Goal: Task Accomplishment & Management: Complete application form

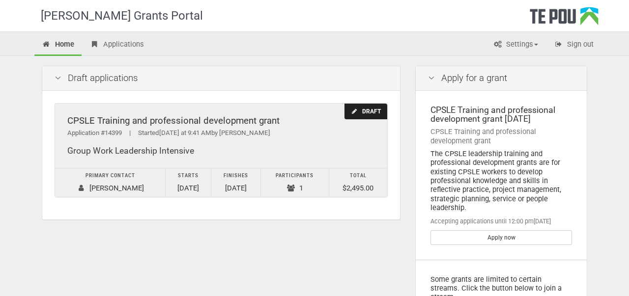
click at [357, 115] on div "Draft" at bounding box center [365, 112] width 43 height 16
click at [360, 108] on div "Draft" at bounding box center [365, 112] width 43 height 16
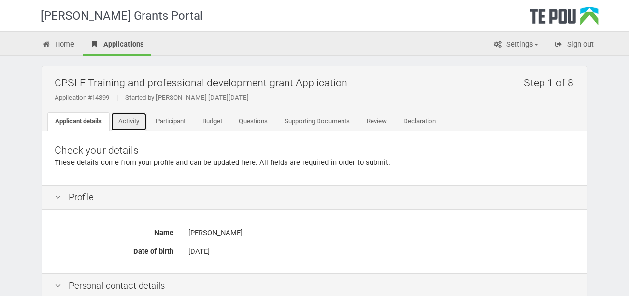
click at [141, 113] on link "Activity" at bounding box center [128, 121] width 36 height 19
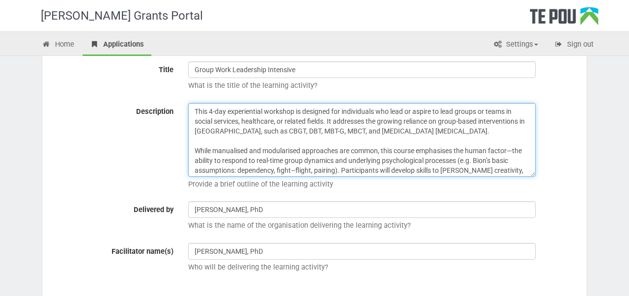
drag, startPoint x: 406, startPoint y: 168, endPoint x: 225, endPoint y: 83, distance: 199.0
click at [225, 83] on div "Title Group Work Leadership Intensive What is the title of the learning activit…" at bounding box center [314, 173] width 544 height 248
click at [363, 144] on textarea "This 4-day experiential workshop is designed for individuals who lead or aspire…" at bounding box center [361, 140] width 347 height 74
drag, startPoint x: 412, startPoint y: 170, endPoint x: 188, endPoint y: 86, distance: 239.8
click at [188, 86] on div "Title Group Work Leadership Intensive What is the title of the learning activit…" at bounding box center [314, 173] width 544 height 248
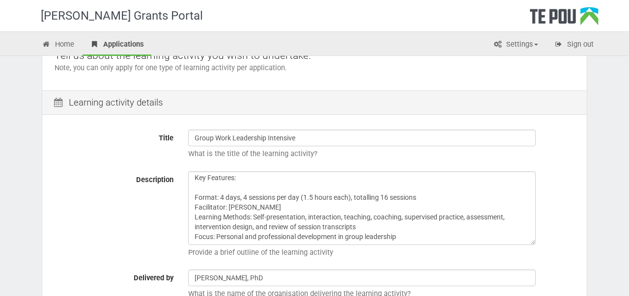
scroll to position [103, 0]
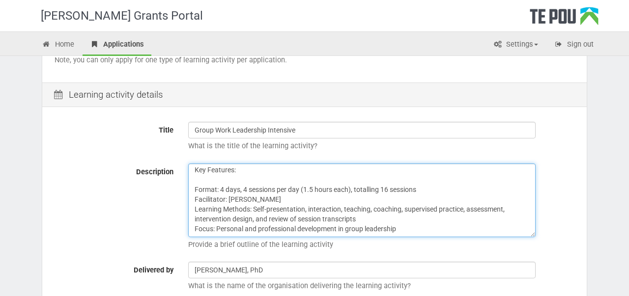
click at [414, 223] on textarea "This 4-day experiential workshop is designed for individuals who lead or aspire…" at bounding box center [361, 201] width 347 height 74
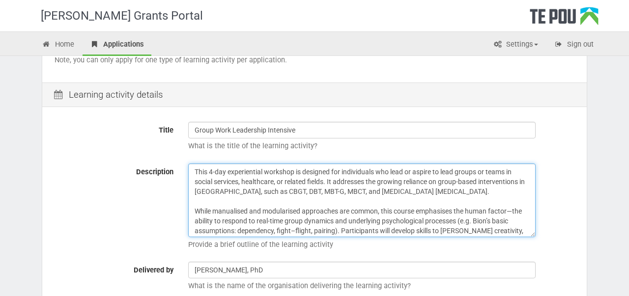
drag, startPoint x: 415, startPoint y: 233, endPoint x: 364, endPoint y: 148, distance: 99.1
click at [364, 148] on div "Title Group Work Leadership Intensive What is the title of the learning activit…" at bounding box center [314, 234] width 544 height 248
paste textarea "four-day, in-person workshop is designed for people who lead or aspire to lead …"
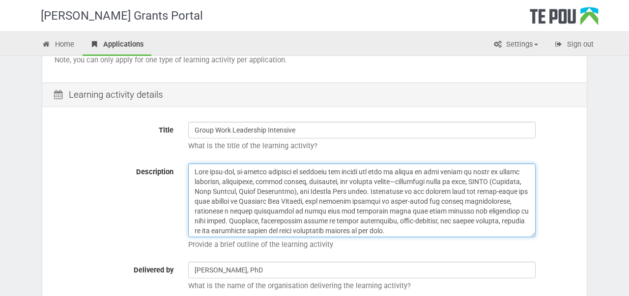
scroll to position [312, 0]
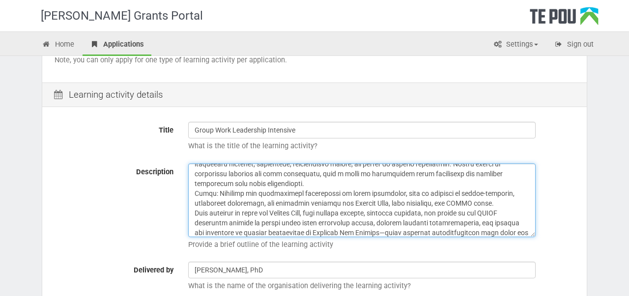
click at [270, 176] on textarea "This 4-day experiential workshop is designed for individuals who lead or aspire…" at bounding box center [361, 201] width 347 height 74
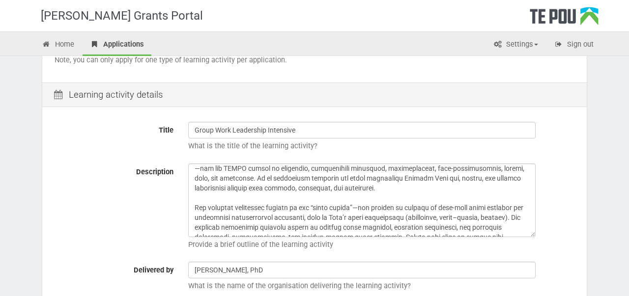
scroll to position [0, 0]
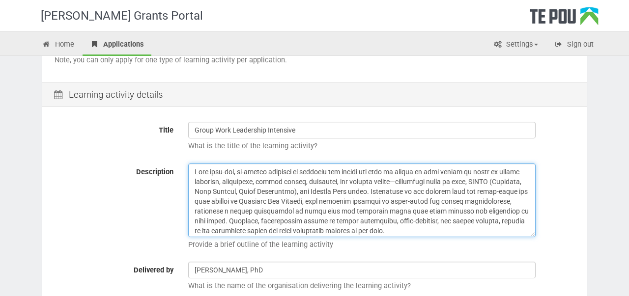
drag, startPoint x: 350, startPoint y: 192, endPoint x: 308, endPoint y: 190, distance: 41.8
click at [308, 190] on textarea "This 4-day experiential workshop is designed for individuals who lead or aspire…" at bounding box center [361, 201] width 347 height 74
paste textarea "tāngata whaiora"
drag, startPoint x: 359, startPoint y: 192, endPoint x: 307, endPoint y: 190, distance: 52.1
click at [307, 190] on textarea "This 4-day experiential workshop is designed for individuals who lead or aspire…" at bounding box center [361, 201] width 347 height 74
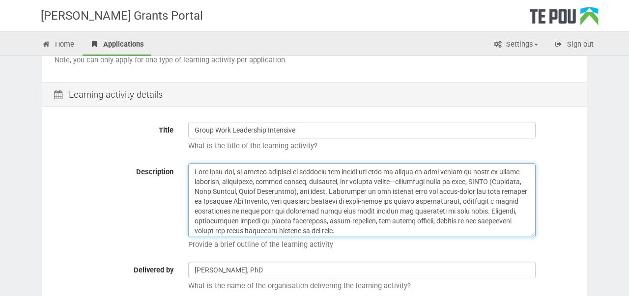
click at [301, 193] on textarea "This 4-day experiential workshop is designed for individuals who lead or aspire…" at bounding box center [361, 201] width 347 height 74
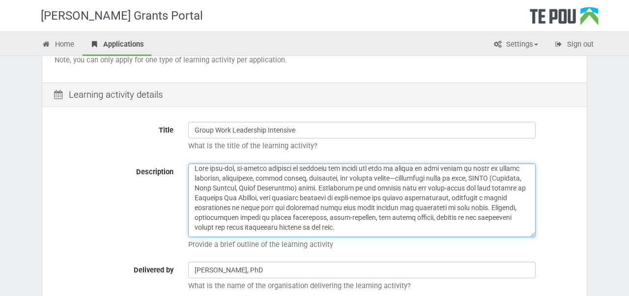
scroll to position [1, 0]
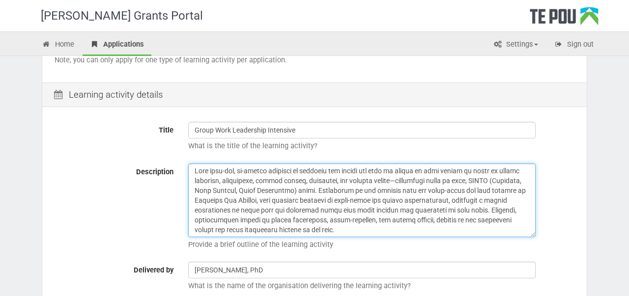
click at [464, 180] on textarea "This 4-day experiential workshop is designed for individuals who lead or aspire…" at bounding box center [361, 201] width 347 height 74
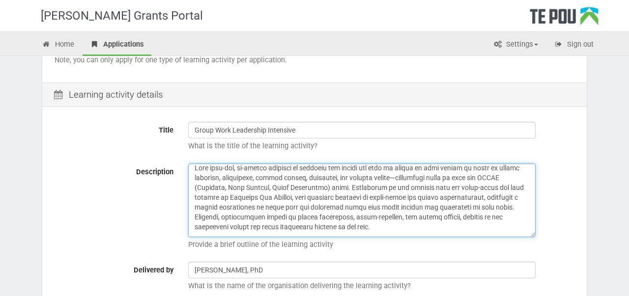
scroll to position [0, 0]
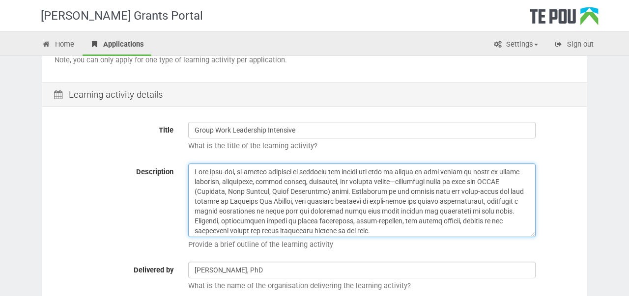
click at [345, 193] on textarea "This 4-day experiential workshop is designed for individuals who lead or aspire…" at bounding box center [361, 201] width 347 height 74
paste textarea "tāngata whaiora"
drag, startPoint x: 474, startPoint y: 192, endPoint x: 372, endPoint y: 192, distance: 102.2
click at [372, 192] on textarea "This 4-day experiential workshop is designed for individuals who lead or aspire…" at bounding box center [361, 201] width 347 height 74
paste textarea "tāngata whaiora and whānau"
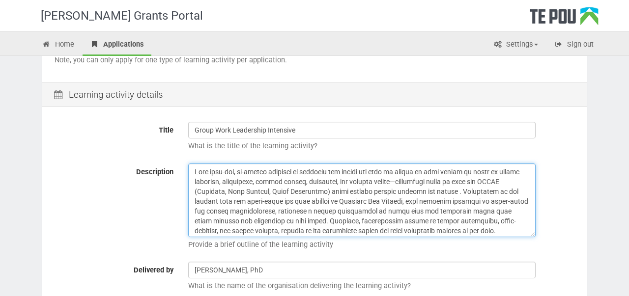
click at [370, 193] on textarea "This 4-day experiential workshop is designed for individuals who lead or aspire…" at bounding box center [361, 201] width 347 height 74
click at [477, 191] on textarea "This 4-day experiential workshop is designed for individuals who lead or aspire…" at bounding box center [361, 201] width 347 height 74
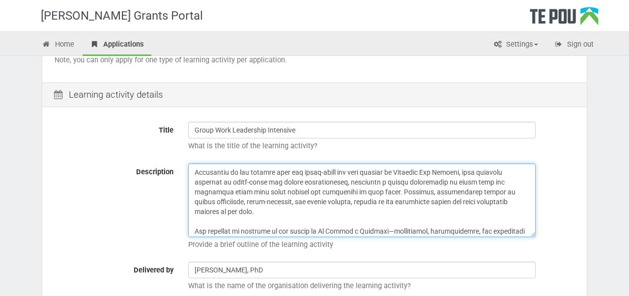
scroll to position [39, 0]
click at [335, 193] on textarea "This 4-day experiential workshop is designed for individuals who lead or aspire…" at bounding box center [361, 201] width 347 height 74
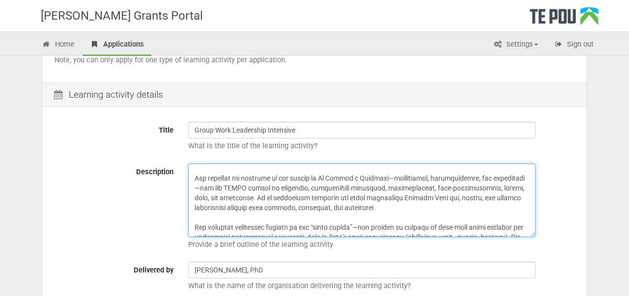
scroll to position [92, 0]
drag, startPoint x: 443, startPoint y: 190, endPoint x: 362, endPoint y: 191, distance: 81.0
click at [362, 191] on textarea "This 4-day experiential workshop is designed for individuals who lead or aspire…" at bounding box center [361, 201] width 347 height 74
paste textarea "tāngata whaiora and whānau"
click at [423, 187] on textarea "This 4-day experiential workshop is designed for individuals who lead or aspire…" at bounding box center [361, 201] width 347 height 74
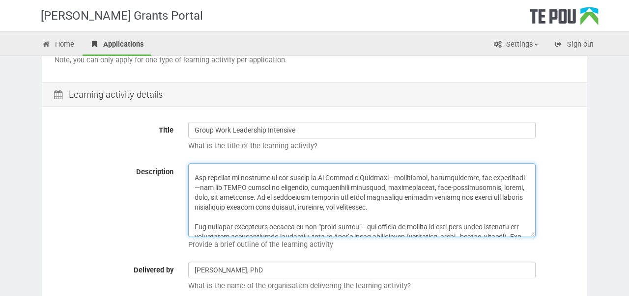
click at [423, 187] on textarea "This 4-day experiential workshop is designed for individuals who lead or aspire…" at bounding box center [361, 201] width 347 height 74
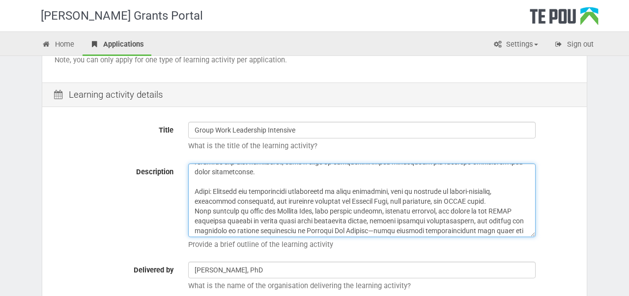
scroll to position [336, 0]
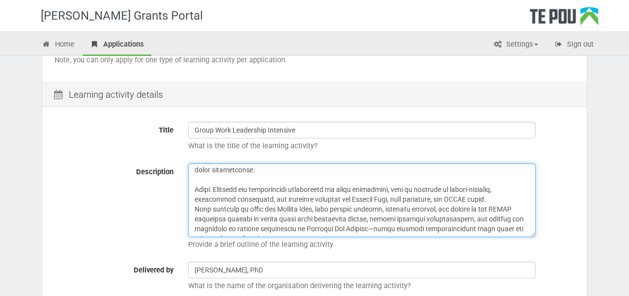
drag, startPoint x: 300, startPoint y: 233, endPoint x: 190, endPoint y: 179, distance: 122.1
click at [190, 179] on textarea "This 4-day experiential workshop is designed for individuals who lead or aspire…" at bounding box center [361, 201] width 347 height 74
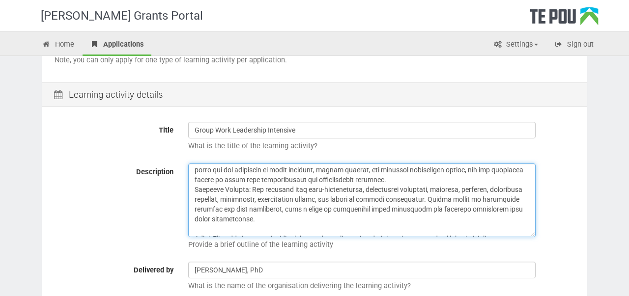
scroll to position [294, 0]
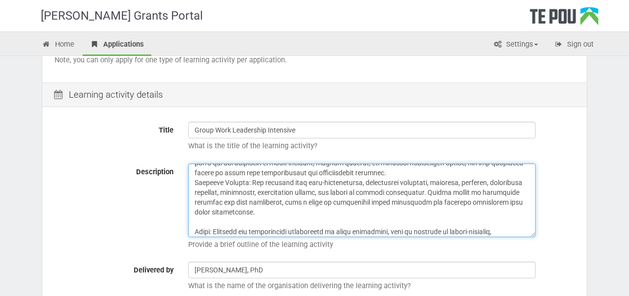
click at [194, 223] on textarea "This 4-day experiential workshop is designed for individuals who lead or aspire…" at bounding box center [361, 201] width 347 height 74
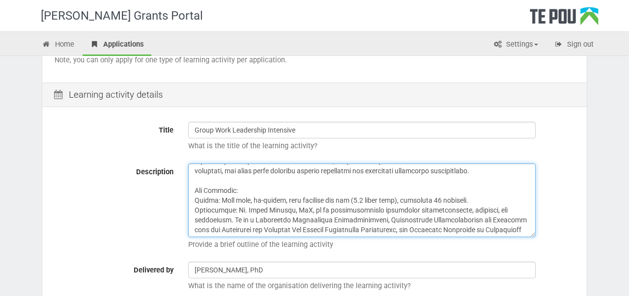
scroll to position [195, 0]
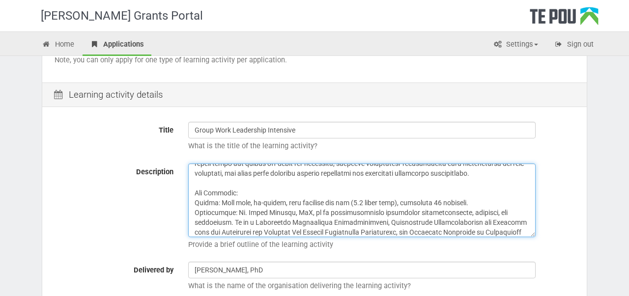
click at [193, 193] on textarea "This 4-day experiential workshop is designed for individuals who lead or aspire…" at bounding box center [361, 201] width 347 height 74
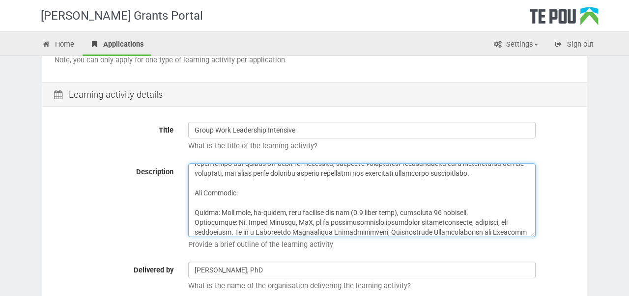
scroll to position [219, 0]
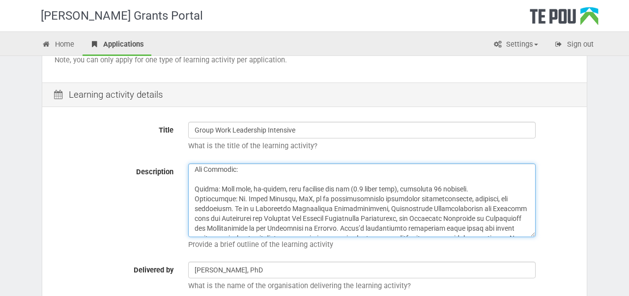
click at [193, 188] on textarea "This 4-day experiential workshop is designed for individuals who lead or aspire…" at bounding box center [361, 201] width 347 height 74
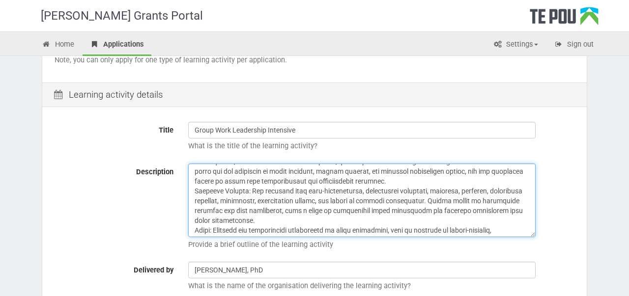
scroll to position [305, 0]
click at [195, 221] on textarea "This 4-day experiential workshop is designed for individuals who lead or aspire…" at bounding box center [361, 201] width 347 height 74
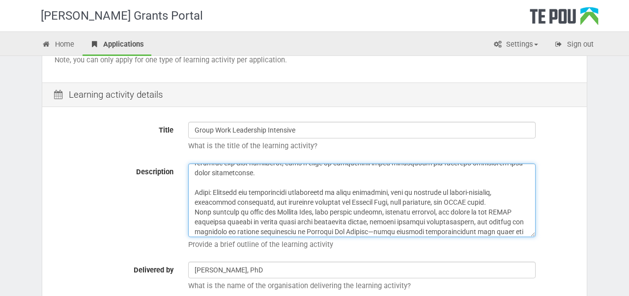
scroll to position [365, 0]
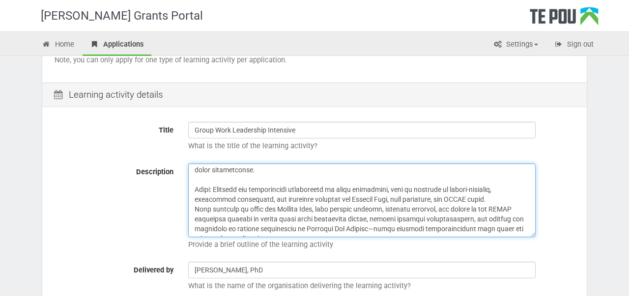
click at [194, 198] on textarea "This 4-day experiential workshop is designed for individuals who lead or aspire…" at bounding box center [361, 201] width 347 height 74
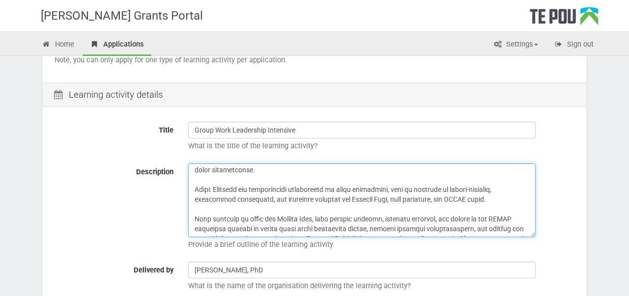
scroll to position [373, 0]
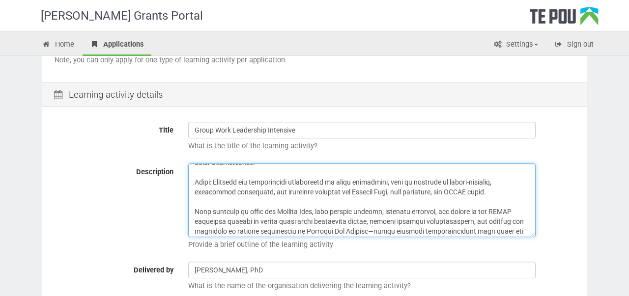
drag, startPoint x: 275, startPoint y: 202, endPoint x: 319, endPoint y: 203, distance: 44.2
click at [319, 203] on textarea "This 4-day experiential workshop is designed for individuals who lead or aspire…" at bounding box center [361, 201] width 347 height 74
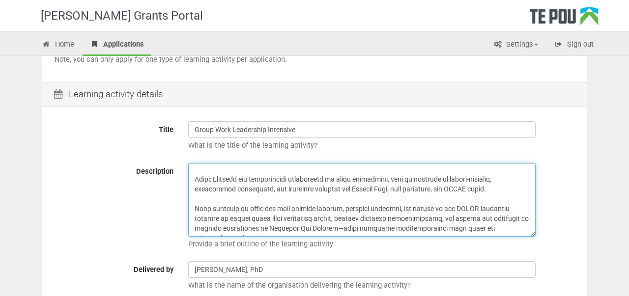
scroll to position [104, 0]
click at [276, 226] on textarea "This 4-day experiential workshop is designed for individuals who lead or aspire…" at bounding box center [361, 199] width 347 height 74
click at [261, 226] on textarea "This 4-day experiential workshop is designed for individuals who lead or aspire…" at bounding box center [361, 199] width 347 height 74
drag, startPoint x: 339, startPoint y: 179, endPoint x: 384, endPoint y: 179, distance: 45.2
click at [384, 179] on textarea "This 4-day experiential workshop is designed for individuals who lead or aspire…" at bounding box center [361, 199] width 347 height 74
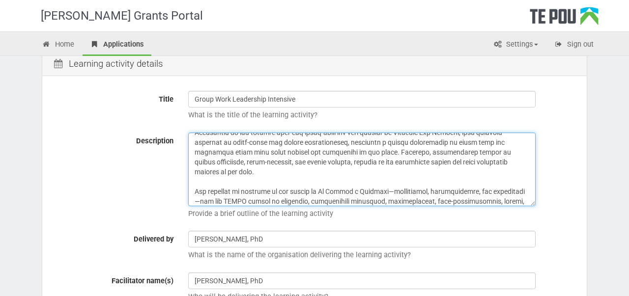
scroll to position [0, 0]
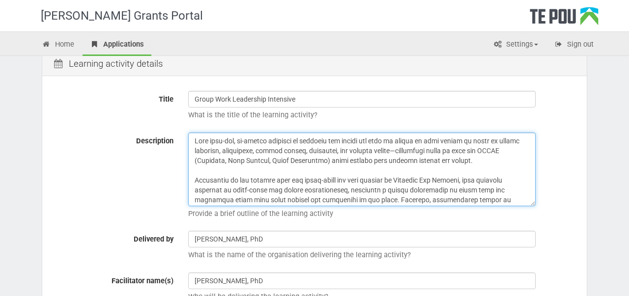
drag, startPoint x: 243, startPoint y: 200, endPoint x: 181, endPoint y: 127, distance: 96.2
click at [181, 127] on div "Title Group Work Leadership Intensive What is the title of the learning activit…" at bounding box center [314, 203] width 544 height 248
click at [352, 162] on textarea "This 4-day experiential workshop is designed for individuals who lead or aspire…" at bounding box center [361, 170] width 347 height 74
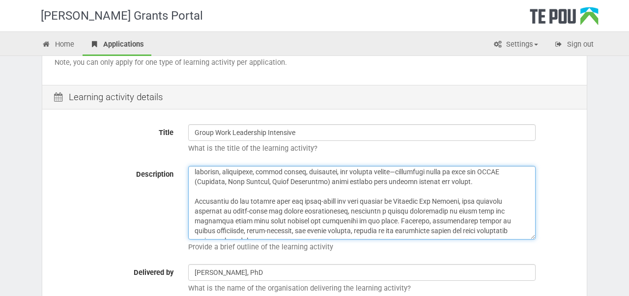
scroll to position [13, 0]
drag, startPoint x: 276, startPoint y: 212, endPoint x: 225, endPoint y: 213, distance: 51.6
click at [225, 213] on textarea "This 4-day experiential workshop is designed for individuals who lead or aspire…" at bounding box center [361, 203] width 347 height 74
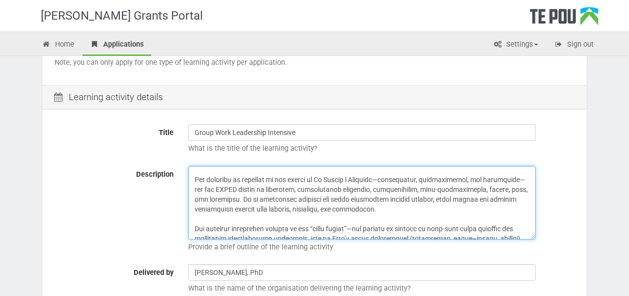
scroll to position [80, 0]
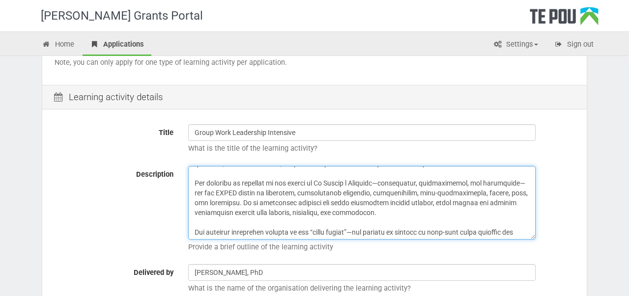
click at [378, 181] on textarea "This 4-day experiential workshop is designed for individuals who lead or aspire…" at bounding box center [361, 203] width 347 height 74
drag, startPoint x: 383, startPoint y: 181, endPoint x: 324, endPoint y: 182, distance: 58.9
click at [324, 182] on textarea "This 4-day experiential workshop is designed for individuals who lead or aspire…" at bounding box center [361, 203] width 347 height 74
click at [426, 215] on textarea "This 4-day experiential workshop is designed for individuals who lead or aspire…" at bounding box center [361, 203] width 347 height 74
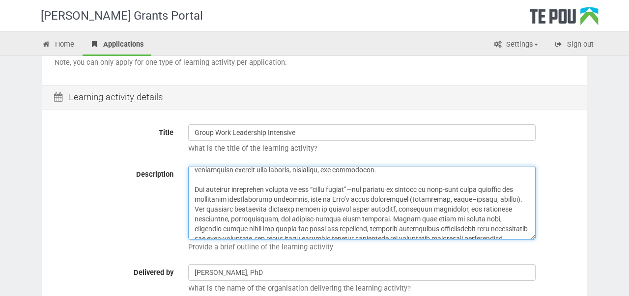
scroll to position [123, 0]
drag, startPoint x: 319, startPoint y: 199, endPoint x: 526, endPoint y: 196, distance: 206.8
click at [526, 196] on textarea "This 4-day experiential workshop is designed for individuals who lead or aspire…" at bounding box center [361, 203] width 347 height 74
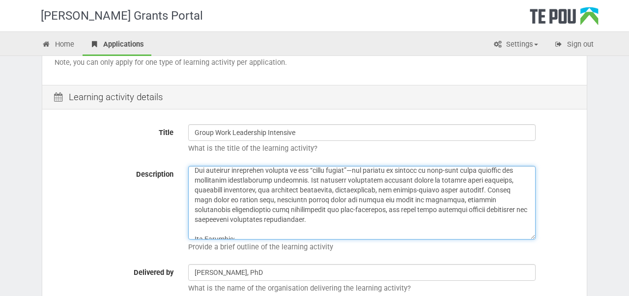
scroll to position [141, 0]
click at [280, 190] on textarea "This 4-day experiential workshop is designed for individuals who lead or aspire…" at bounding box center [361, 203] width 347 height 74
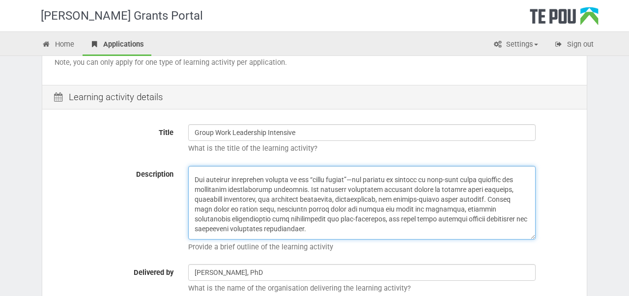
scroll to position [132, 0]
click at [282, 203] on textarea "This 4-day experiential workshop is designed for individuals who lead or aspire…" at bounding box center [361, 203] width 347 height 74
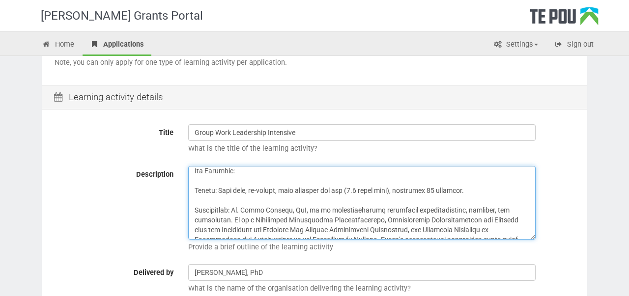
scroll to position [203, 0]
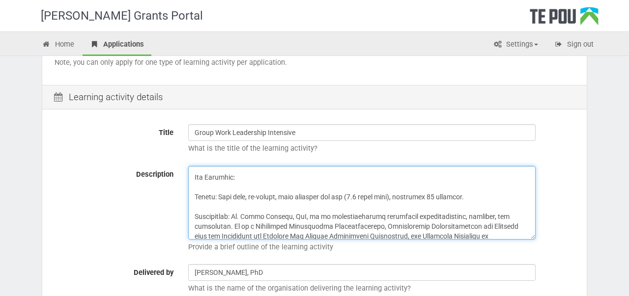
click at [281, 195] on textarea "This 4-day experiential workshop is designed for individuals who lead or aspire…" at bounding box center [361, 203] width 347 height 74
click at [236, 196] on textarea "This 4-day experiential workshop is designed for individuals who lead or aspire…" at bounding box center [361, 203] width 347 height 74
click at [238, 197] on textarea "This 4-day experiential workshop is designed for individuals who lead or aspire…" at bounding box center [361, 203] width 347 height 74
drag, startPoint x: 295, startPoint y: 196, endPoint x: 482, endPoint y: 194, distance: 186.6
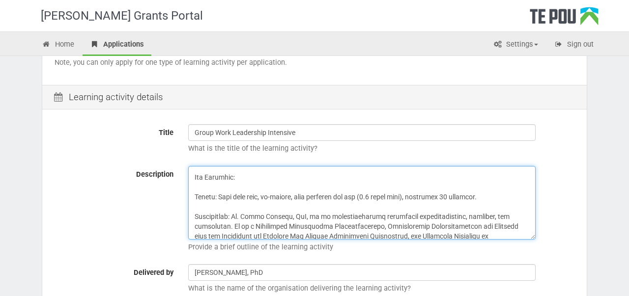
click at [482, 194] on textarea "This 4-day experiential workshop is designed for individuals who lead or aspire…" at bounding box center [361, 203] width 347 height 74
click at [343, 194] on textarea "This 4-day experiential workshop is designed for individuals who lead or aspire…" at bounding box center [361, 203] width 347 height 74
click at [402, 216] on textarea "This 4-day experiential workshop is designed for individuals who lead or aspire…" at bounding box center [361, 203] width 347 height 74
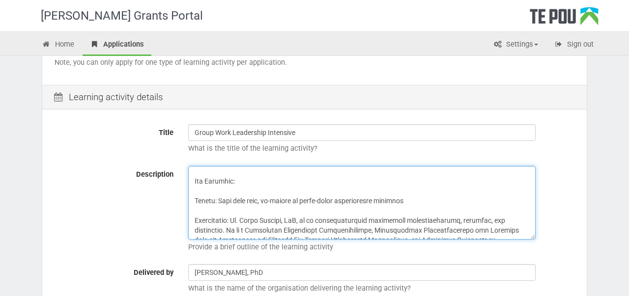
scroll to position [197, 0]
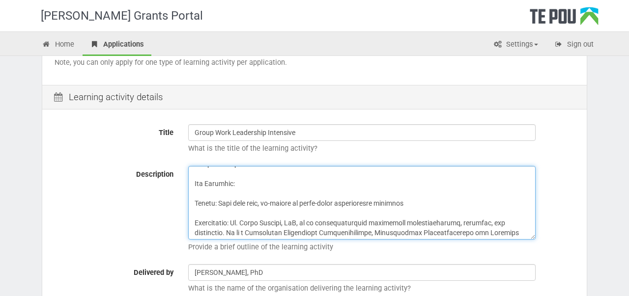
click at [356, 202] on textarea "This 4-day experiential workshop is designed for individuals who lead or aspire…" at bounding box center [361, 203] width 347 height 74
click at [262, 204] on textarea "This 4-day experiential workshop is designed for individuals who lead or aspire…" at bounding box center [361, 203] width 347 height 74
click at [308, 200] on textarea "This 4-day experiential workshop is designed for individuals who lead or aspire…" at bounding box center [361, 203] width 347 height 74
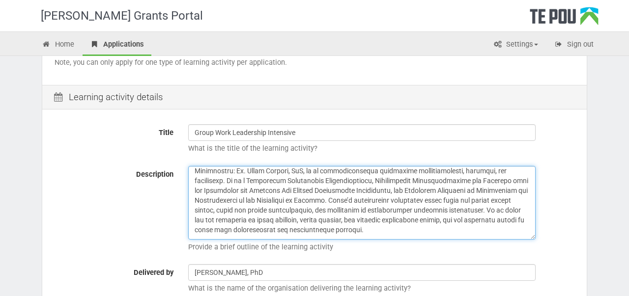
scroll to position [251, 0]
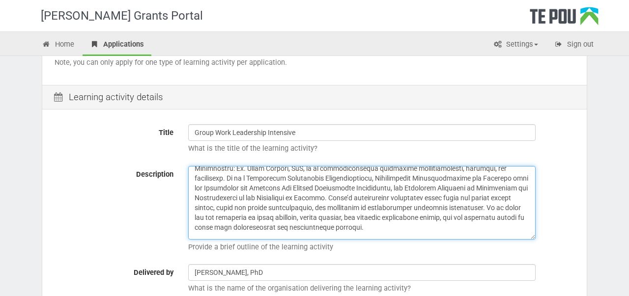
drag, startPoint x: 440, startPoint y: 229, endPoint x: 230, endPoint y: 171, distance: 217.2
click at [230, 171] on textarea "This 4-day experiential workshop is designed for individuals who lead or aspire…" at bounding box center [361, 203] width 347 height 74
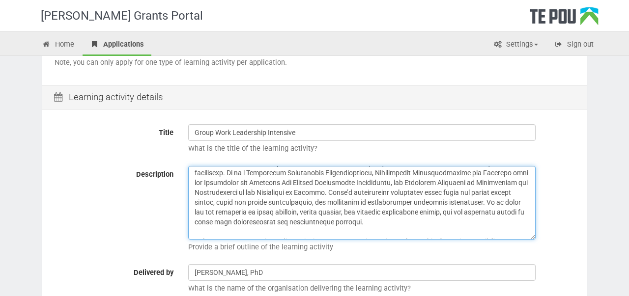
scroll to position [257, 0]
click at [431, 221] on textarea "This 4-day experiential workshop is designed for individuals who lead or aspire…" at bounding box center [361, 203] width 347 height 74
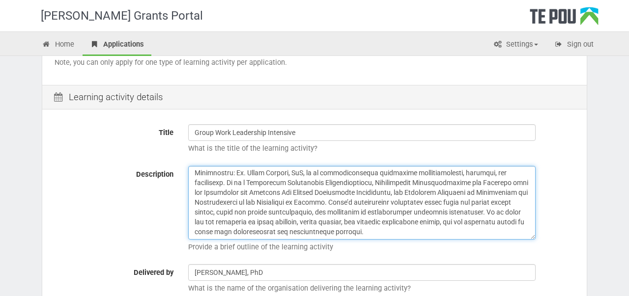
scroll to position [246, 0]
drag, startPoint x: 425, startPoint y: 231, endPoint x: 190, endPoint y: 177, distance: 241.0
click at [190, 177] on textarea "This 4-day experiential workshop is designed for individuals who lead or aspire…" at bounding box center [361, 203] width 347 height 74
paste textarea "known for his expertise in group dynamics, action methods, and personal develop…"
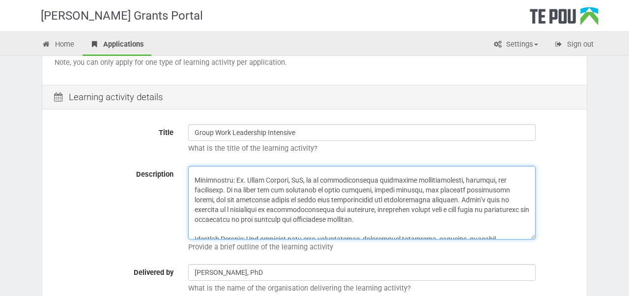
scroll to position [239, 0]
click at [395, 181] on textarea "This 4-day experiential workshop is designed for individuals who lead or aspire…" at bounding box center [361, 203] width 347 height 74
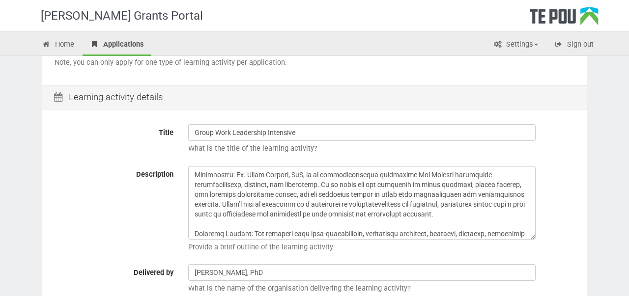
scroll to position [246, 0]
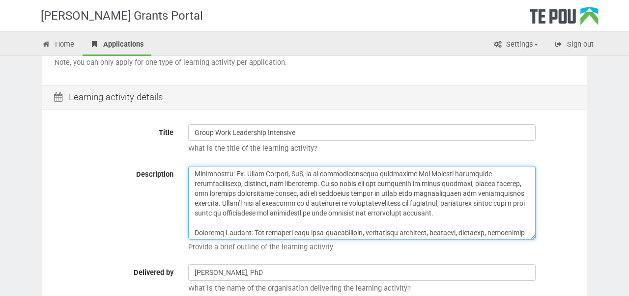
drag, startPoint x: 431, startPoint y: 213, endPoint x: 195, endPoint y: 205, distance: 235.4
click at [195, 205] on textarea "This 4-day experiential workshop is designed for individuals who lead or aspire…" at bounding box center [361, 203] width 347 height 74
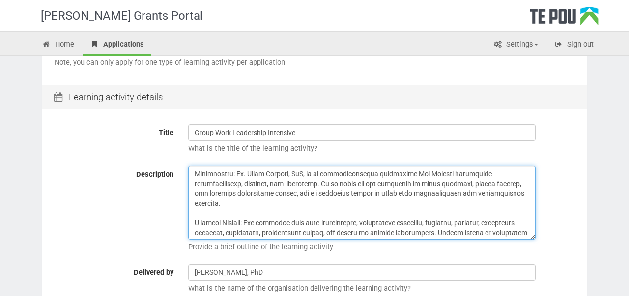
scroll to position [235, 0]
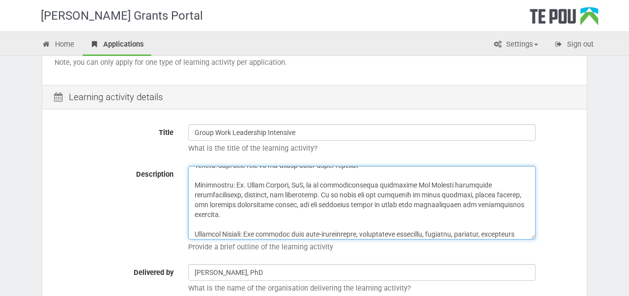
drag, startPoint x: 516, startPoint y: 205, endPoint x: 191, endPoint y: 186, distance: 325.2
click at [191, 186] on textarea "This 4-day experiential workshop is designed for individuals who lead or aspire…" at bounding box center [361, 203] width 347 height 74
type textarea "This four-day, in-person workshop is designed for people who lead or aspire to …"
click at [410, 194] on textarea "This 4-day experiential workshop is designed for individuals who lead or aspire…" at bounding box center [361, 203] width 347 height 74
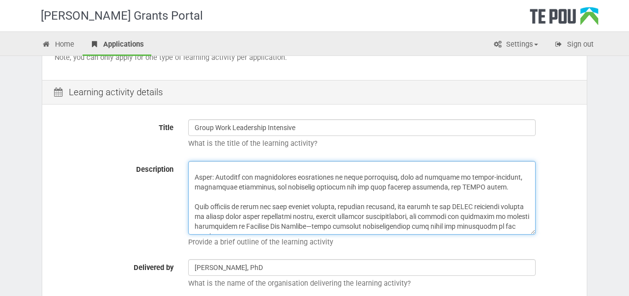
scroll to position [107, 0]
click at [313, 228] on textarea "This 4-day experiential workshop is designed for individuals who lead or aspire…" at bounding box center [361, 197] width 347 height 74
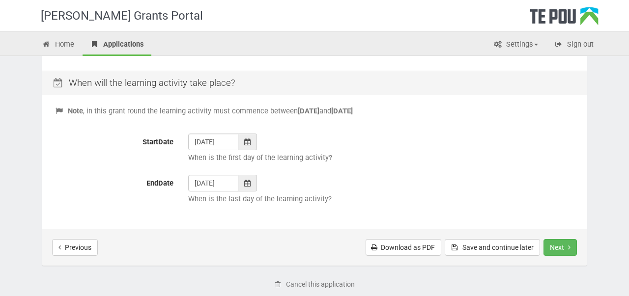
scroll to position [442, 0]
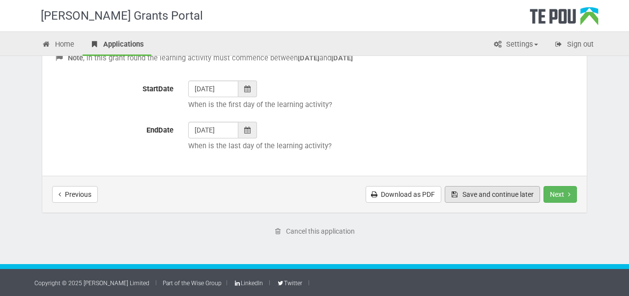
click at [472, 197] on button "Save and continue later" at bounding box center [491, 194] width 95 height 17
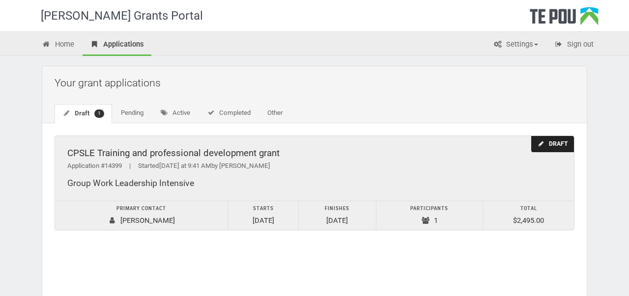
click at [547, 150] on div "Draft" at bounding box center [552, 144] width 43 height 16
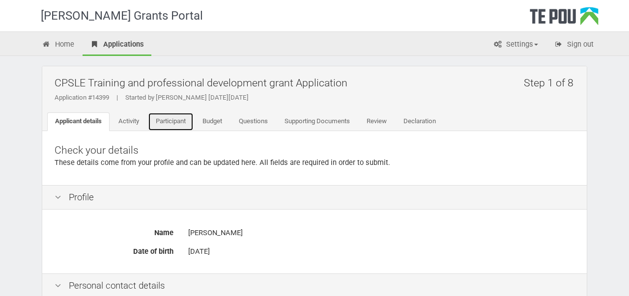
click at [179, 126] on link "Participant" at bounding box center [171, 121] width 46 height 19
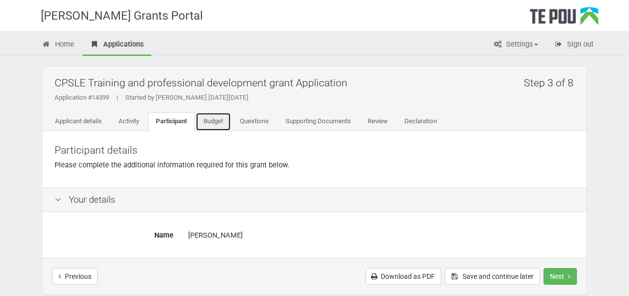
click at [218, 127] on link "Budget" at bounding box center [212, 121] width 35 height 19
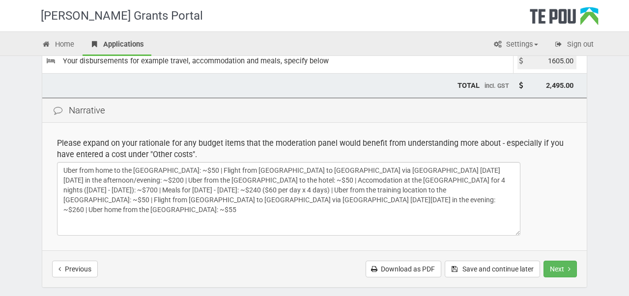
scroll to position [208, 0]
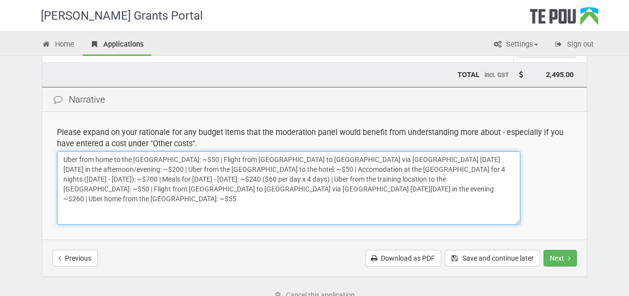
drag, startPoint x: 210, startPoint y: 161, endPoint x: 49, endPoint y: 151, distance: 161.4
click at [49, 151] on td "Please expand on your rationale for any budget items that the moderation panel …" at bounding box center [314, 176] width 544 height 128
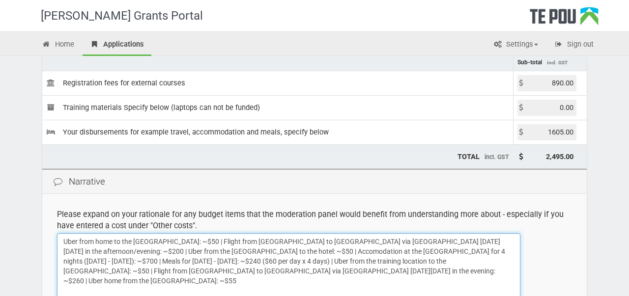
scroll to position [142, 0]
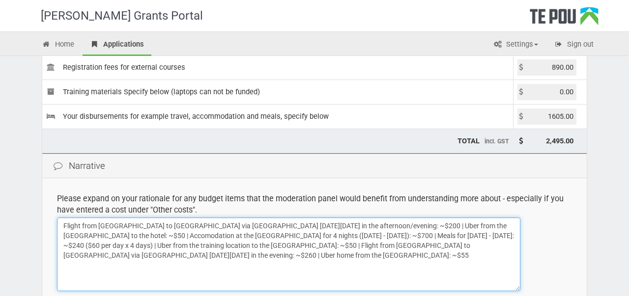
click at [438, 256] on textarea "Uber from home to the Auckland Airport: ~$50 | Flight from Auckland to Wellingt…" at bounding box center [288, 255] width 463 height 74
paste textarea "Uber from home to the Auckland Airport: ~$50 |"
drag, startPoint x: 379, startPoint y: 226, endPoint x: 102, endPoint y: 238, distance: 277.2
click at [102, 238] on textarea "Uber from home to the Auckland Airport: ~$50 | Flight from Auckland to Wellingt…" at bounding box center [288, 255] width 463 height 74
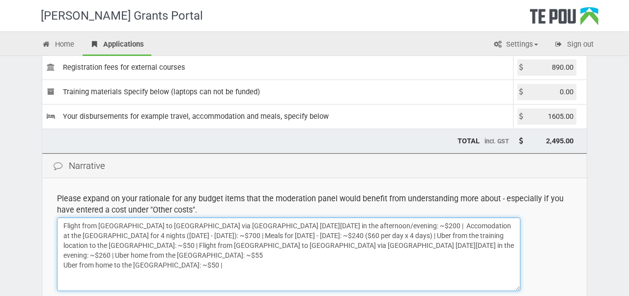
click at [233, 269] on textarea "Uber from home to the Auckland Airport: ~$50 | Flight from Auckland to Wellingt…" at bounding box center [288, 255] width 463 height 74
paste textarea "Uber from the Wellington Airport to the hotel: ~$50 |"
drag, startPoint x: 67, startPoint y: 247, endPoint x: 254, endPoint y: 247, distance: 187.1
click at [254, 247] on textarea "Uber from home to the Auckland Airport: ~$50 | Flight from Auckland to Wellingt…" at bounding box center [288, 255] width 463 height 74
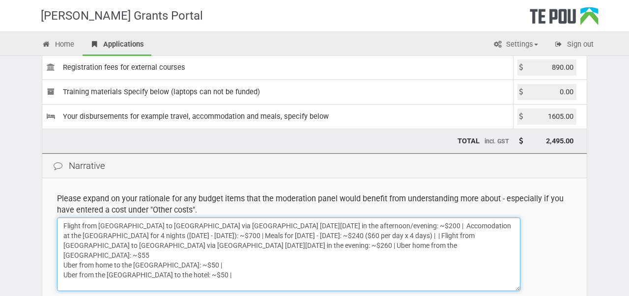
click at [241, 266] on textarea "Uber from home to the Auckland Airport: ~$50 | Flight from Auckland to Wellingt…" at bounding box center [288, 255] width 463 height 74
paste textarea "Uber from the training location to the Wellington Airport: ~$50"
drag, startPoint x: 362, startPoint y: 246, endPoint x: 497, endPoint y: 246, distance: 135.1
click at [497, 247] on textarea "Uber from home to the Auckland Airport: ~$50 | Flight from Auckland to Wellingt…" at bounding box center [288, 255] width 463 height 74
click at [280, 273] on textarea "Uber from home to the Auckland Airport: ~$50 | Flight from Auckland to Wellingt…" at bounding box center [288, 255] width 463 height 74
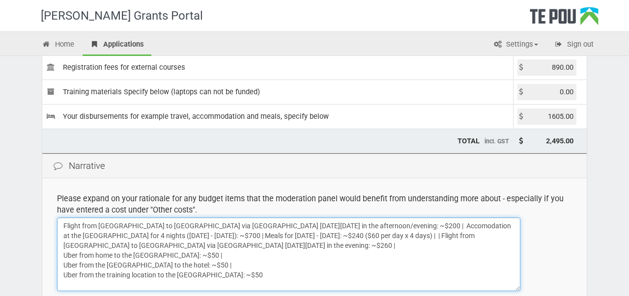
paste textarea "Uber home from the Auckland Airport: ~$55"
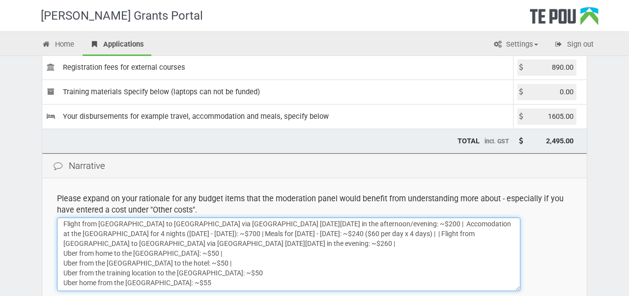
scroll to position [0, 0]
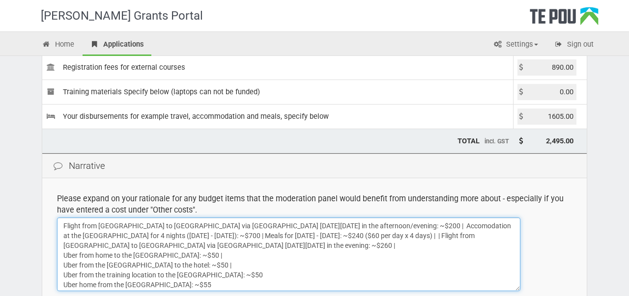
click at [72, 247] on textarea "Uber from home to the Auckland Airport: ~$50 | Flight from Auckland to Wellingt…" at bounding box center [288, 255] width 463 height 74
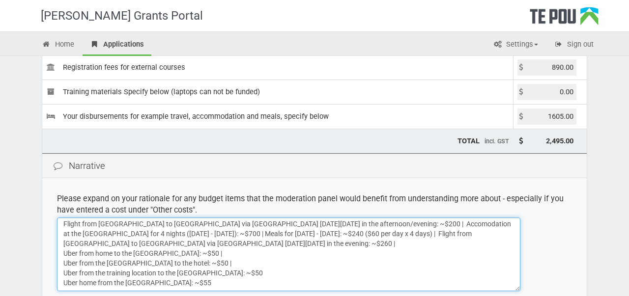
click at [217, 282] on textarea "Uber from home to the Auckland Airport: ~$50 | Flight from Auckland to Wellingt…" at bounding box center [288, 255] width 463 height 74
paste textarea "Uber home from the Auckland Airport: ~$55"
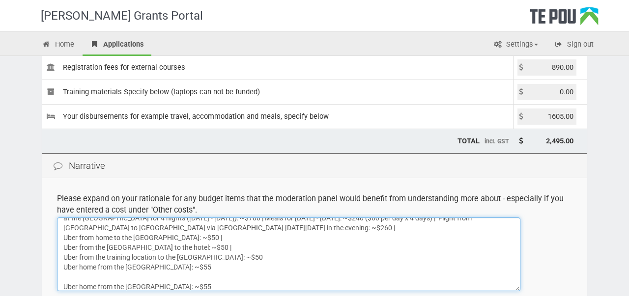
drag, startPoint x: 220, startPoint y: 286, endPoint x: 220, endPoint y: 276, distance: 9.8
click at [220, 276] on textarea "Uber from home to the Auckland Airport: ~$50 | Flight from Auckland to Wellingt…" at bounding box center [288, 255] width 463 height 74
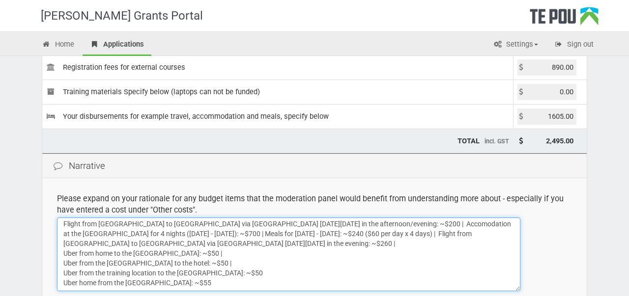
scroll to position [2, 0]
click at [67, 252] on textarea "Uber from home to the Auckland Airport: ~$50 | Flight from Auckland to Wellingt…" at bounding box center [288, 255] width 463 height 74
click at [63, 254] on textarea "Uber from home to the Auckland Airport: ~$50 | Flight from Auckland to Wellingt…" at bounding box center [288, 255] width 463 height 74
click at [367, 244] on textarea "Uber from home to the Auckland Airport: ~$50 | Flight from Auckland to Wellingt…" at bounding box center [288, 255] width 463 height 74
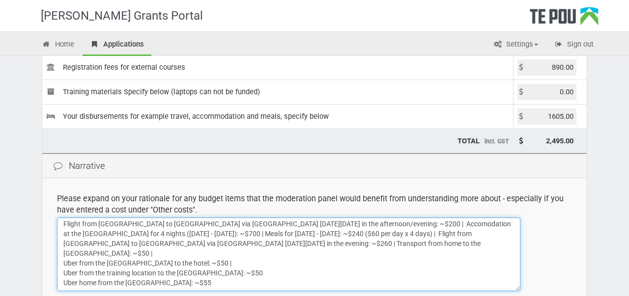
click at [367, 244] on textarea "Uber from home to the Auckland Airport: ~$50 | Flight from Auckland to Wellingt…" at bounding box center [288, 255] width 463 height 74
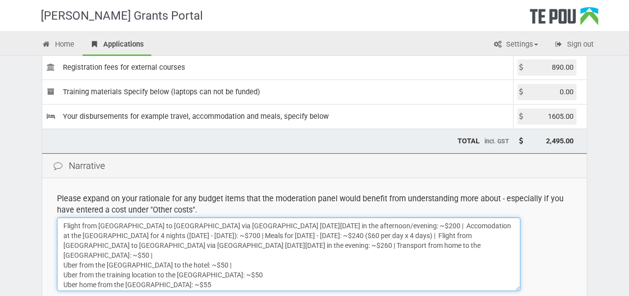
click at [394, 247] on textarea "Uber from home to the Auckland Airport: ~$50 | Flight from Auckland to Wellingt…" at bounding box center [288, 255] width 463 height 74
click at [404, 252] on textarea "Uber from home to the Auckland Airport: ~$50 | Flight from Auckland to Wellingt…" at bounding box center [288, 255] width 463 height 74
click at [390, 246] on textarea "Uber from home to the Auckland Airport: ~$50 | Flight from Auckland to Wellingt…" at bounding box center [288, 255] width 463 height 74
drag, startPoint x: 389, startPoint y: 245, endPoint x: 441, endPoint y: 245, distance: 51.6
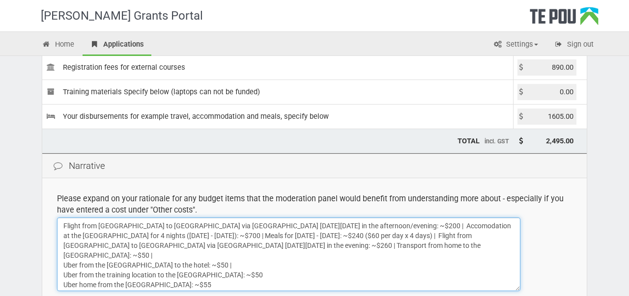
click at [441, 245] on textarea "Uber from home to the Auckland Airport: ~$50 | Flight from Auckland to Wellingt…" at bounding box center [288, 255] width 463 height 74
click at [460, 245] on textarea "Uber from home to the Auckland Airport: ~$50 | Flight from Auckland to Wellingt…" at bounding box center [288, 255] width 463 height 74
click at [209, 256] on textarea "Uber from home to the Auckland Airport: ~$50 | Flight from Auckland to Wellingt…" at bounding box center [288, 255] width 463 height 74
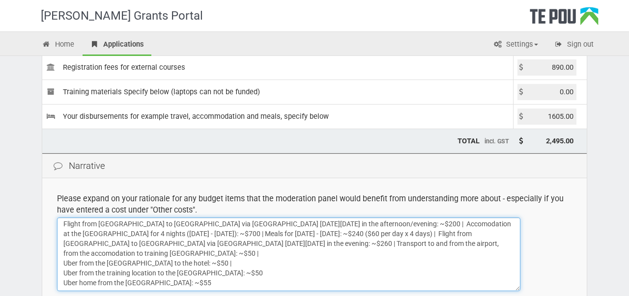
click at [209, 254] on textarea "Uber from home to the Auckland Airport: ~$50 | Flight from Auckland to Wellingt…" at bounding box center [288, 255] width 463 height 74
click at [214, 263] on textarea "Uber from home to the Auckland Airport: ~$50 | Flight from Auckland to Wellingt…" at bounding box center [288, 255] width 463 height 74
click at [240, 267] on textarea "Uber from home to the Auckland Airport: ~$50 | Flight from Auckland to Wellingt…" at bounding box center [288, 255] width 463 height 74
click at [185, 287] on textarea "Uber from home to the Auckland Airport: ~$50 | Flight from Auckland to Wellingt…" at bounding box center [288, 255] width 463 height 74
click at [211, 252] on textarea "Uber from home to the Auckland Airport: ~$50 | Flight from Auckland to Wellingt…" at bounding box center [288, 255] width 463 height 74
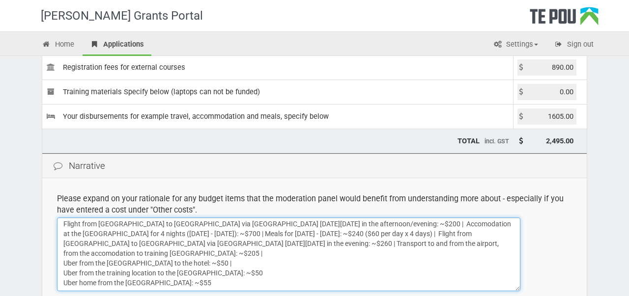
drag, startPoint x: 245, startPoint y: 284, endPoint x: 216, endPoint y: 255, distance: 40.6
click at [216, 255] on textarea "Uber from home to the Auckland Airport: ~$50 | Flight from Auckland to Wellingt…" at bounding box center [288, 255] width 463 height 74
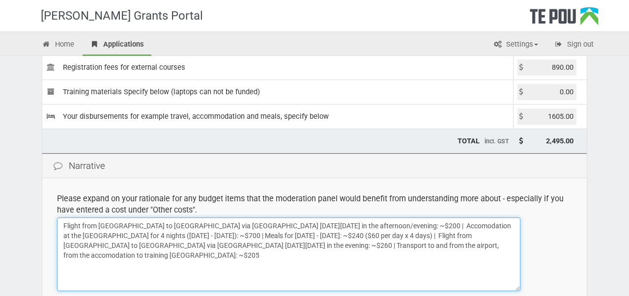
scroll to position [0, 0]
click at [460, 246] on textarea "Uber from home to the Auckland Airport: ~$50 | Flight from Auckland to Wellingt…" at bounding box center [288, 255] width 463 height 74
drag, startPoint x: 141, startPoint y: 255, endPoint x: 191, endPoint y: 255, distance: 49.1
click at [191, 255] on textarea "Uber from home to the Auckland Airport: ~$50 | Flight from Auckland to Wellingt…" at bounding box center [288, 255] width 463 height 74
click at [253, 254] on textarea "Uber from home to the Auckland Airport: ~$50 | Flight from Auckland to Wellingt…" at bounding box center [288, 255] width 463 height 74
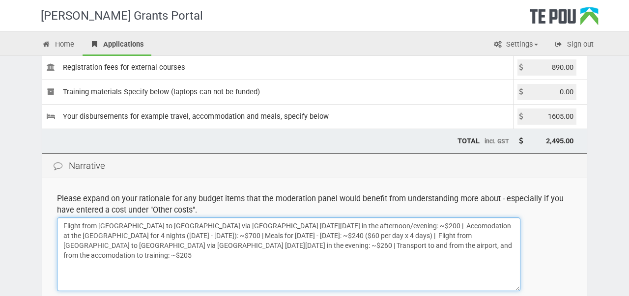
click at [472, 246] on textarea "Uber from home to the Auckland Airport: ~$50 | Flight from Auckland to Wellingt…" at bounding box center [288, 255] width 463 height 74
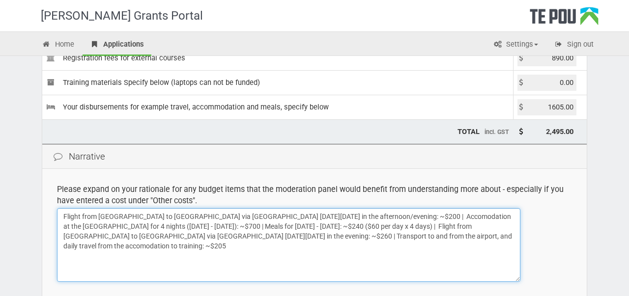
scroll to position [153, 0]
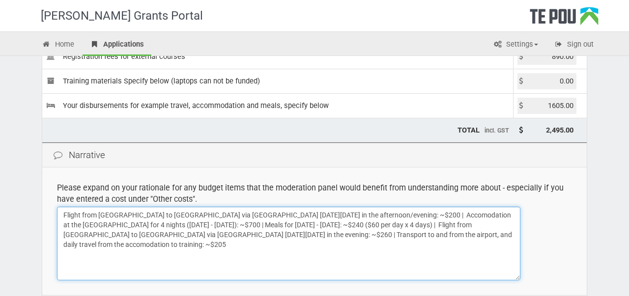
click at [69, 244] on textarea "Uber from home to the Auckland Airport: ~$50 | Flight from Auckland to Wellingt…" at bounding box center [288, 244] width 463 height 74
click at [142, 244] on textarea "Uber from home to the Auckland Airport: ~$50 | Flight from Auckland to Wellingt…" at bounding box center [288, 244] width 463 height 74
drag, startPoint x: 217, startPoint y: 244, endPoint x: 61, endPoint y: 218, distance: 158.3
click at [61, 218] on textarea "Uber from home to the Auckland Airport: ~$50 | Flight from Auckland to Wellingt…" at bounding box center [288, 244] width 463 height 74
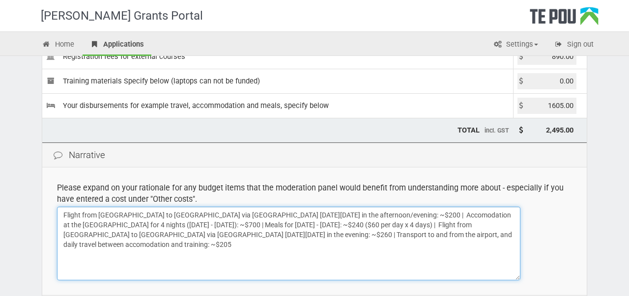
click at [274, 223] on textarea "Uber from home to the Auckland Airport: ~$50 | Flight from Auckland to Wellingt…" at bounding box center [288, 244] width 463 height 74
click at [298, 224] on textarea "Uber from home to the Auckland Airport: ~$50 | Flight from Auckland to Wellingt…" at bounding box center [288, 244] width 463 height 74
click at [277, 224] on textarea "Uber from home to the Auckland Airport: ~$50 | Flight from Auckland to Wellingt…" at bounding box center [288, 244] width 463 height 74
click at [297, 225] on textarea "Uber from home to the Auckland Airport: ~$50 | Flight from Auckland to Wellingt…" at bounding box center [288, 244] width 463 height 74
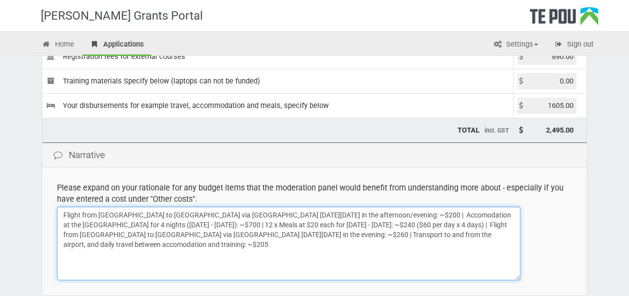
drag, startPoint x: 497, startPoint y: 224, endPoint x: 113, endPoint y: 234, distance: 383.7
click at [113, 234] on textarea "Uber from home to the Auckland Airport: ~$50 | Flight from Auckland to Wellingt…" at bounding box center [288, 244] width 463 height 74
click at [343, 221] on textarea "Uber from home to the Auckland Airport: ~$50 | Flight from Auckland to Wellingt…" at bounding box center [288, 244] width 463 height 74
click at [345, 222] on textarea "Uber from home to the Auckland Airport: ~$50 | Flight from Auckland to Wellingt…" at bounding box center [288, 244] width 463 height 74
drag, startPoint x: 155, startPoint y: 236, endPoint x: 493, endPoint y: 221, distance: 338.2
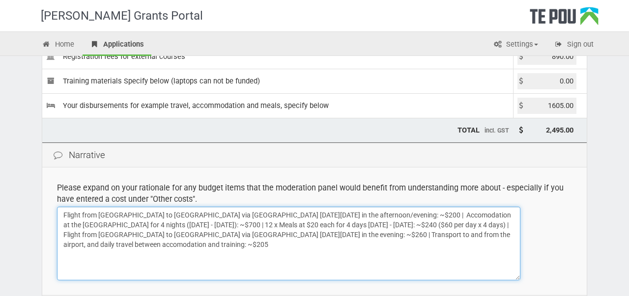
click at [493, 221] on textarea "Uber from home to the Auckland Airport: ~$50 | Flight from Auckland to Wellingt…" at bounding box center [288, 244] width 463 height 74
click at [64, 236] on textarea "Uber from home to the Auckland Airport: ~$50 | Flight from Auckland to Wellingt…" at bounding box center [288, 244] width 463 height 74
drag, startPoint x: 171, startPoint y: 216, endPoint x: 199, endPoint y: 215, distance: 28.0
click at [199, 215] on textarea "Uber from home to the Auckland Airport: ~$50 | Flight from Auckland to Wellingt…" at bounding box center [288, 244] width 463 height 74
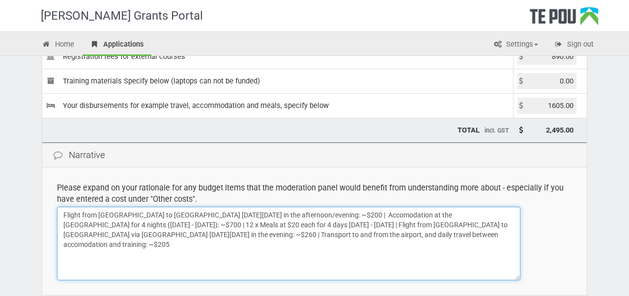
drag, startPoint x: 135, startPoint y: 235, endPoint x: 166, endPoint y: 235, distance: 30.4
click at [166, 235] on textarea "Uber from home to the Auckland Airport: ~$50 | Flight from Auckland to Wellingt…" at bounding box center [288, 244] width 463 height 74
click at [157, 244] on textarea "Uber from home to the Auckland Airport: ~$50 | Flight from Auckland to Wellingt…" at bounding box center [288, 244] width 463 height 74
drag, startPoint x: 398, startPoint y: 214, endPoint x: 441, endPoint y: 215, distance: 43.2
click at [441, 215] on textarea "Uber from home to the Auckland Airport: ~$50 | Flight from Auckland to Wellingt…" at bounding box center [288, 244] width 463 height 74
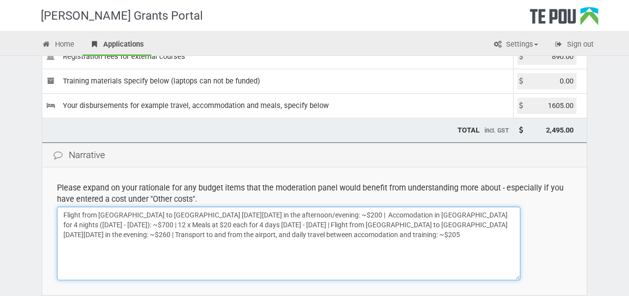
click at [420, 225] on textarea "Uber from home to the Auckland Airport: ~$50 | Flight from Auckland to Wellingt…" at bounding box center [288, 244] width 463 height 74
drag, startPoint x: 165, startPoint y: 247, endPoint x: 61, endPoint y: 216, distance: 108.3
click at [61, 216] on textarea "Uber from home to the Auckland Airport: ~$50 | Flight from Auckland to Wellingt…" at bounding box center [288, 244] width 463 height 74
click at [344, 213] on textarea "Uber from home to the Auckland Airport: ~$50 | Flight from Auckland to Wellingt…" at bounding box center [288, 244] width 463 height 74
click at [186, 225] on textarea "Uber from home to the Auckland Airport: ~$50 | Flight from Auckland to Wellingt…" at bounding box center [288, 244] width 463 height 74
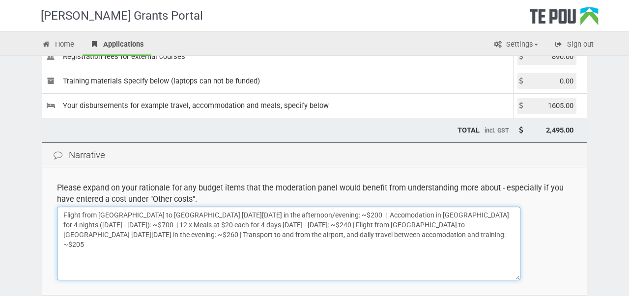
click at [195, 225] on textarea "Uber from home to the Auckland Airport: ~$50 | Flight from Auckland to Wellingt…" at bounding box center [288, 244] width 463 height 74
click at [193, 224] on textarea "Uber from home to the Auckland Airport: ~$50 | Flight from Auckland to Wellingt…" at bounding box center [288, 244] width 463 height 74
click at [347, 215] on textarea "Uber from home to the Auckland Airport: ~$50 | Flight from Auckland to Wellingt…" at bounding box center [288, 244] width 463 height 74
click at [355, 215] on textarea "Uber from home to the Auckland Airport: ~$50 | Flight from Auckland to Wellingt…" at bounding box center [288, 244] width 463 height 74
click at [197, 225] on textarea "Uber from home to the Auckland Airport: ~$50 | Flight from Auckland to Wellingt…" at bounding box center [288, 244] width 463 height 74
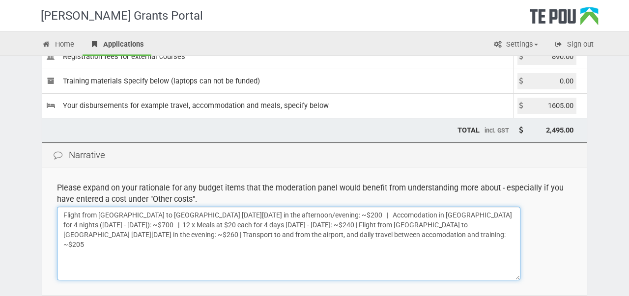
click at [205, 225] on textarea "Uber from home to the Auckland Airport: ~$50 | Flight from Auckland to Wellingt…" at bounding box center [288, 244] width 463 height 74
click at [463, 225] on textarea "Uber from home to the Auckland Airport: ~$50 | Flight from Auckland to Wellingt…" at bounding box center [288, 244] width 463 height 74
click at [470, 226] on textarea "Uber from home to the Auckland Airport: ~$50 | Flight from Auckland to Wellingt…" at bounding box center [288, 244] width 463 height 74
click at [283, 235] on textarea "Uber from home to the Auckland Airport: ~$50 | Flight from Auckland to Wellingt…" at bounding box center [288, 244] width 463 height 74
click at [292, 234] on textarea "Uber from home to the Auckland Airport: ~$50 | Flight from Auckland to Wellingt…" at bounding box center [288, 244] width 463 height 74
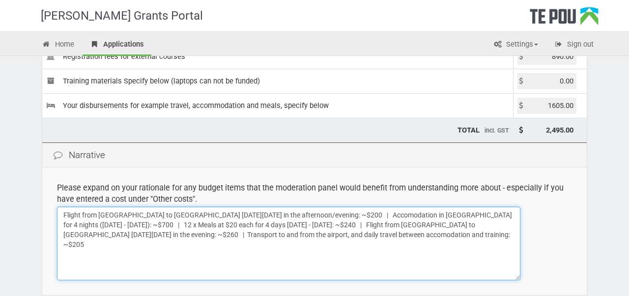
type textarea "Flight from Auckland to Wellington on Sunday 12 April 2026 in the afternoon/eve…"
click at [193, 245] on textarea "Uber from home to the Auckland Airport: ~$50 | Flight from Auckland to Wellingt…" at bounding box center [288, 244] width 463 height 74
drag, startPoint x: 200, startPoint y: 247, endPoint x: 63, endPoint y: 216, distance: 140.6
click at [63, 216] on textarea "Uber from home to the Auckland Airport: ~$50 | Flight from Auckland to Wellingt…" at bounding box center [288, 244] width 463 height 74
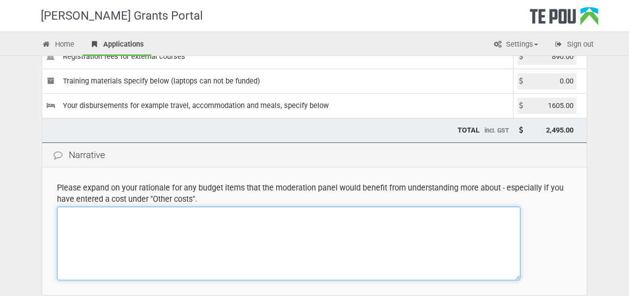
paste textarea "Flight from Auckland to Wellington on Sunday 12 April 2026 in the afternoon/eve…"
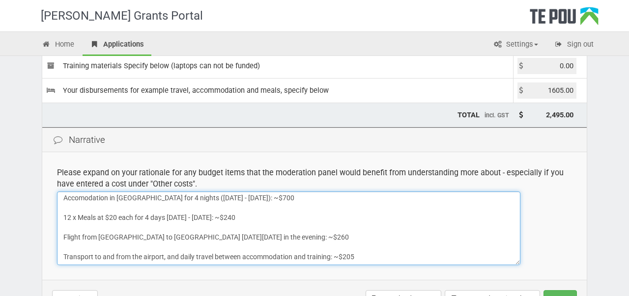
scroll to position [0, 0]
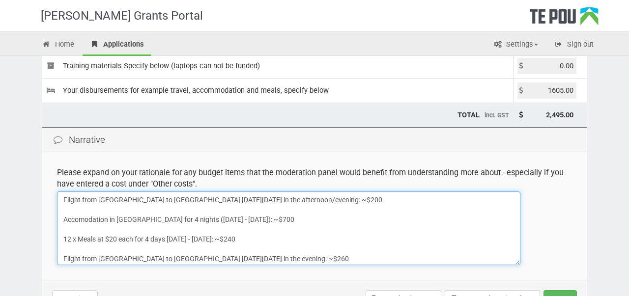
type textarea "Flight from Auckland to Wellington on Sunday 12 April 2026 in the afternoon/eve…"
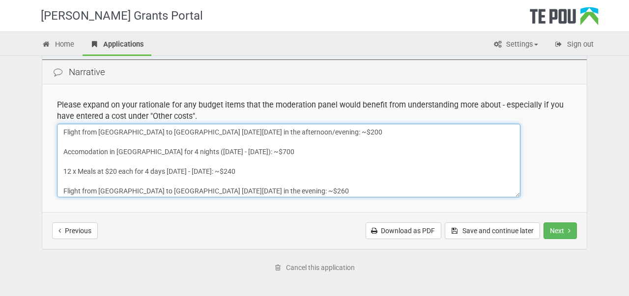
scroll to position [22, 0]
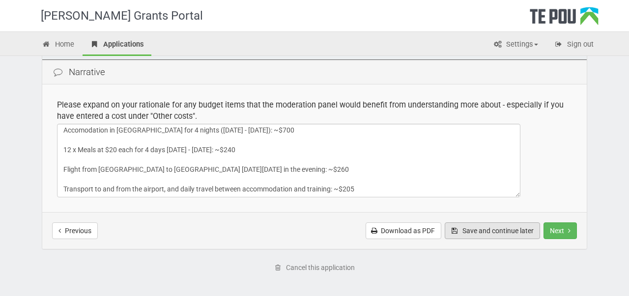
click at [484, 233] on button "Save and continue later" at bounding box center [491, 230] width 95 height 17
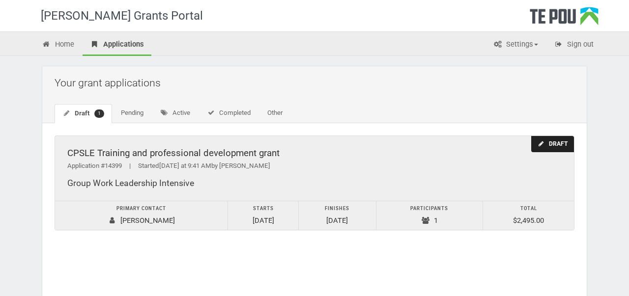
click at [549, 144] on div "Draft" at bounding box center [552, 144] width 43 height 16
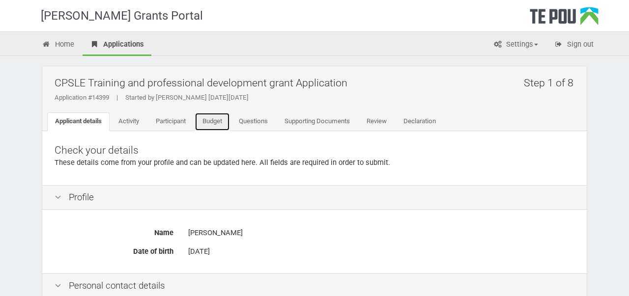
drag, startPoint x: 207, startPoint y: 122, endPoint x: 208, endPoint y: 149, distance: 26.6
click at [207, 122] on link "Budget" at bounding box center [211, 121] width 35 height 19
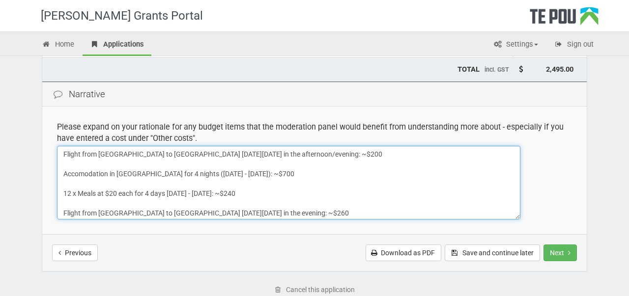
click at [321, 179] on textarea "Flight from [GEOGRAPHIC_DATA] to [GEOGRAPHIC_DATA] [DATE][DATE] in the afternoo…" at bounding box center [288, 183] width 463 height 74
click at [327, 158] on textarea "Flight from [GEOGRAPHIC_DATA] to [GEOGRAPHIC_DATA] [DATE][DATE] in the afternoo…" at bounding box center [288, 183] width 463 height 74
click at [327, 176] on textarea "Flight from [GEOGRAPHIC_DATA] to [GEOGRAPHIC_DATA] [DATE][DATE] in the afternoo…" at bounding box center [288, 183] width 463 height 74
click at [335, 176] on textarea "Flight from Auckland to Wellington on Sunday 12 April 2026 in the afternoon/eve…" at bounding box center [288, 183] width 463 height 74
click at [301, 193] on textarea "Flight from Auckland to Wellington on Sunday 12 April 2026 in the afternoon/eve…" at bounding box center [288, 183] width 463 height 74
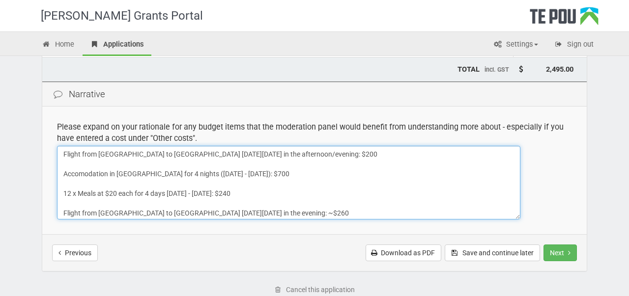
scroll to position [17, 0]
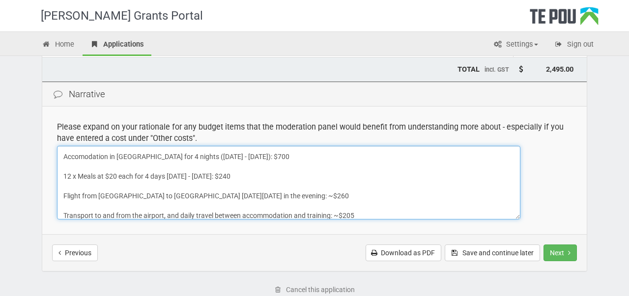
click at [301, 196] on textarea "Flight from Auckland to Wellington on Sunday 12 April 2026 in the afternoon/eve…" at bounding box center [288, 183] width 463 height 74
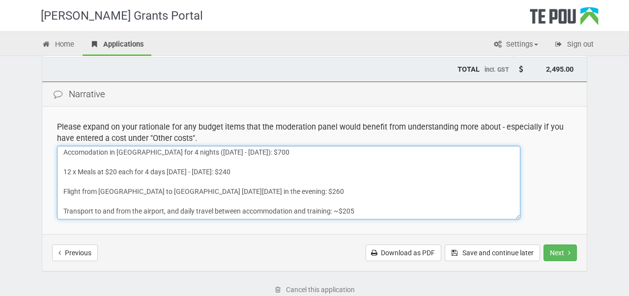
click at [337, 211] on textarea "Flight from Auckland to Wellington on Sunday 12 April 2026 in the afternoon/eve…" at bounding box center [288, 183] width 463 height 74
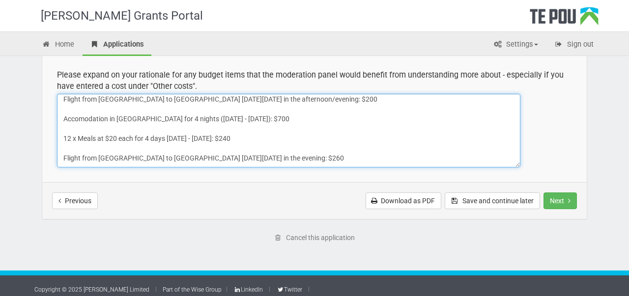
scroll to position [0, 0]
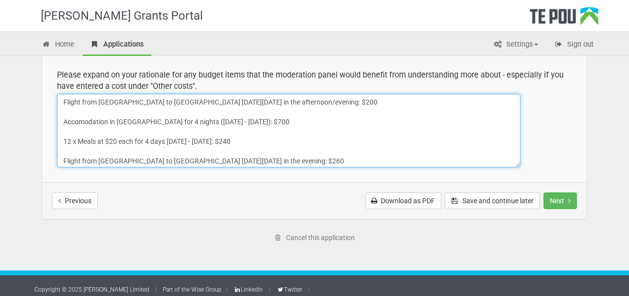
click at [332, 121] on textarea "Flight from Auckland to Wellington on Sunday 12 April 2026 in the afternoon/eve…" at bounding box center [288, 131] width 463 height 74
click at [331, 102] on textarea "Flight from Auckland to Wellington on Sunday 12 April 2026 in the afternoon/eve…" at bounding box center [288, 131] width 463 height 74
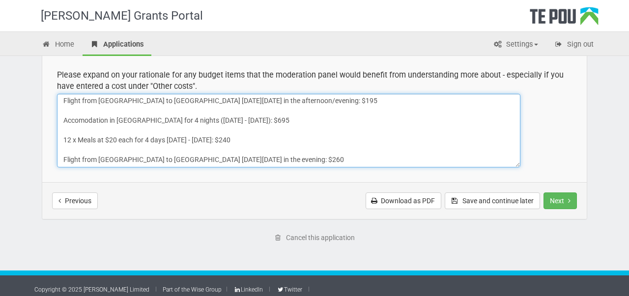
click at [311, 139] on textarea "Flight from Auckland to Wellington on Sunday 12 April 2026 in the afternoon/eve…" at bounding box center [288, 131] width 463 height 74
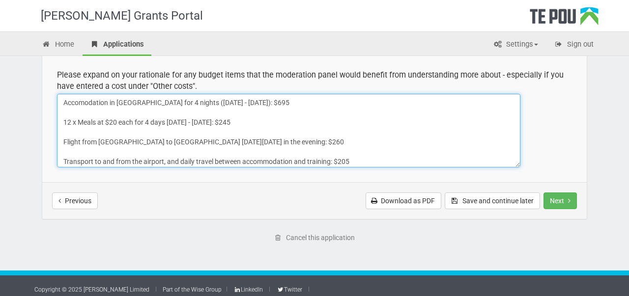
scroll to position [22, 0]
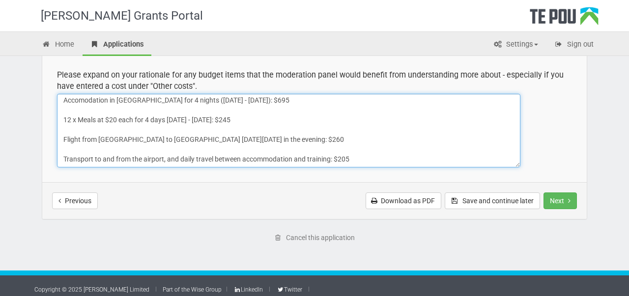
click at [325, 140] on textarea "Flight from Auckland to Wellington on Sunday 12 April 2026 in the afternoon/eve…" at bounding box center [288, 131] width 463 height 74
click at [312, 140] on textarea "Flight from Auckland to Wellington on Sunday 12 April 2026 in the afternoon/eve…" at bounding box center [288, 131] width 463 height 74
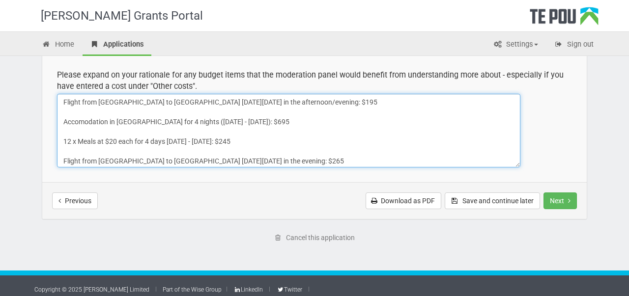
drag, startPoint x: 358, startPoint y: 159, endPoint x: 206, endPoint y: 80, distance: 171.1
click at [206, 80] on td "Please expand on your rationale for any budget items that the moderation panel …" at bounding box center [314, 119] width 544 height 128
type textarea "Flight from [GEOGRAPHIC_DATA] to [GEOGRAPHIC_DATA] [DATE][DATE] in the afternoo…"
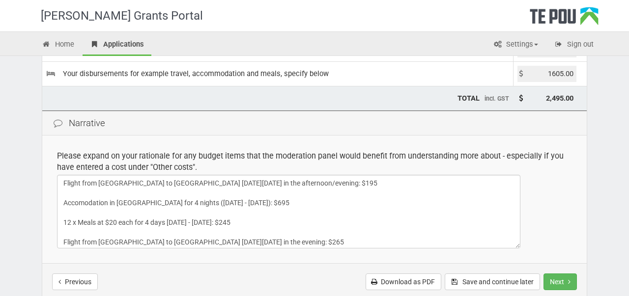
scroll to position [22, 0]
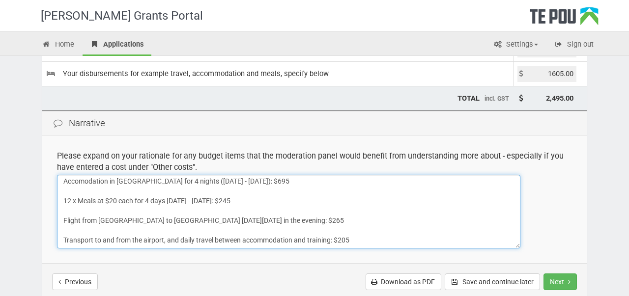
click at [355, 237] on textarea "Flight from Auckland to Wellington on Sunday 12 April 2026 in the afternoon/eve…" at bounding box center [288, 212] width 463 height 74
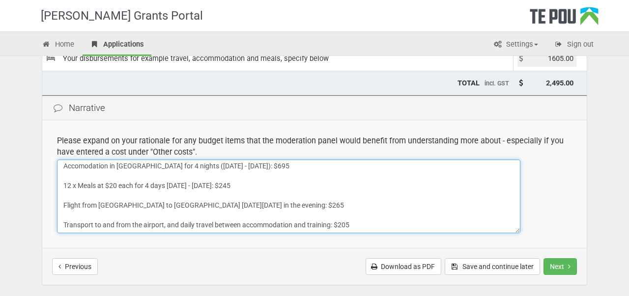
scroll to position [208, 0]
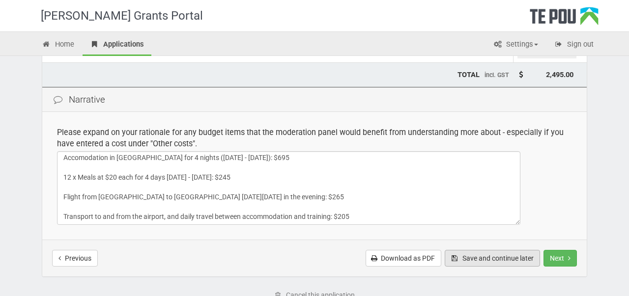
click at [491, 259] on button "Save and continue later" at bounding box center [491, 258] width 95 height 17
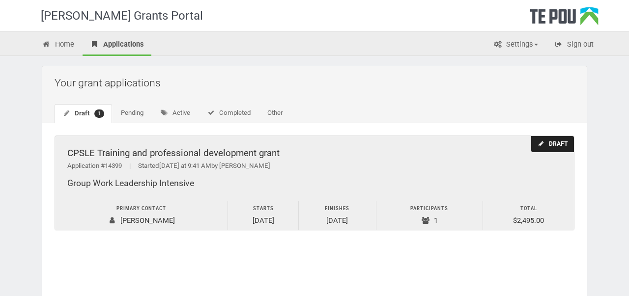
click at [548, 143] on div "Draft" at bounding box center [552, 144] width 43 height 16
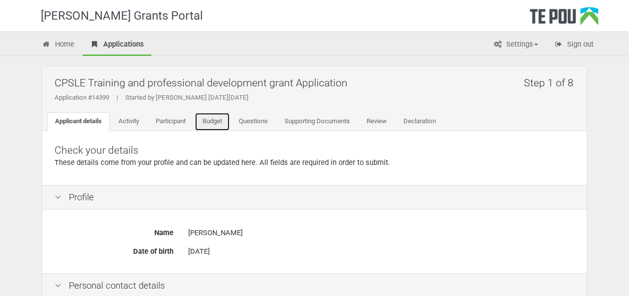
click at [215, 124] on link "Budget" at bounding box center [211, 121] width 35 height 19
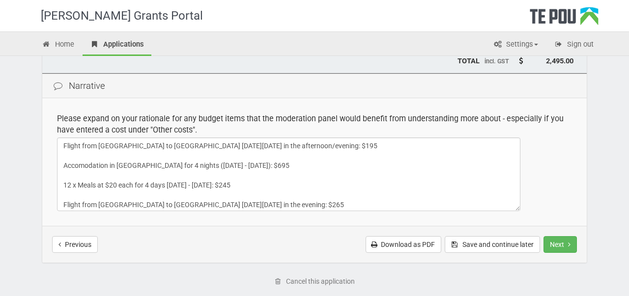
scroll to position [22, 0]
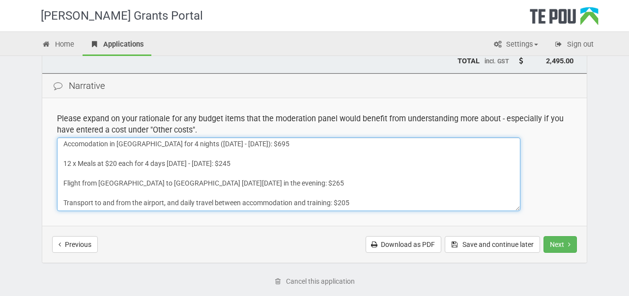
click at [399, 177] on textarea "Flight from [GEOGRAPHIC_DATA] to [GEOGRAPHIC_DATA] [DATE][DATE] in the afternoo…" at bounding box center [288, 175] width 463 height 74
click at [365, 201] on textarea "Flight from [GEOGRAPHIC_DATA] to [GEOGRAPHIC_DATA] [DATE][DATE] in the afternoo…" at bounding box center [288, 175] width 463 height 74
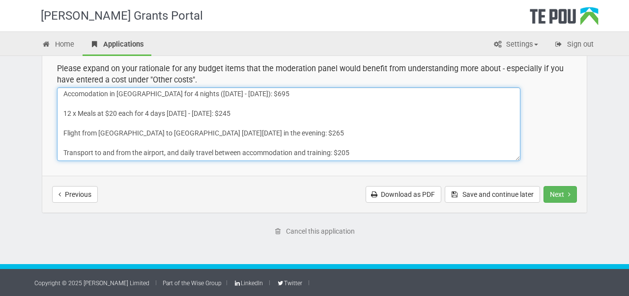
scroll to position [0, 0]
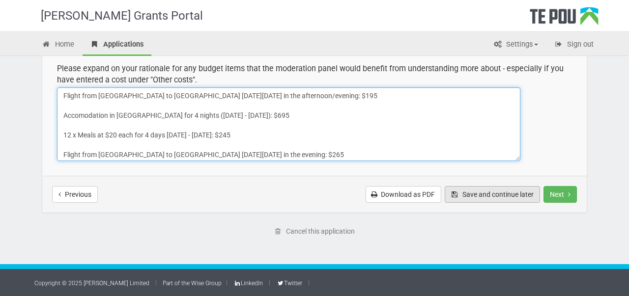
type textarea "Flight from [GEOGRAPHIC_DATA] to [GEOGRAPHIC_DATA] [DATE][DATE] in the afternoo…"
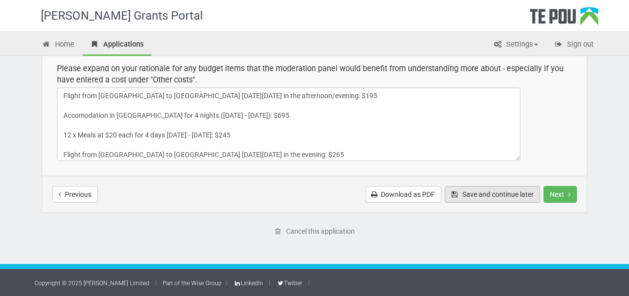
click at [478, 196] on button "Save and continue later" at bounding box center [491, 194] width 95 height 17
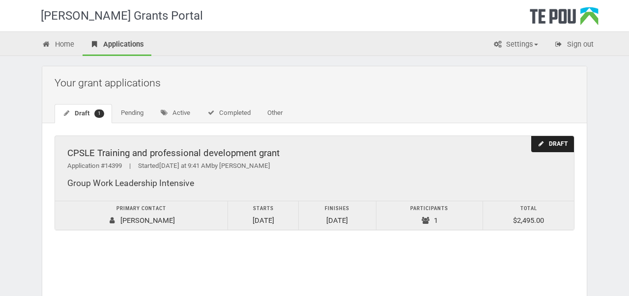
click at [551, 143] on div "Draft" at bounding box center [552, 144] width 43 height 16
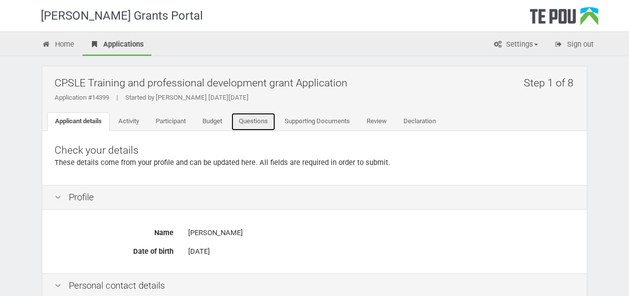
click at [256, 123] on link "Questions" at bounding box center [253, 121] width 45 height 19
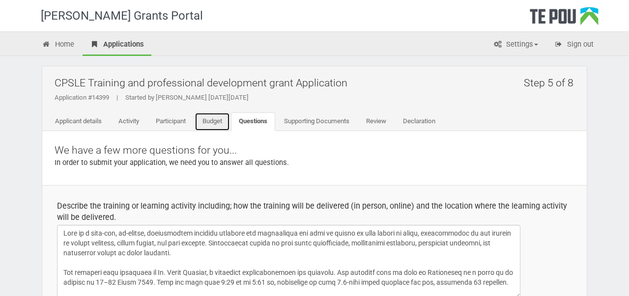
click at [220, 119] on link "Budget" at bounding box center [211, 121] width 35 height 19
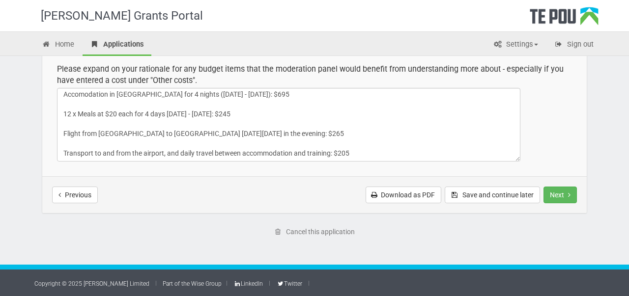
scroll to position [272, 0]
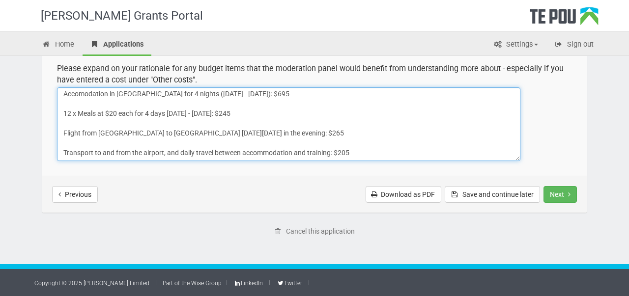
click at [318, 109] on textarea "Flight from [GEOGRAPHIC_DATA] to [GEOGRAPHIC_DATA] [DATE][DATE] in the afternoo…" at bounding box center [288, 124] width 463 height 74
click at [328, 133] on textarea "Flight from [GEOGRAPHIC_DATA] to [GEOGRAPHIC_DATA] [DATE][DATE] in the afternoo…" at bounding box center [288, 124] width 463 height 74
click at [371, 150] on textarea "Flight from Auckland to Wellington on Sunday 12 April 2026 in the afternoon/eve…" at bounding box center [288, 124] width 463 height 74
type textarea "Flight from Auckland to Wellington on Sunday 12 April 2026 in the afternoon/eve…"
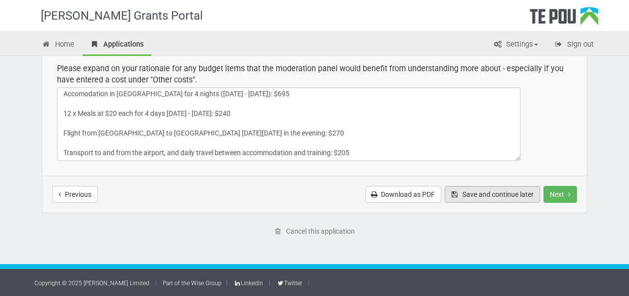
click at [482, 200] on button "Save and continue later" at bounding box center [491, 194] width 95 height 17
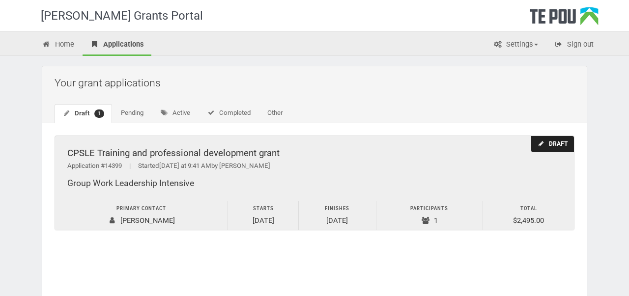
click at [546, 142] on div "Draft" at bounding box center [552, 144] width 43 height 16
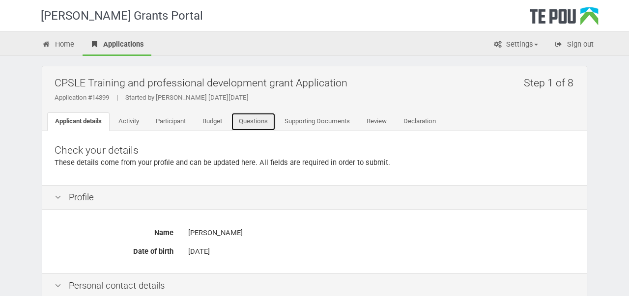
click at [267, 128] on link "Questions" at bounding box center [253, 121] width 45 height 19
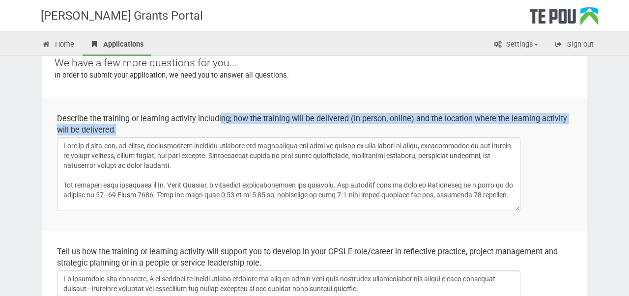
drag, startPoint x: 223, startPoint y: 129, endPoint x: 220, endPoint y: 119, distance: 10.4
click at [220, 119] on div "Describe the training or learning activity including; how the training will be …" at bounding box center [314, 124] width 515 height 23
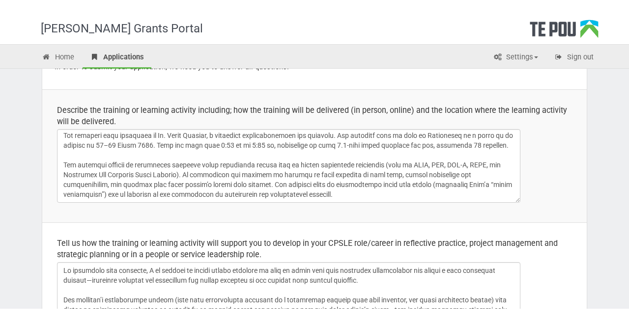
scroll to position [114, 0]
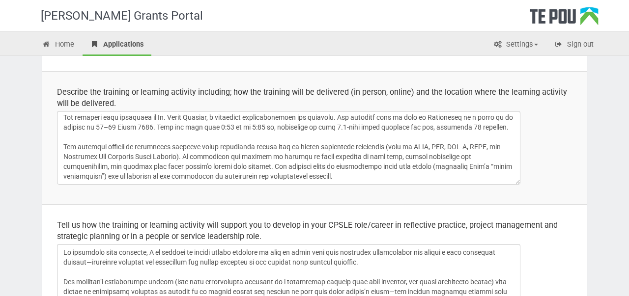
click at [147, 91] on div "Describe the training or learning activity including; how the training will be …" at bounding box center [314, 97] width 515 height 23
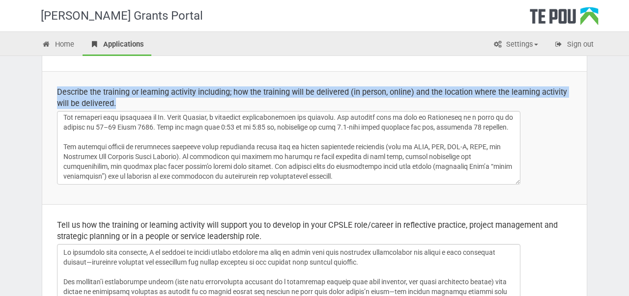
click at [147, 91] on div "Describe the training or learning activity including; how the training will be …" at bounding box center [314, 97] width 515 height 23
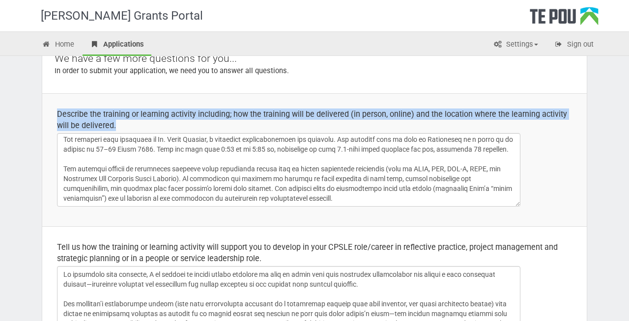
scroll to position [95, 0]
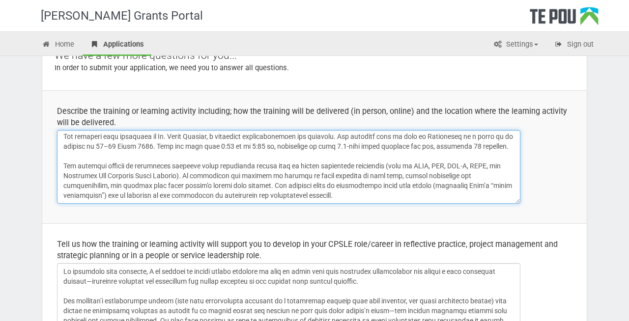
click at [348, 193] on textarea at bounding box center [288, 167] width 463 height 74
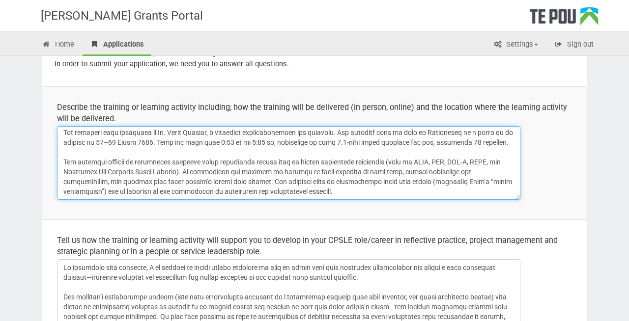
scroll to position [0, 0]
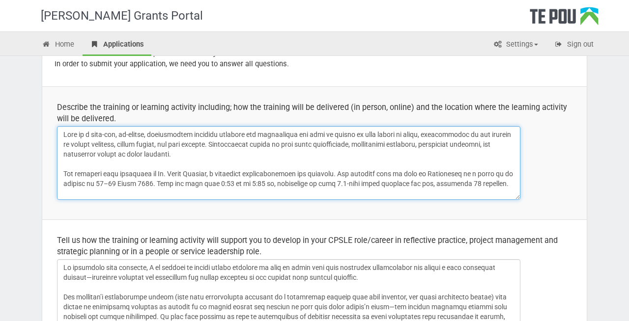
drag, startPoint x: 356, startPoint y: 194, endPoint x: 285, endPoint y: 123, distance: 100.0
click at [285, 123] on td "Describe the training or learning activity including; how the training will be …" at bounding box center [314, 152] width 544 height 133
click at [282, 172] on textarea at bounding box center [288, 163] width 463 height 74
click at [164, 136] on textarea at bounding box center [288, 163] width 463 height 74
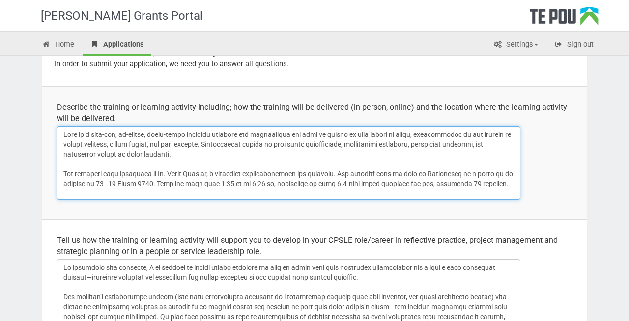
drag, startPoint x: 226, startPoint y: 136, endPoint x: 228, endPoint y: 140, distance: 5.1
click at [228, 140] on textarea at bounding box center [288, 163] width 463 height 74
drag, startPoint x: 221, startPoint y: 136, endPoint x: 200, endPoint y: 154, distance: 28.2
click at [200, 154] on textarea at bounding box center [288, 163] width 463 height 74
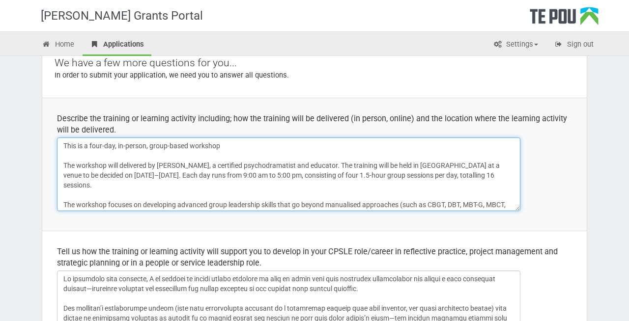
scroll to position [85, 0]
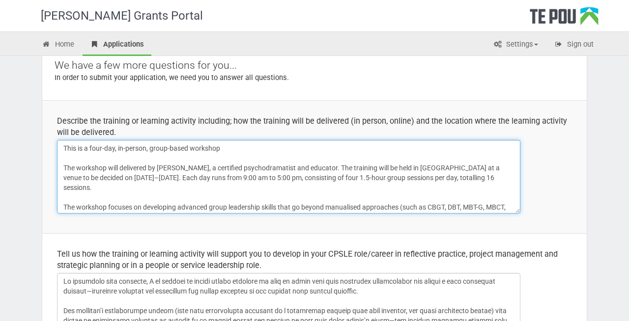
click at [64, 168] on textarea at bounding box center [288, 177] width 463 height 74
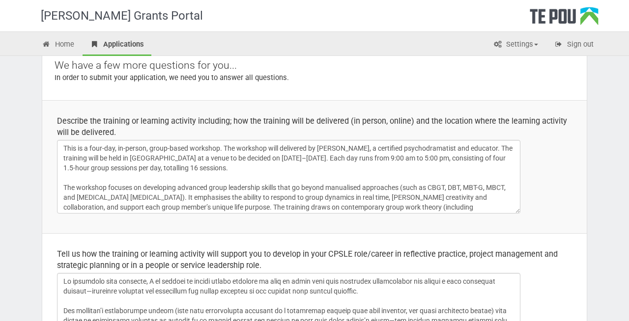
scroll to position [81, 0]
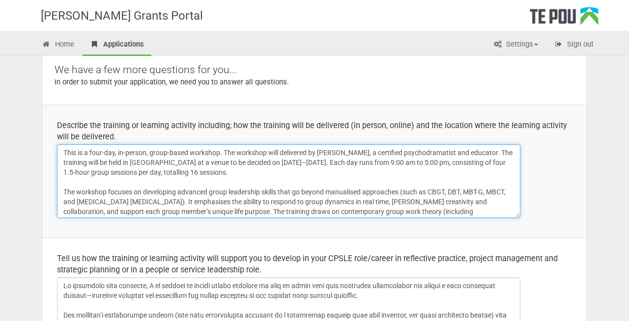
click at [282, 155] on textarea at bounding box center [288, 181] width 463 height 74
drag, startPoint x: 280, startPoint y: 154, endPoint x: 219, endPoint y: 154, distance: 61.4
click at [219, 154] on textarea at bounding box center [288, 181] width 463 height 74
drag, startPoint x: 250, startPoint y: 154, endPoint x: 77, endPoint y: 164, distance: 173.6
click at [77, 164] on textarea at bounding box center [288, 181] width 463 height 74
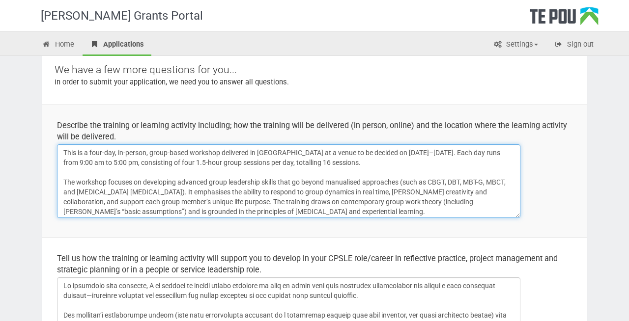
drag, startPoint x: 302, startPoint y: 155, endPoint x: 375, endPoint y: 153, distance: 73.7
click at [376, 154] on textarea at bounding box center [288, 181] width 463 height 74
click at [402, 165] on textarea at bounding box center [288, 181] width 463 height 74
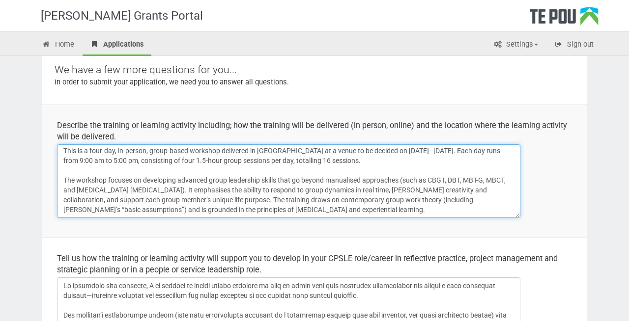
drag, startPoint x: 336, startPoint y: 157, endPoint x: 356, endPoint y: 209, distance: 55.2
click at [356, 209] on textarea at bounding box center [288, 181] width 463 height 74
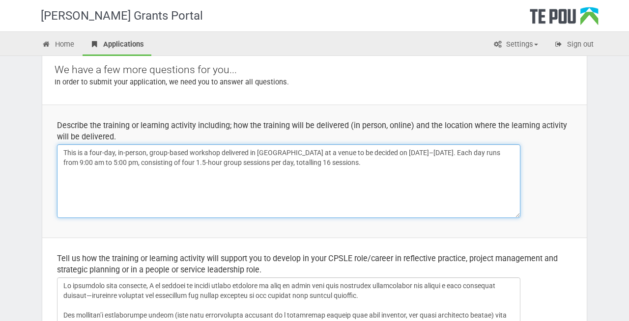
scroll to position [79, 0]
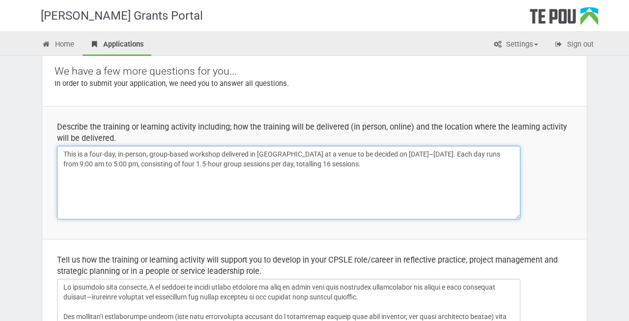
click at [279, 155] on textarea at bounding box center [288, 183] width 463 height 74
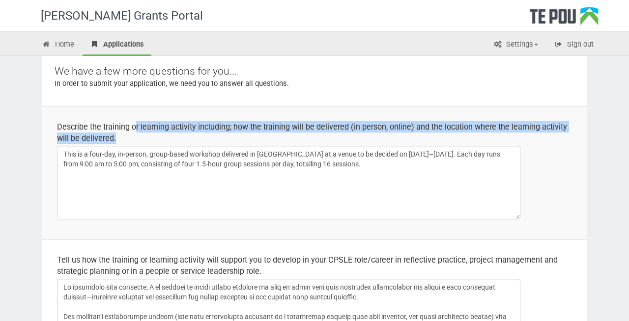
drag, startPoint x: 136, startPoint y: 127, endPoint x: 295, endPoint y: 139, distance: 159.6
click at [295, 139] on div "Describe the training or learning activity including; how the training will be …" at bounding box center [314, 132] width 515 height 23
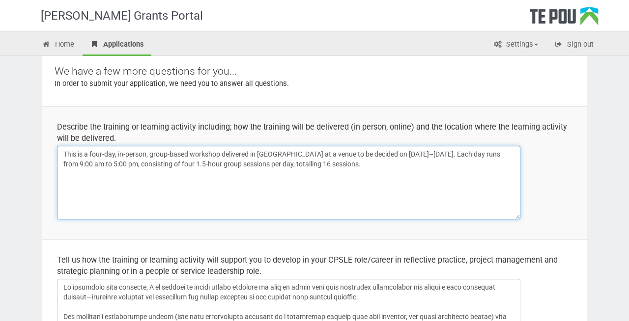
click at [338, 169] on textarea at bounding box center [288, 183] width 463 height 74
click at [260, 156] on textarea at bounding box center [288, 183] width 463 height 74
paste textarea "Te Whanganui-a-Tara"
click at [358, 154] on textarea at bounding box center [288, 183] width 463 height 74
drag, startPoint x: 439, startPoint y: 151, endPoint x: 363, endPoint y: 156, distance: 75.8
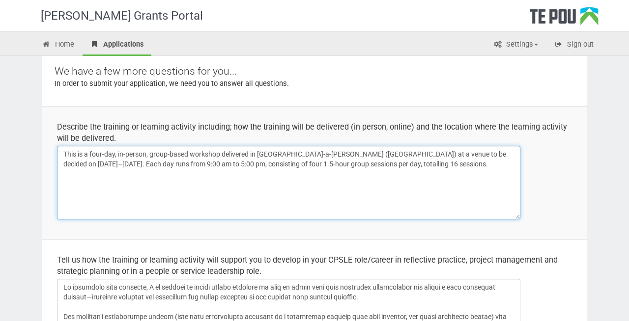
click at [363, 156] on textarea at bounding box center [288, 183] width 463 height 74
click at [389, 166] on textarea at bounding box center [288, 183] width 463 height 74
click at [327, 157] on textarea at bounding box center [288, 183] width 463 height 74
click at [240, 153] on textarea at bounding box center [288, 183] width 463 height 74
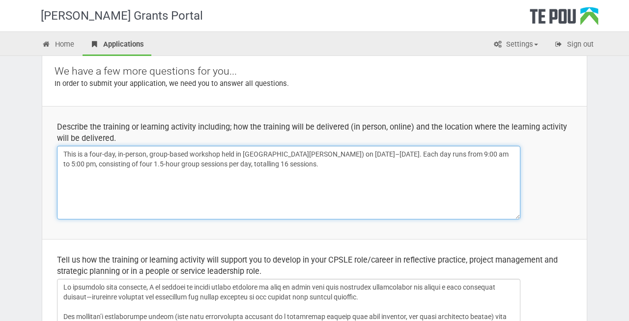
click at [343, 157] on textarea at bounding box center [288, 183] width 463 height 74
click at [359, 171] on textarea at bounding box center [288, 183] width 463 height 74
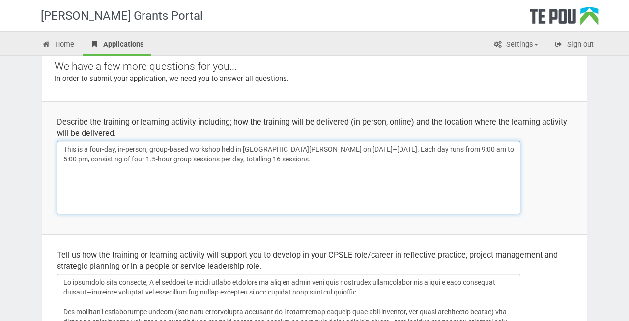
scroll to position [85, 0]
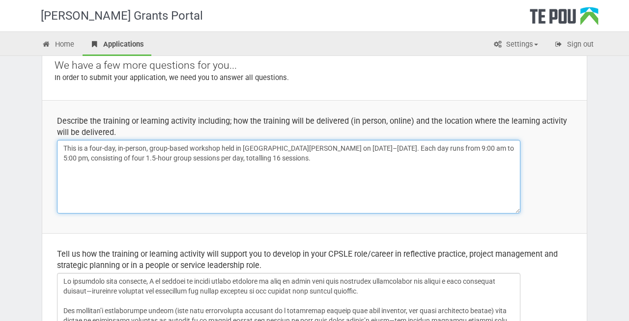
type textarea "This is a four-day, in-person, group-based workshop held in [GEOGRAPHIC_DATA][P…"
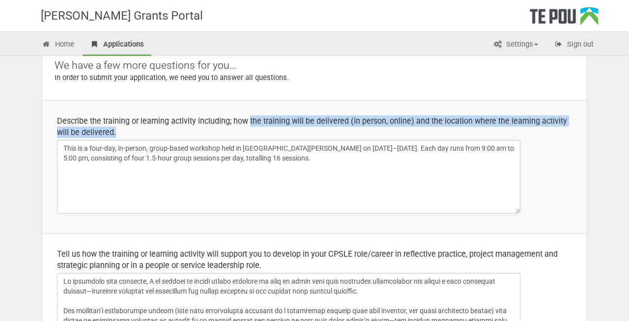
drag, startPoint x: 325, startPoint y: 133, endPoint x: 249, endPoint y: 124, distance: 75.7
click at [249, 124] on div "Describe the training or learning activity including; how the training will be …" at bounding box center [314, 126] width 515 height 23
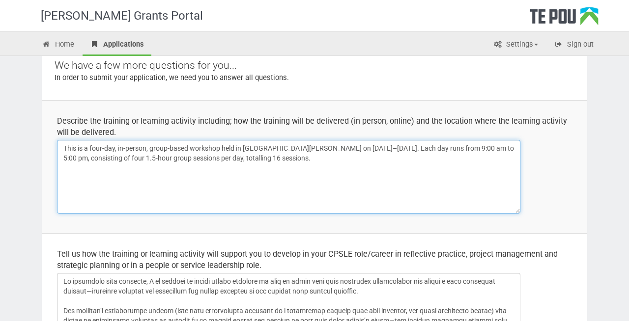
click at [337, 166] on textarea at bounding box center [288, 177] width 463 height 74
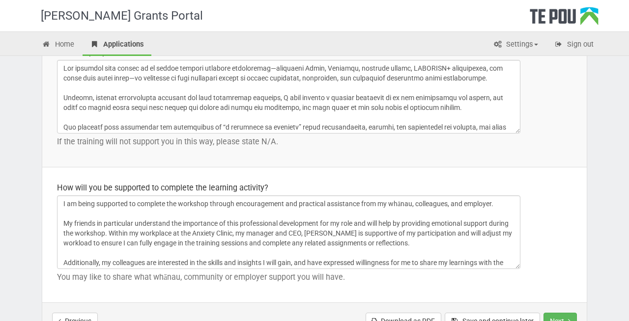
scroll to position [1507, 0]
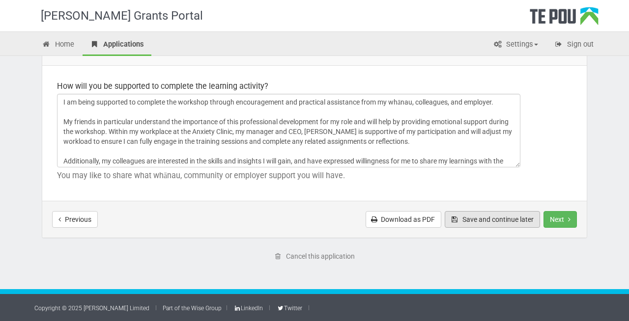
click at [485, 224] on button "Save and continue later" at bounding box center [491, 219] width 95 height 17
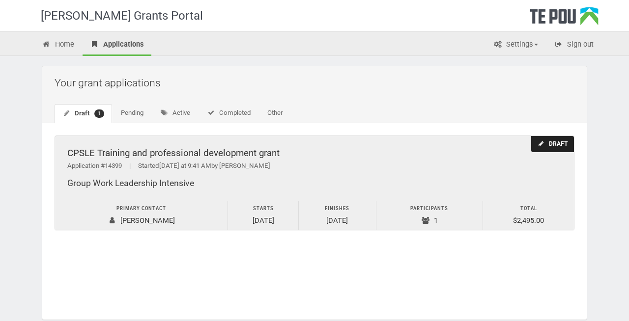
click at [555, 145] on div "Draft" at bounding box center [552, 144] width 43 height 16
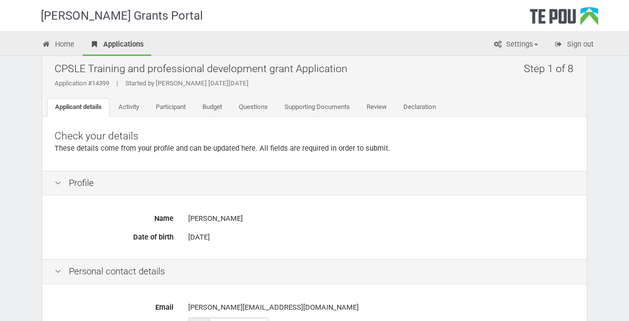
scroll to position [16, 0]
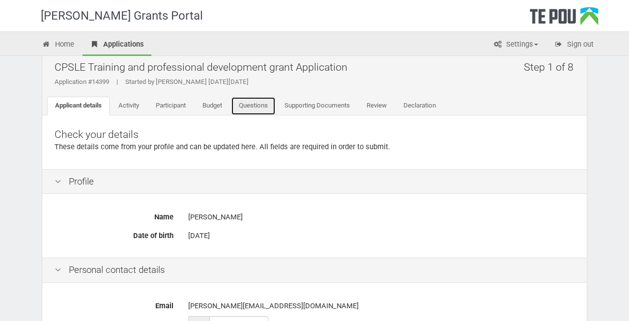
click at [273, 103] on link "Questions" at bounding box center [253, 106] width 45 height 19
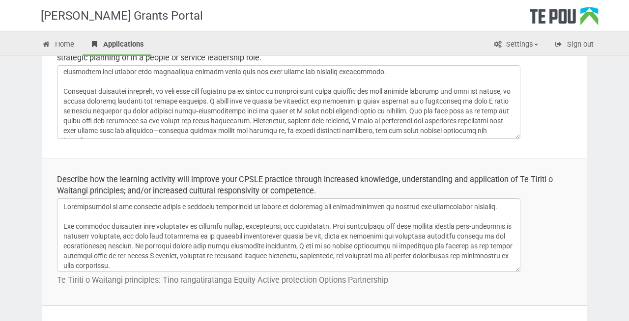
scroll to position [312, 0]
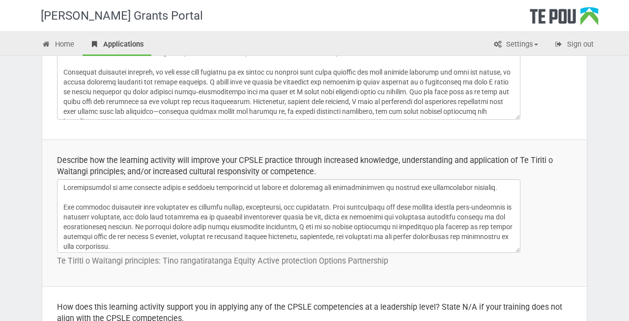
click at [515, 111] on textarea at bounding box center [288, 83] width 463 height 74
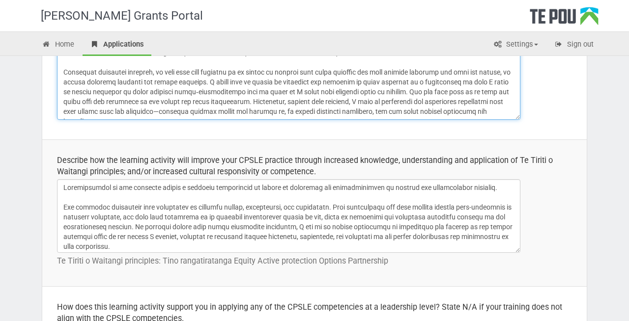
click at [507, 112] on textarea at bounding box center [288, 83] width 463 height 74
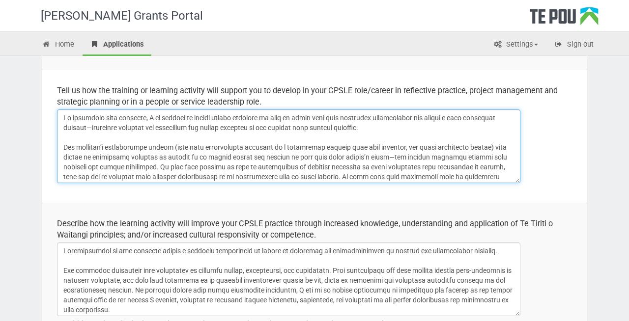
scroll to position [81, 0]
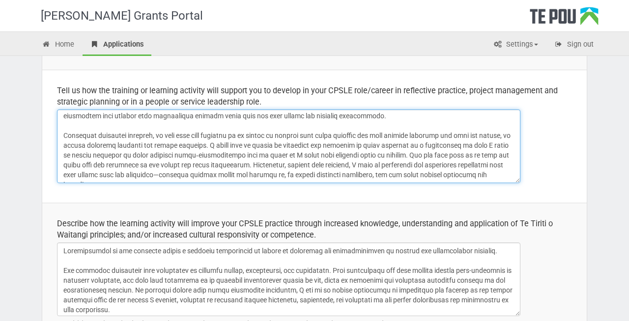
drag, startPoint x: 63, startPoint y: 117, endPoint x: 329, endPoint y: 200, distance: 278.0
click at [329, 200] on td "Tell us how the training or learning activity will support you to develop in yo…" at bounding box center [314, 136] width 544 height 133
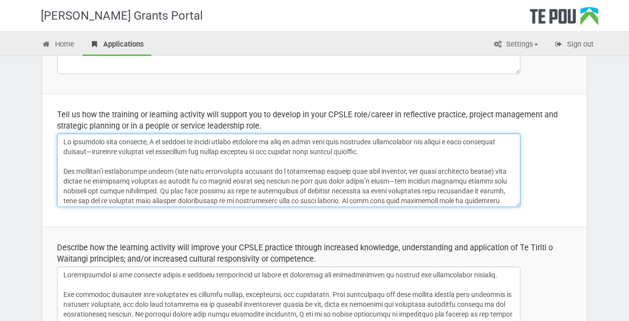
scroll to position [225, 0]
click at [380, 152] on textarea at bounding box center [288, 170] width 463 height 74
click at [131, 171] on textarea at bounding box center [288, 170] width 463 height 74
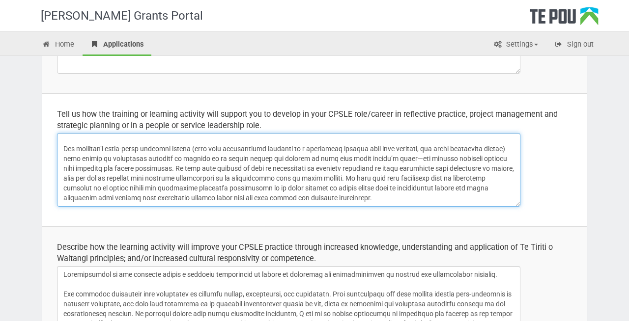
scroll to position [81, 0]
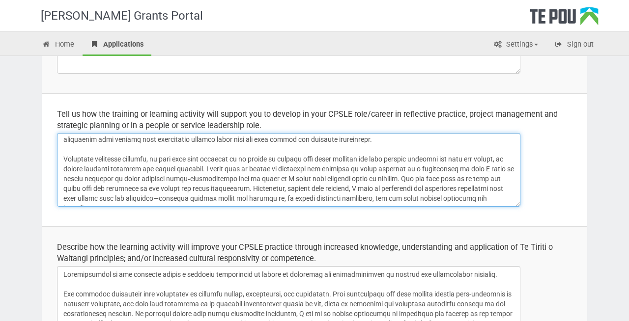
drag, startPoint x: 64, startPoint y: 141, endPoint x: 225, endPoint y: 229, distance: 183.7
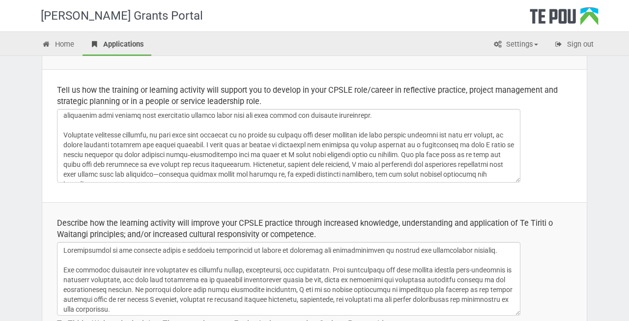
scroll to position [77, 0]
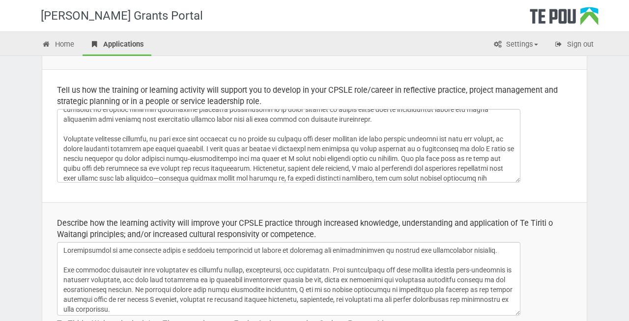
click at [270, 89] on div "Tell us how the training or learning activity will support you to develop in yo…" at bounding box center [314, 95] width 515 height 23
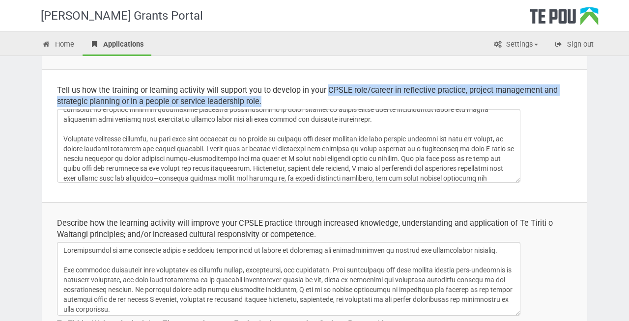
drag, startPoint x: 330, startPoint y: 91, endPoint x: 404, endPoint y: 100, distance: 75.2
click at [404, 100] on div "Tell us how the training or learning activity will support you to develop in yo…" at bounding box center [314, 95] width 515 height 23
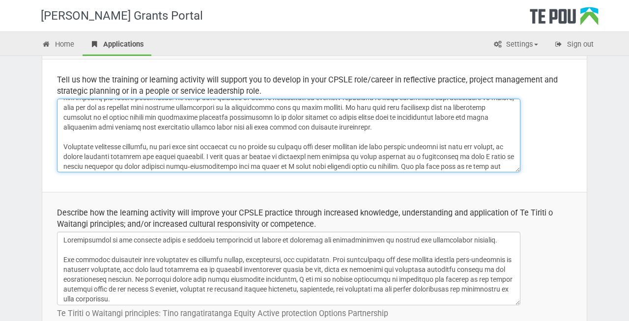
scroll to position [81, 0]
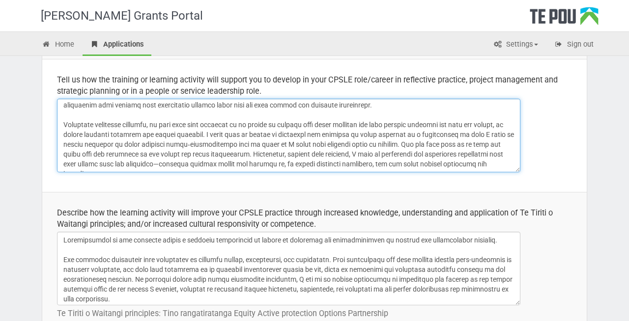
drag, startPoint x: 62, startPoint y: 105, endPoint x: 123, endPoint y: 185, distance: 100.6
click at [123, 185] on td "Tell us how the training or learning activity will support you to develop in yo…" at bounding box center [314, 125] width 544 height 133
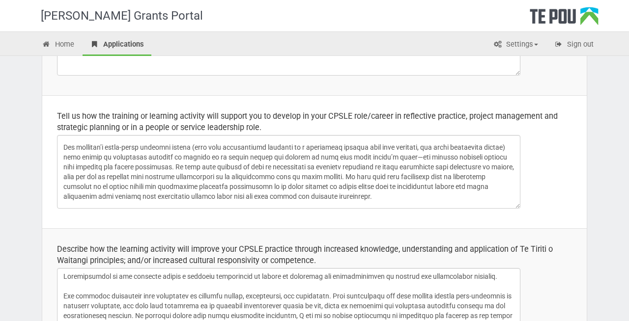
scroll to position [0, 0]
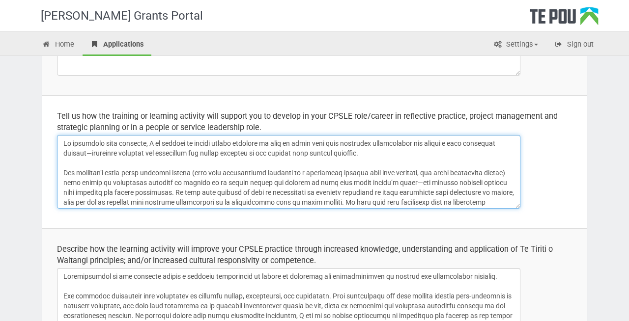
click at [66, 144] on textarea at bounding box center [288, 172] width 463 height 74
paste textarea "Over the past few months, I’ve recognised a real need to deepen my skills in su…"
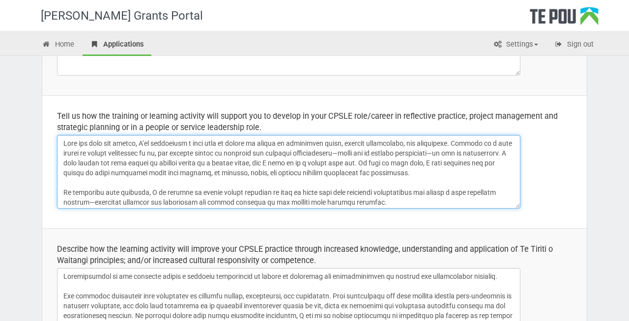
drag, startPoint x: 512, startPoint y: 199, endPoint x: 65, endPoint y: 188, distance: 447.5
click at [65, 188] on textarea at bounding box center [288, 172] width 463 height 74
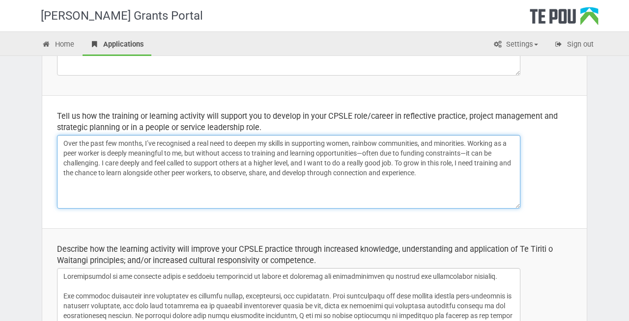
paste textarea "Lo ipsumdolo sita consecte, A eli se doeius tempor incididu ut labo et dolor ma…"
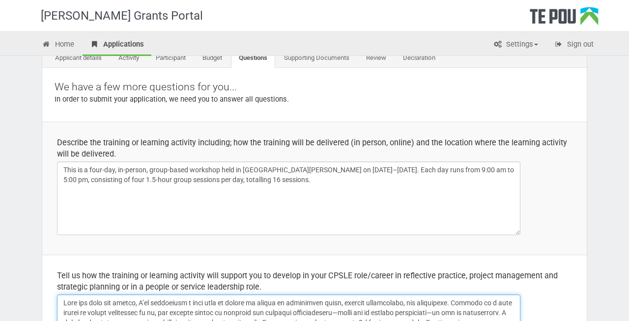
scroll to position [203, 0]
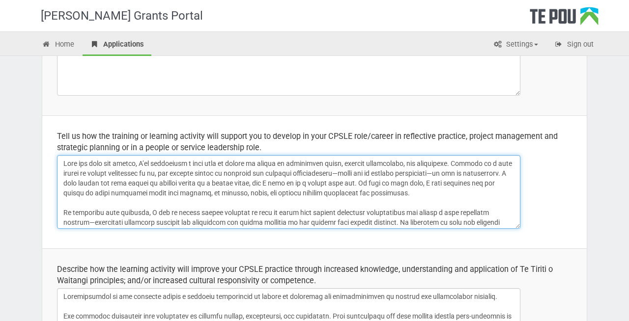
click at [437, 177] on textarea at bounding box center [288, 192] width 463 height 74
click at [445, 195] on textarea at bounding box center [288, 192] width 463 height 74
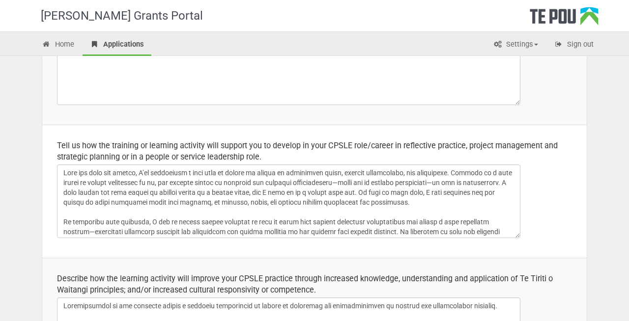
scroll to position [199, 0]
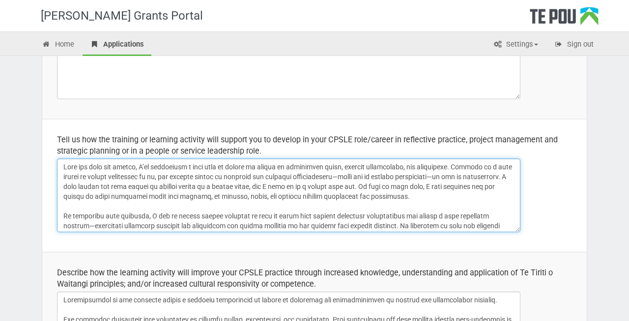
click at [65, 165] on textarea at bounding box center [288, 196] width 463 height 74
paste textarea "Thank you for the opportunity to apply. As a migrant navigating life between tw…"
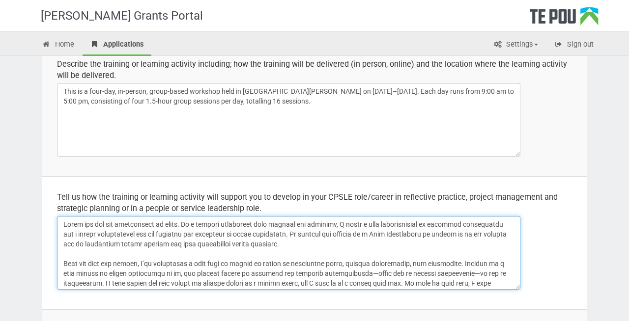
scroll to position [144, 0]
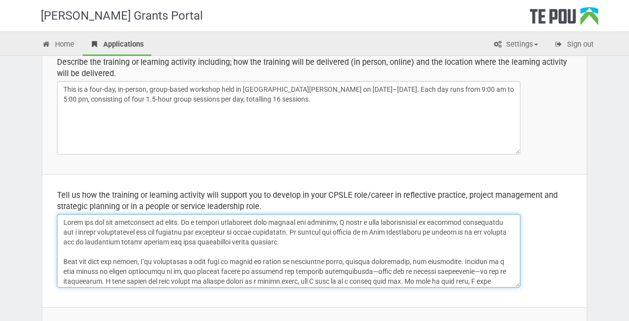
drag, startPoint x: 279, startPoint y: 241, endPoint x: 92, endPoint y: 206, distance: 190.4
click at [92, 206] on td "Tell us how the training or learning activity will support you to develop in yo…" at bounding box center [314, 240] width 544 height 133
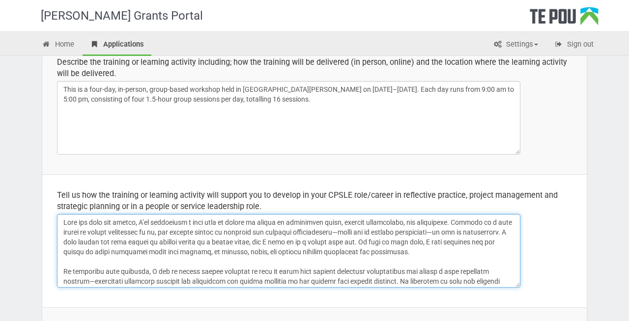
type textarea "Lore ips dolo sit ametco, A’el seddoeiusm t inci utla et dolore ma aliqua en ad…"
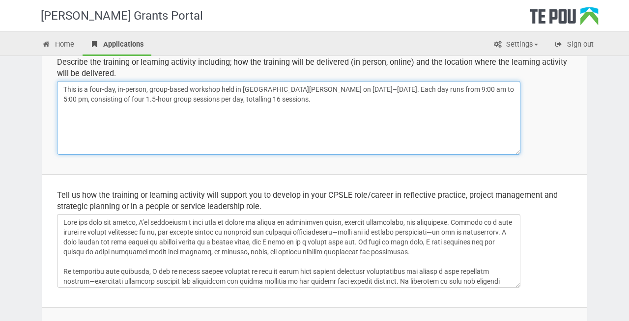
click at [292, 125] on textarea "This is a four-day, in-person, group-based workshop held in [GEOGRAPHIC_DATA][P…" at bounding box center [288, 118] width 463 height 74
paste textarea "Thank you for the opportunity to apply. As a migrant navigating life between tw…"
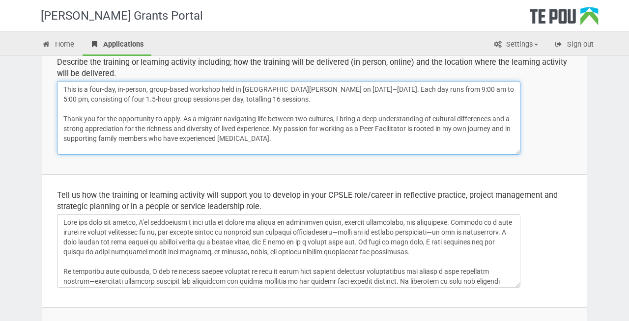
click at [289, 147] on textarea "This is a four-day, in-person, group-based workshop held in [GEOGRAPHIC_DATA][P…" at bounding box center [288, 118] width 463 height 74
type textarea "This is a four-day, in-person, group-based workshop held in [GEOGRAPHIC_DATA][P…"
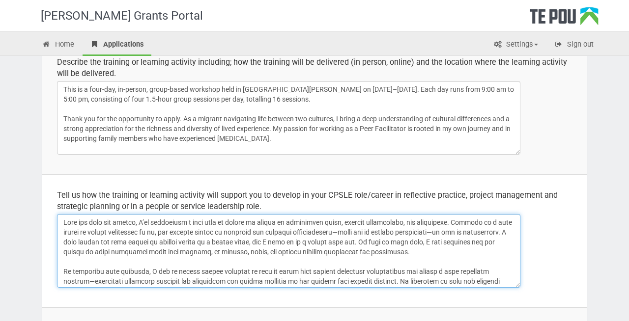
click at [64, 244] on textarea at bounding box center [288, 251] width 463 height 74
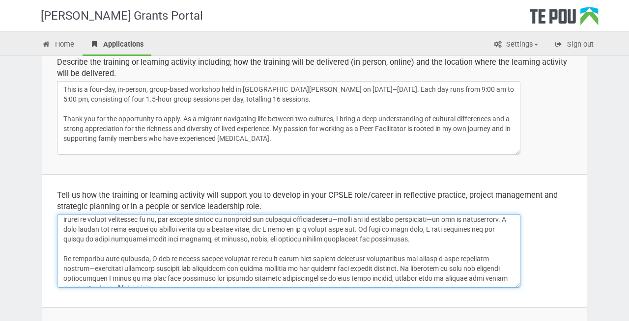
scroll to position [0, 0]
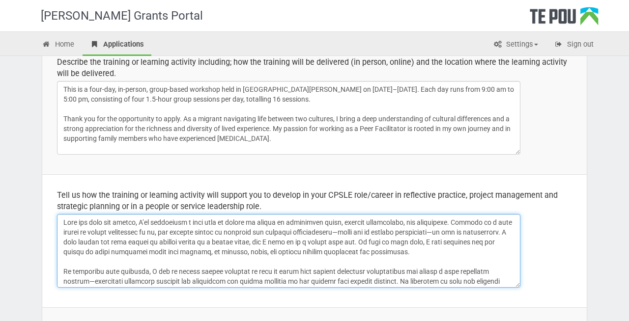
type textarea "Lore ips dolo sit ametco, A’el seddoeiusm t inci utla et dolore ma aliqua en ad…"
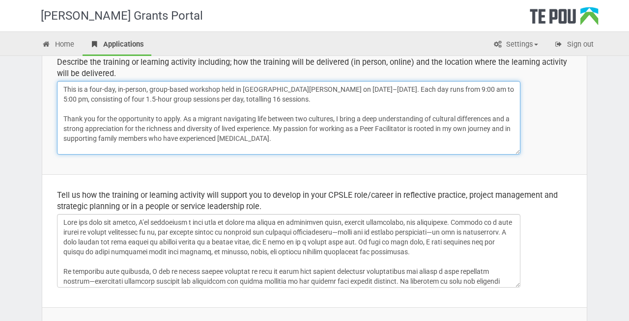
click at [280, 113] on textarea "This is a four-day, in-person, group-based workshop held in [GEOGRAPHIC_DATA][P…" at bounding box center [288, 118] width 463 height 74
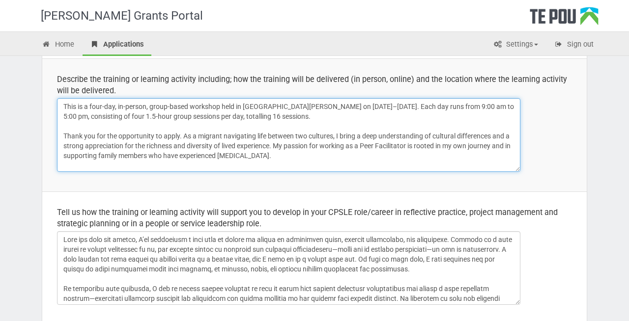
scroll to position [125, 0]
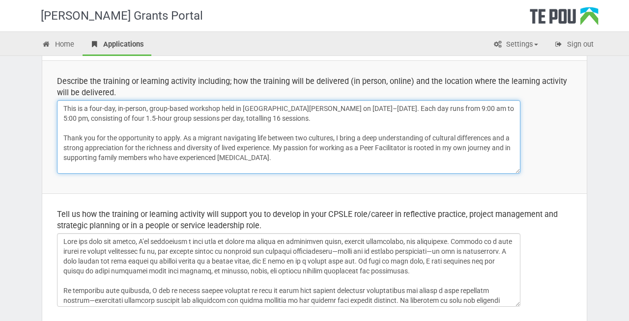
click at [297, 156] on textarea "This is a four-day, in-person, group-based workshop held in [GEOGRAPHIC_DATA][P…" at bounding box center [288, 137] width 463 height 74
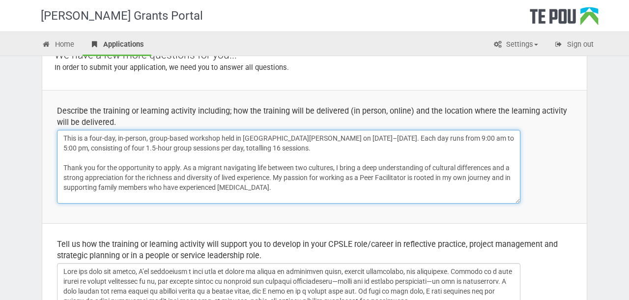
scroll to position [95, 0]
click at [296, 179] on textarea "This is a four-day, in-person, group-based workshop held in [GEOGRAPHIC_DATA][P…" at bounding box center [288, 167] width 463 height 74
click at [301, 185] on textarea "This is a four-day, in-person, group-based workshop held in [GEOGRAPHIC_DATA][P…" at bounding box center [288, 167] width 463 height 74
drag, startPoint x: 63, startPoint y: 166, endPoint x: 273, endPoint y: 190, distance: 211.1
click at [273, 190] on textarea "This is a four-day, in-person, group-based workshop held in [GEOGRAPHIC_DATA][P…" at bounding box center [288, 167] width 463 height 74
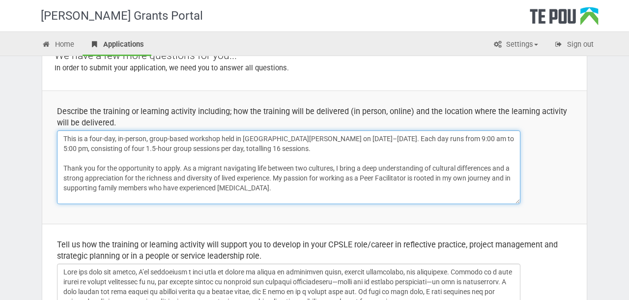
click at [293, 191] on textarea "This is a four-day, in-person, group-based workshop held in [GEOGRAPHIC_DATA][P…" at bounding box center [288, 167] width 463 height 74
drag, startPoint x: 285, startPoint y: 188, endPoint x: 61, endPoint y: 164, distance: 224.7
click at [61, 164] on textarea "This is a four-day, in-person, group-based workshop held in Te Whanganui-a-Tara…" at bounding box center [288, 167] width 463 height 74
click at [303, 188] on textarea "This is a four-day, in-person, group-based workshop held in Te Whanganui-a-Tara…" at bounding box center [288, 167] width 463 height 74
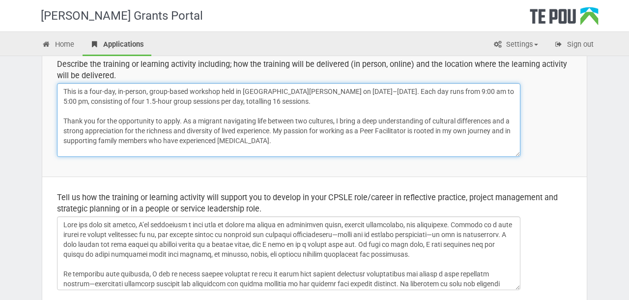
scroll to position [151, 0]
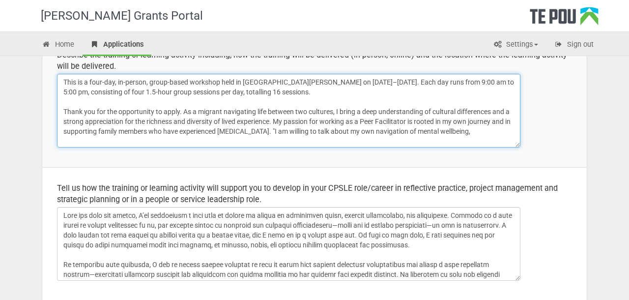
drag, startPoint x: 422, startPoint y: 131, endPoint x: 381, endPoint y: 130, distance: 41.8
click at [381, 130] on textarea "This is a four-day, in-person, group-based workshop held in Te Whanganui-a-Tara…" at bounding box center [288, 111] width 463 height 74
click at [507, 130] on textarea "This is a four-day, in-person, group-based workshop held in Te Whanganui-a-Tara…" at bounding box center [288, 111] width 463 height 74
click at [504, 132] on textarea "This is a four-day, in-person, group-based workshop held in Te Whanganui-a-Tara…" at bounding box center [288, 111] width 463 height 74
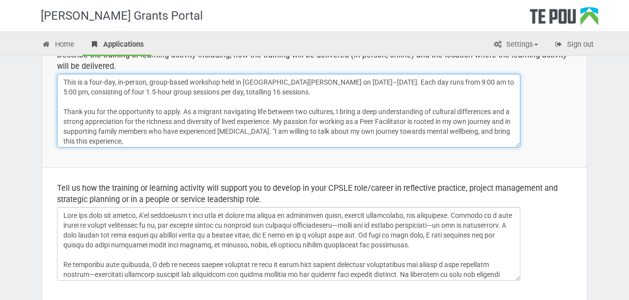
click at [97, 138] on textarea "This is a four-day, in-person, group-based workshop held in Te Whanganui-a-Tara…" at bounding box center [288, 111] width 463 height 74
click at [136, 139] on textarea "This is a four-day, in-person, group-based workshop held in Te Whanganui-a-Tara…" at bounding box center [288, 111] width 463 height 74
drag, startPoint x: 169, startPoint y: 141, endPoint x: 201, endPoint y: 140, distance: 31.4
click at [201, 141] on textarea "This is a four-day, in-person, group-based workshop held in [GEOGRAPHIC_DATA][P…" at bounding box center [288, 111] width 463 height 74
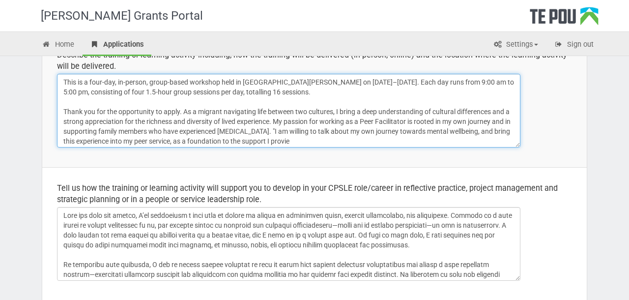
click at [338, 139] on textarea "This is a four-day, in-person, group-based workshop held in Te Whanganui-a-Tara…" at bounding box center [288, 111] width 463 height 74
click at [279, 129] on textarea "This is a four-day, in-person, group-based workshop held in Te Whanganui-a-Tara…" at bounding box center [288, 111] width 463 height 74
click at [285, 131] on textarea "This is a four-day, in-person, group-based workshop held in Te Whanganui-a-Tara…" at bounding box center [288, 111] width 463 height 74
drag, startPoint x: 374, startPoint y: 130, endPoint x: 287, endPoint y: 129, distance: 86.4
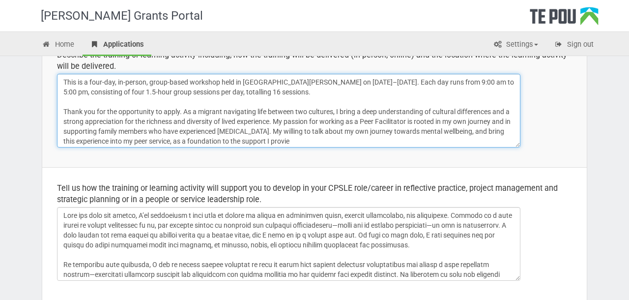
click at [287, 129] on textarea "This is a four-day, in-person, group-based workshop held in Te Whanganui-a-Tara…" at bounding box center [288, 111] width 463 height 74
click at [393, 131] on textarea "This is a four-day, in-person, group-based workshop held in Te Whanganui-a-Tara…" at bounding box center [288, 111] width 463 height 74
click at [278, 130] on textarea "This is a four-day, in-person, group-based workshop held in Te Whanganui-a-Tara…" at bounding box center [288, 111] width 463 height 74
click at [88, 141] on textarea "This is a four-day, in-person, group-based workshop held in Te Whanganui-a-Tara…" at bounding box center [288, 111] width 463 height 74
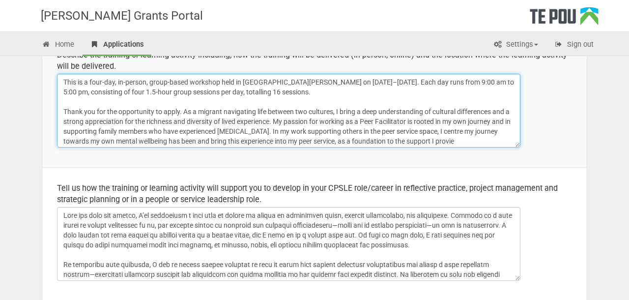
click at [167, 140] on textarea "This is a four-day, in-person, group-based workshop held in Te Whanganui-a-Tara…" at bounding box center [288, 111] width 463 height 74
click at [216, 143] on textarea "This is a four-day, in-person, group-based workshop held in Te Whanganui-a-Tara…" at bounding box center [288, 111] width 463 height 74
click at [282, 140] on textarea "This is a four-day, in-person, group-based workshop held in Te Whanganui-a-Tara…" at bounding box center [288, 111] width 463 height 74
drag, startPoint x: 342, startPoint y: 141, endPoint x: 413, endPoint y: 140, distance: 70.7
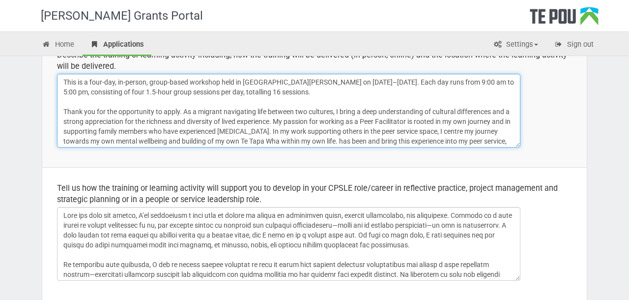
click at [413, 140] on textarea "This is a four-day, in-person, group-based workshop held in Te Whanganui-a-Tara…" at bounding box center [288, 111] width 463 height 74
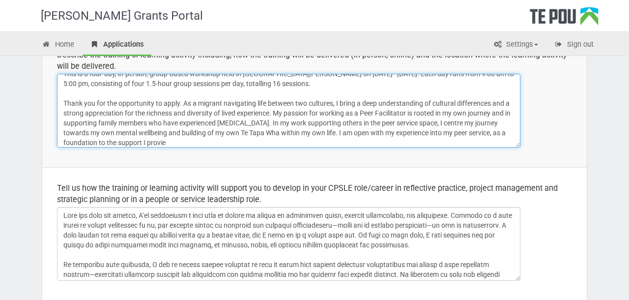
scroll to position [12, 0]
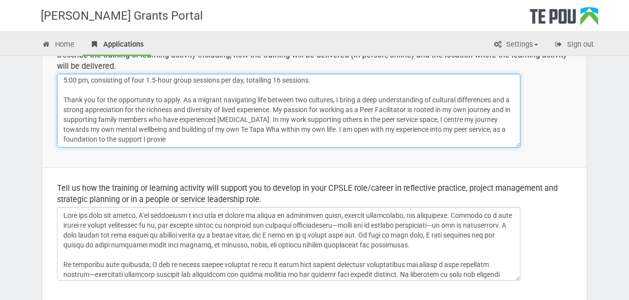
drag, startPoint x: 432, startPoint y: 142, endPoint x: 496, endPoint y: 135, distance: 64.3
click at [496, 135] on textarea "This is a four-day, in-person, group-based workshop held in Te Whanganui-a-Tara…" at bounding box center [288, 111] width 463 height 74
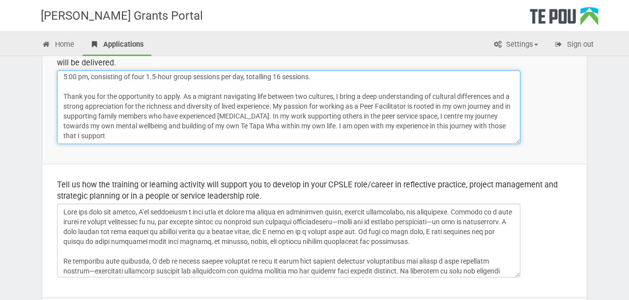
scroll to position [156, 0]
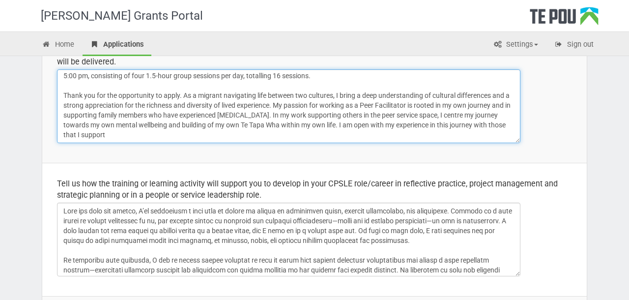
click at [82, 124] on textarea "This is a four-day, in-person, group-based workshop held in Te Whanganui-a-Tara…" at bounding box center [288, 106] width 463 height 74
type textarea "This is a four-day, in-person, group-based workshop held in Te Whanganui-a-Tara…"
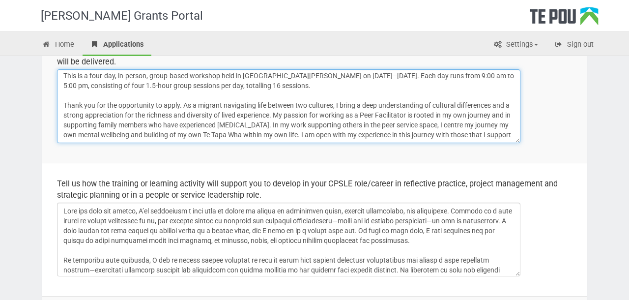
click at [470, 115] on textarea "This is a four-day, in-person, group-based workshop held in Te Whanganui-a-Tara…" at bounding box center [288, 106] width 463 height 74
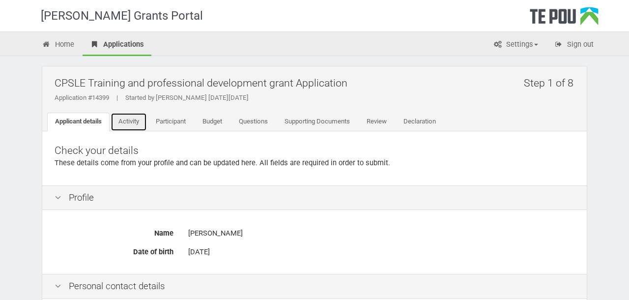
click at [138, 118] on link "Activity" at bounding box center [128, 121] width 36 height 19
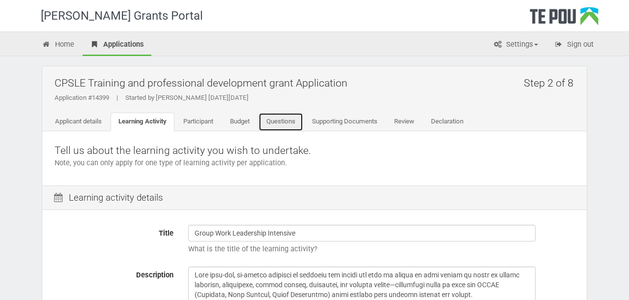
click at [293, 122] on link "Questions" at bounding box center [280, 121] width 45 height 19
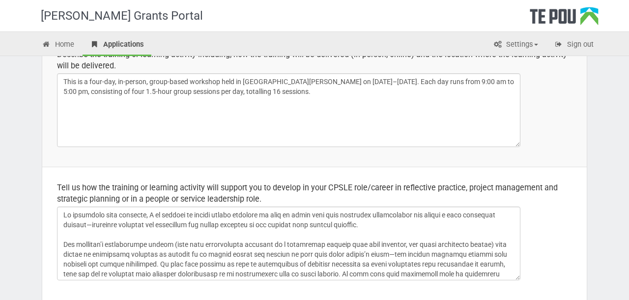
scroll to position [143, 0]
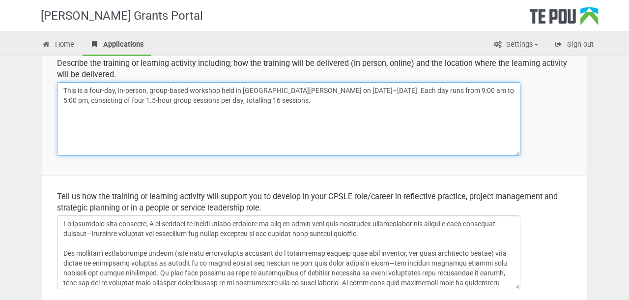
click at [309, 123] on textarea "This is a four-day, in-person, group-based workshop held in Te Whanganui-a-Tara…" at bounding box center [288, 119] width 463 height 74
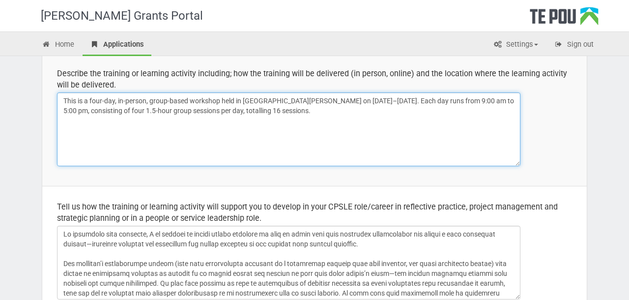
scroll to position [131, 0]
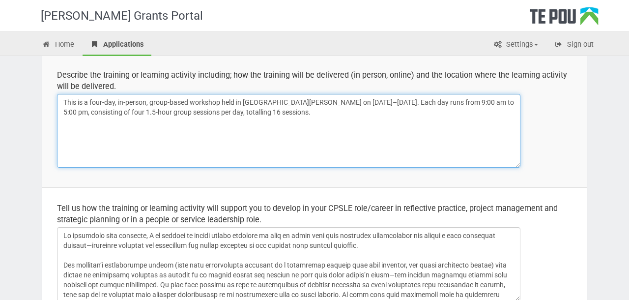
click at [191, 132] on textarea "This is a four-day, in-person, group-based workshop held in Te Whanganui-a-Tara…" at bounding box center [288, 131] width 463 height 74
click at [310, 131] on textarea "This is a four-day, in-person, group-based workshop held in Te Whanganui-a-Tara…" at bounding box center [288, 131] width 463 height 74
paste textarea "Thank you for the opportunity to apply. As a migrant navigating life between tw…"
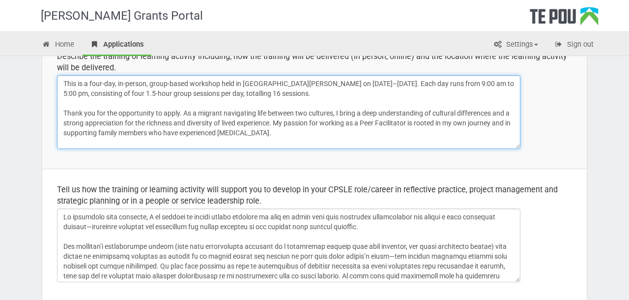
scroll to position [151, 0]
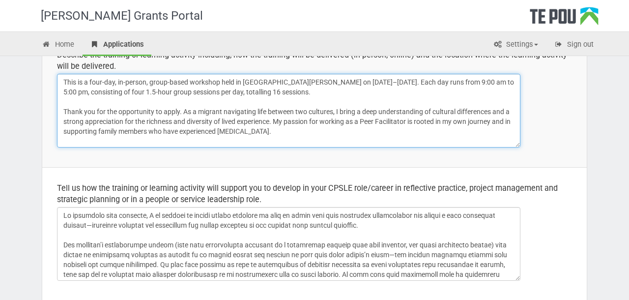
paste textarea "A bit about, where you come from, what informs your understanding, your connect…"
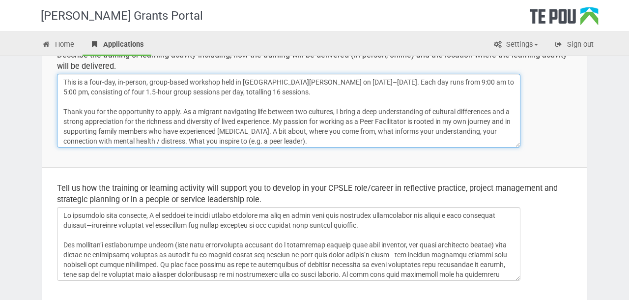
type textarea "This is a four-day, in-person, group-based workshop held in Te Whanganui-a-Tara…"
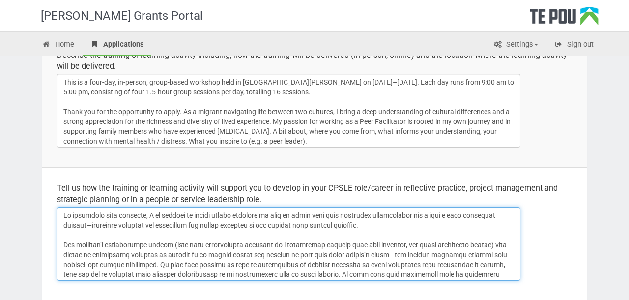
click at [61, 212] on textarea at bounding box center [288, 244] width 463 height 74
paste textarea "Over the past few months, I’ve recognised a real need to deepen my skills in su…"
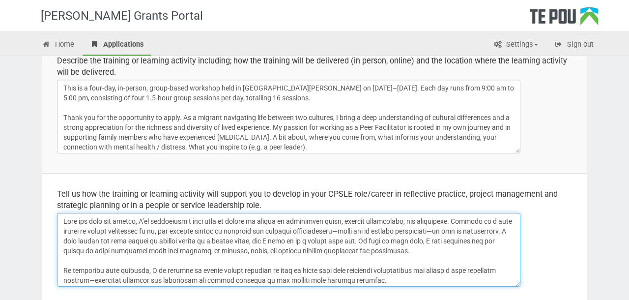
scroll to position [147, 0]
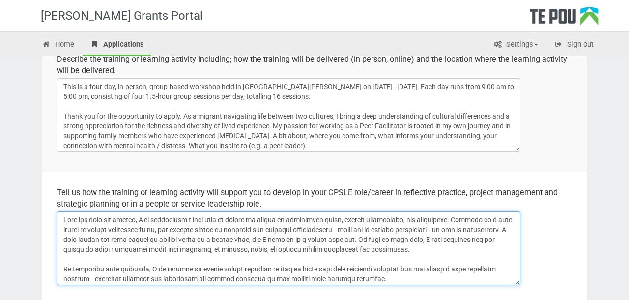
type textarea "Over the past few months, I’ve recognised a real need to deepen my skills in su…"
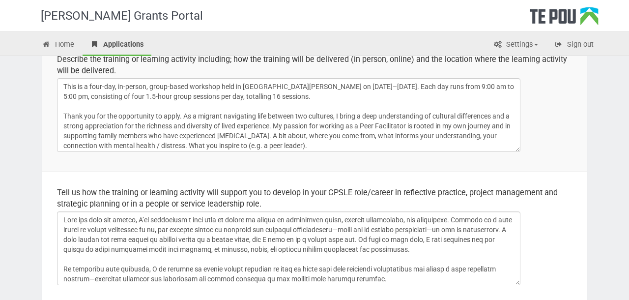
click at [328, 155] on td "Describe the training or learning activity including; how the training will be …" at bounding box center [314, 104] width 544 height 133
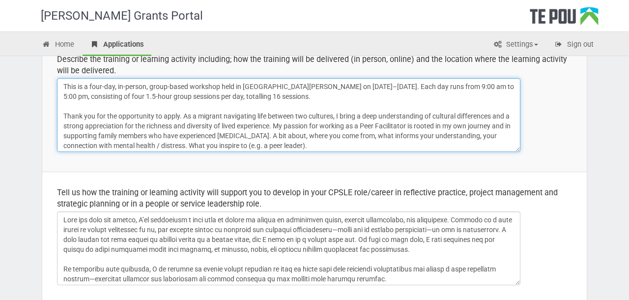
click at [317, 148] on textarea "This is a four-day, in-person, group-based workshop held in Te Whanganui-a-Tara…" at bounding box center [288, 115] width 463 height 74
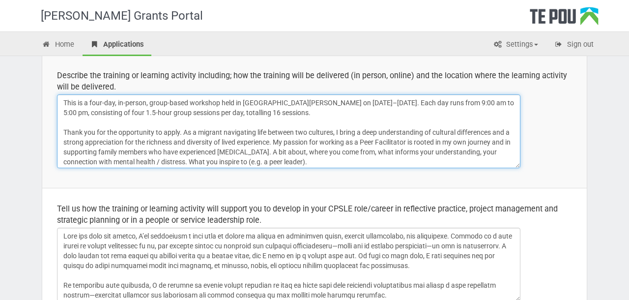
scroll to position [110, 0]
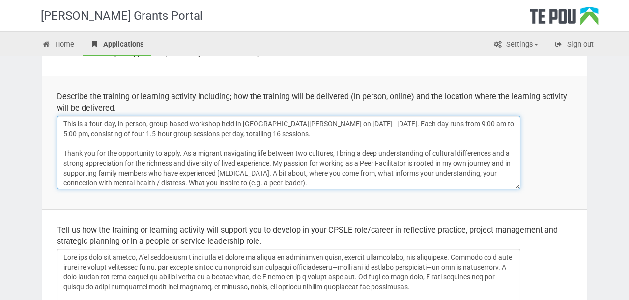
click at [274, 174] on textarea "This is a four-day, in-person, group-based workshop held in Te Whanganui-a-Tara…" at bounding box center [288, 152] width 463 height 74
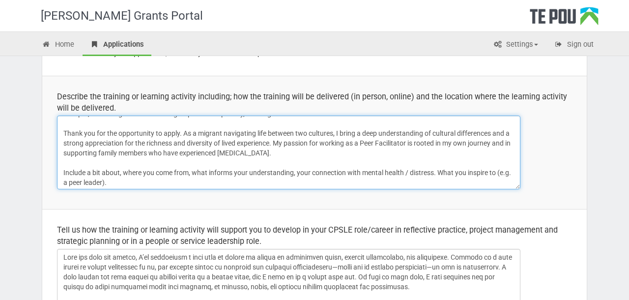
scroll to position [22, 0]
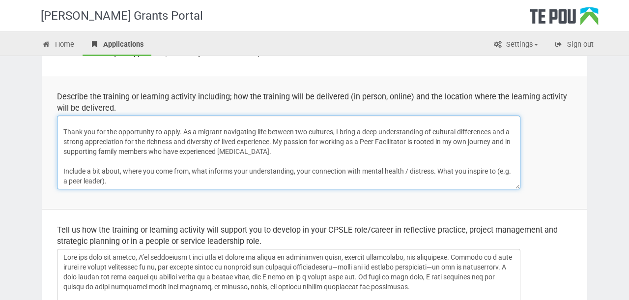
click at [204, 178] on textarea "This is a four-day, in-person, group-based workshop held in Te Whanganui-a-Tara…" at bounding box center [288, 152] width 463 height 74
click at [472, 142] on textarea "This is a four-day, in-person, group-based workshop held in Te Whanganui-a-Tara…" at bounding box center [288, 152] width 463 height 74
click at [496, 138] on textarea "This is a four-day, in-person, group-based workshop held in Te Whanganui-a-Tara…" at bounding box center [288, 152] width 463 height 74
click at [197, 151] on textarea "This is a four-day, in-person, group-based workshop held in Te Whanganui-a-Tara…" at bounding box center [288, 152] width 463 height 74
click at [265, 154] on textarea "This is a four-day, in-person, group-based workshop held in Te Whanganui-a-Tara…" at bounding box center [288, 152] width 463 height 74
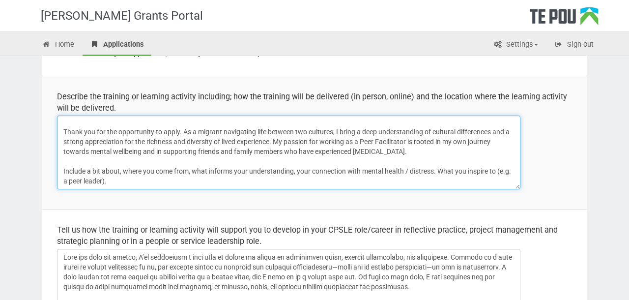
click at [265, 154] on textarea "This is a four-day, in-person, group-based workshop held in Te Whanganui-a-Tara…" at bounding box center [288, 152] width 463 height 74
click at [382, 148] on textarea "This is a four-day, in-person, group-based workshop held in Te Whanganui-a-Tara…" at bounding box center [288, 152] width 463 height 74
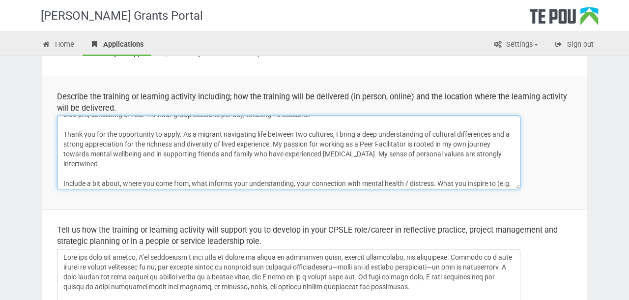
drag, startPoint x: 412, startPoint y: 156, endPoint x: 385, endPoint y: 156, distance: 27.0
click at [385, 156] on textarea "This is a four-day, in-person, group-based workshop held in Te Whanganui-a-Tara…" at bounding box center [288, 152] width 463 height 74
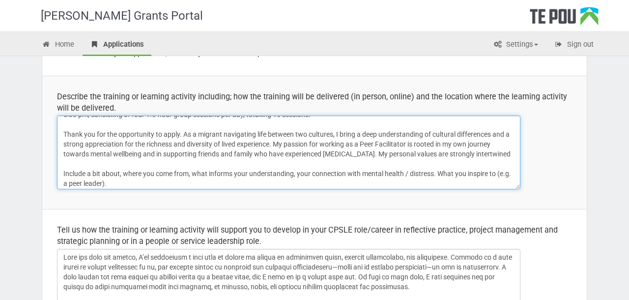
click at [511, 148] on textarea "This is a four-day, in-person, group-based workshop held in Te Whanganui-a-Tara…" at bounding box center [288, 152] width 463 height 74
click at [509, 158] on textarea "This is a four-day, in-person, group-based workshop held in Te Whanganui-a-Tara…" at bounding box center [288, 152] width 463 height 74
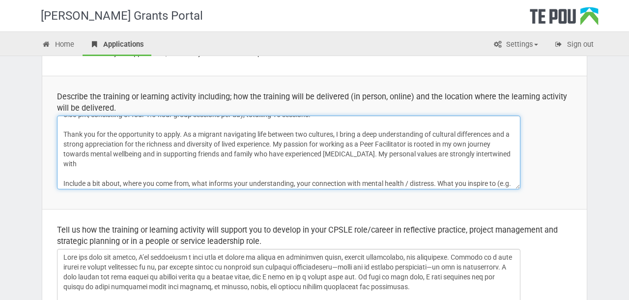
click at [408, 157] on textarea "This is a four-day, in-person, group-based workshop held in Te Whanganui-a-Tara…" at bounding box center [288, 152] width 463 height 74
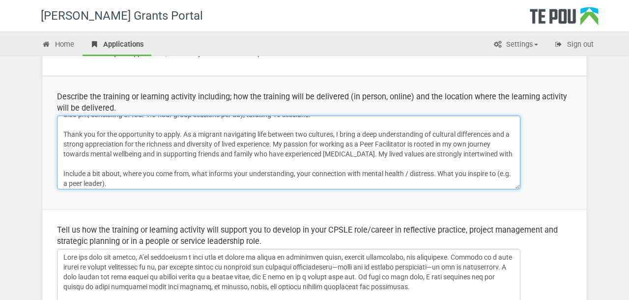
click at [511, 153] on textarea "This is a four-day, in-person, group-based workshop held in Te Whanganui-a-Tara…" at bounding box center [288, 152] width 463 height 74
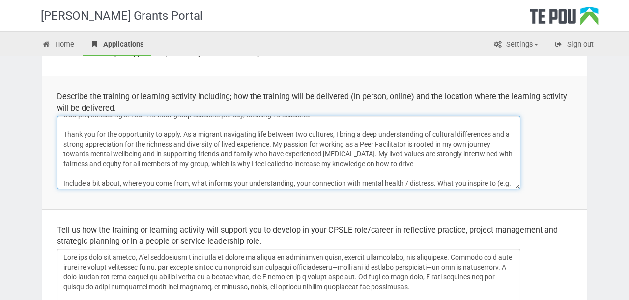
scroll to position [31, 0]
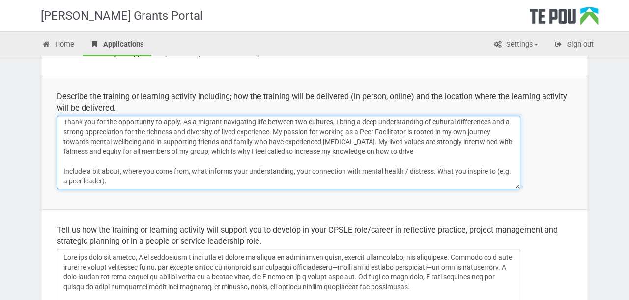
drag, startPoint x: 424, startPoint y: 150, endPoint x: 382, endPoint y: 151, distance: 42.2
click at [382, 151] on textarea "This is a four-day, in-person, group-based workshop held in Te Whanganui-a-Tara…" at bounding box center [288, 152] width 463 height 74
click at [192, 151] on textarea "This is a four-day, in-person, group-based workshop held in Te Whanganui-a-Tara…" at bounding box center [288, 152] width 463 height 74
drag, startPoint x: 403, startPoint y: 149, endPoint x: 229, endPoint y: 153, distance: 173.9
click at [229, 153] on textarea "This is a four-day, in-person, group-based workshop held in Te Whanganui-a-Tara…" at bounding box center [288, 152] width 463 height 74
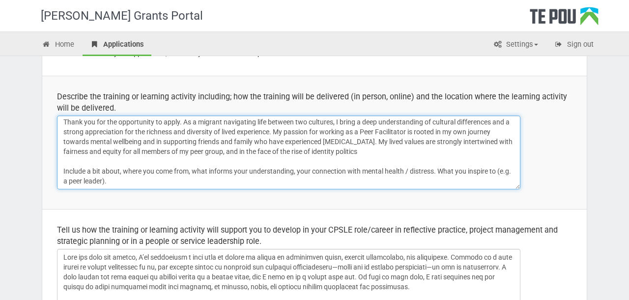
click at [125, 140] on textarea "This is a four-day, in-person, group-based workshop held in Te Whanganui-a-Tara…" at bounding box center [288, 152] width 463 height 74
click at [154, 166] on textarea "This is a four-day, in-person, group-based workshop held in Te Whanganui-a-Tara…" at bounding box center [288, 152] width 463 height 74
click at [376, 149] on textarea "This is a four-day, in-person, group-based workshop held in Te Whanganui-a-Tara…" at bounding box center [288, 152] width 463 height 74
drag, startPoint x: 395, startPoint y: 155, endPoint x: 389, endPoint y: 141, distance: 14.5
click at [389, 141] on textarea "This is a four-day, in-person, group-based workshop held in Te Whanganui-a-Tara…" at bounding box center [288, 152] width 463 height 74
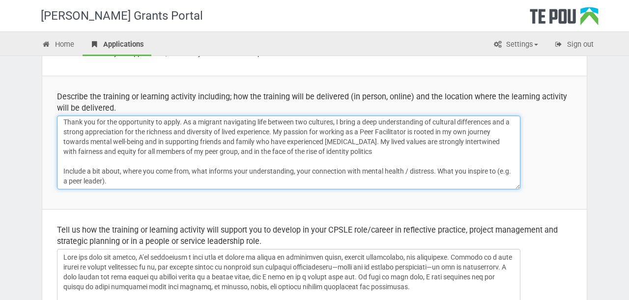
click at [389, 141] on textarea "This is a four-day, in-person, group-based workshop held in Te Whanganui-a-Tara…" at bounding box center [288, 152] width 463 height 74
drag, startPoint x: 370, startPoint y: 154, endPoint x: 276, endPoint y: 150, distance: 94.4
click at [276, 150] on textarea "This is a four-day, in-person, group-based workshop held in Te Whanganui-a-Tara…" at bounding box center [288, 152] width 463 height 74
click at [228, 152] on textarea "This is a four-day, in-person, group-based workshop held in Te Whanganui-a-Tara…" at bounding box center [288, 152] width 463 height 74
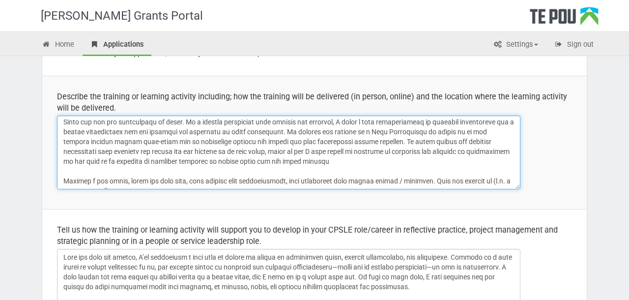
drag, startPoint x: 399, startPoint y: 151, endPoint x: 342, endPoint y: 149, distance: 57.0
click at [342, 149] on textarea "This is a four-day, in-person, group-based workshop held in Te Whanganui-a-Tara…" at bounding box center [288, 152] width 463 height 74
click at [414, 150] on textarea "This is a four-day, in-person, group-based workshop held in Te Whanganui-a-Tara…" at bounding box center [288, 152] width 463 height 74
click at [291, 151] on textarea "This is a four-day, in-person, group-based workshop held in Te Whanganui-a-Tara…" at bounding box center [288, 152] width 463 height 74
click at [316, 152] on textarea "This is a four-day, in-person, group-based workshop held in Te Whanganui-a-Tara…" at bounding box center [288, 152] width 463 height 74
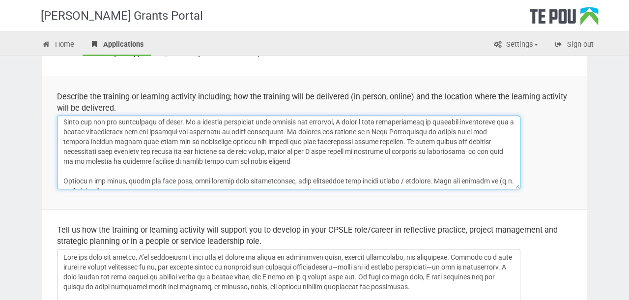
click at [316, 152] on textarea "This is a four-day, in-person, group-based workshop held in Te Whanganui-a-Tara…" at bounding box center [288, 152] width 463 height 74
click at [435, 153] on textarea "This is a four-day, in-person, group-based workshop held in Te Whanganui-a-Tara…" at bounding box center [288, 152] width 463 height 74
click at [497, 149] on textarea "This is a four-day, in-person, group-based workshop held in Te Whanganui-a-Tara…" at bounding box center [288, 152] width 463 height 74
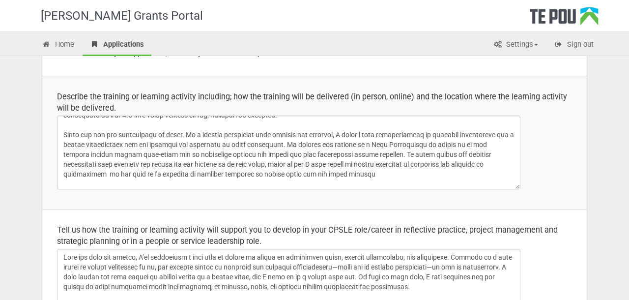
scroll to position [21, 0]
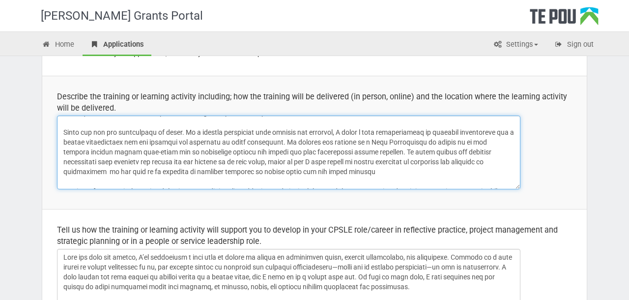
click at [378, 151] on textarea "This is a four-day, in-person, group-based workshop held in Te Whanganui-a-Tara…" at bounding box center [288, 152] width 463 height 74
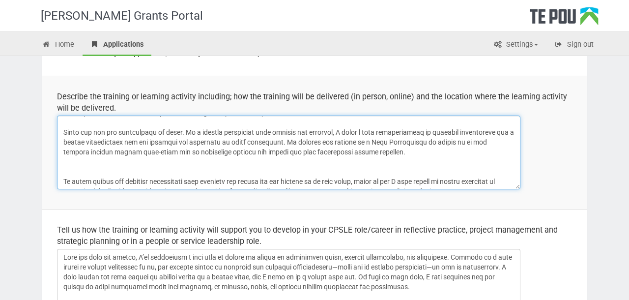
click at [418, 151] on textarea "This is a four-day, in-person, group-based workshop held in Te Whanganui-a-Tara…" at bounding box center [288, 152] width 463 height 74
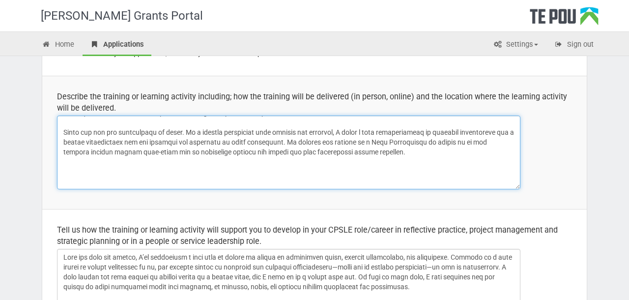
paste textarea "came to Aotearoa New Zealand from overseas, passionate about building connectio…"
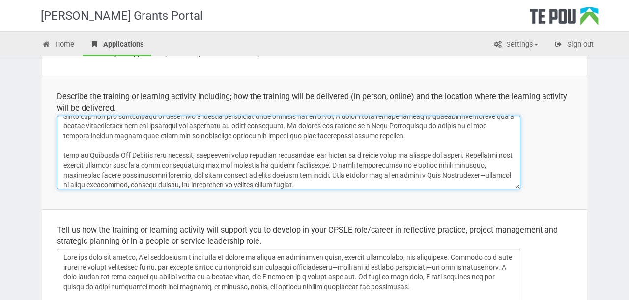
scroll to position [44, 0]
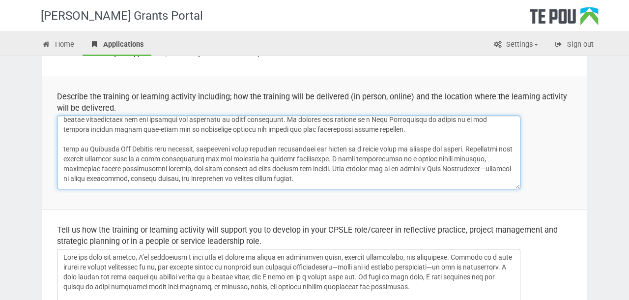
click at [63, 150] on textarea "This is a four-day, in-person, group-based workshop held in Te Whanganui-a-Tara…" at bounding box center [288, 152] width 463 height 74
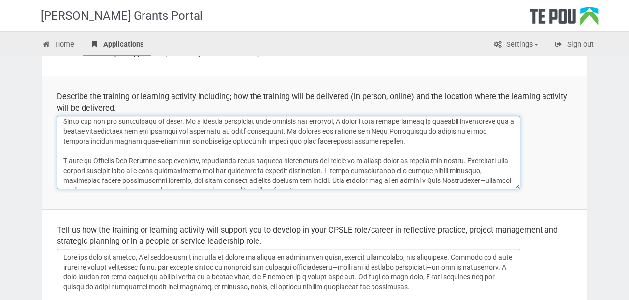
scroll to position [26, 0]
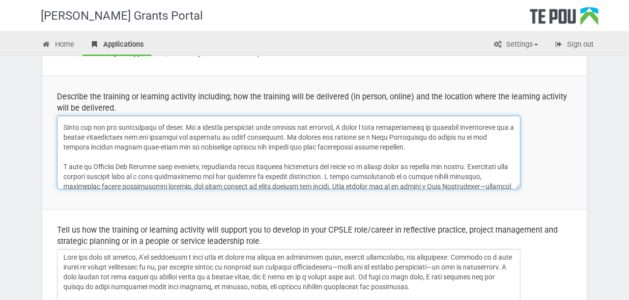
drag, startPoint x: 383, startPoint y: 149, endPoint x: 185, endPoint y: 123, distance: 199.6
click at [185, 123] on textarea "This is a four-day, in-person, group-based workshop held in Te Whanganui-a-Tara…" at bounding box center [288, 152] width 463 height 74
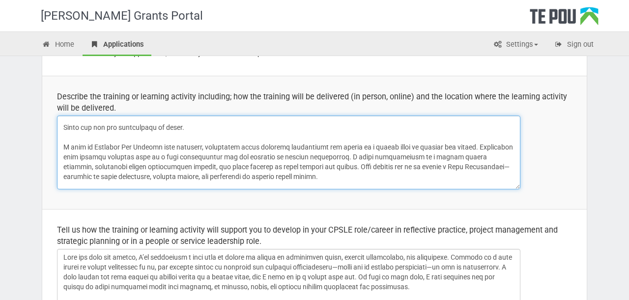
click at [62, 147] on textarea "This is a four-day, in-person, group-based workshop held in Te Whanganui-a-Tara…" at bounding box center [288, 152] width 463 height 74
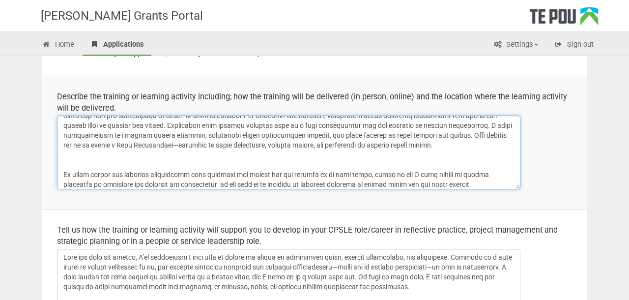
scroll to position [39, 0]
click at [356, 166] on textarea "This is a four-day, in-person, group-based workshop held in Te Whanganui-a-Tara…" at bounding box center [288, 152] width 463 height 74
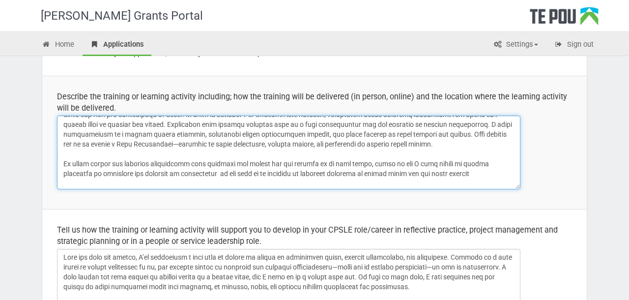
scroll to position [44, 0]
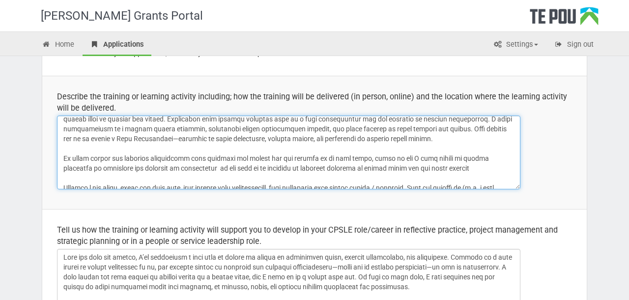
click at [367, 158] on textarea "This is a four-day, in-person, group-based workshop held in Te Whanganui-a-Tara…" at bounding box center [288, 152] width 463 height 74
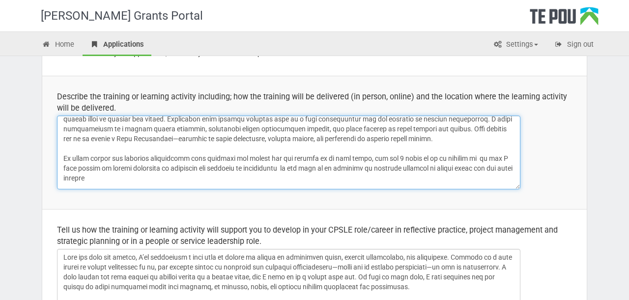
click at [365, 160] on textarea "This is a four-day, in-person, group-based workshop held in Te Whanganui-a-Tara…" at bounding box center [288, 152] width 463 height 74
click at [387, 158] on textarea "This is a four-day, in-person, group-based workshop held in Te Whanganui-a-Tara…" at bounding box center [288, 152] width 463 height 74
click at [412, 159] on textarea "This is a four-day, in-person, group-based workshop held in Te Whanganui-a-Tara…" at bounding box center [288, 152] width 463 height 74
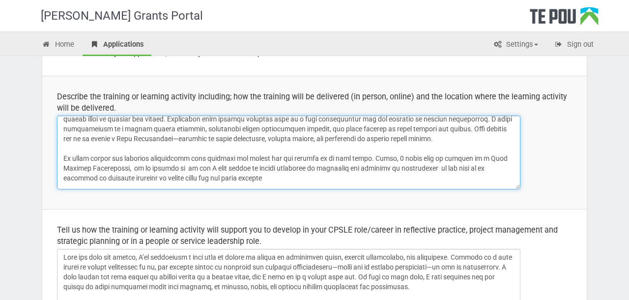
drag, startPoint x: 99, startPoint y: 169, endPoint x: 214, endPoint y: 166, distance: 115.4
click at [214, 166] on textarea "This is a four-day, in-person, group-based workshop held in Te Whanganui-a-Tara…" at bounding box center [288, 152] width 463 height 74
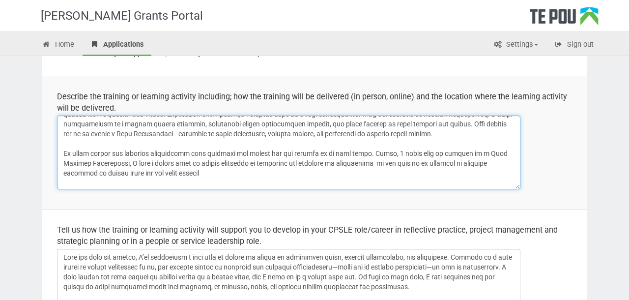
scroll to position [50, 0]
click at [197, 169] on textarea "This is a four-day, in-person, group-based workshop held in Te Whanganui-a-Tara…" at bounding box center [288, 152] width 463 height 74
click at [342, 162] on textarea "This is a four-day, in-person, group-based workshop held in Te Whanganui-a-Tara…" at bounding box center [288, 152] width 463 height 74
drag, startPoint x: 477, startPoint y: 161, endPoint x: 427, endPoint y: 160, distance: 50.1
click at [427, 160] on textarea "This is a four-day, in-person, group-based workshop held in Te Whanganui-a-Tara…" at bounding box center [288, 152] width 463 height 74
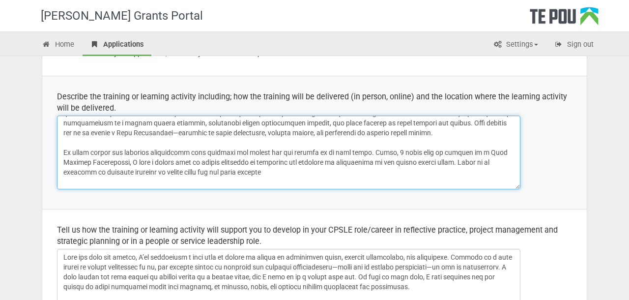
click at [493, 162] on textarea "This is a four-day, in-person, group-based workshop held in Te Whanganui-a-Tara…" at bounding box center [288, 152] width 463 height 74
click at [247, 169] on textarea "This is a four-day, in-person, group-based workshop held in Te Whanganui-a-Tara…" at bounding box center [288, 152] width 463 height 74
drag, startPoint x: 246, startPoint y: 169, endPoint x: 185, endPoint y: 170, distance: 60.9
click at [185, 170] on textarea "This is a four-day, in-person, group-based workshop held in Te Whanganui-a-Tara…" at bounding box center [288, 152] width 463 height 74
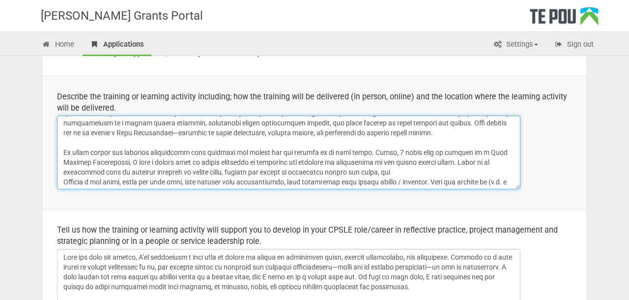
scroll to position [61, 0]
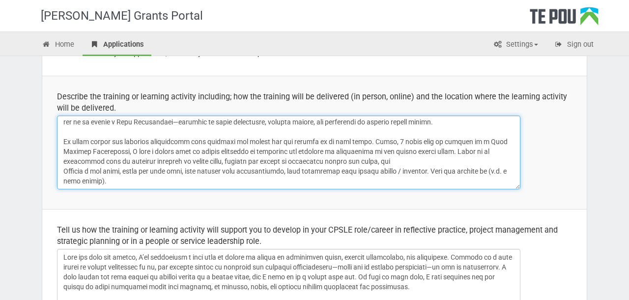
drag, startPoint x: 217, startPoint y: 176, endPoint x: 341, endPoint y: 160, distance: 125.2
click at [341, 160] on textarea "This is a four-day, in-person, group-based workshop held in Te Whanganui-a-Tara…" at bounding box center [288, 152] width 463 height 74
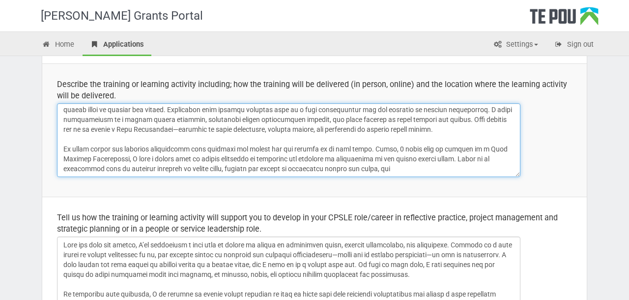
scroll to position [123, 0]
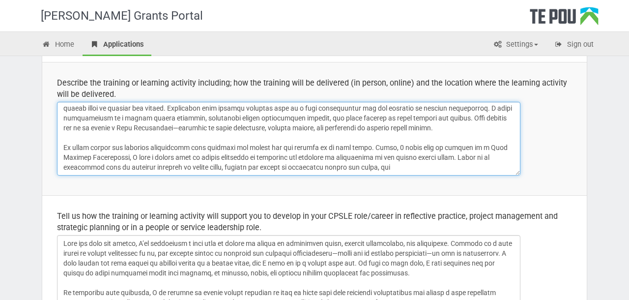
click at [204, 157] on textarea "This is a four-day, in-person, group-based workshop held in Te Whanganui-a-Tara…" at bounding box center [288, 139] width 463 height 74
click at [399, 160] on textarea "This is a four-day, in-person, group-based workshop held in Te Whanganui-a-Tara…" at bounding box center [288, 139] width 463 height 74
click at [439, 158] on textarea "This is a four-day, in-person, group-based workshop held in Te Whanganui-a-Tara…" at bounding box center [288, 139] width 463 height 74
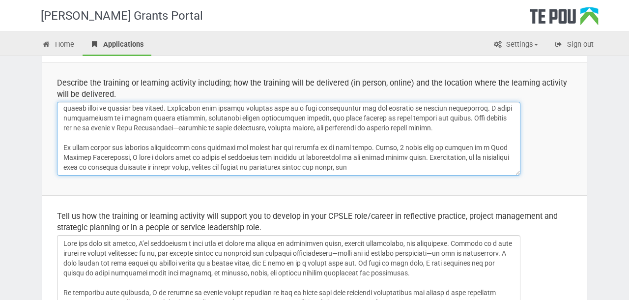
click at [439, 158] on textarea "This is a four-day, in-person, group-based workshop held in Te Whanganui-a-Tara…" at bounding box center [288, 139] width 463 height 74
click at [455, 160] on textarea "This is a four-day, in-person, group-based workshop held in Te Whanganui-a-Tara…" at bounding box center [288, 139] width 463 height 74
click at [313, 166] on textarea "This is a four-day, in-person, group-based workshop held in Te Whanganui-a-Tara…" at bounding box center [288, 139] width 463 height 74
click at [134, 167] on textarea "This is a four-day, in-person, group-based workshop held in Te Whanganui-a-Tara…" at bounding box center [288, 139] width 463 height 74
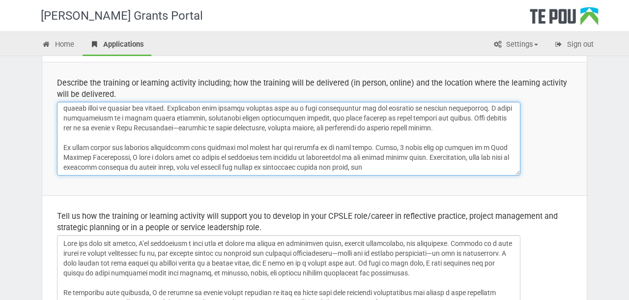
click at [186, 164] on textarea "This is a four-day, in-person, group-based workshop held in Te Whanganui-a-Tara…" at bounding box center [288, 139] width 463 height 74
click at [340, 166] on textarea "This is a four-day, in-person, group-based workshop held in Te Whanganui-a-Tara…" at bounding box center [288, 139] width 463 height 74
drag, startPoint x: 348, startPoint y: 168, endPoint x: 295, endPoint y: 168, distance: 52.5
click at [295, 168] on textarea "This is a four-day, in-person, group-based workshop held in Te Whanganui-a-Tara…" at bounding box center [288, 139] width 463 height 74
drag, startPoint x: 412, startPoint y: 164, endPoint x: 351, endPoint y: 165, distance: 60.4
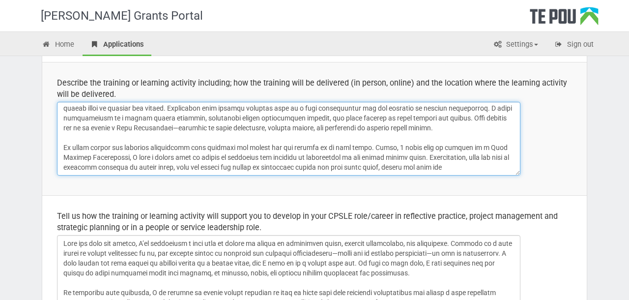
click at [351, 165] on textarea "This is a four-day, in-person, group-based workshop held in Te Whanganui-a-Tara…" at bounding box center [288, 139] width 463 height 74
drag, startPoint x: 428, startPoint y: 168, endPoint x: 344, endPoint y: 169, distance: 84.5
click at [344, 169] on textarea "This is a four-day, in-person, group-based workshop held in Te Whanganui-a-Tara…" at bounding box center [288, 139] width 463 height 74
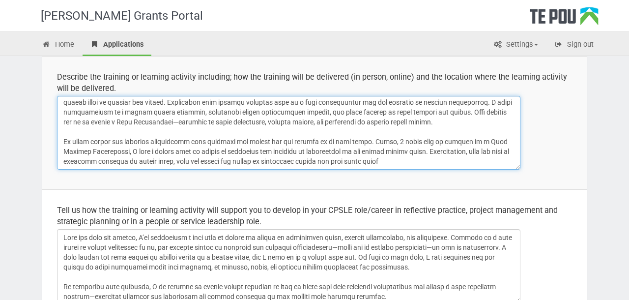
scroll to position [132, 0]
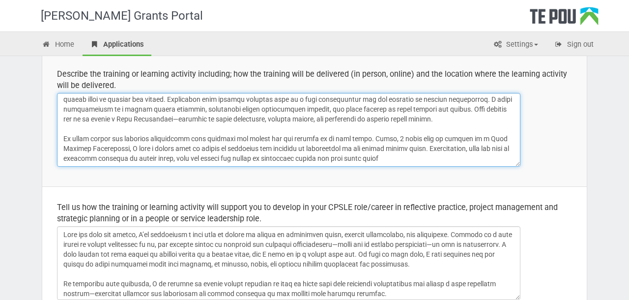
click at [216, 162] on textarea "This is a four-day, in-person, group-based workshop held in Te Whanganui-a-Tara…" at bounding box center [288, 130] width 463 height 74
click at [437, 146] on textarea "This is a four-day, in-person, group-based workshop held in Te Whanganui-a-Tara…" at bounding box center [288, 130] width 463 height 74
click at [118, 156] on textarea "This is a four-day, in-person, group-based workshop held in Te Whanganui-a-Tara…" at bounding box center [288, 130] width 463 height 74
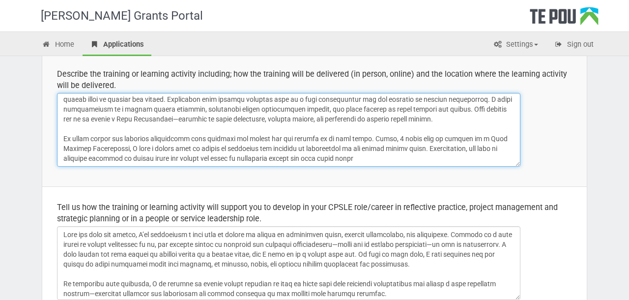
click at [316, 157] on textarea "This is a four-day, in-person, group-based workshop held in Te Whanganui-a-Tara…" at bounding box center [288, 130] width 463 height 74
click at [159, 157] on textarea "This is a four-day, in-person, group-based workshop held in Te Whanganui-a-Tara…" at bounding box center [288, 130] width 463 height 74
click at [316, 155] on textarea "This is a four-day, in-person, group-based workshop held in Te Whanganui-a-Tara…" at bounding box center [288, 130] width 463 height 74
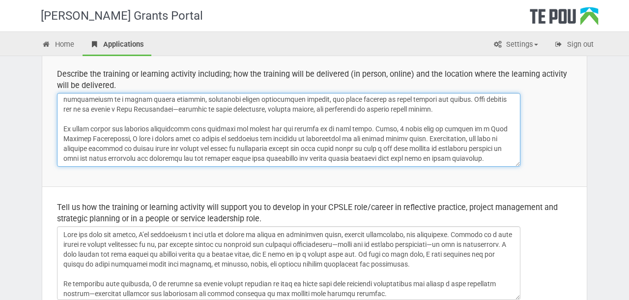
scroll to position [67, 0]
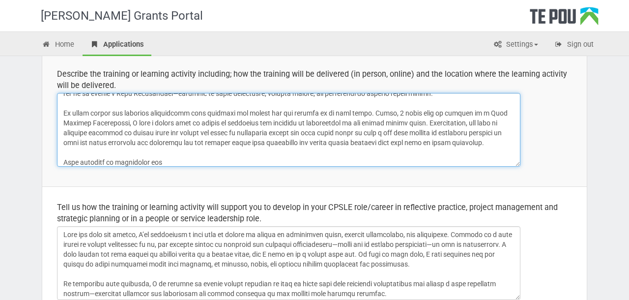
click at [67, 159] on textarea "This is a four-day, in-person, group-based workshop held in Te Whanganui-a-Tara…" at bounding box center [288, 130] width 463 height 74
click at [122, 160] on textarea "This is a four-day, in-person, group-based workshop held in Te Whanganui-a-Tara…" at bounding box center [288, 130] width 463 height 74
click at [201, 165] on textarea "This is a four-day, in-person, group-based workshop held in Te Whanganui-a-Tara…" at bounding box center [288, 130] width 463 height 74
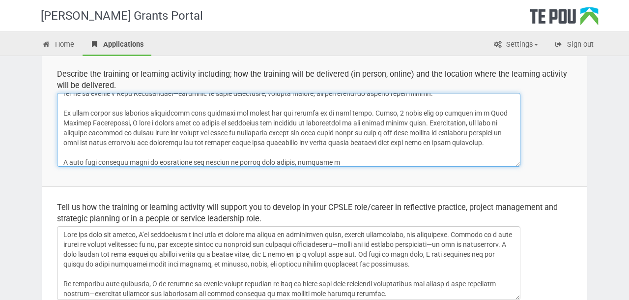
click at [257, 162] on textarea "This is a four-day, in-person, group-based workshop held in Te Whanganui-a-Tara…" at bounding box center [288, 130] width 463 height 74
click at [327, 161] on textarea "This is a four-day, in-person, group-based workshop held in Te Whanganui-a-Tara…" at bounding box center [288, 130] width 463 height 74
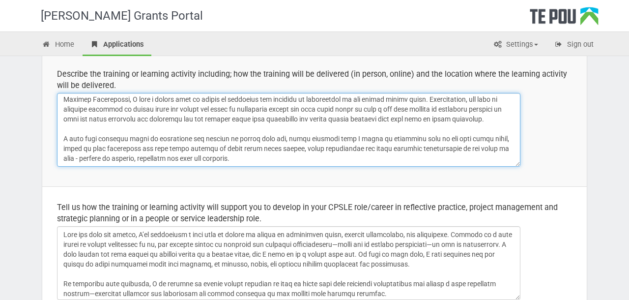
scroll to position [0, 0]
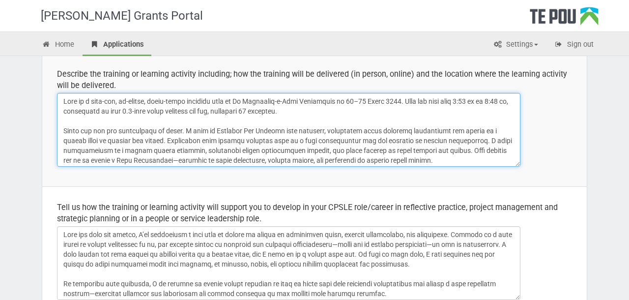
drag, startPoint x: 252, startPoint y: 158, endPoint x: 167, endPoint y: 80, distance: 116.1
click at [167, 81] on td "Describe the training or learning activity including; how the training will be …" at bounding box center [314, 119] width 544 height 133
type textarea "This is a four-day, in-person, group-based workshop held in Te Whanganui-a-Tara…"
click at [313, 139] on textarea "This is a four-day, in-person, group-based workshop held in Te Whanganui-a-Tara…" at bounding box center [288, 130] width 463 height 74
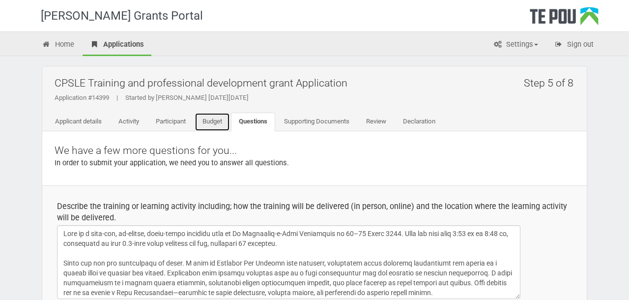
click at [216, 123] on link "Budget" at bounding box center [211, 121] width 35 height 19
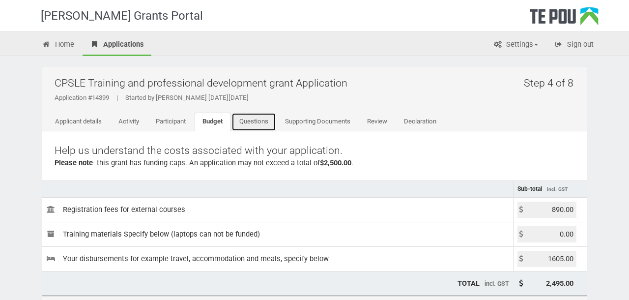
click at [248, 122] on link "Questions" at bounding box center [253, 121] width 45 height 19
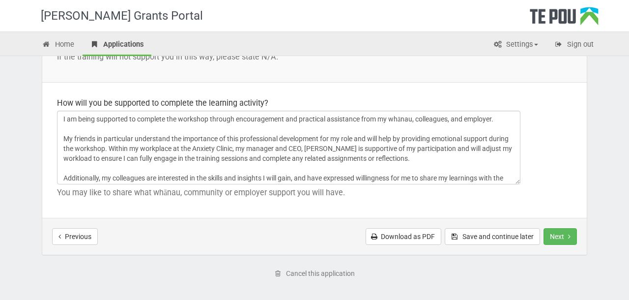
scroll to position [1528, 0]
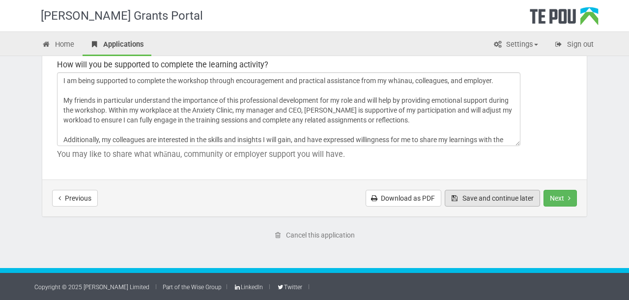
click at [488, 202] on button "Save and continue later" at bounding box center [491, 198] width 95 height 17
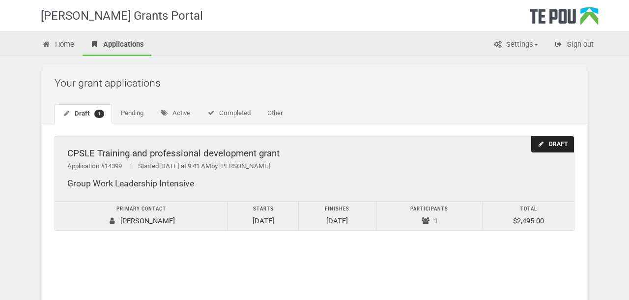
click at [545, 146] on div "Draft" at bounding box center [552, 144] width 43 height 16
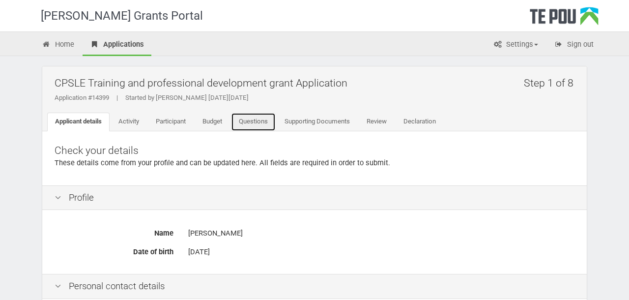
click at [252, 122] on link "Questions" at bounding box center [253, 121] width 45 height 19
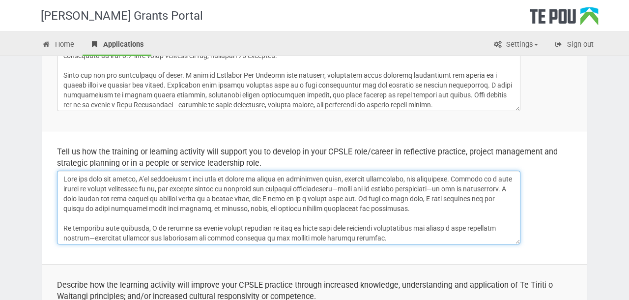
drag, startPoint x: 435, startPoint y: 208, endPoint x: 100, endPoint y: 170, distance: 337.1
click at [100, 170] on td "Tell us how the training or learning activity will support you to develop in yo…" at bounding box center [314, 197] width 544 height 133
click at [236, 227] on textarea at bounding box center [288, 207] width 463 height 74
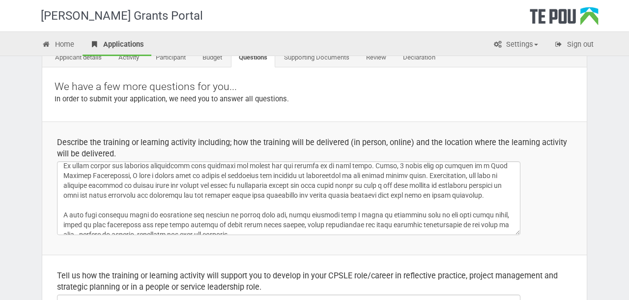
scroll to position [90, 0]
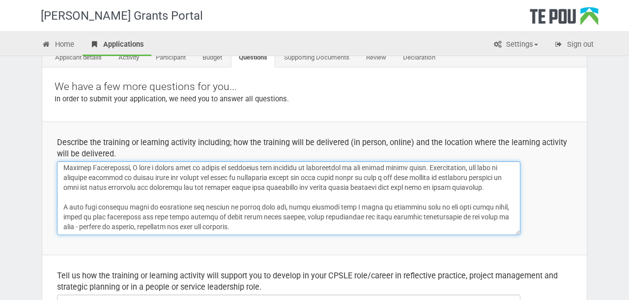
click at [251, 221] on textarea at bounding box center [288, 198] width 463 height 74
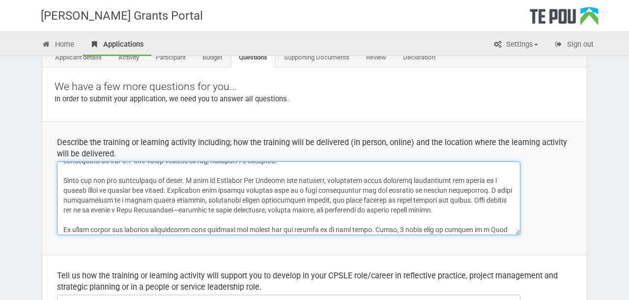
scroll to position [0, 0]
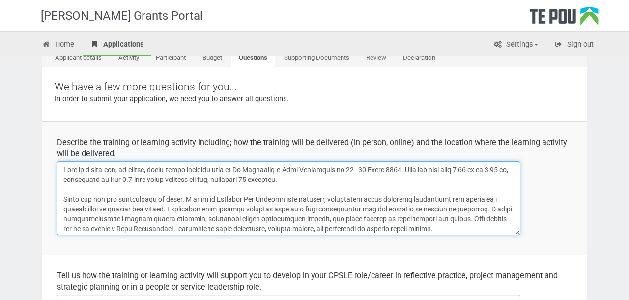
drag, startPoint x: 256, startPoint y: 221, endPoint x: 48, endPoint y: 148, distance: 220.7
click at [48, 148] on td "Describe the training or learning activity including; how the training will be …" at bounding box center [314, 187] width 544 height 133
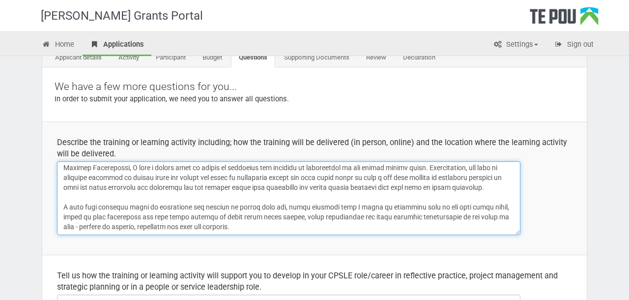
paste textarea "Thank you for the opportunity to apply. I came to Aotearoa New Zealand from ove…"
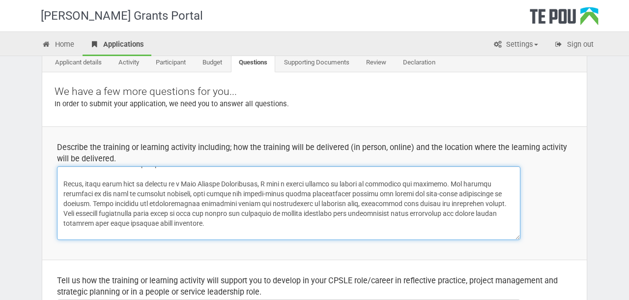
scroll to position [70, 0]
click at [210, 193] on textarea at bounding box center [288, 203] width 463 height 74
click at [250, 228] on textarea at bounding box center [288, 203] width 463 height 74
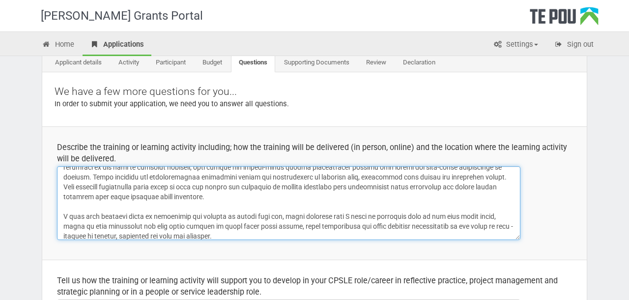
scroll to position [100, 0]
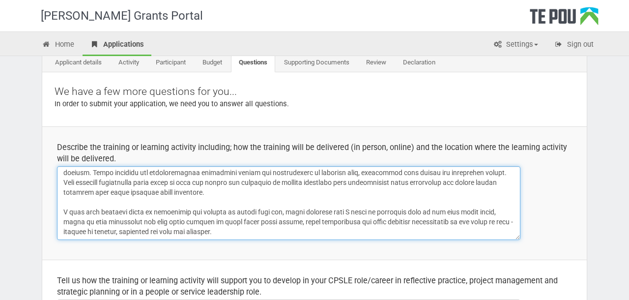
click at [250, 232] on textarea at bounding box center [288, 203] width 463 height 74
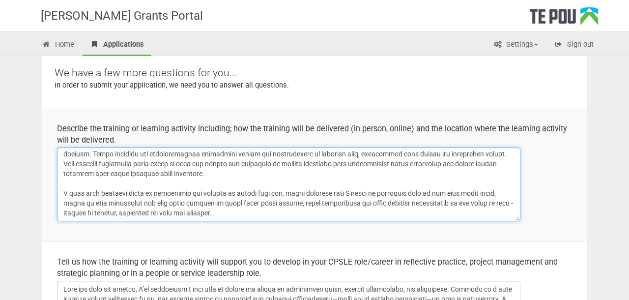
scroll to position [86, 0]
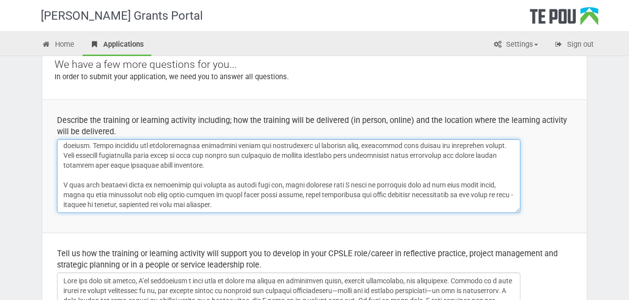
type textarea "This is a four-day, in-person, group-based workshop held in Te Whanganui-a-Tara…"
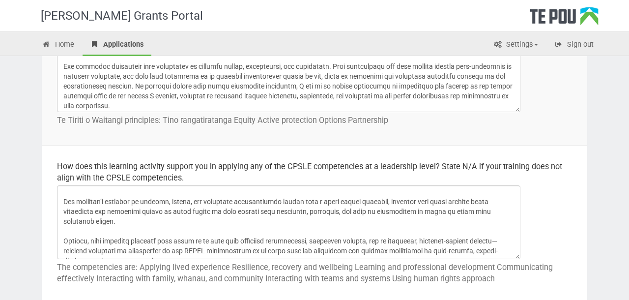
scroll to position [455, 0]
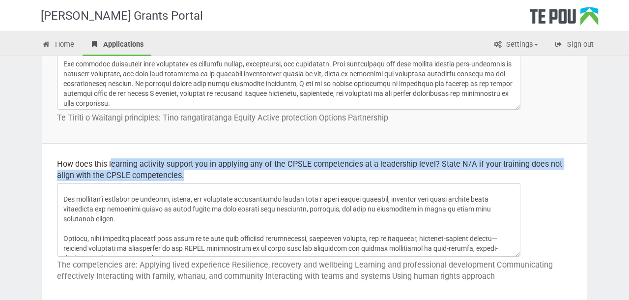
drag, startPoint x: 111, startPoint y: 160, endPoint x: 233, endPoint y: 175, distance: 122.7
click at [233, 175] on div "How does this learning activity support you in applying any of the CPSLE compet…" at bounding box center [314, 169] width 515 height 23
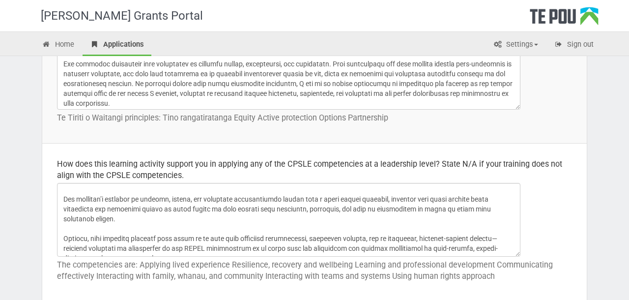
click at [233, 175] on div "How does this learning activity support you in applying any of the CPSLE compet…" at bounding box center [314, 169] width 515 height 23
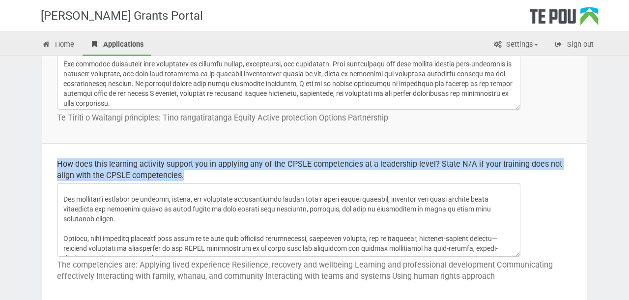
click at [233, 175] on div "How does this learning activity support you in applying any of the CPSLE compet…" at bounding box center [314, 169] width 515 height 23
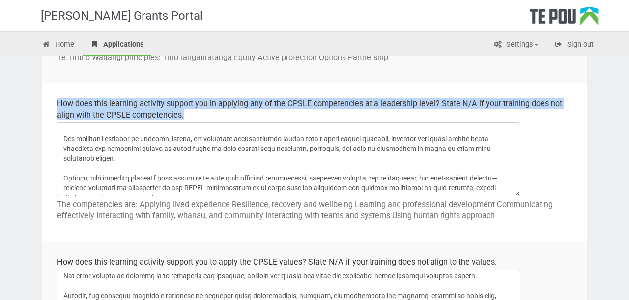
scroll to position [527, 0]
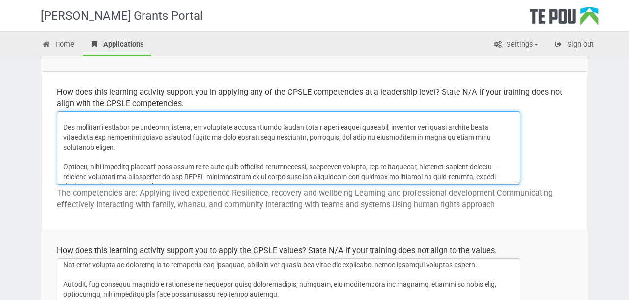
click at [228, 179] on textarea at bounding box center [288, 148] width 463 height 74
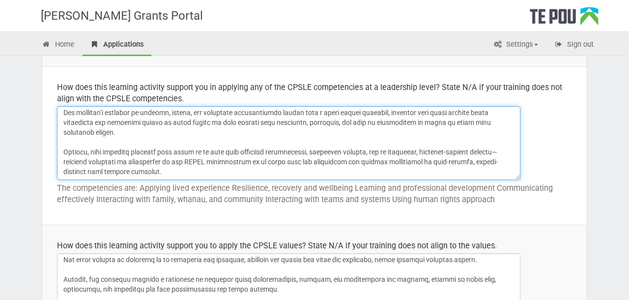
paste textarea "I believe my participation directly supports the application of Te Pou’s CPSLE …"
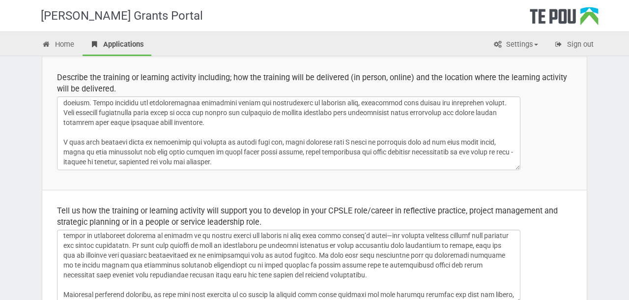
scroll to position [0, 0]
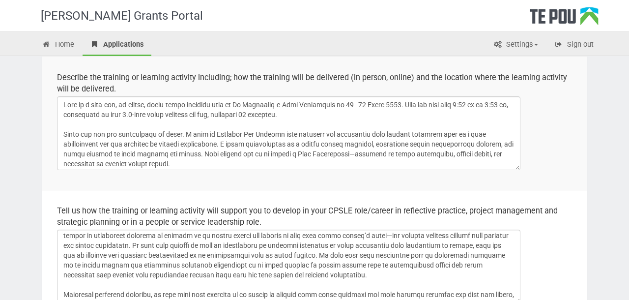
type textarea "Attending the workshops will enhance my ability to apply CPSLE competencies at …"
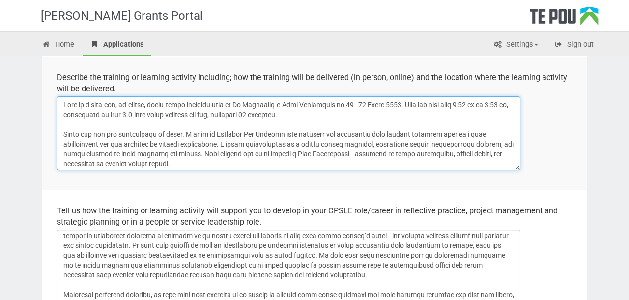
drag, startPoint x: 319, startPoint y: 115, endPoint x: 93, endPoint y: 89, distance: 227.3
click at [95, 89] on td "Describe the training or learning activity including; how the training will be …" at bounding box center [314, 122] width 544 height 133
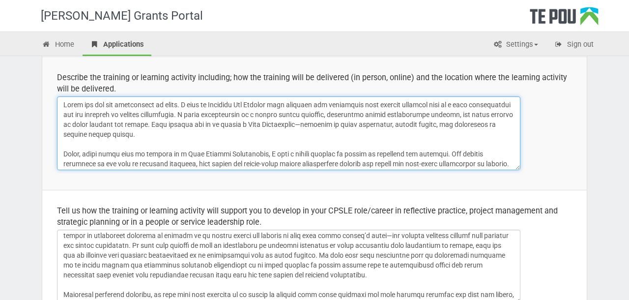
click at [66, 121] on textarea at bounding box center [288, 133] width 463 height 74
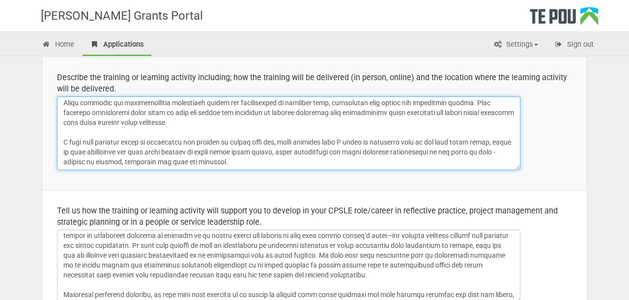
scroll to position [150, 0]
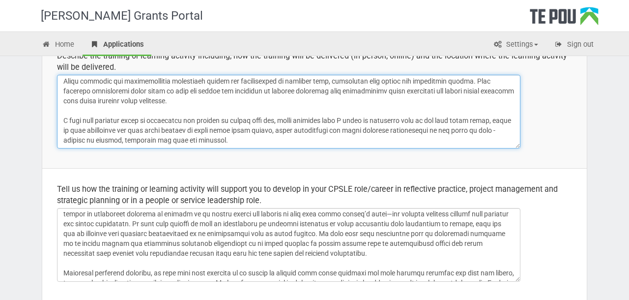
click at [229, 141] on textarea at bounding box center [288, 112] width 463 height 74
paste textarea "This is a four-day, in-person, group-based workshop held in Te Whanganui-a-Tara…"
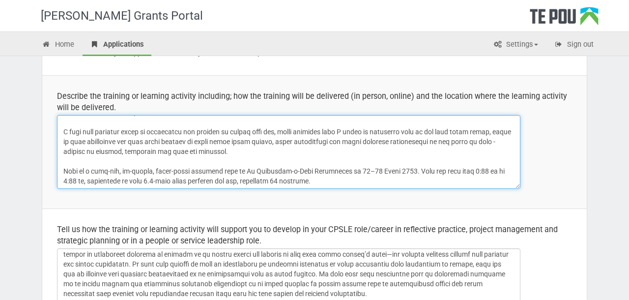
scroll to position [100, 0]
click at [71, 169] on textarea at bounding box center [288, 152] width 463 height 74
drag, startPoint x: 203, startPoint y: 170, endPoint x: 193, endPoint y: 170, distance: 9.8
click at [193, 170] on textarea at bounding box center [288, 152] width 463 height 74
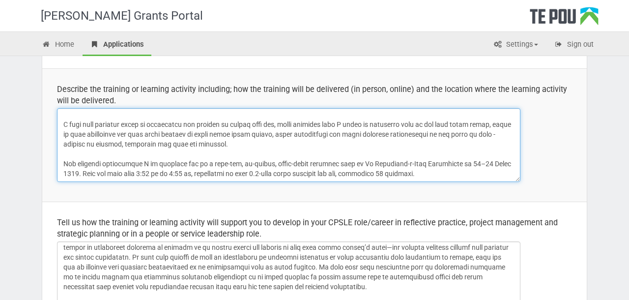
scroll to position [120, 0]
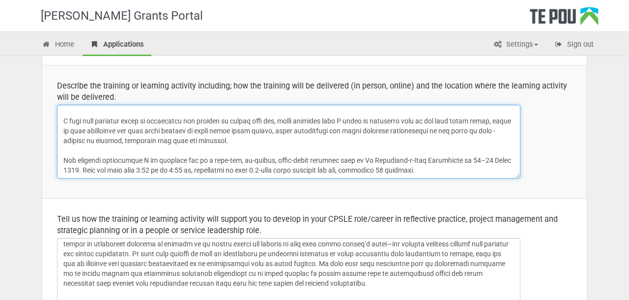
click at [438, 168] on textarea at bounding box center [288, 142] width 463 height 74
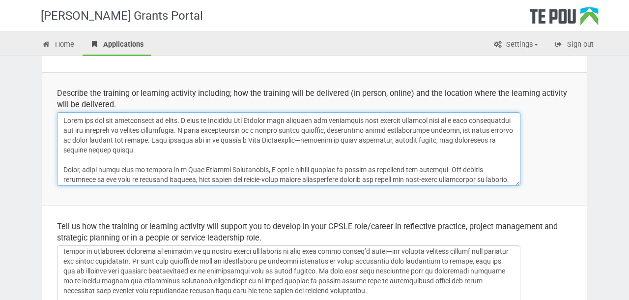
scroll to position [111, 0]
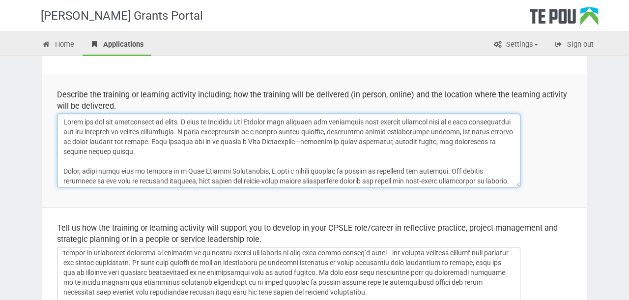
click at [66, 120] on textarea at bounding box center [288, 150] width 463 height 74
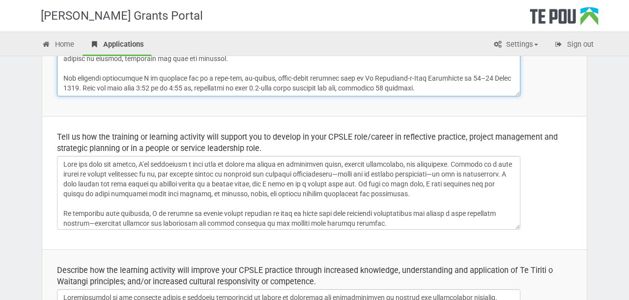
scroll to position [195, 0]
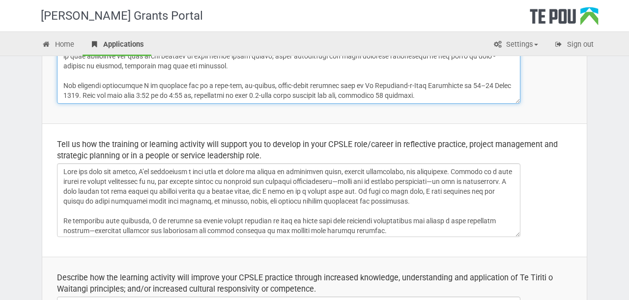
click at [205, 85] on textarea at bounding box center [288, 67] width 463 height 74
click at [221, 84] on textarea at bounding box center [288, 67] width 463 height 74
click at [255, 89] on textarea at bounding box center [288, 67] width 463 height 74
click at [343, 83] on textarea at bounding box center [288, 67] width 463 height 74
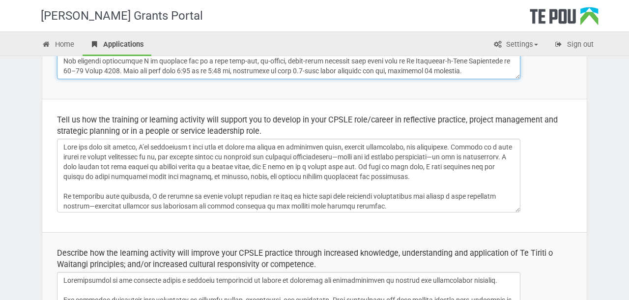
scroll to position [221, 0]
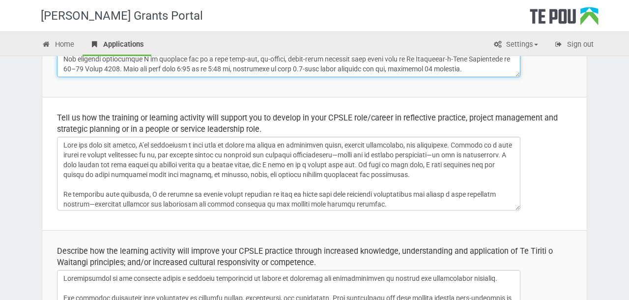
type textarea "Thank you for the opportunity to apply. I came to Aotearoa New Zealand from ove…"
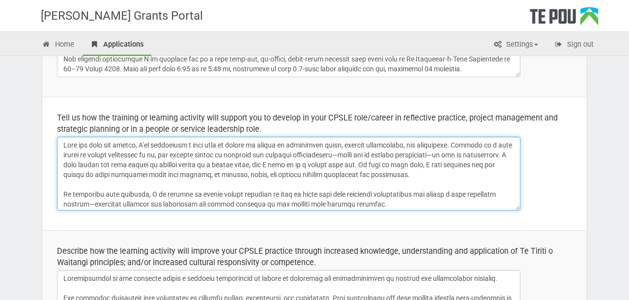
drag, startPoint x: 439, startPoint y: 174, endPoint x: 60, endPoint y: 127, distance: 381.1
click at [60, 127] on td "Tell us how the training or learning activity will support you to develop in yo…" at bounding box center [314, 163] width 544 height 133
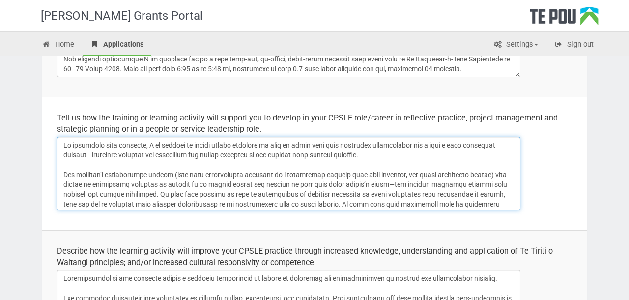
click at [63, 164] on textarea at bounding box center [288, 174] width 463 height 74
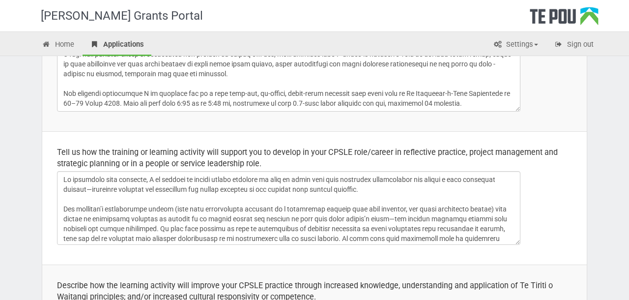
scroll to position [164, 0]
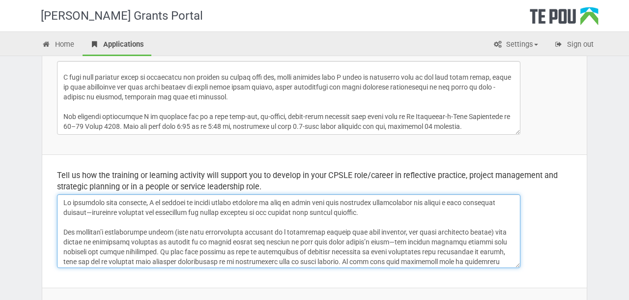
paste textarea "Over the past few months, I’ve recognised a real need to deepen my skills in su…"
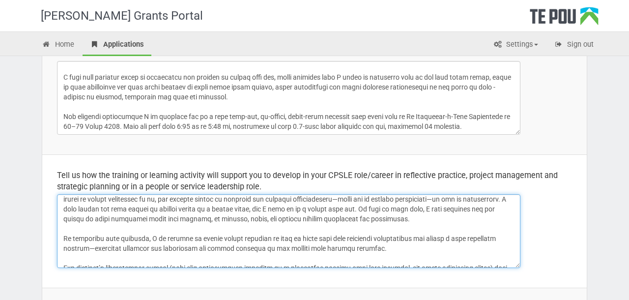
scroll to position [15, 0]
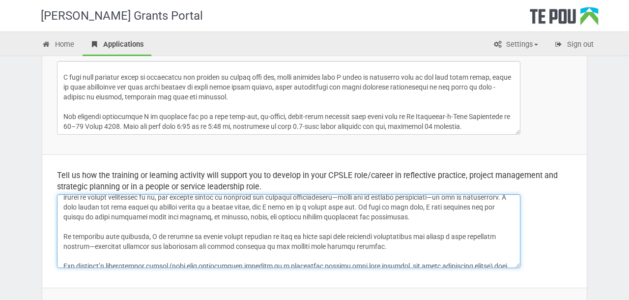
click at [419, 246] on textarea at bounding box center [288, 231] width 463 height 74
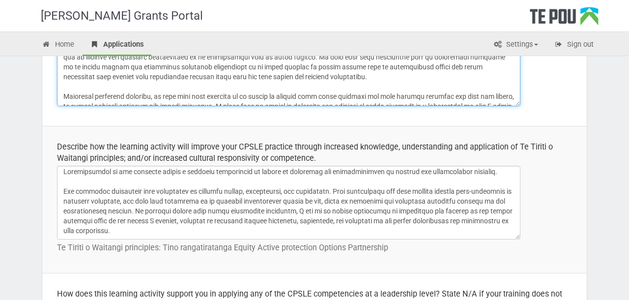
scroll to position [0, 0]
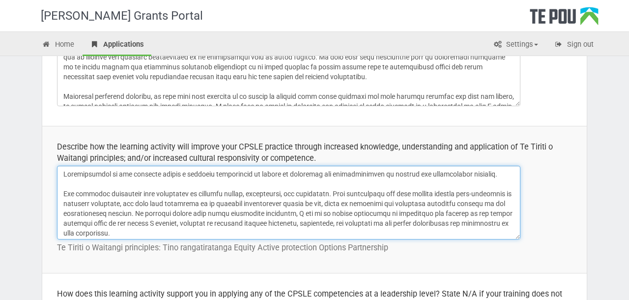
drag, startPoint x: 63, startPoint y: 173, endPoint x: 151, endPoint y: 222, distance: 100.7
click at [151, 222] on textarea at bounding box center [288, 203] width 463 height 74
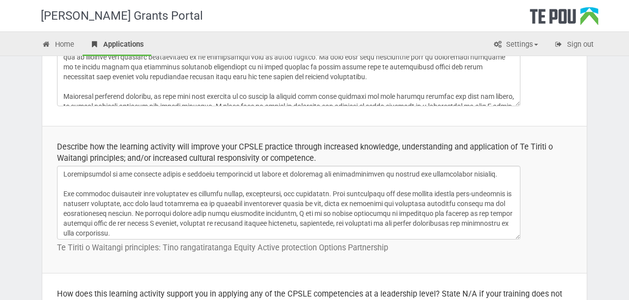
click at [317, 152] on div "Describe how the learning activity will improve your CPSLE practice through inc…" at bounding box center [314, 152] width 515 height 23
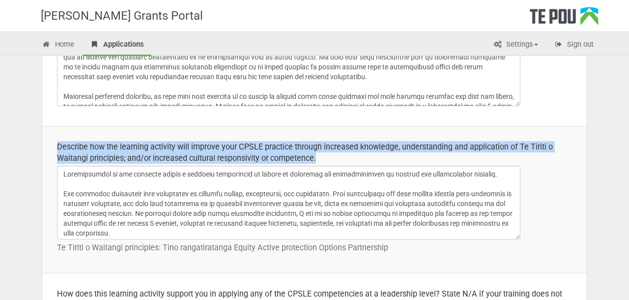
drag, startPoint x: 328, startPoint y: 158, endPoint x: 56, endPoint y: 149, distance: 271.7
click at [56, 149] on td "Describe how the learning activity will improve your CPSLE practice through inc…" at bounding box center [314, 199] width 544 height 147
copy div "Describe how the learning activity will improve your CPSLE practice through inc…"
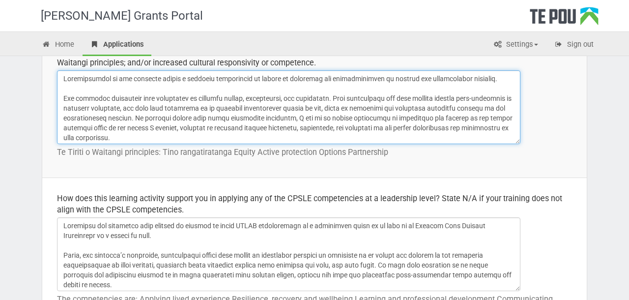
drag, startPoint x: 509, startPoint y: 136, endPoint x: 345, endPoint y: 55, distance: 182.7
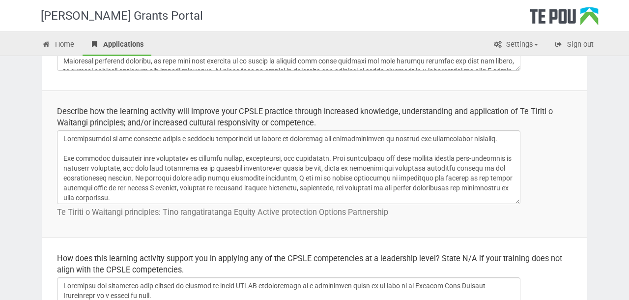
scroll to position [354, 0]
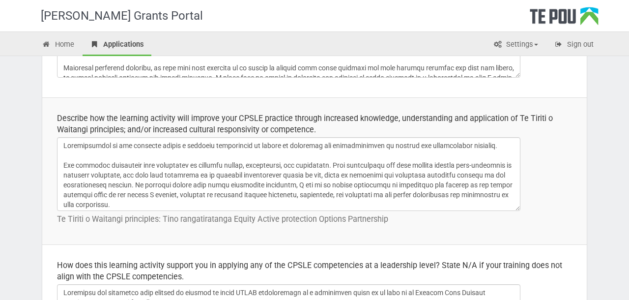
click at [274, 221] on p "Te Tiriti o Waitangi principles: Tino rangatiratanga Equity Active protection O…" at bounding box center [314, 218] width 515 height 11
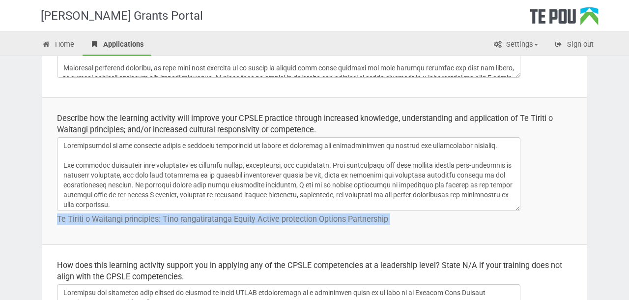
click at [274, 221] on p "Te Tiriti o Waitangi principles: Tino rangatiratanga Equity Active protection O…" at bounding box center [314, 218] width 515 height 11
copy tbody "Te Tiriti o Waitangi principles: Tino rangatiratanga Equity Active protection O…"
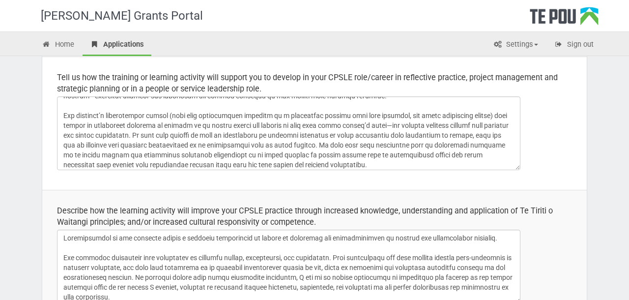
scroll to position [69, 0]
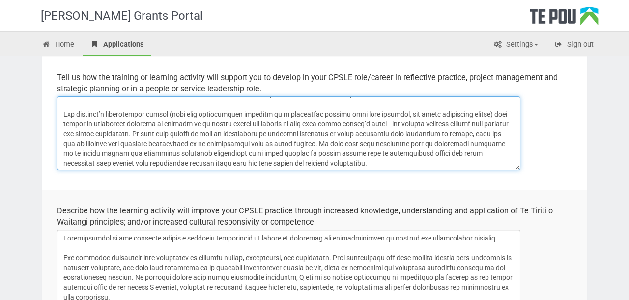
click at [136, 114] on textarea at bounding box center [288, 133] width 463 height 74
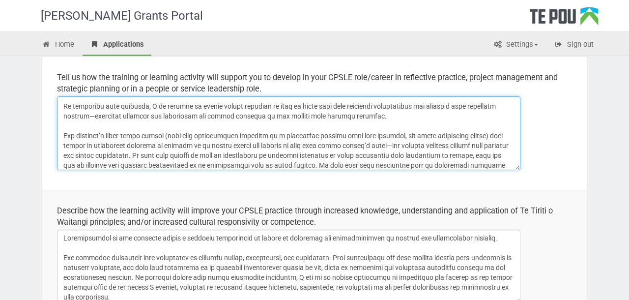
scroll to position [50, 0]
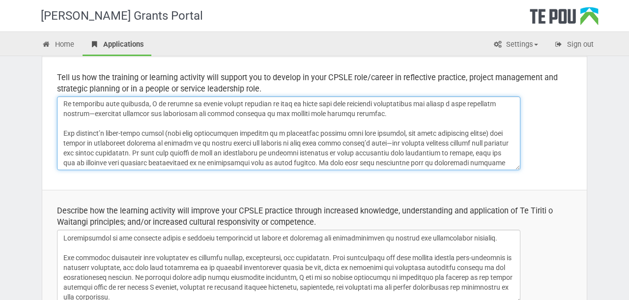
click at [178, 132] on textarea at bounding box center [288, 133] width 463 height 74
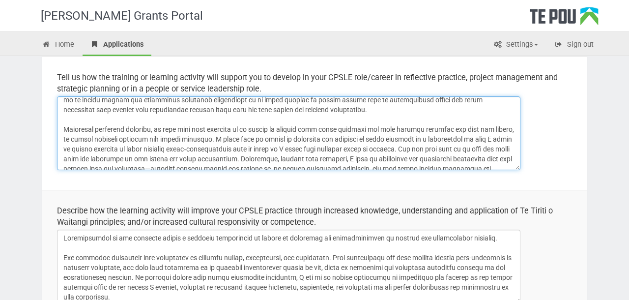
scroll to position [130, 0]
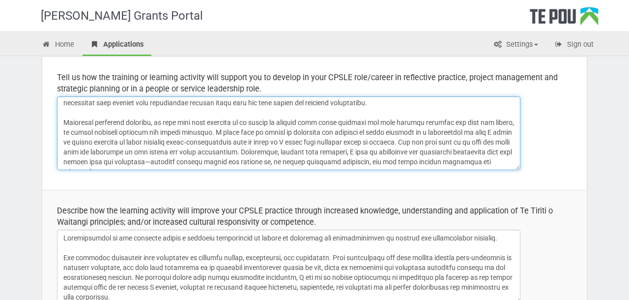
click at [249, 153] on textarea at bounding box center [288, 133] width 463 height 74
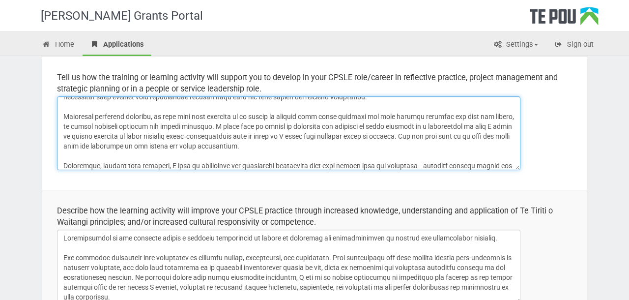
scroll to position [149, 0]
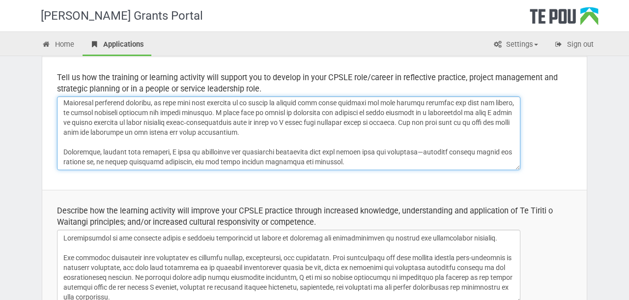
click at [385, 154] on textarea at bounding box center [288, 133] width 463 height 74
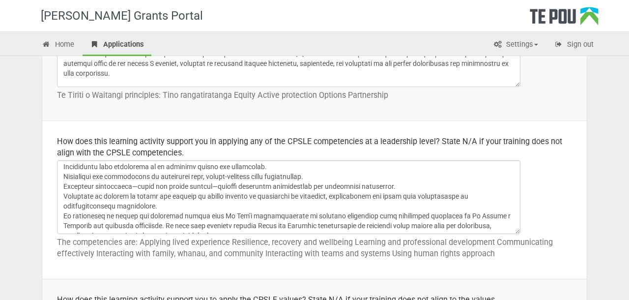
scroll to position [0, 0]
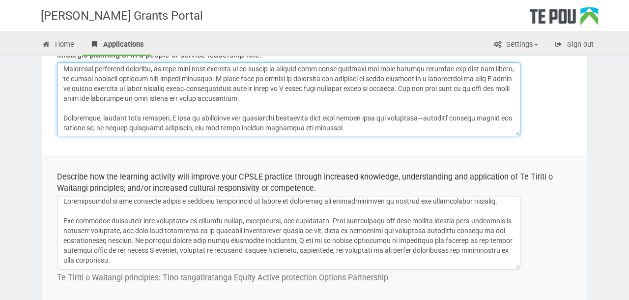
type textarea "Over the past few months, I’ve recognised a real need to deepen my skills in su…"
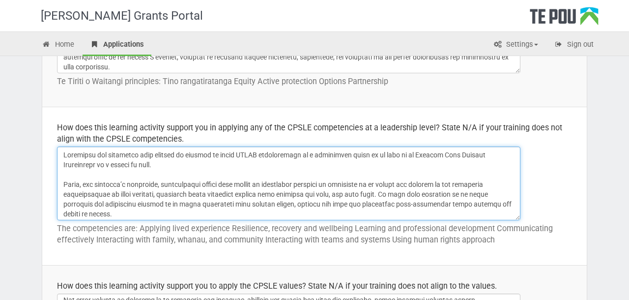
drag, startPoint x: 246, startPoint y: 210, endPoint x: 208, endPoint y: 128, distance: 90.1
click at [208, 128] on td "How does this learning activity support you in applying any of the CPSLE compet…" at bounding box center [314, 186] width 544 height 158
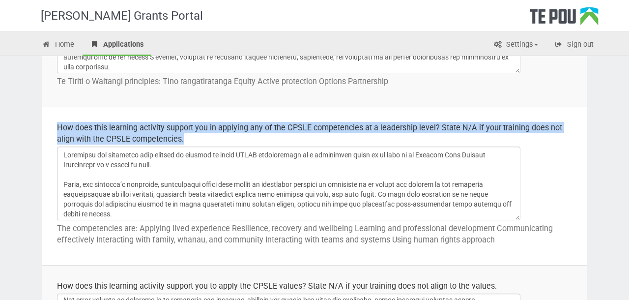
drag, startPoint x: 187, startPoint y: 136, endPoint x: 73, endPoint y: 120, distance: 115.1
click at [73, 120] on td "How does this learning activity support you in applying any of the CPSLE compet…" at bounding box center [314, 186] width 544 height 158
copy div "How does this learning activity support you in applying any of the CPSLE compet…"
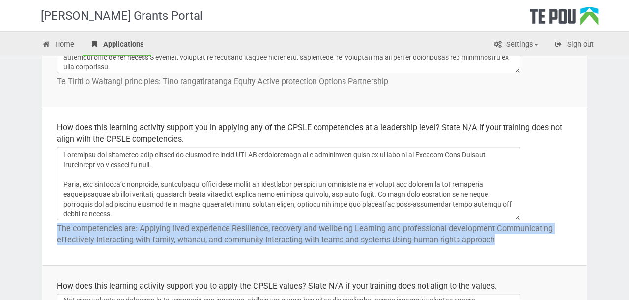
drag, startPoint x: 497, startPoint y: 239, endPoint x: 98, endPoint y: 222, distance: 399.1
click at [98, 222] on td "How does this learning activity support you in applying any of the CPSLE compet…" at bounding box center [314, 186] width 544 height 158
copy p "The competencies are: Applying lived experience Resilience, recovery and wellbe…"
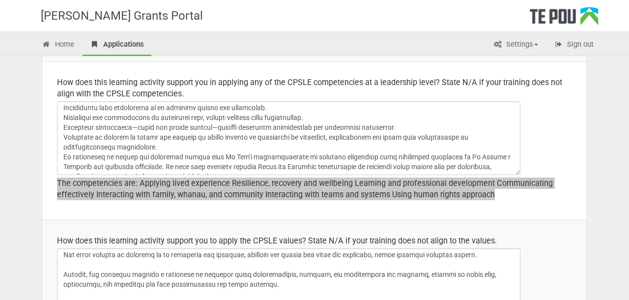
scroll to position [532, 0]
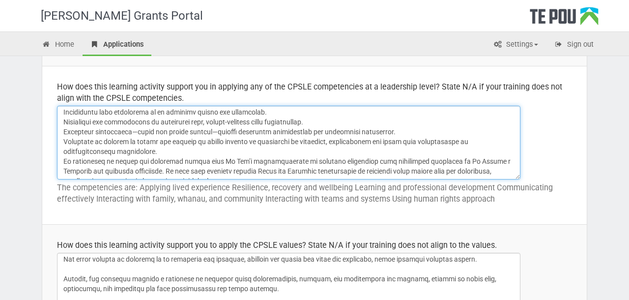
click at [253, 174] on textarea at bounding box center [288, 143] width 463 height 74
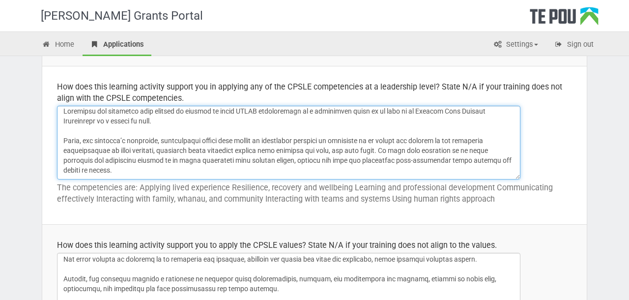
scroll to position [0, 0]
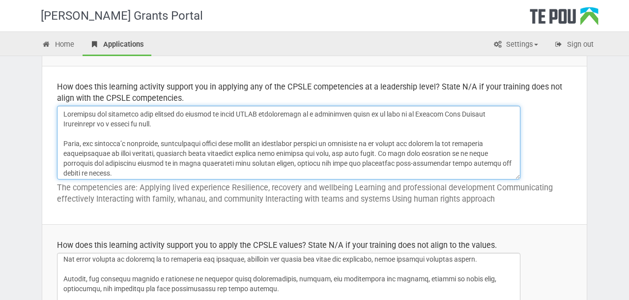
drag, startPoint x: 264, startPoint y: 174, endPoint x: 185, endPoint y: 103, distance: 105.7
click at [185, 103] on td "How does this learning activity support you in applying any of the CPSLE compet…" at bounding box center [314, 145] width 544 height 158
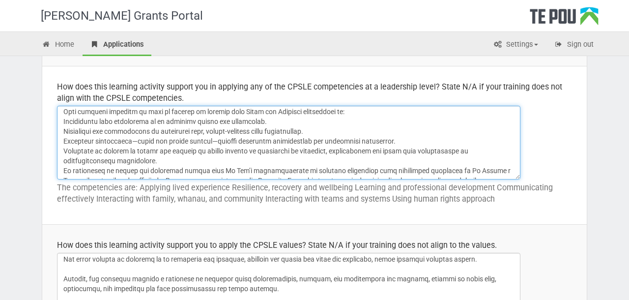
scroll to position [424, 0]
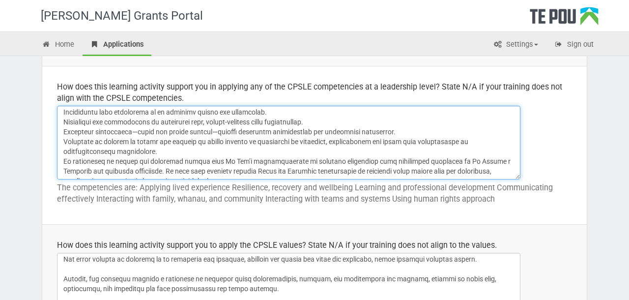
click at [249, 163] on textarea at bounding box center [288, 143] width 463 height 74
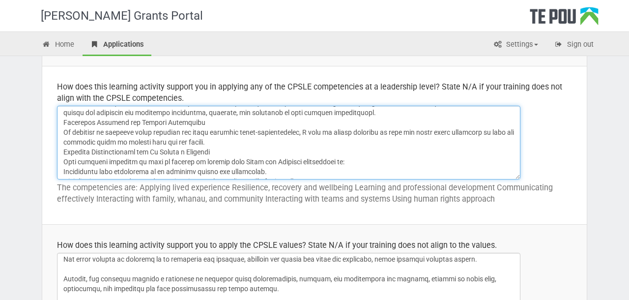
scroll to position [349, 0]
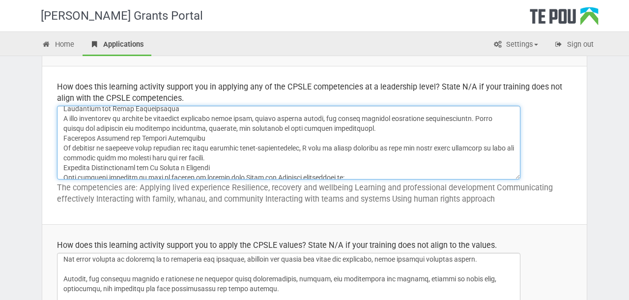
drag, startPoint x: 246, startPoint y: 169, endPoint x: 60, endPoint y: 156, distance: 186.1
click at [60, 156] on textarea at bounding box center [288, 143] width 463 height 74
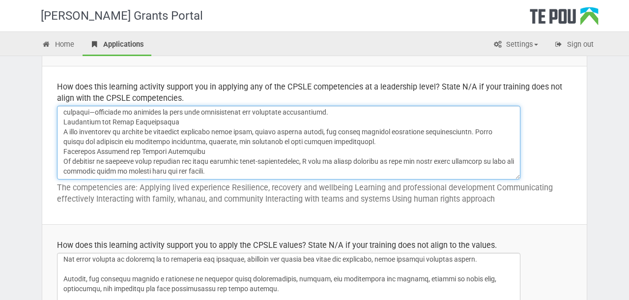
scroll to position [336, 0]
type textarea "Attending the workshops will enhance my ability to apply CPSLE competencies at …"
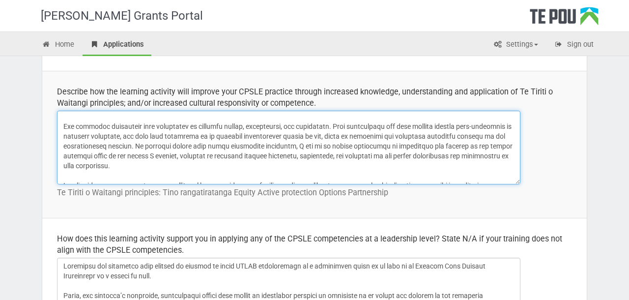
scroll to position [0, 0]
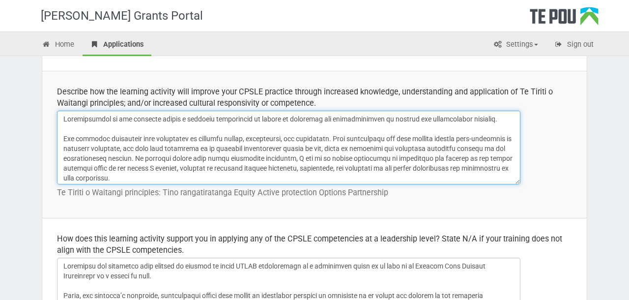
drag, startPoint x: 507, startPoint y: 175, endPoint x: 357, endPoint y: 83, distance: 175.9
click at [357, 83] on td "Describe how the learning activity will improve your CPSLE practice through inc…" at bounding box center [314, 144] width 544 height 147
paste textarea "is workshop offers a valuable opportunity to expand my awareness and responsive…"
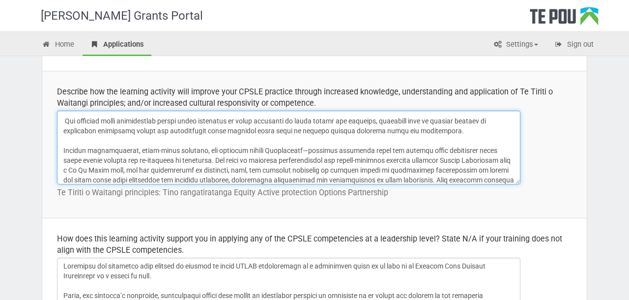
scroll to position [26, 0]
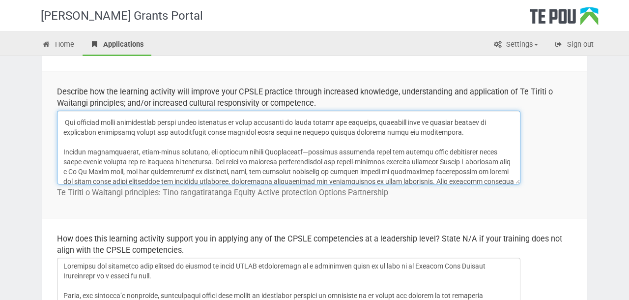
click at [251, 150] on textarea at bounding box center [288, 147] width 463 height 74
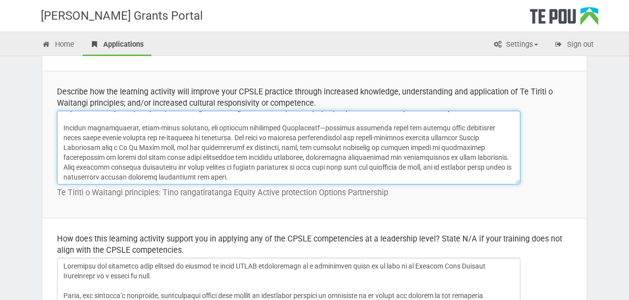
scroll to position [52, 0]
click at [484, 126] on textarea at bounding box center [288, 147] width 463 height 74
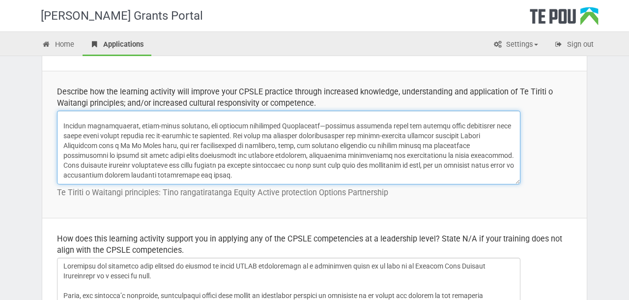
click at [81, 135] on textarea at bounding box center [288, 147] width 463 height 74
type textarea "Participating in this workshop offers a valuable opportunity to expand my aware…"
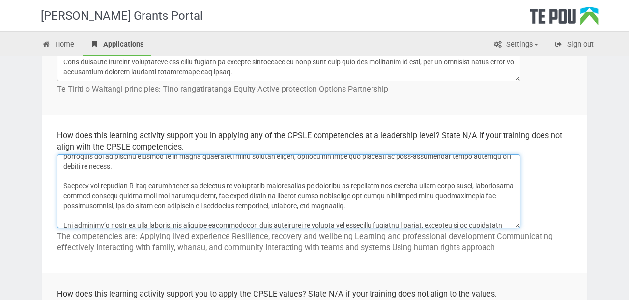
scroll to position [0, 0]
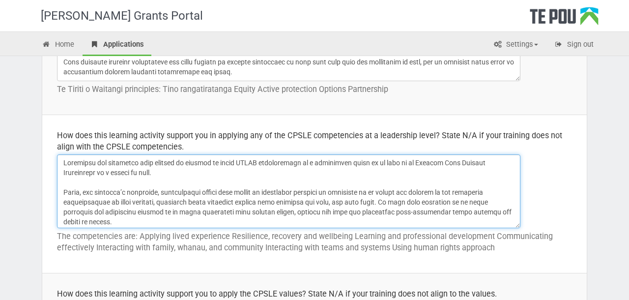
drag, startPoint x: 244, startPoint y: 214, endPoint x: 217, endPoint y: 144, distance: 75.4
click at [217, 144] on td "How does this learning activity support you in applying any of the CPSLE compet…" at bounding box center [314, 194] width 544 height 158
paste textarea "is workshop will significantly enhance my ability to apply CPSLE competencies a…"
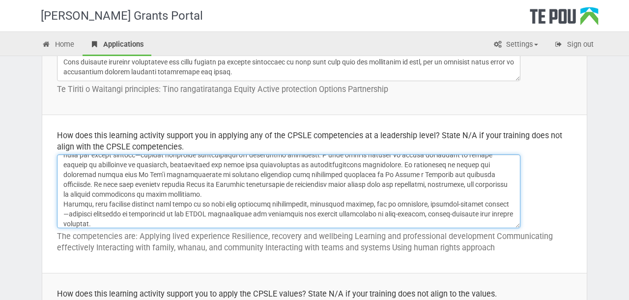
scroll to position [179, 0]
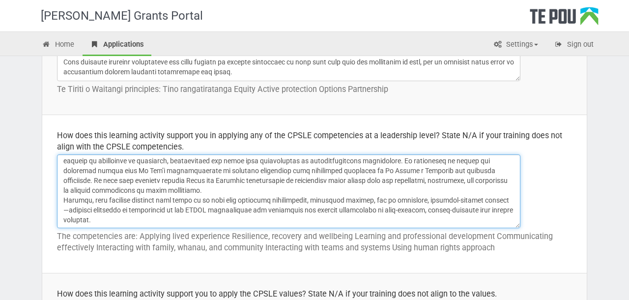
click at [127, 218] on textarea at bounding box center [288, 191] width 463 height 74
click at [114, 189] on textarea at bounding box center [288, 191] width 463 height 74
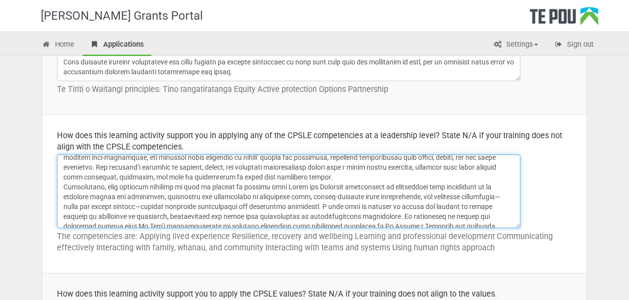
scroll to position [112, 0]
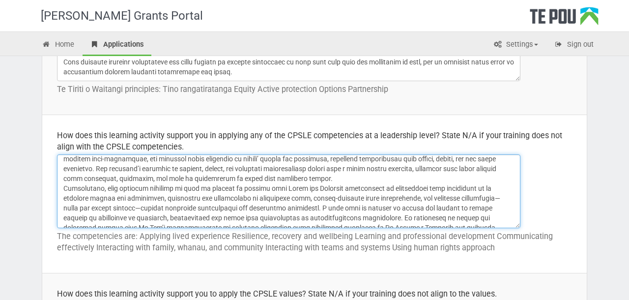
click at [361, 180] on textarea at bounding box center [288, 191] width 463 height 74
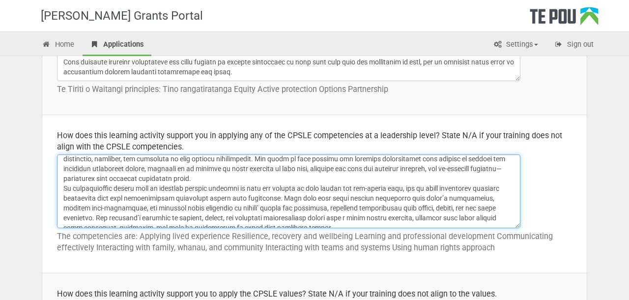
scroll to position [58, 0]
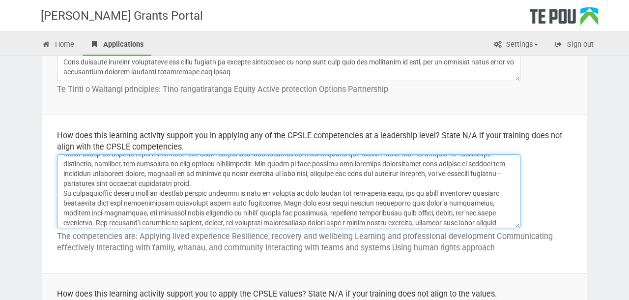
click at [274, 176] on textarea at bounding box center [288, 191] width 463 height 74
click at [242, 183] on textarea at bounding box center [288, 191] width 463 height 74
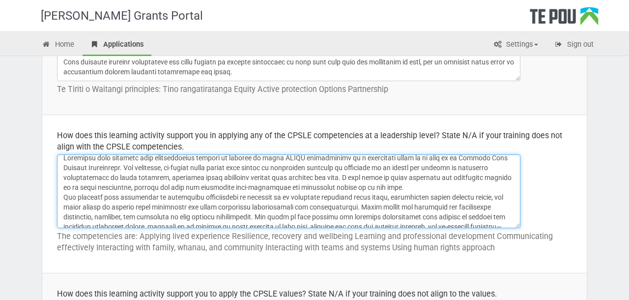
scroll to position [4, 0]
click at [415, 187] on textarea at bounding box center [288, 191] width 463 height 74
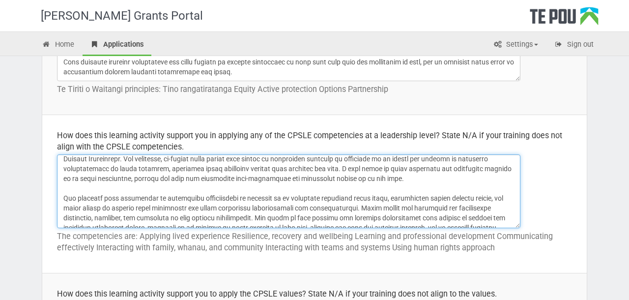
scroll to position [0, 0]
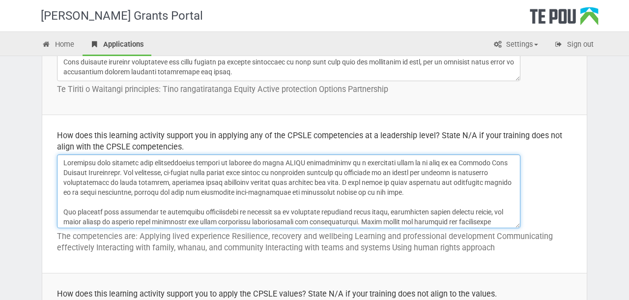
click at [123, 174] on textarea at bounding box center [288, 191] width 463 height 74
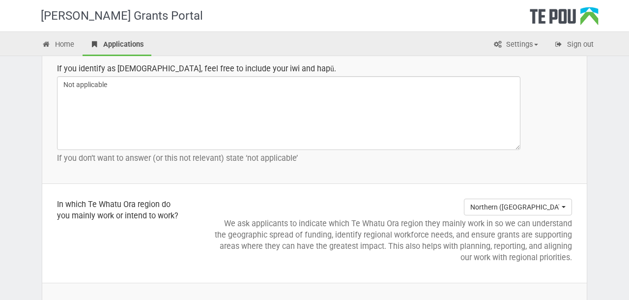
scroll to position [1528, 0]
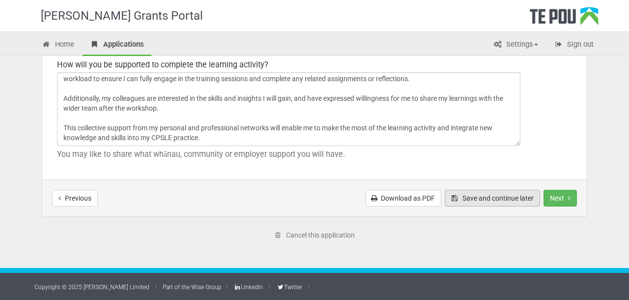
type textarea "Attending this workshop will significantly enhance my ability to apply CPSLE co…"
click at [471, 199] on button "Save and continue later" at bounding box center [491, 198] width 95 height 17
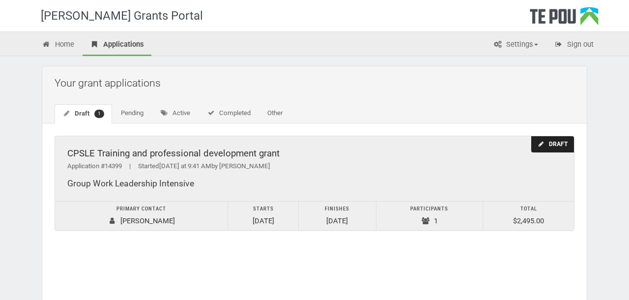
click at [555, 145] on div "Draft" at bounding box center [552, 144] width 43 height 16
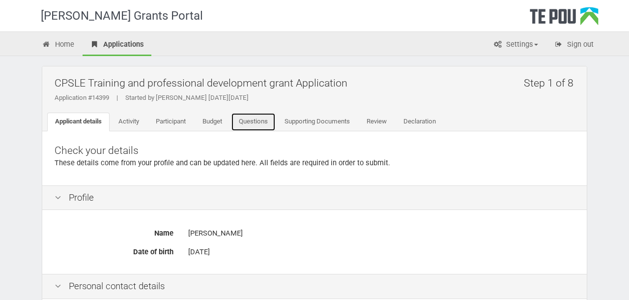
click at [258, 118] on link "Questions" at bounding box center [253, 121] width 45 height 19
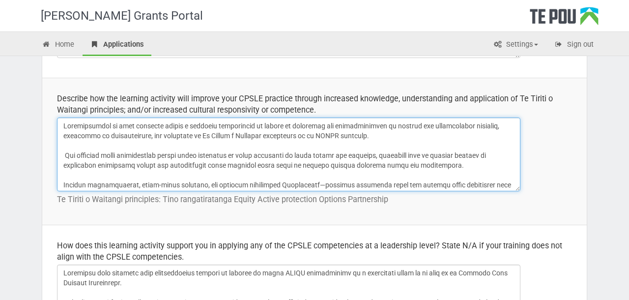
click at [67, 154] on textarea at bounding box center [288, 154] width 463 height 74
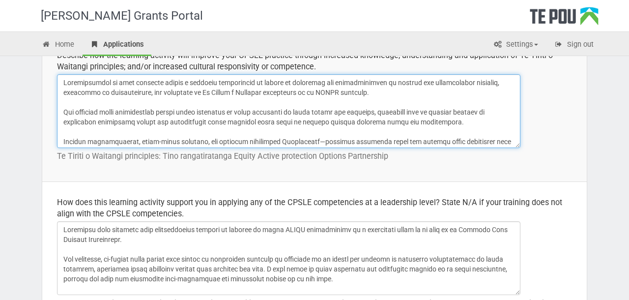
drag, startPoint x: 509, startPoint y: 138, endPoint x: 89, endPoint y: 64, distance: 426.2
click at [89, 64] on td "Describe how the learning activity will improve your CPSLE practice through inc…" at bounding box center [314, 107] width 544 height 147
paste textarea "I'm committed to developing a deeper understanding on TTOT and how in my role I…"
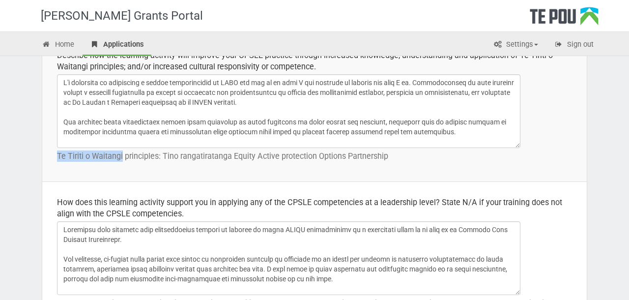
drag, startPoint x: 122, startPoint y: 156, endPoint x: 55, endPoint y: 155, distance: 67.3
click at [55, 155] on td "Describe how the learning activity will improve your CPSLE practice through inc…" at bounding box center [314, 107] width 544 height 147
copy p "Te Tiriti o Waitangi"
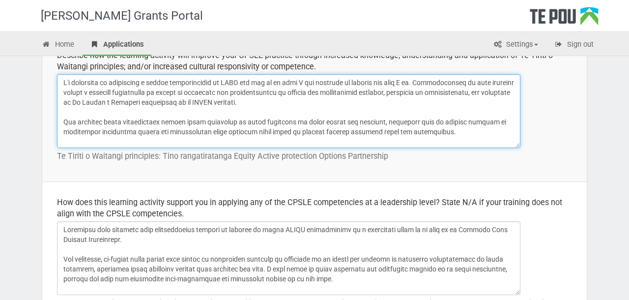
click at [243, 81] on textarea at bounding box center [288, 111] width 463 height 74
paste textarea "e Tiriti o Waitangi"
click at [232, 82] on textarea at bounding box center [288, 111] width 463 height 74
drag, startPoint x: 234, startPoint y: 84, endPoint x: 289, endPoint y: 83, distance: 55.0
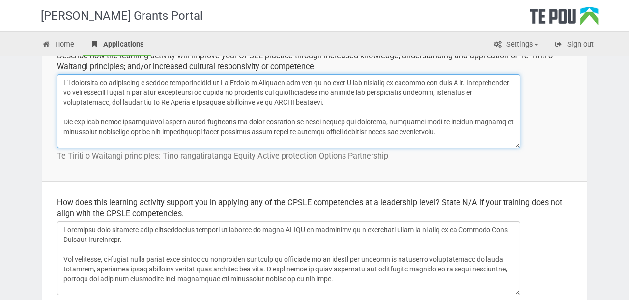
click at [289, 83] on textarea at bounding box center [288, 111] width 463 height 74
click at [299, 89] on textarea at bounding box center [288, 111] width 463 height 74
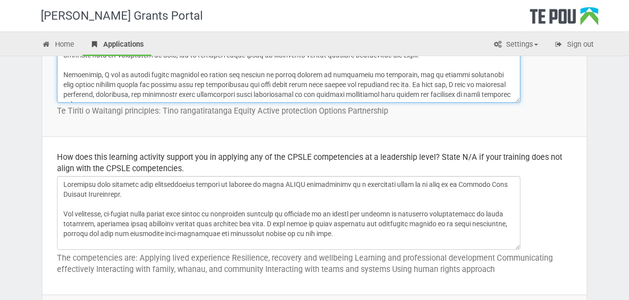
scroll to position [465, 0]
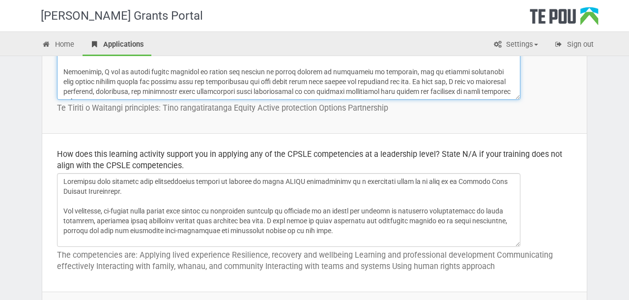
type textarea "L'i dolorsita co adipiscing e seddoe temporincidid ut La Etdolo m Aliquaen adm …"
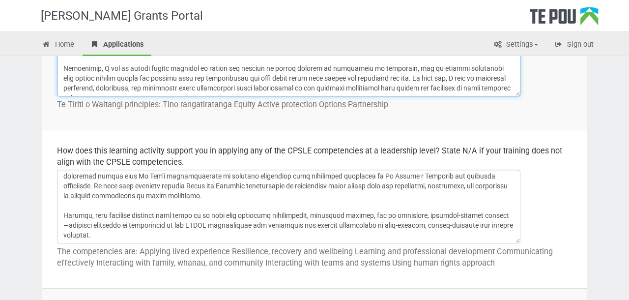
scroll to position [0, 0]
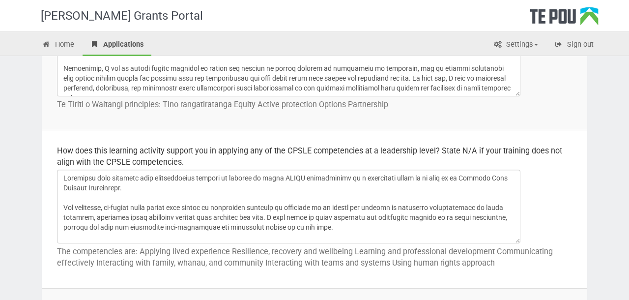
click at [185, 143] on td "How does this learning activity support you in applying any of the CPSLE compet…" at bounding box center [314, 209] width 544 height 158
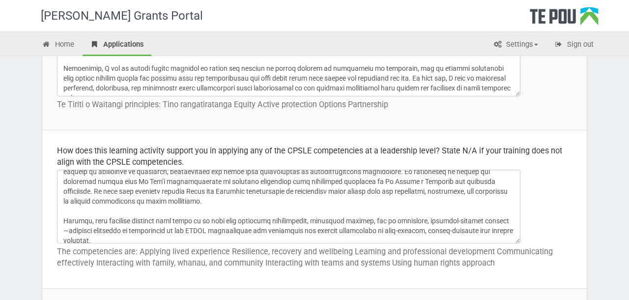
scroll to position [228, 0]
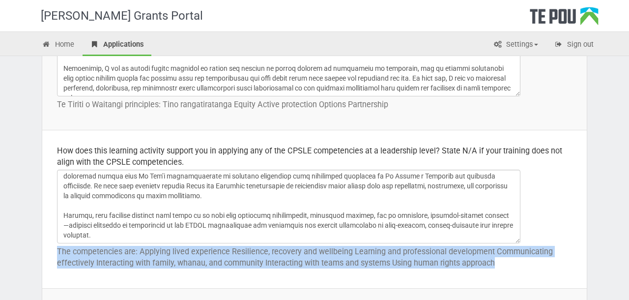
drag, startPoint x: 496, startPoint y: 261, endPoint x: 57, endPoint y: 253, distance: 438.6
click at [57, 253] on p "The competencies are: Applying lived experience Resilience, recovery and wellbe…" at bounding box center [314, 257] width 515 height 23
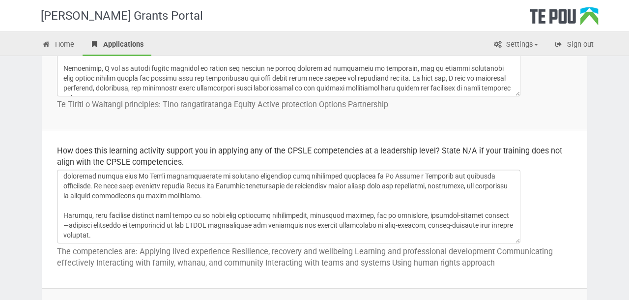
click at [189, 155] on div "How does this learning activity support you in applying any of the CPSLE compet…" at bounding box center [314, 156] width 515 height 23
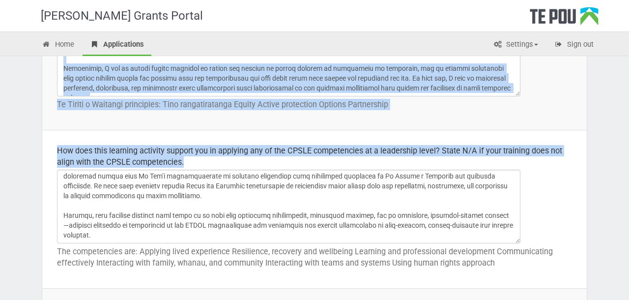
drag, startPoint x: 198, startPoint y: 163, endPoint x: 39, endPoint y: 152, distance: 159.5
click at [105, 153] on div "How does this learning activity support you in applying any of the CPSLE compet…" at bounding box center [314, 156] width 515 height 23
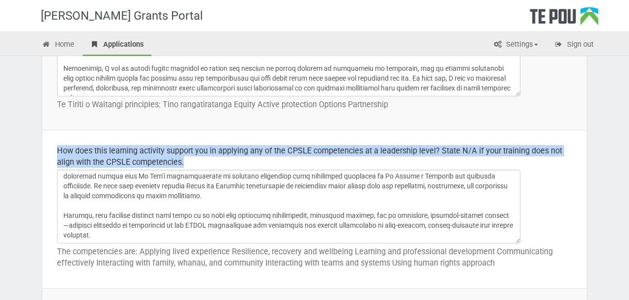
drag, startPoint x: 190, startPoint y: 162, endPoint x: 58, endPoint y: 148, distance: 132.3
click at [58, 148] on div "How does this learning activity support you in applying any of the CPSLE compet…" at bounding box center [314, 156] width 515 height 23
copy div "How does this learning activity support you in applying any of the CPSLE compet…"
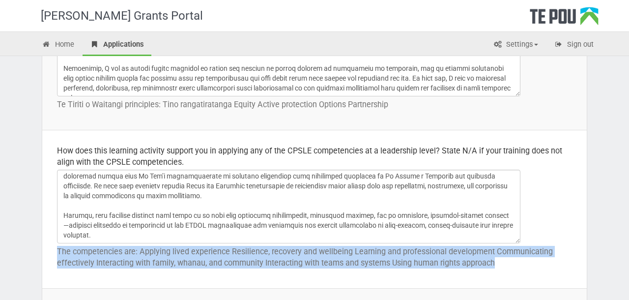
drag, startPoint x: 507, startPoint y: 261, endPoint x: 57, endPoint y: 249, distance: 449.5
click at [57, 249] on p "The competencies are: Applying lived experience Resilience, recovery and wellbe…" at bounding box center [314, 257] width 515 height 23
copy p "The competencies are: Applying lived experience Resilience, recovery and wellbe…"
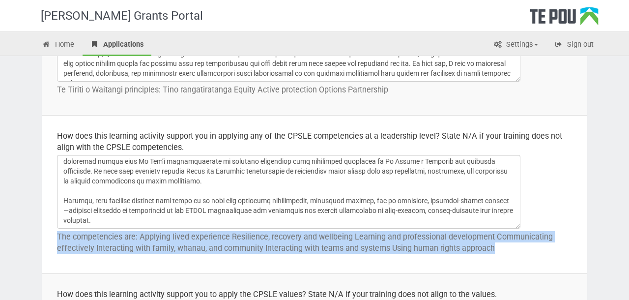
scroll to position [484, 0]
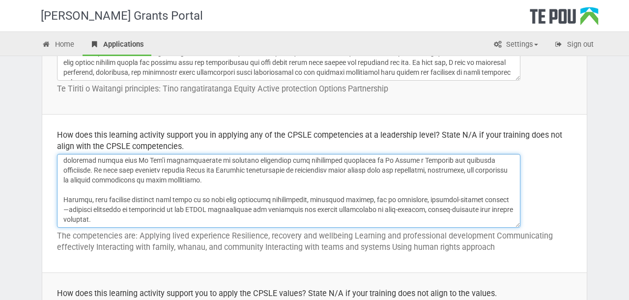
click at [284, 206] on textarea at bounding box center [288, 191] width 463 height 74
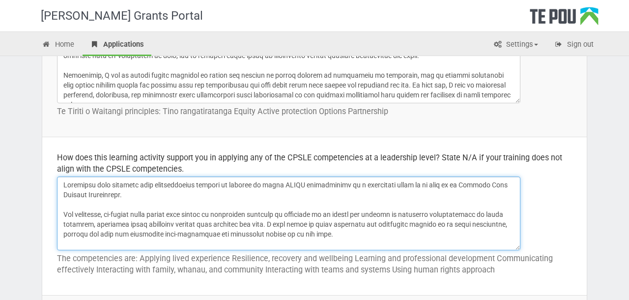
scroll to position [470, 0]
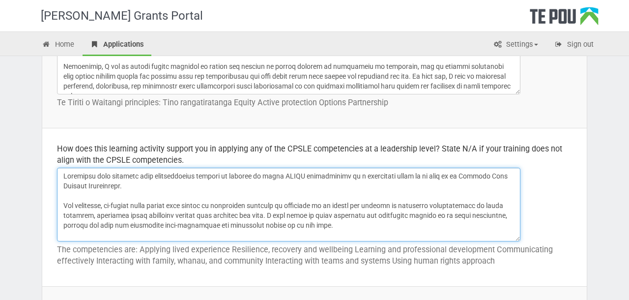
click at [65, 176] on textarea at bounding box center [288, 204] width 463 height 74
paste textarea "At this time, I am working mostly at enhanced CPLSE competencies as a [MEDICAL_…"
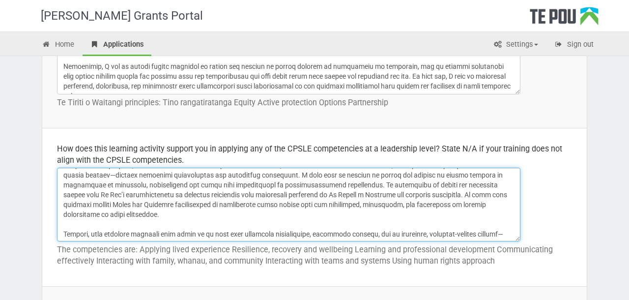
scroll to position [316, 0]
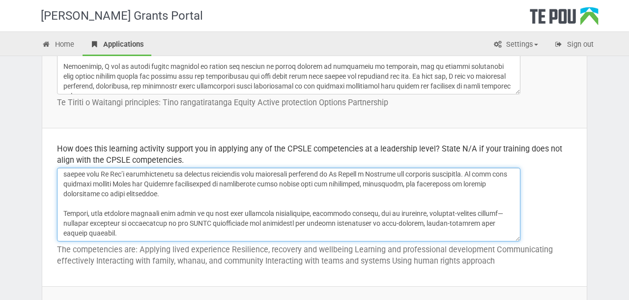
drag, startPoint x: 63, startPoint y: 218, endPoint x: 114, endPoint y: 249, distance: 60.4
click at [114, 249] on td "How does this learning activity support you in applying any of the CPSLE compet…" at bounding box center [314, 207] width 544 height 158
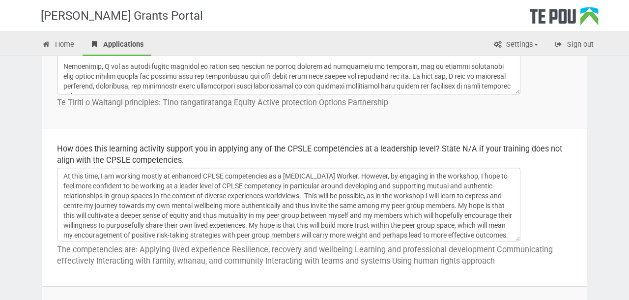
scroll to position [12, 0]
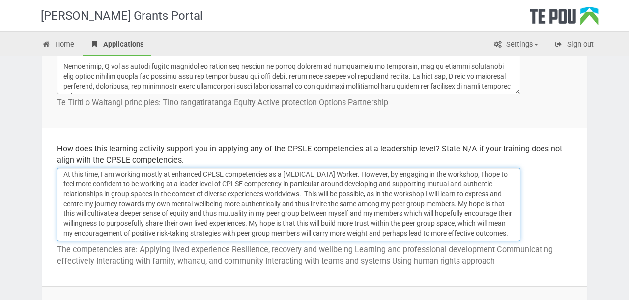
paste textarea "The workshop will strengthen my leadership capabilities by teaching me to estab…"
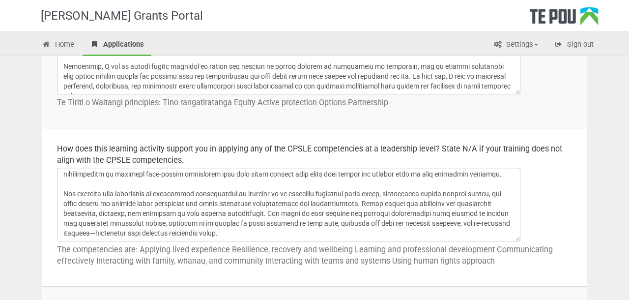
scroll to position [71, 0]
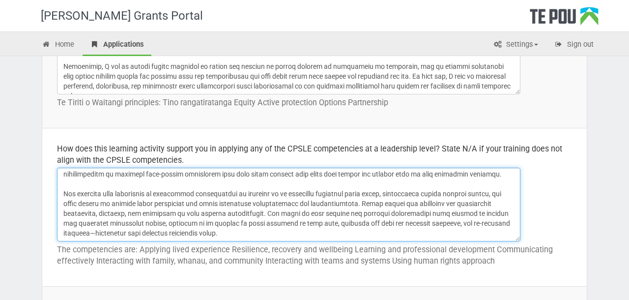
paste textarea "Influence as a peer leader in peer team meetings, brining things forward, suppo…"
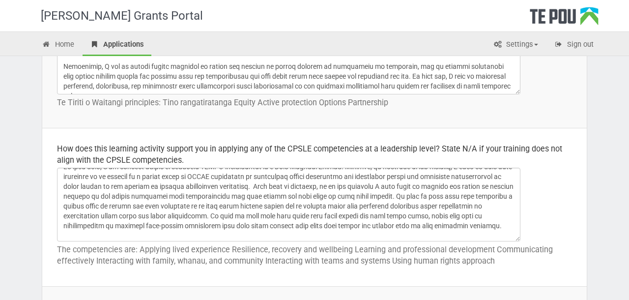
scroll to position [10, 0]
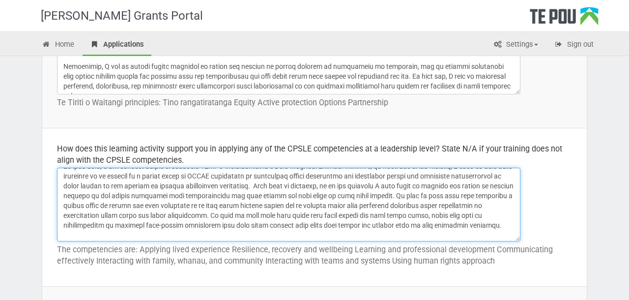
click at [307, 184] on textarea at bounding box center [288, 204] width 463 height 74
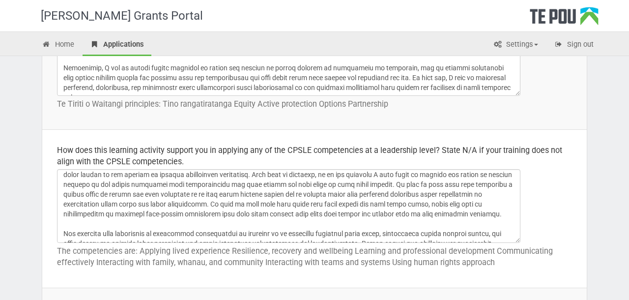
scroll to position [24, 0]
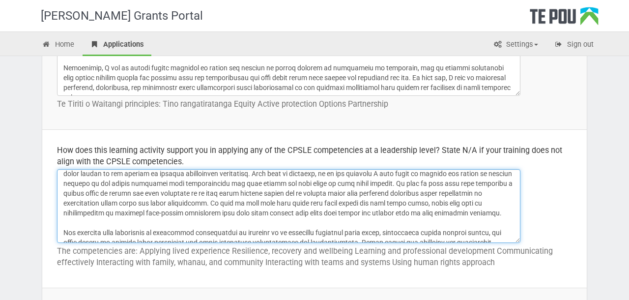
click at [140, 226] on textarea at bounding box center [288, 206] width 463 height 74
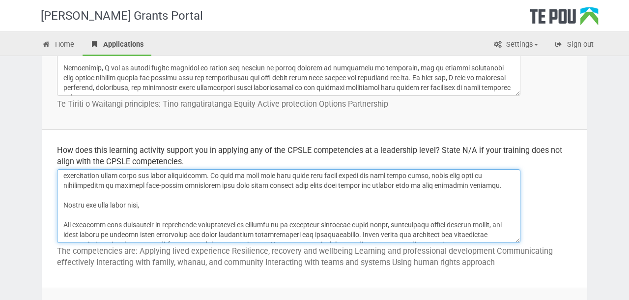
scroll to position [52, 0]
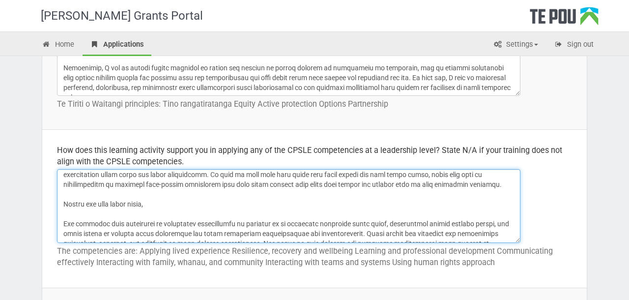
paste textarea "Influence as a peer leader in peer team meetings, brining things forward, suppo…"
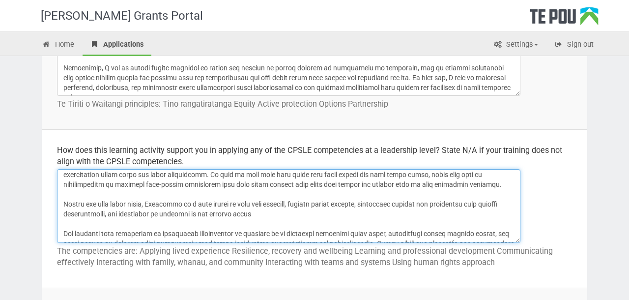
click at [155, 217] on textarea at bounding box center [288, 206] width 463 height 74
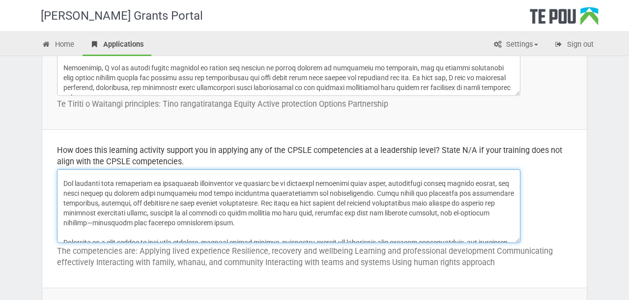
scroll to position [102, 0]
drag, startPoint x: 206, startPoint y: 226, endPoint x: 179, endPoint y: 210, distance: 31.2
click at [179, 210] on textarea at bounding box center [288, 206] width 463 height 74
click at [206, 231] on textarea at bounding box center [288, 206] width 463 height 74
drag, startPoint x: 203, startPoint y: 233, endPoint x: 149, endPoint y: 188, distance: 70.4
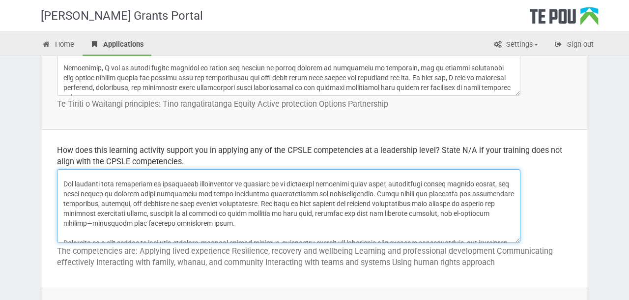
click at [149, 188] on textarea at bounding box center [288, 206] width 463 height 74
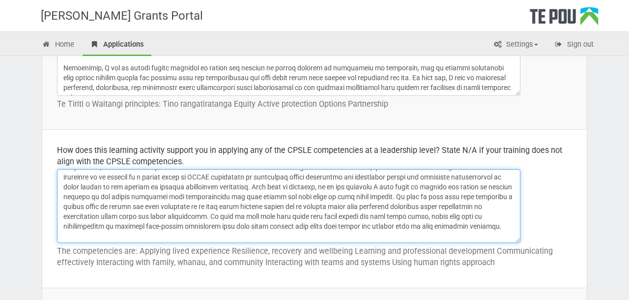
scroll to position [14, 0]
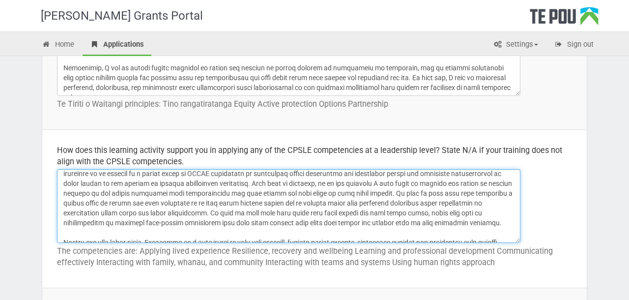
click at [121, 236] on textarea at bounding box center [288, 206] width 463 height 74
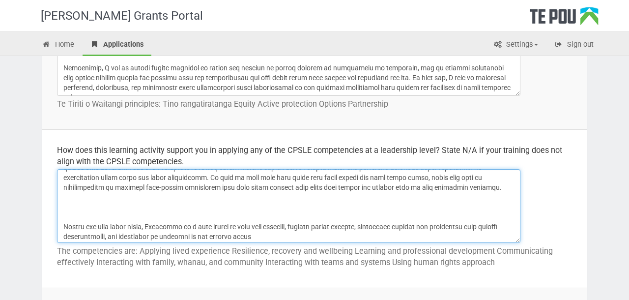
paste textarea "The workshop will strengthen my leadership capabilities by teaching me to estab…"
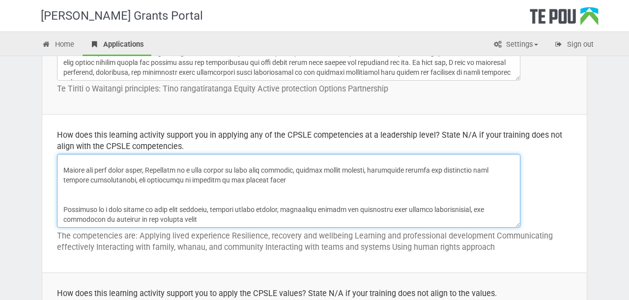
scroll to position [485, 0]
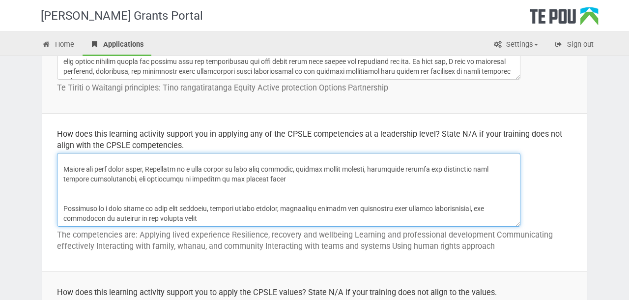
drag, startPoint x: 190, startPoint y: 224, endPoint x: 193, endPoint y: 200, distance: 24.7
click at [193, 200] on textarea at bounding box center [288, 190] width 463 height 74
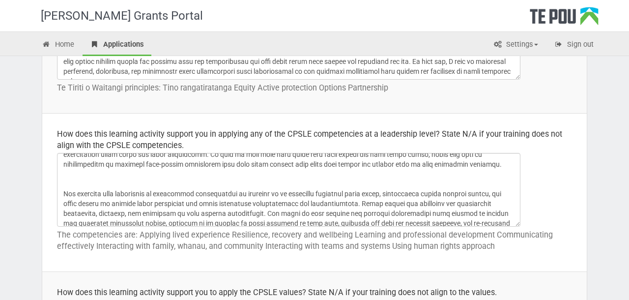
scroll to position [55, 0]
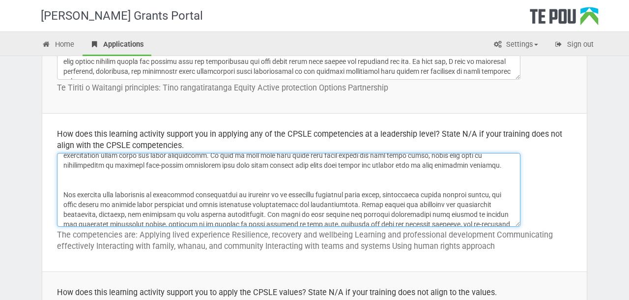
click at [171, 185] on textarea at bounding box center [288, 190] width 463 height 74
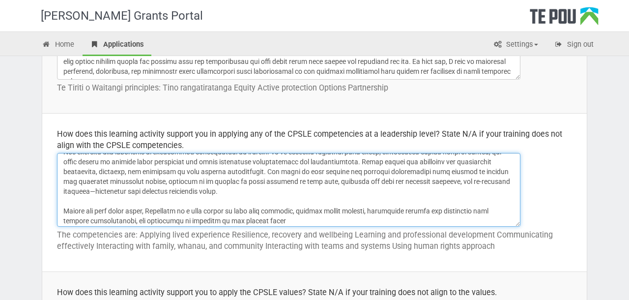
scroll to position [88, 0]
click at [206, 201] on textarea at bounding box center [288, 190] width 463 height 74
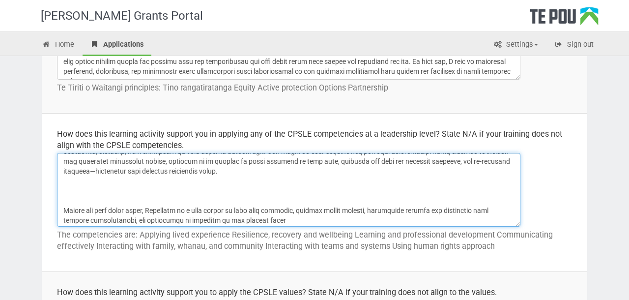
paste textarea "by using structured dialogue techniques that keep conversations connecting rath…"
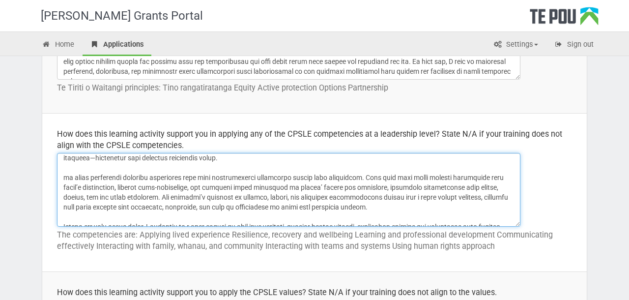
scroll to position [119, 0]
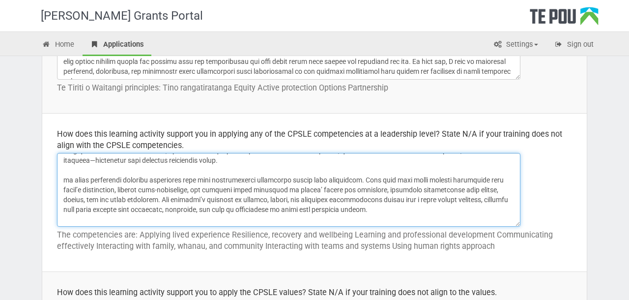
click at [74, 191] on textarea at bounding box center [288, 190] width 463 height 74
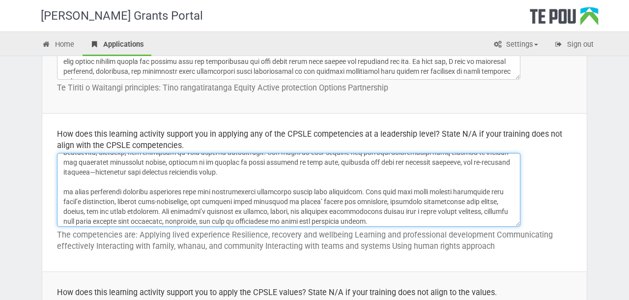
scroll to position [110, 0]
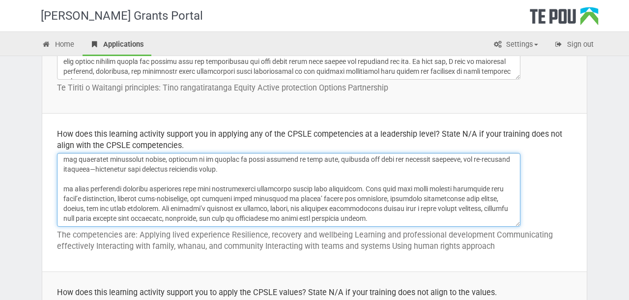
click at [350, 168] on textarea at bounding box center [288, 190] width 463 height 74
click at [237, 178] on textarea at bounding box center [288, 190] width 463 height 74
click at [68, 198] on textarea at bounding box center [288, 190] width 463 height 74
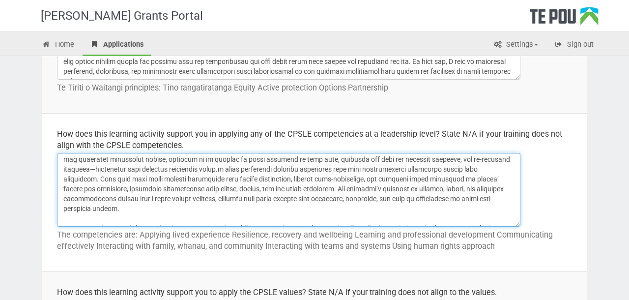
scroll to position [100, 0]
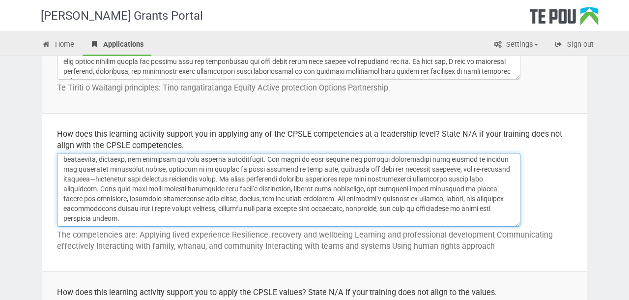
click at [190, 187] on textarea at bounding box center [288, 190] width 463 height 74
drag, startPoint x: 217, startPoint y: 188, endPoint x: 192, endPoint y: 188, distance: 25.1
click at [192, 188] on textarea at bounding box center [288, 190] width 463 height 74
click at [192, 189] on textarea at bounding box center [288, 190] width 463 height 74
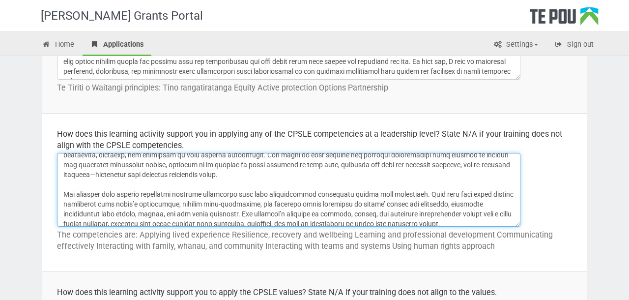
scroll to position [103, 0]
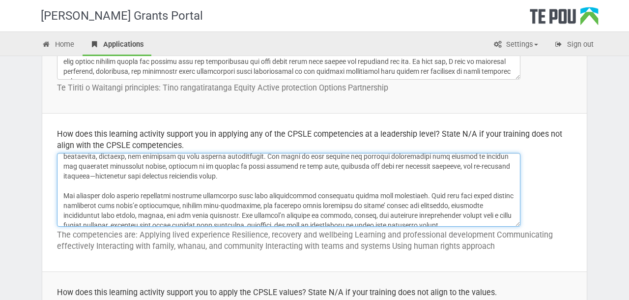
click at [135, 202] on textarea at bounding box center [288, 190] width 463 height 74
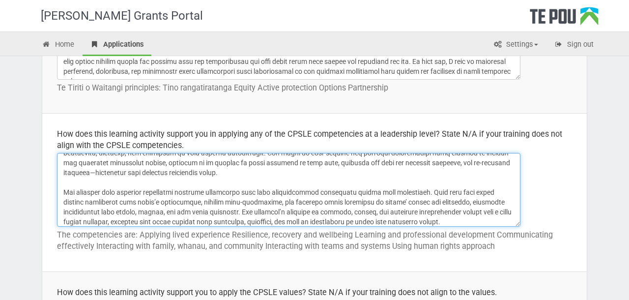
scroll to position [108, 0]
click at [334, 202] on textarea at bounding box center [288, 190] width 463 height 74
click at [323, 200] on textarea at bounding box center [288, 190] width 463 height 74
click at [141, 197] on textarea at bounding box center [288, 190] width 463 height 74
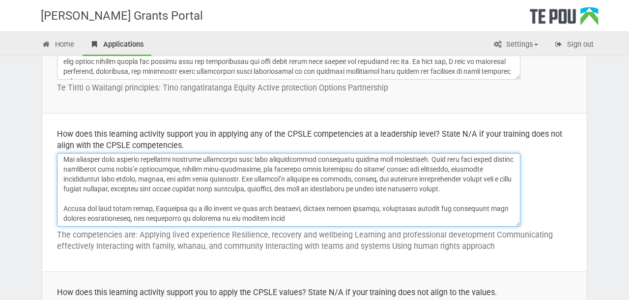
scroll to position [169, 0]
click at [159, 216] on textarea at bounding box center [288, 190] width 463 height 74
click at [138, 210] on textarea at bounding box center [288, 190] width 463 height 74
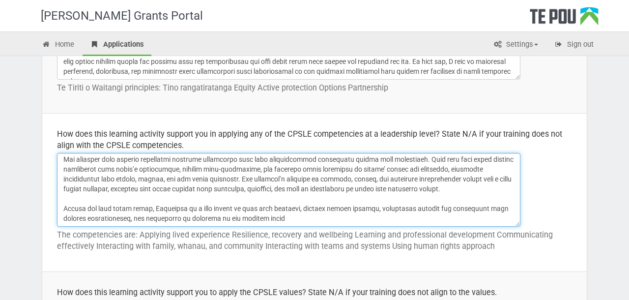
click at [157, 207] on textarea at bounding box center [288, 190] width 463 height 74
drag, startPoint x: 204, startPoint y: 209, endPoint x: 291, endPoint y: 209, distance: 86.9
click at [291, 209] on textarea at bounding box center [288, 190] width 463 height 74
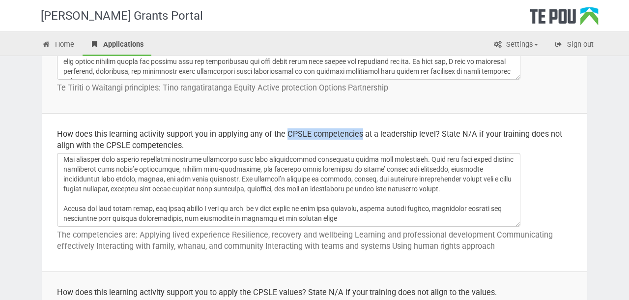
drag, startPoint x: 362, startPoint y: 133, endPoint x: 289, endPoint y: 135, distance: 73.2
click at [289, 135] on div "How does this learning activity support you in applying any of the CPSLE compet…" at bounding box center [314, 139] width 515 height 23
copy div "CPSLE competencies"
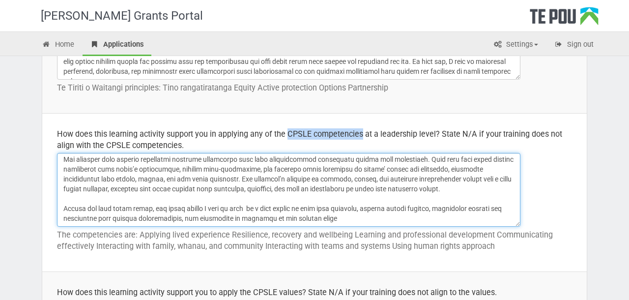
click at [191, 208] on textarea at bounding box center [288, 190] width 463 height 74
paste textarea "CPSLE competencie"
click at [296, 209] on textarea at bounding box center [288, 190] width 463 height 74
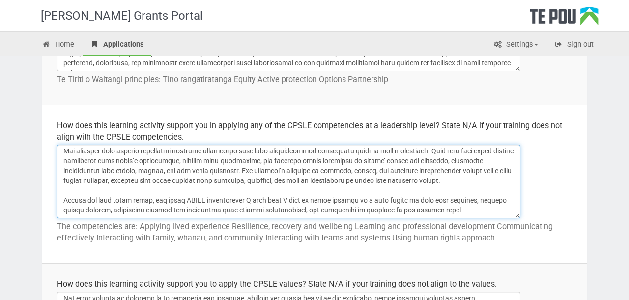
scroll to position [494, 0]
click at [434, 200] on textarea at bounding box center [288, 181] width 463 height 74
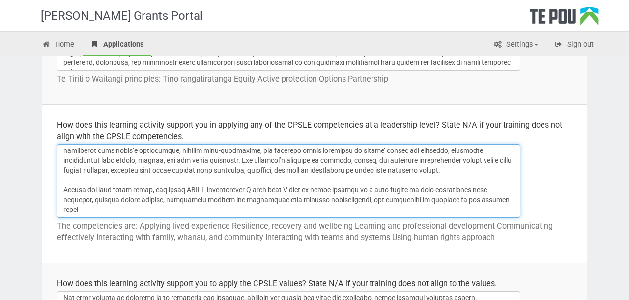
scroll to position [495, 0]
drag, startPoint x: 134, startPoint y: 208, endPoint x: 63, endPoint y: 206, distance: 71.3
click at [63, 206] on textarea at bounding box center [288, 180] width 463 height 74
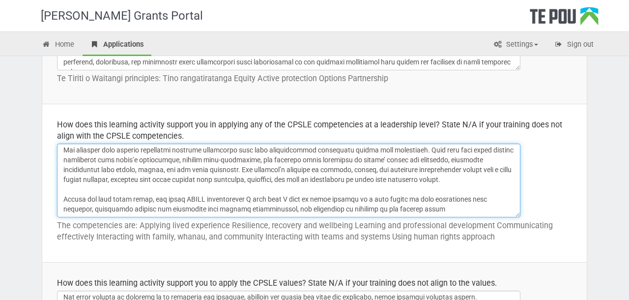
scroll to position [498, 0]
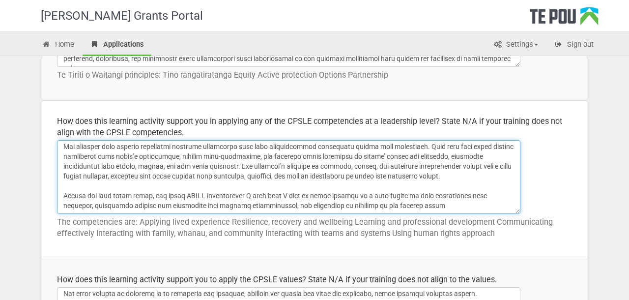
click at [86, 207] on textarea at bounding box center [288, 177] width 463 height 74
click at [162, 195] on textarea at bounding box center [288, 177] width 463 height 74
drag, startPoint x: 299, startPoint y: 195, endPoint x: 373, endPoint y: 195, distance: 73.7
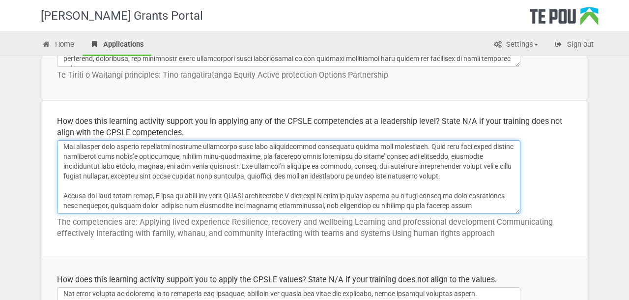
click at [373, 195] on textarea at bounding box center [288, 177] width 463 height 74
drag, startPoint x: 477, startPoint y: 195, endPoint x: 83, endPoint y: 204, distance: 394.9
click at [82, 205] on textarea at bounding box center [288, 177] width 463 height 74
click at [79, 201] on textarea at bounding box center [288, 177] width 463 height 74
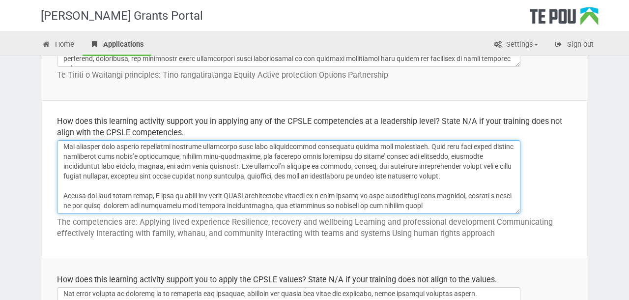
click at [117, 205] on textarea at bounding box center [288, 177] width 463 height 74
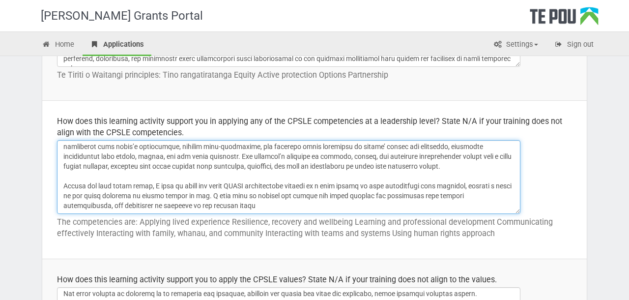
click at [437, 195] on textarea at bounding box center [288, 177] width 463 height 74
click at [464, 194] on textarea at bounding box center [288, 177] width 463 height 74
click at [113, 204] on textarea at bounding box center [288, 177] width 463 height 74
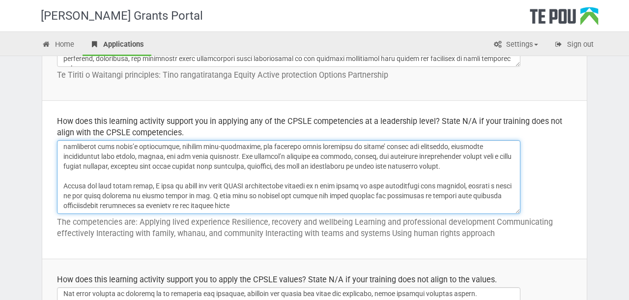
drag, startPoint x: 323, startPoint y: 207, endPoint x: 429, endPoint y: 193, distance: 107.0
click at [429, 193] on textarea at bounding box center [288, 177] width 463 height 74
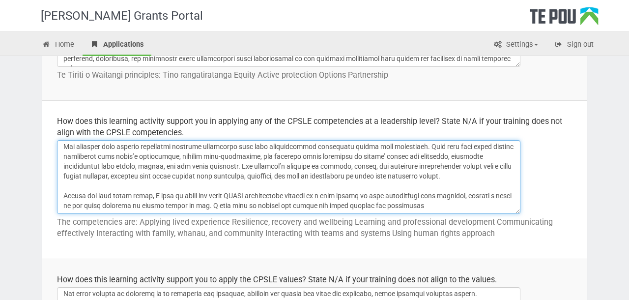
scroll to position [149, 0]
click at [270, 207] on textarea at bounding box center [288, 177] width 463 height 74
click at [491, 207] on textarea at bounding box center [288, 177] width 463 height 74
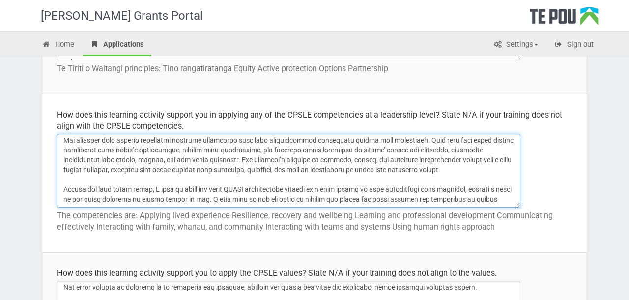
click at [233, 189] on textarea at bounding box center [288, 171] width 463 height 74
click at [255, 185] on textarea at bounding box center [288, 171] width 463 height 74
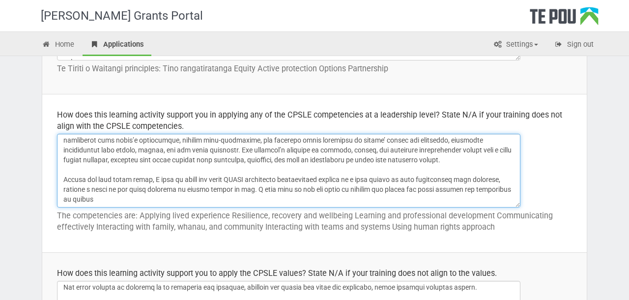
drag, startPoint x: 414, startPoint y: 188, endPoint x: 358, endPoint y: 187, distance: 55.5
click at [358, 187] on textarea at bounding box center [288, 171] width 463 height 74
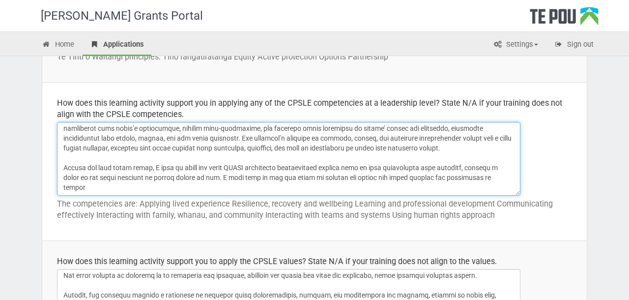
scroll to position [517, 0]
click at [490, 175] on textarea at bounding box center [288, 158] width 463 height 74
click at [193, 180] on textarea at bounding box center [288, 158] width 463 height 74
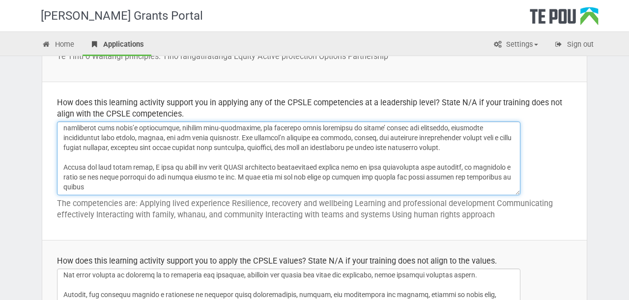
scroll to position [159, 0]
click at [247, 184] on textarea at bounding box center [288, 158] width 463 height 74
paste textarea "Overall, this learning activity will equip me to lead with emotional intelligen…"
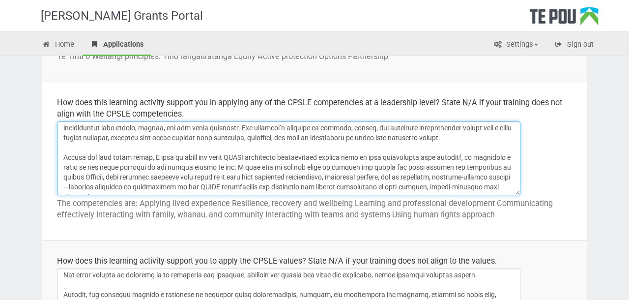
scroll to position [175, 0]
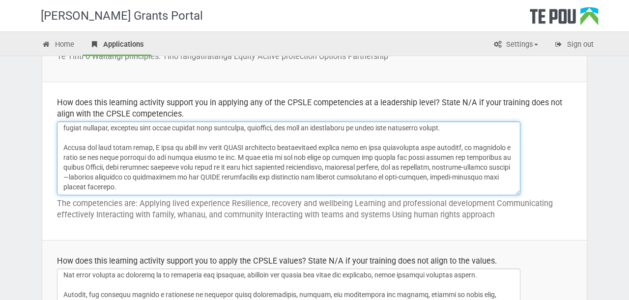
drag, startPoint x: 132, startPoint y: 170, endPoint x: 246, endPoint y: 172, distance: 114.0
click at [246, 173] on textarea at bounding box center [288, 158] width 463 height 74
click at [231, 173] on textarea at bounding box center [288, 158] width 463 height 74
drag, startPoint x: 131, startPoint y: 170, endPoint x: 117, endPoint y: 184, distance: 18.8
click at [117, 184] on textarea at bounding box center [288, 158] width 463 height 74
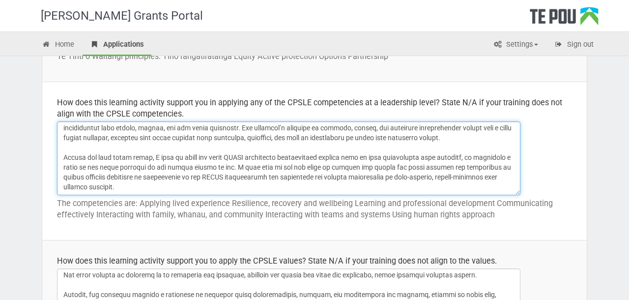
scroll to position [169, 0]
click at [164, 178] on textarea at bounding box center [288, 158] width 463 height 74
click at [158, 186] on textarea at bounding box center [288, 158] width 463 height 74
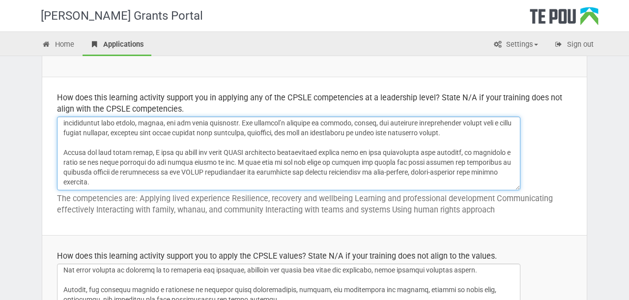
scroll to position [523, 0]
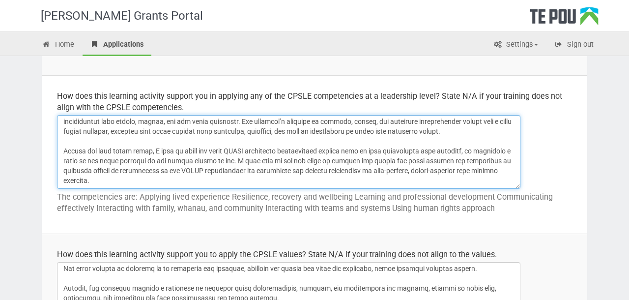
drag, startPoint x: 187, startPoint y: 162, endPoint x: 227, endPoint y: 162, distance: 40.8
click at [227, 162] on textarea at bounding box center [288, 152] width 463 height 74
click at [201, 161] on textarea at bounding box center [288, 152] width 463 height 74
click at [150, 161] on textarea at bounding box center [288, 152] width 463 height 74
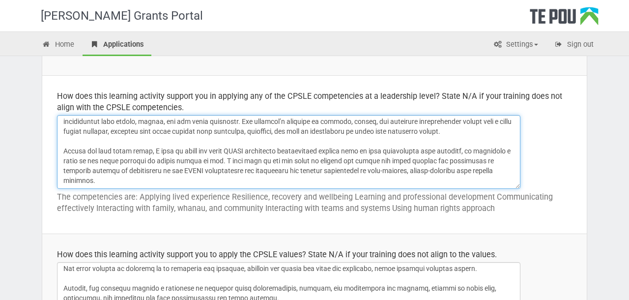
click at [150, 161] on textarea at bounding box center [288, 152] width 463 height 74
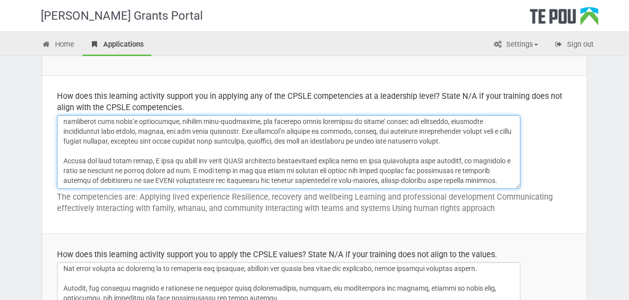
click at [172, 178] on textarea at bounding box center [288, 152] width 463 height 74
drag, startPoint x: 257, startPoint y: 170, endPoint x: 62, endPoint y: 168, distance: 195.0
click at [62, 168] on textarea at bounding box center [288, 152] width 463 height 74
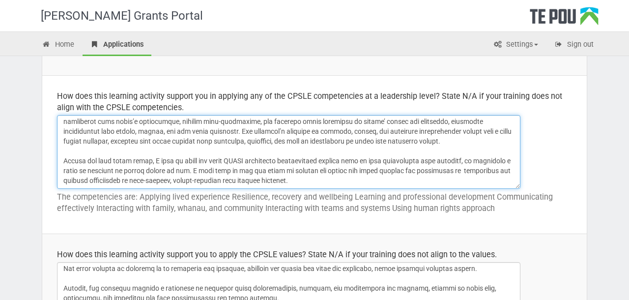
scroll to position [159, 0]
click at [98, 177] on textarea at bounding box center [288, 152] width 463 height 74
click at [341, 178] on textarea at bounding box center [288, 152] width 463 height 74
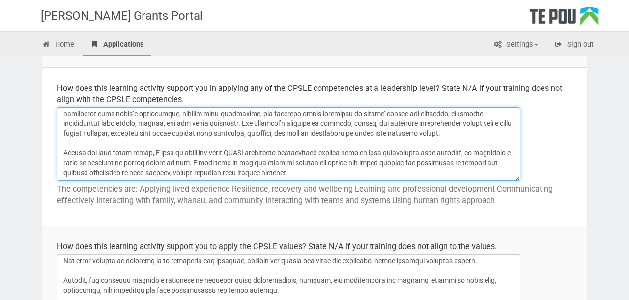
scroll to position [531, 0]
click at [175, 169] on textarea at bounding box center [288, 144] width 463 height 74
click at [352, 172] on textarea at bounding box center [288, 144] width 463 height 74
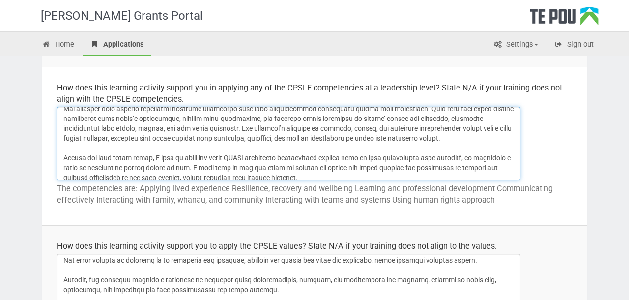
scroll to position [159, 0]
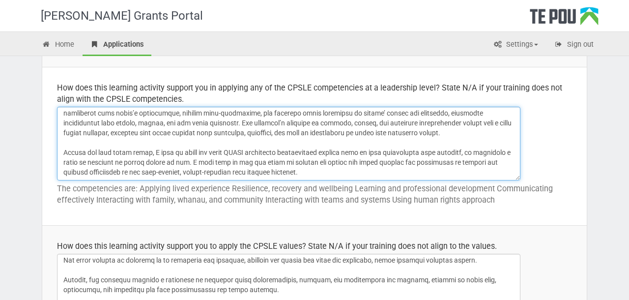
drag, startPoint x: 176, startPoint y: 172, endPoint x: 207, endPoint y: 172, distance: 30.4
click at [207, 172] on textarea at bounding box center [288, 144] width 463 height 74
drag, startPoint x: 204, startPoint y: 171, endPoint x: 175, endPoint y: 170, distance: 28.5
click at [175, 170] on textarea at bounding box center [288, 144] width 463 height 74
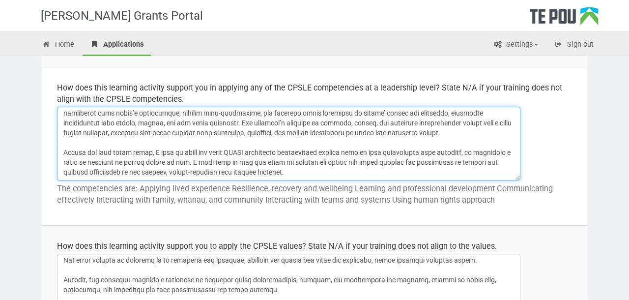
click at [209, 171] on textarea at bounding box center [288, 144] width 463 height 74
click at [274, 172] on textarea at bounding box center [288, 144] width 463 height 74
drag, startPoint x: 186, startPoint y: 171, endPoint x: 126, endPoint y: 170, distance: 59.9
click at [126, 170] on textarea at bounding box center [288, 144] width 463 height 74
click at [149, 172] on textarea at bounding box center [288, 144] width 463 height 74
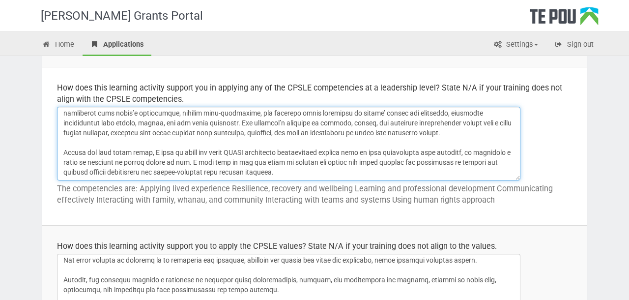
drag, startPoint x: 128, startPoint y: 172, endPoint x: 189, endPoint y: 171, distance: 60.9
click at [189, 171] on textarea at bounding box center [288, 144] width 463 height 74
click at [275, 173] on textarea at bounding box center [288, 144] width 463 height 74
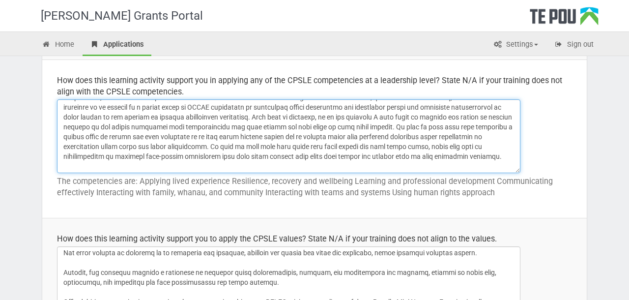
scroll to position [0, 0]
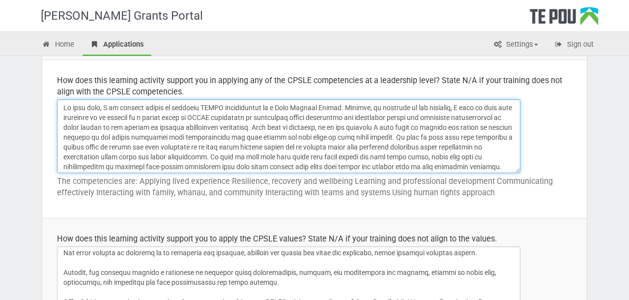
drag, startPoint x: 273, startPoint y: 117, endPoint x: 309, endPoint y: 116, distance: 36.4
click at [309, 116] on textarea at bounding box center [288, 136] width 463 height 74
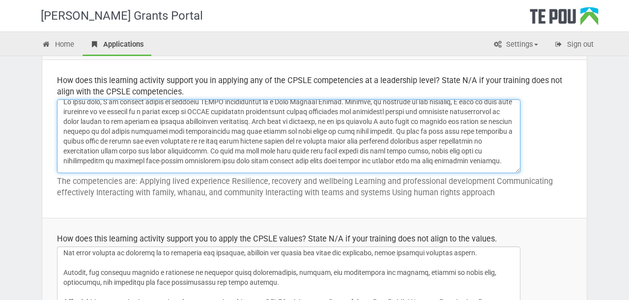
click at [305, 122] on textarea at bounding box center [288, 136] width 463 height 74
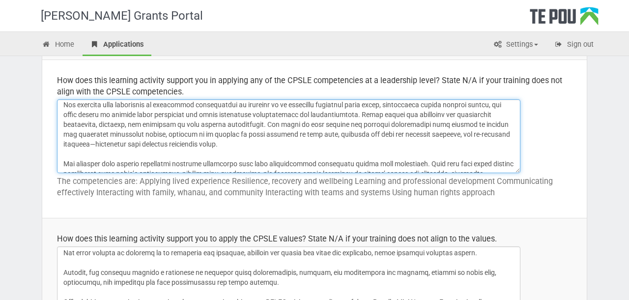
scroll to position [83, 0]
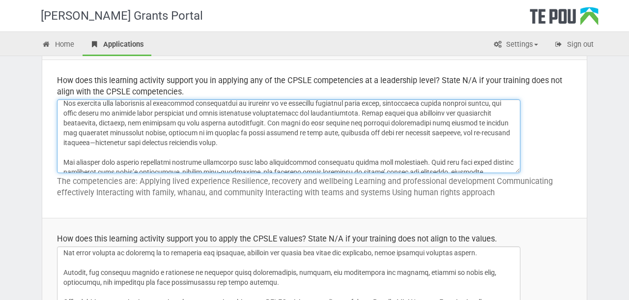
click at [120, 111] on textarea at bounding box center [288, 136] width 463 height 74
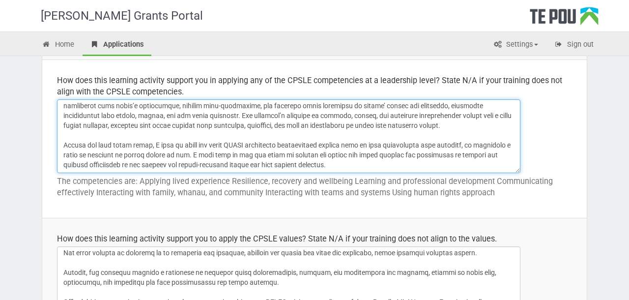
scroll to position [159, 0]
click at [385, 164] on textarea at bounding box center [288, 136] width 463 height 74
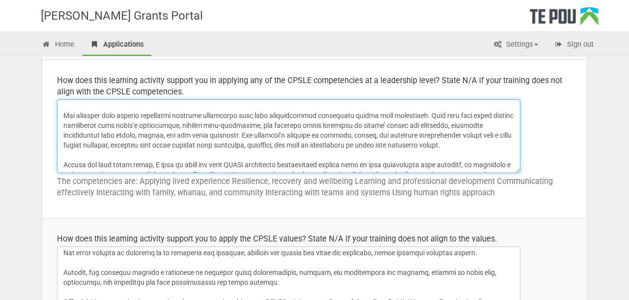
scroll to position [0, 0]
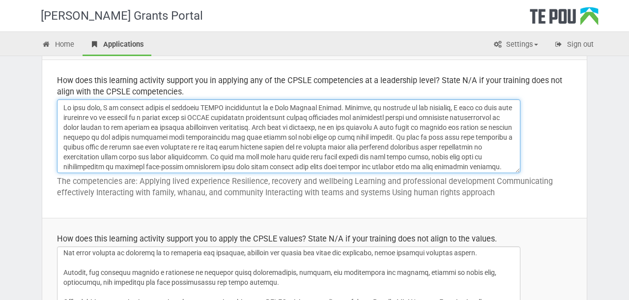
drag, startPoint x: 385, startPoint y: 164, endPoint x: 344, endPoint y: 79, distance: 93.8
click at [345, 80] on td "How does this learning activity support you in applying any of the CPSLE compet…" at bounding box center [314, 139] width 544 height 158
click at [274, 151] on textarea at bounding box center [288, 136] width 463 height 74
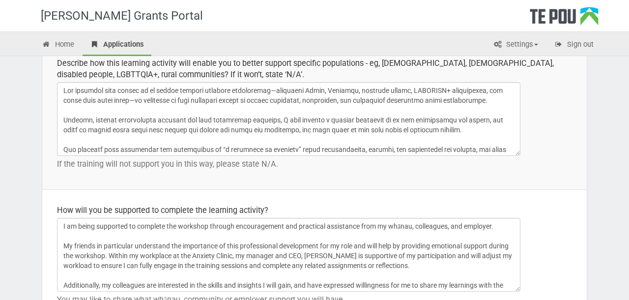
type textarea "At this time, I am working mostly at enhanced CPLSE competencies as a Peer Supp…"
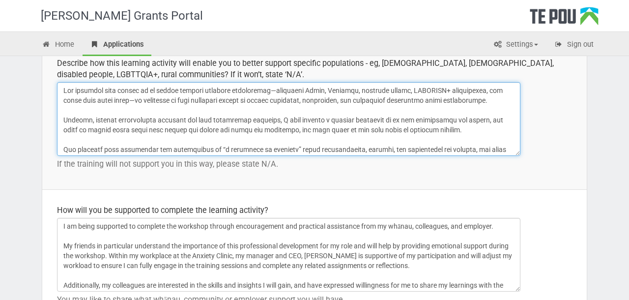
click at [466, 102] on textarea at bounding box center [288, 119] width 463 height 74
click at [463, 131] on textarea at bounding box center [288, 119] width 463 height 74
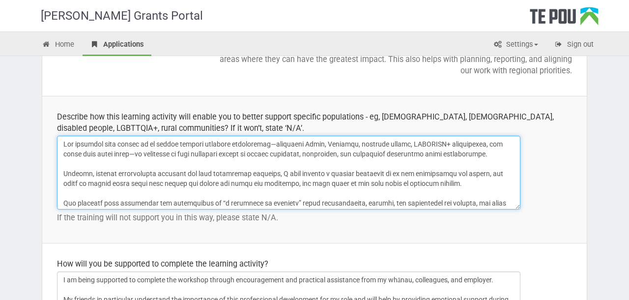
click at [64, 145] on textarea at bounding box center [288, 173] width 463 height 74
paste textarea "Importantly, this training supports my goal to upskill in working with Māori an…"
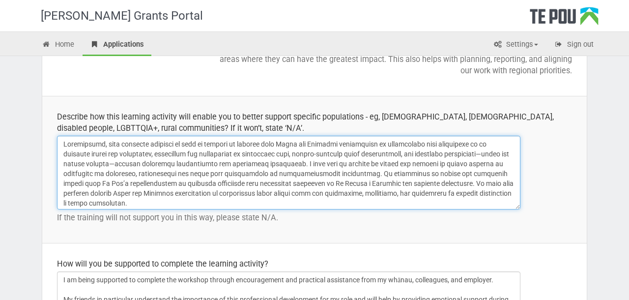
drag, startPoint x: 101, startPoint y: 142, endPoint x: 69, endPoint y: 140, distance: 31.5
click at [69, 140] on textarea at bounding box center [288, 173] width 463 height 74
click at [116, 143] on textarea at bounding box center [288, 173] width 463 height 74
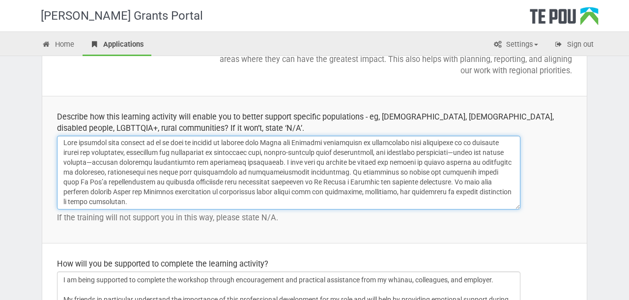
scroll to position [5, 0]
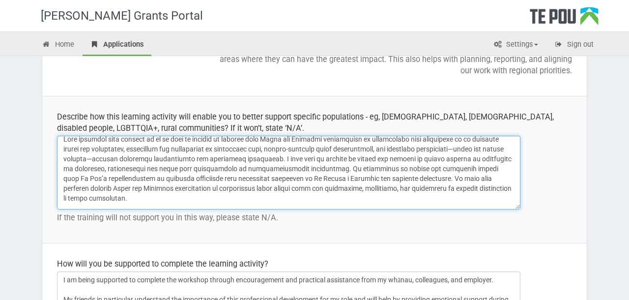
click at [291, 160] on textarea at bounding box center [288, 173] width 463 height 74
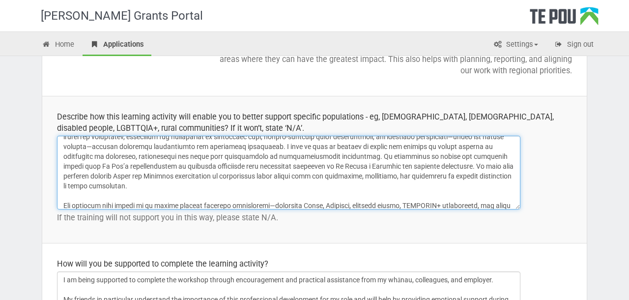
scroll to position [18, 0]
drag, startPoint x: 222, startPoint y: 157, endPoint x: 269, endPoint y: 159, distance: 47.2
click at [269, 159] on textarea at bounding box center [288, 173] width 463 height 74
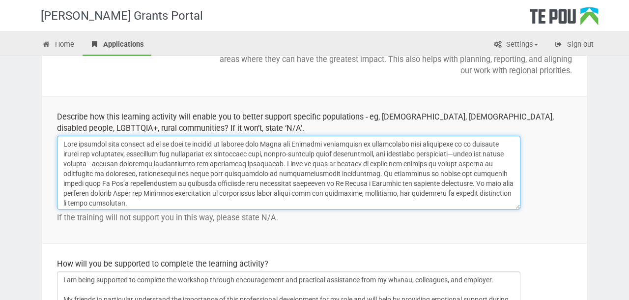
scroll to position [7, 0]
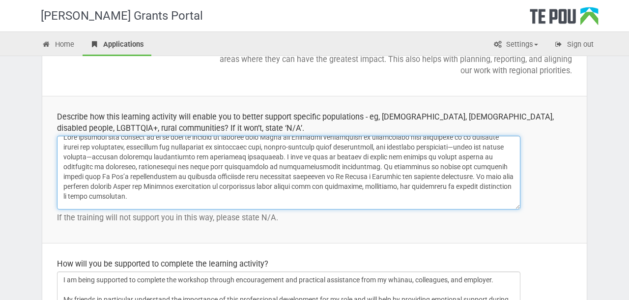
click at [309, 168] on textarea at bounding box center [288, 173] width 463 height 74
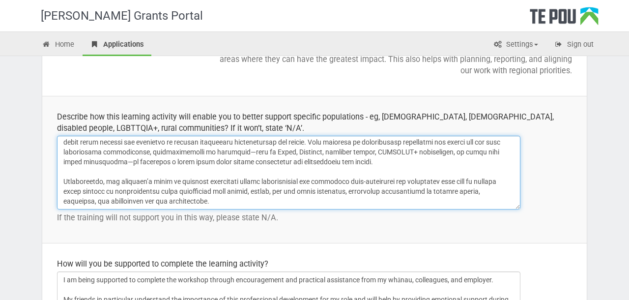
type textarea "This training will support me in my goal to upskill in working with Māori and P…"
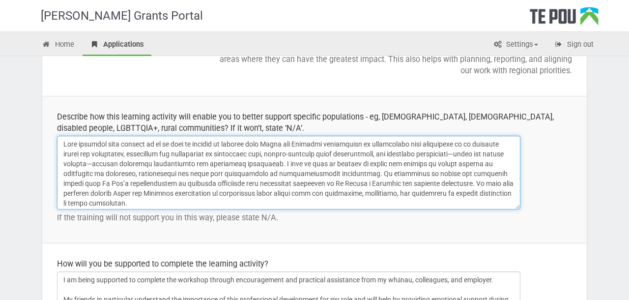
drag, startPoint x: 275, startPoint y: 198, endPoint x: 238, endPoint y: 113, distance: 92.8
click at [238, 114] on td "Describe how this learning activity will enable you to better support specific …" at bounding box center [314, 169] width 544 height 147
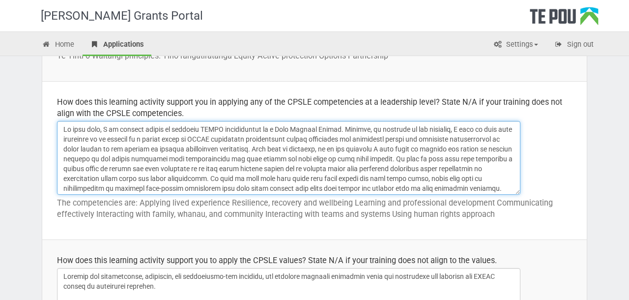
drag, startPoint x: 385, startPoint y: 185, endPoint x: 362, endPoint y: 115, distance: 73.5
click at [362, 115] on td "How does this learning activity support you in applying any of the CPSLE compet…" at bounding box center [314, 161] width 544 height 158
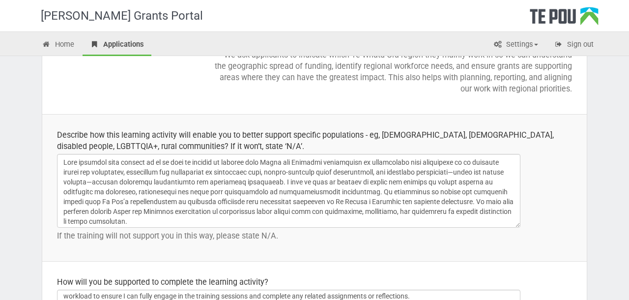
scroll to position [1528, 0]
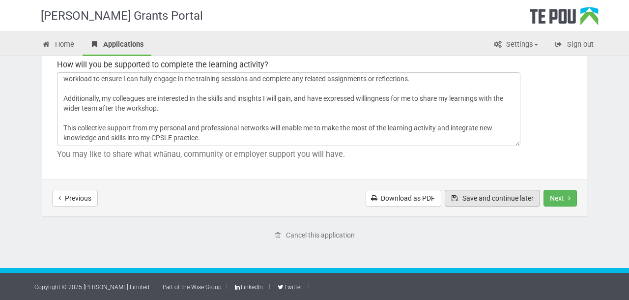
click at [478, 201] on button "Save and continue later" at bounding box center [491, 198] width 95 height 17
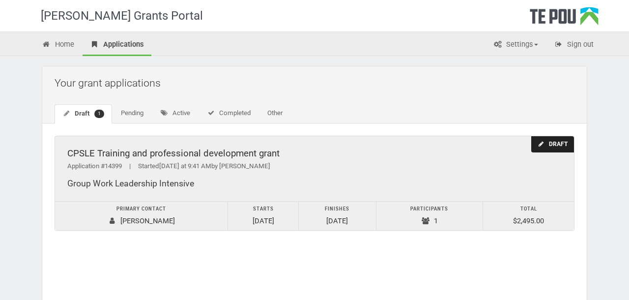
click at [554, 143] on div "Draft" at bounding box center [552, 144] width 43 height 16
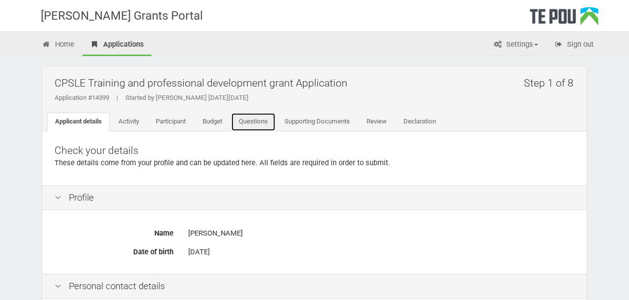
drag, startPoint x: 254, startPoint y: 125, endPoint x: 260, endPoint y: 144, distance: 19.7
click at [254, 125] on link "Questions" at bounding box center [253, 121] width 45 height 19
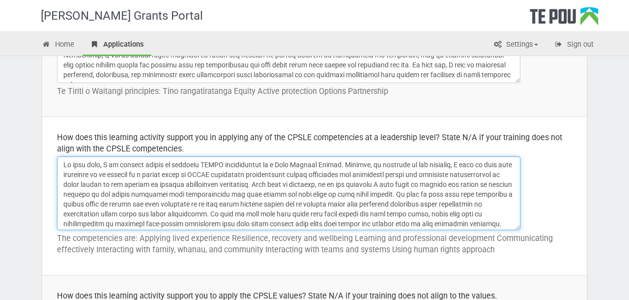
drag, startPoint x: 396, startPoint y: 226, endPoint x: 372, endPoint y: 149, distance: 80.2
click at [372, 149] on td "How does this learning activity support you in applying any of the CPSLE compet…" at bounding box center [314, 196] width 544 height 158
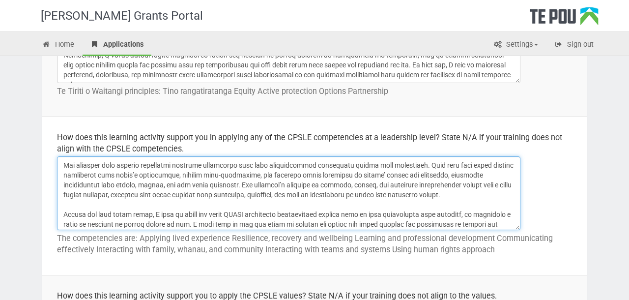
scroll to position [159, 0]
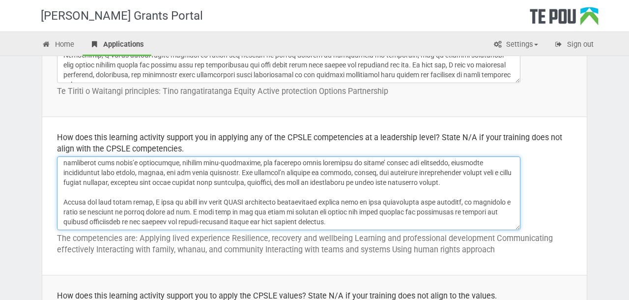
click at [372, 176] on textarea at bounding box center [288, 193] width 463 height 74
drag, startPoint x: 433, startPoint y: 182, endPoint x: 426, endPoint y: 169, distance: 14.1
click at [426, 169] on textarea at bounding box center [288, 193] width 463 height 74
drag, startPoint x: 435, startPoint y: 177, endPoint x: 422, endPoint y: 150, distance: 29.7
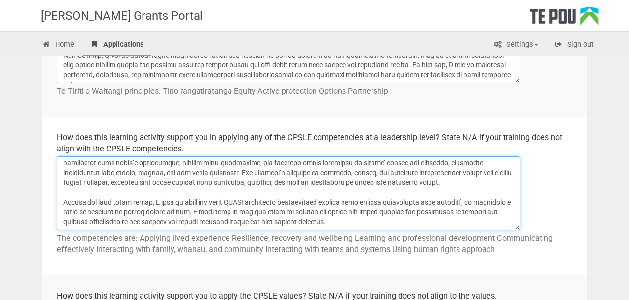
click at [422, 150] on td "How does this learning activity support you in applying any of the CPSLE compet…" at bounding box center [314, 196] width 544 height 158
click at [434, 178] on textarea at bounding box center [288, 193] width 463 height 74
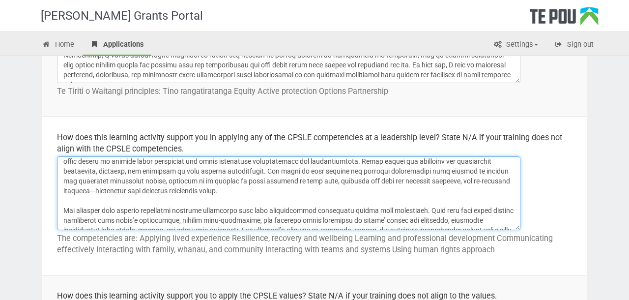
scroll to position [84, 0]
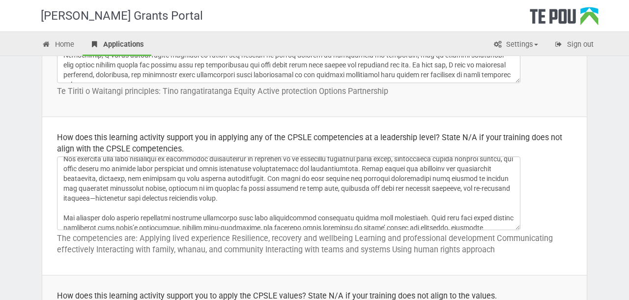
drag, startPoint x: 441, startPoint y: 184, endPoint x: 62, endPoint y: 168, distance: 379.0
click at [62, 168] on textarea at bounding box center [288, 193] width 463 height 74
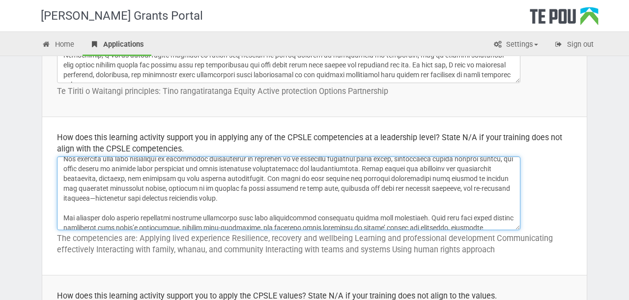
click at [81, 175] on textarea at bounding box center [288, 193] width 463 height 74
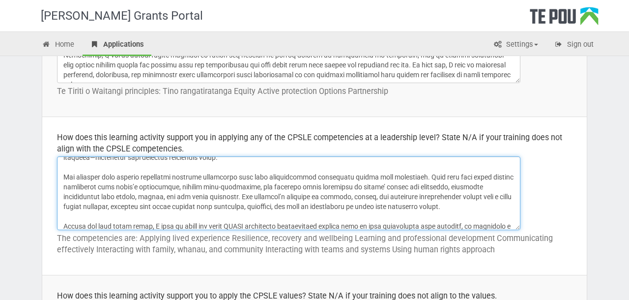
scroll to position [159, 0]
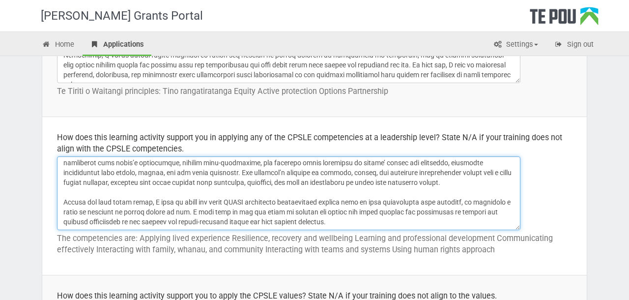
drag, startPoint x: 65, startPoint y: 167, endPoint x: 439, endPoint y: 178, distance: 374.4
click at [439, 178] on textarea at bounding box center [288, 193] width 463 height 74
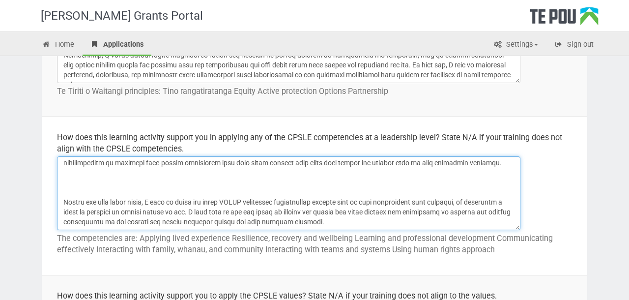
paste textarea "Lore ipsumdol sita consec adip el sedd ei t incidi ut labore et doloremag aliqu…"
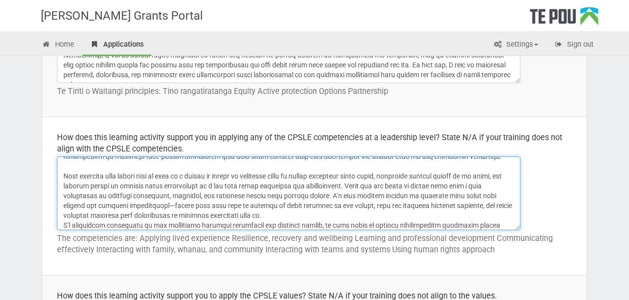
scroll to position [116, 0]
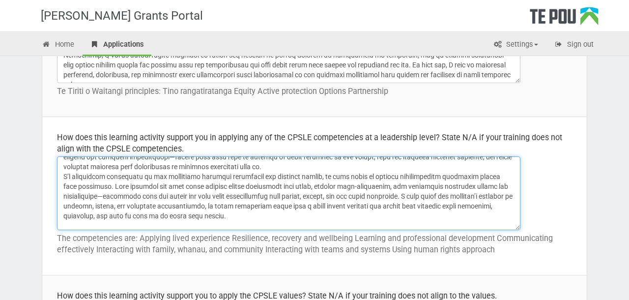
click at [385, 177] on textarea at bounding box center [288, 193] width 463 height 74
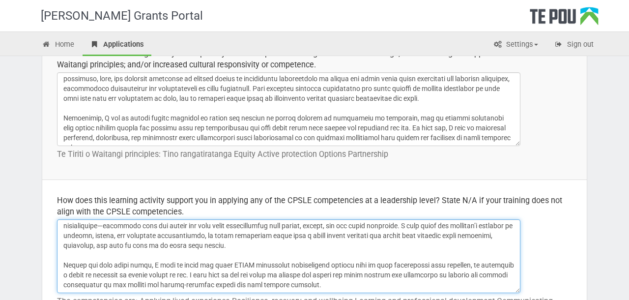
scroll to position [81, 0]
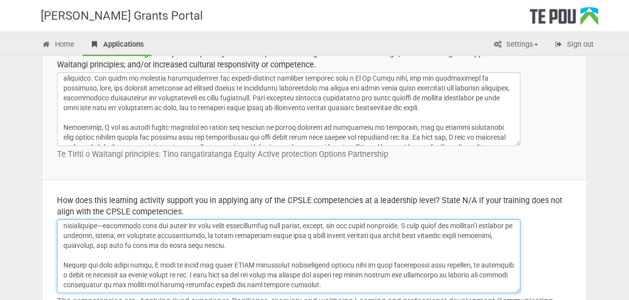
type textarea "At this time, I am working mostly at enhanced CPLSE competencies as a [MEDICAL_…"
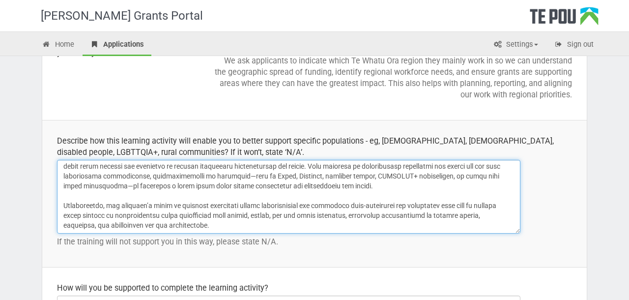
scroll to position [0, 0]
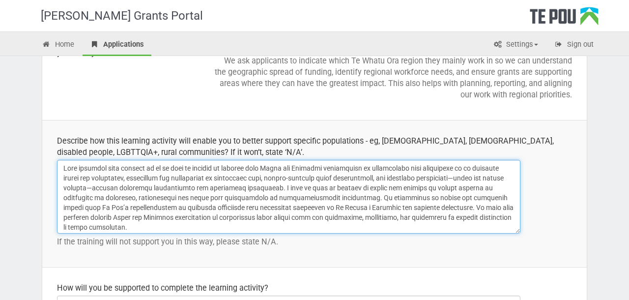
drag, startPoint x: 241, startPoint y: 222, endPoint x: 228, endPoint y: 134, distance: 89.7
click at [228, 134] on td "Describe how this learning activity will enable you to better support specific …" at bounding box center [314, 193] width 544 height 147
paste textarea "y goal of strengthening my ability to work alongside Māori and Pasifika communi…"
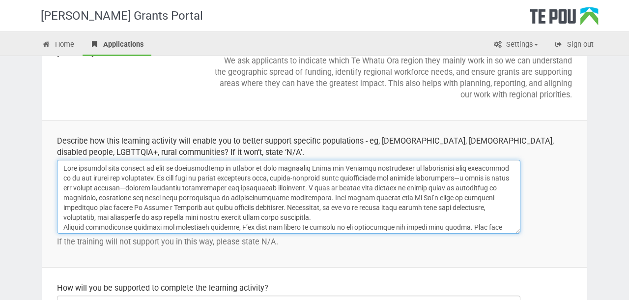
click at [291, 217] on textarea at bounding box center [288, 197] width 463 height 74
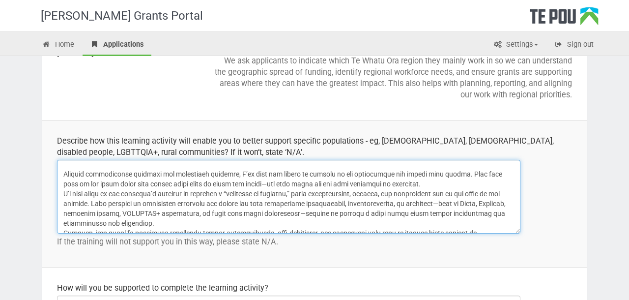
scroll to position [65, 0]
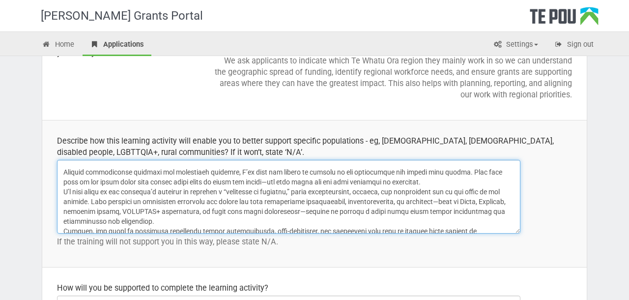
click at [420, 183] on textarea at bounding box center [288, 197] width 463 height 74
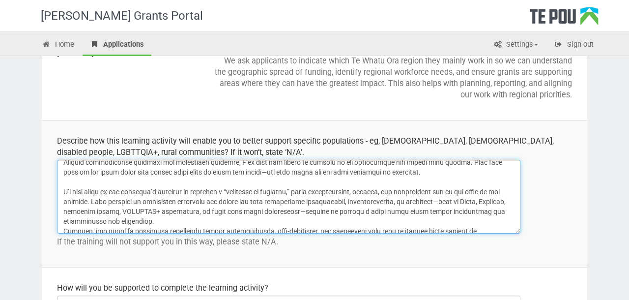
scroll to position [100, 0]
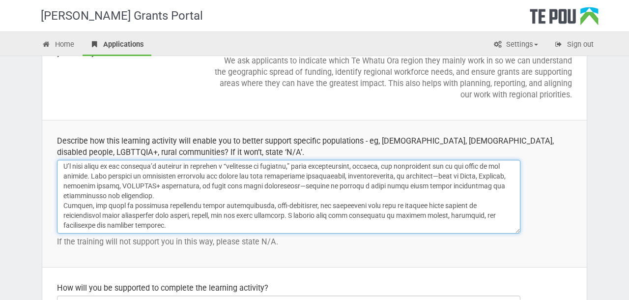
click at [200, 194] on textarea at bounding box center [288, 197] width 463 height 74
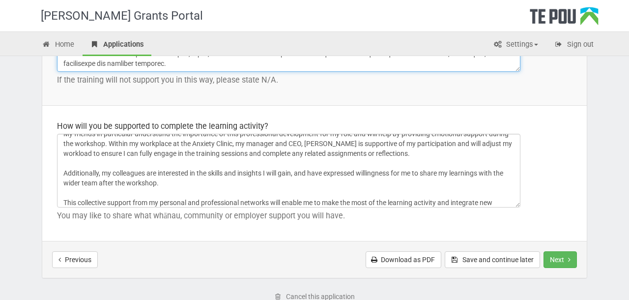
scroll to position [41, 0]
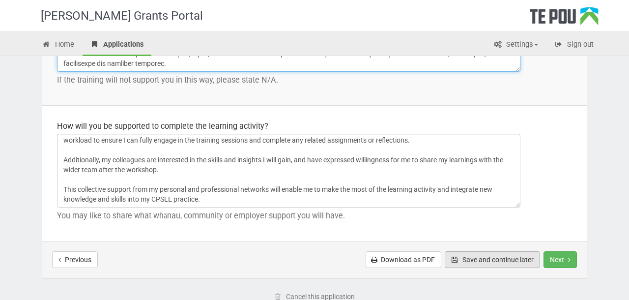
type textarea "This training will support my goal of strengthening my ability to work alongsid…"
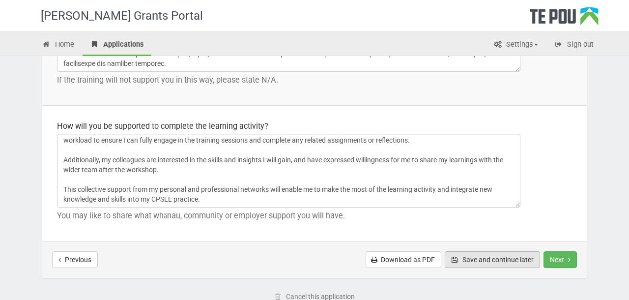
click at [493, 255] on button "Save and continue later" at bounding box center [491, 259] width 95 height 17
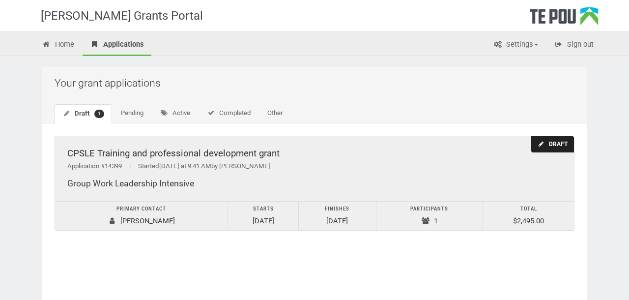
click at [548, 138] on div "Draft" at bounding box center [552, 144] width 43 height 16
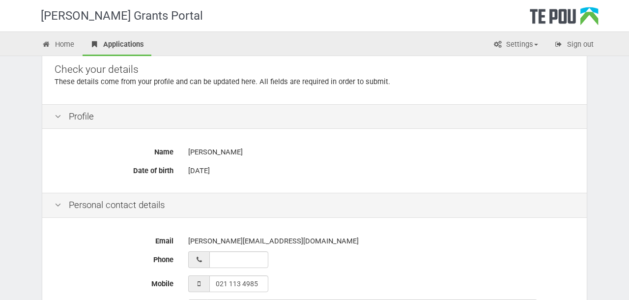
scroll to position [24, 0]
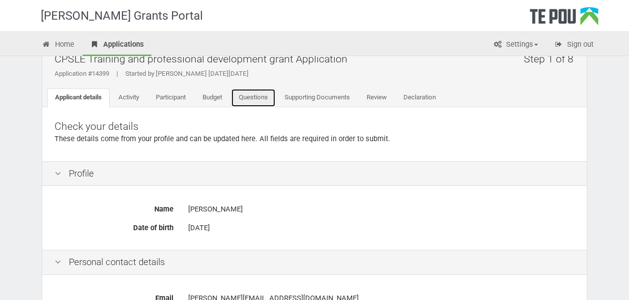
drag, startPoint x: 258, startPoint y: 99, endPoint x: 268, endPoint y: 145, distance: 47.1
click at [258, 99] on link "Questions" at bounding box center [253, 97] width 45 height 19
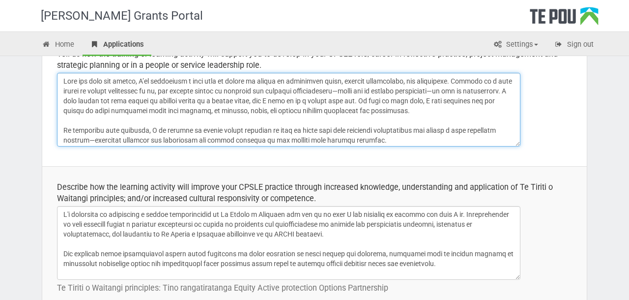
drag, startPoint x: 339, startPoint y: 136, endPoint x: 316, endPoint y: 70, distance: 69.1
click at [316, 70] on td "Tell us how the training or learning activity will support you to develop in yo…" at bounding box center [314, 99] width 544 height 133
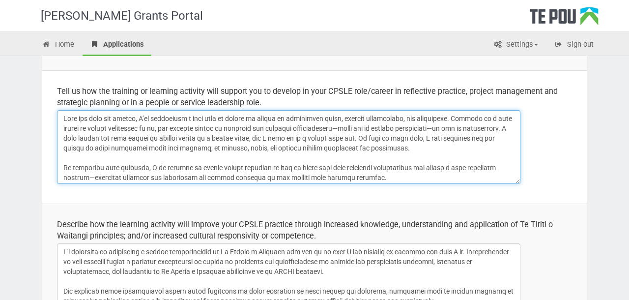
click at [280, 148] on textarea at bounding box center [288, 147] width 463 height 74
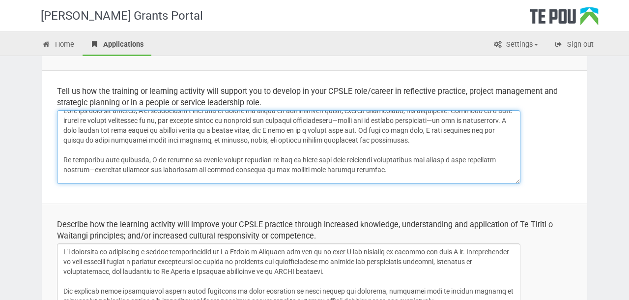
scroll to position [0, 0]
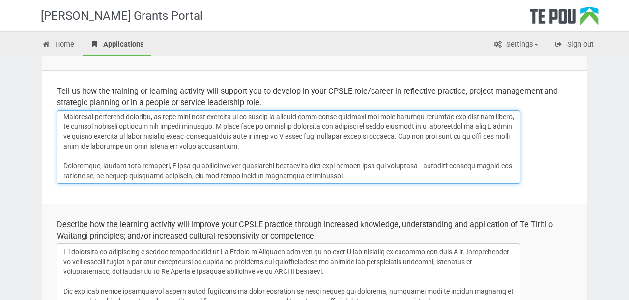
drag, startPoint x: 64, startPoint y: 117, endPoint x: 110, endPoint y: 196, distance: 91.7
click at [110, 196] on td "Tell us how the training or learning activity will support you to develop in yo…" at bounding box center [314, 136] width 544 height 133
paste textarea "alised how important it is for me to deepen my skills in supporting women, rain…"
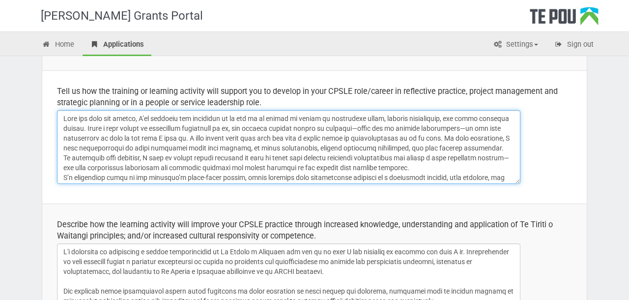
click at [165, 154] on textarea at bounding box center [288, 147] width 463 height 74
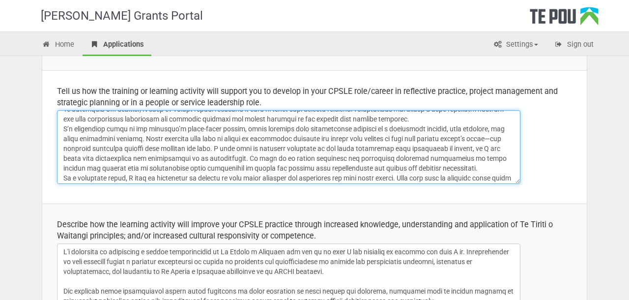
scroll to position [74, 0]
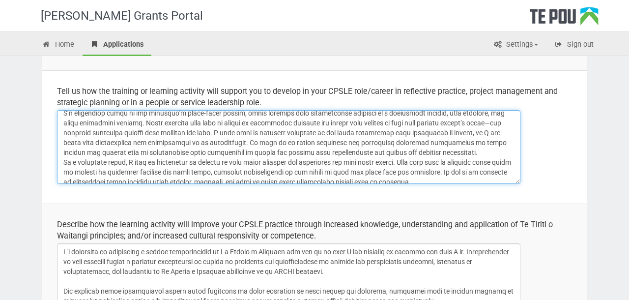
click at [440, 113] on textarea at bounding box center [288, 147] width 463 height 74
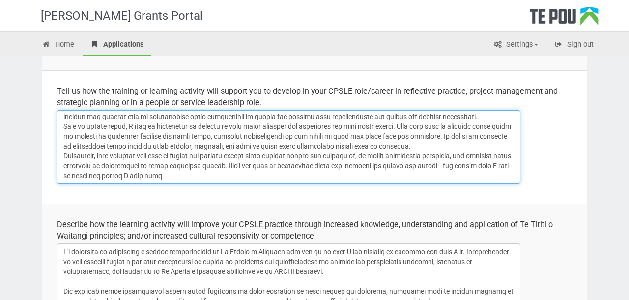
scroll to position [124, 0]
click at [64, 132] on textarea at bounding box center [288, 147] width 463 height 74
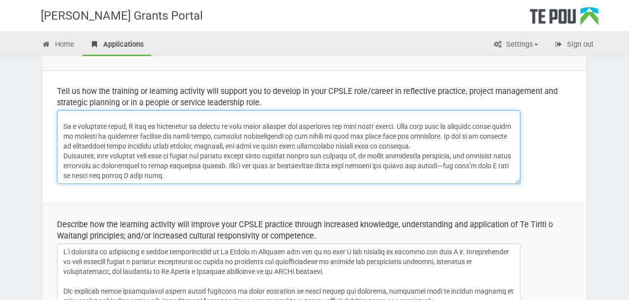
scroll to position [139, 0]
click at [64, 158] on textarea at bounding box center [288, 147] width 463 height 74
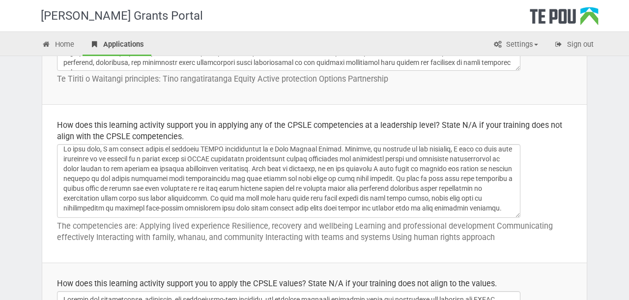
scroll to position [0, 0]
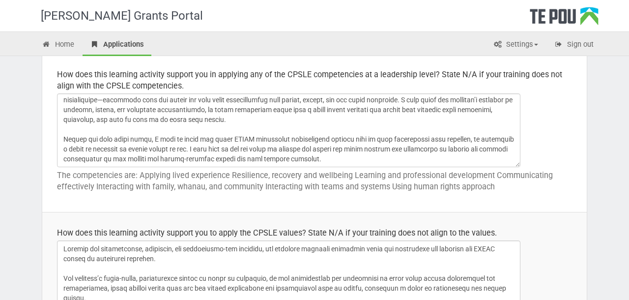
type textarea "Over the past few months, I’ve realised how important it is for me to deepen my…"
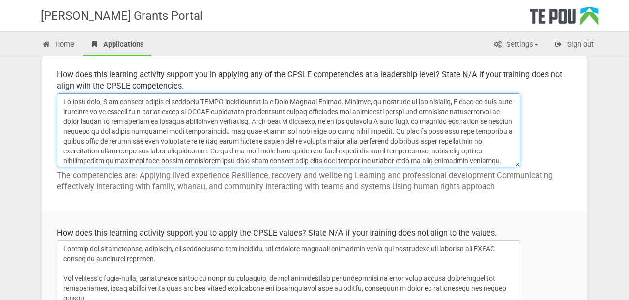
drag, startPoint x: 388, startPoint y: 158, endPoint x: 363, endPoint y: 87, distance: 75.5
click at [363, 87] on td "How does this learning activity support you in applying any of the CPSLE compet…" at bounding box center [314, 133] width 544 height 158
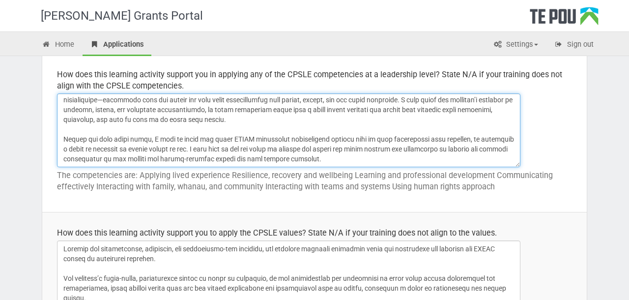
paste textarea "Right now, I’m working mostly at an enhanced level of CPLSE competencies as a P…"
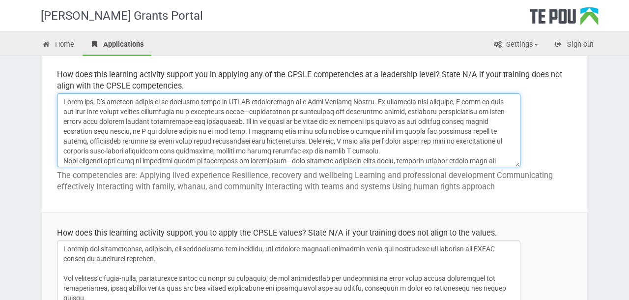
click at [383, 150] on textarea at bounding box center [288, 130] width 463 height 74
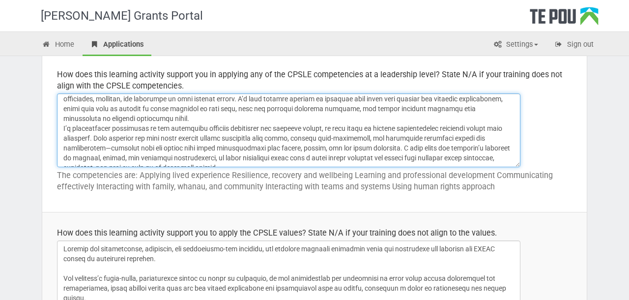
scroll to position [75, 0]
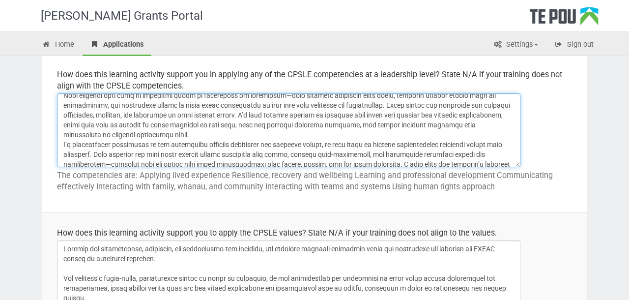
click at [211, 137] on textarea at bounding box center [288, 130] width 463 height 74
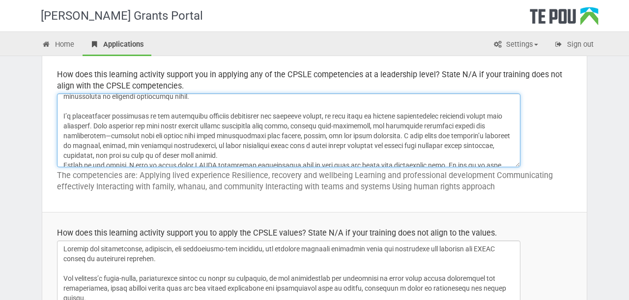
scroll to position [116, 0]
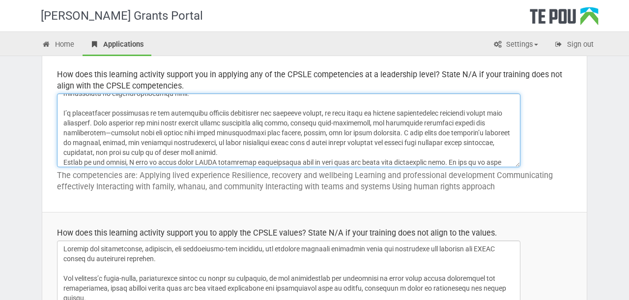
click at [229, 148] on textarea at bounding box center [288, 130] width 463 height 74
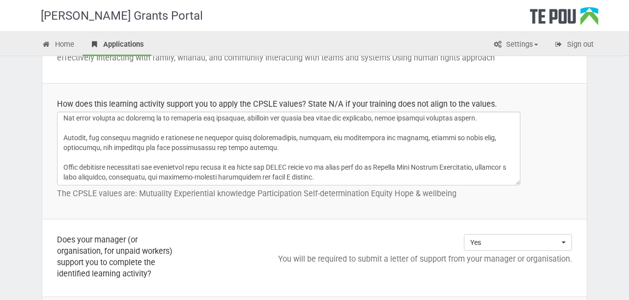
scroll to position [678, 0]
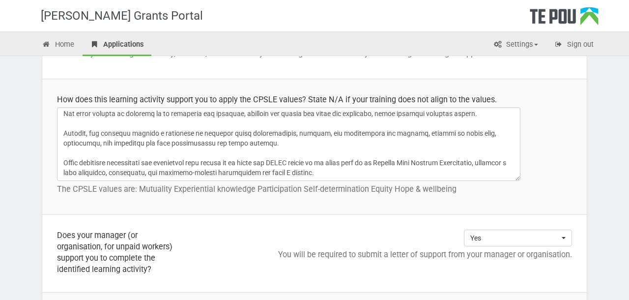
type textarea "Right now, I’m working mostly at an enhanced level of CPLSE competencies as a P…"
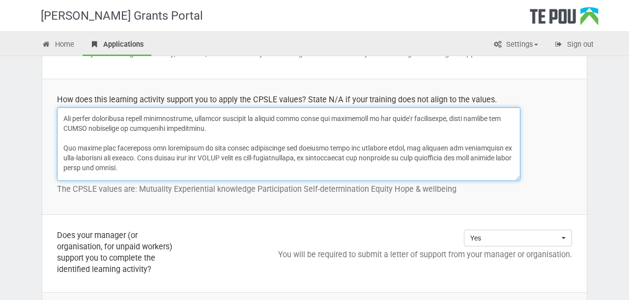
scroll to position [0, 0]
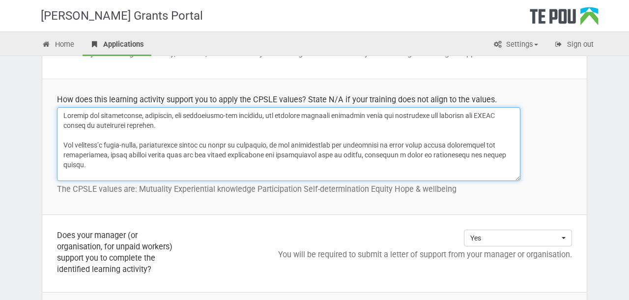
drag, startPoint x: 360, startPoint y: 170, endPoint x: 339, endPoint y: 94, distance: 79.0
click at [339, 95] on td "How does this learning activity support you to apply the CPSLE values? State N/…" at bounding box center [314, 147] width 544 height 136
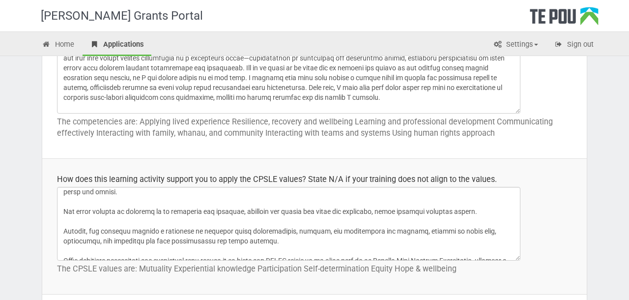
scroll to position [169, 0]
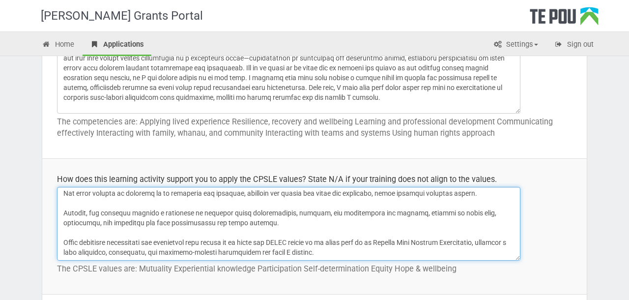
click at [245, 228] on textarea at bounding box center [288, 224] width 463 height 74
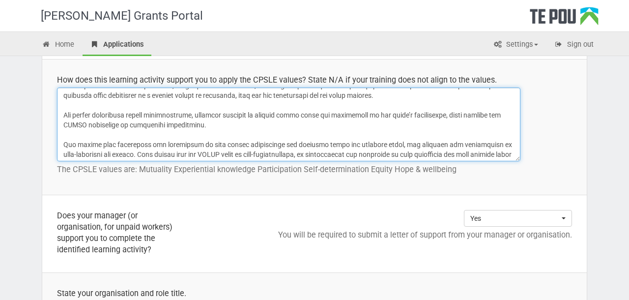
scroll to position [0, 0]
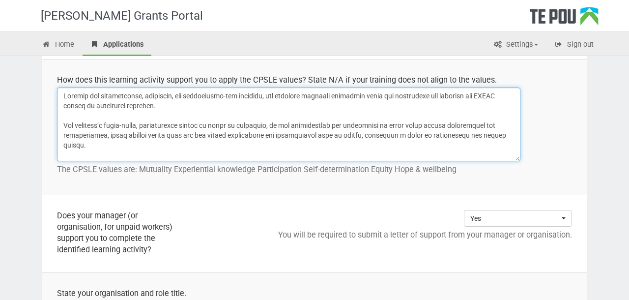
drag, startPoint x: 363, startPoint y: 153, endPoint x: 344, endPoint y: 85, distance: 70.6
click at [344, 85] on td "How does this learning activity support you to apply the CPSLE values? State N/…" at bounding box center [314, 127] width 544 height 136
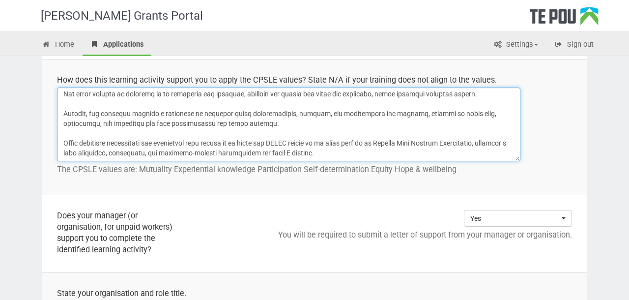
paste textarea "What excites me about this workshop is its group-based, inclusive, and particip…"
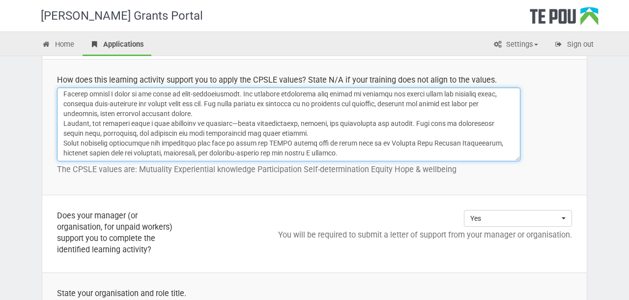
scroll to position [71, 0]
click at [310, 131] on textarea at bounding box center [288, 124] width 463 height 74
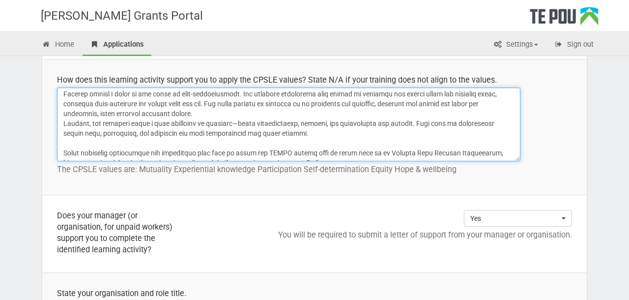
click at [260, 113] on textarea at bounding box center [288, 124] width 463 height 74
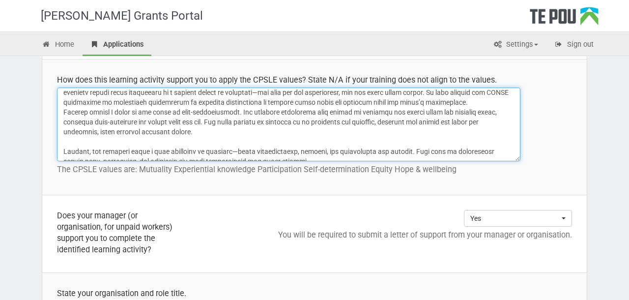
scroll to position [47, 0]
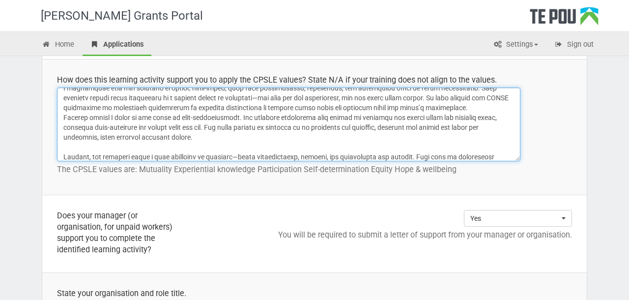
click at [463, 109] on textarea at bounding box center [288, 124] width 463 height 74
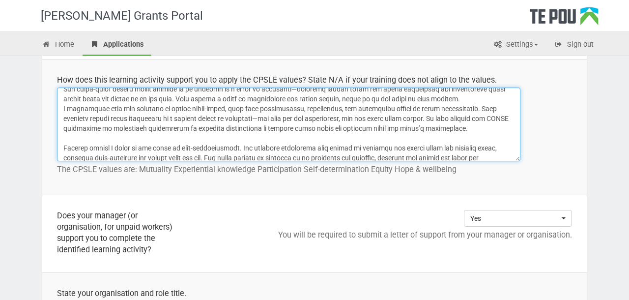
scroll to position [6, 0]
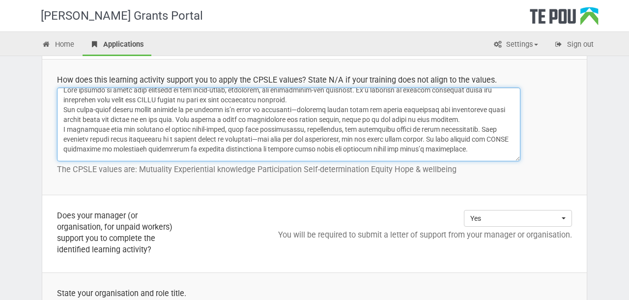
click at [299, 102] on textarea at bounding box center [288, 124] width 463 height 74
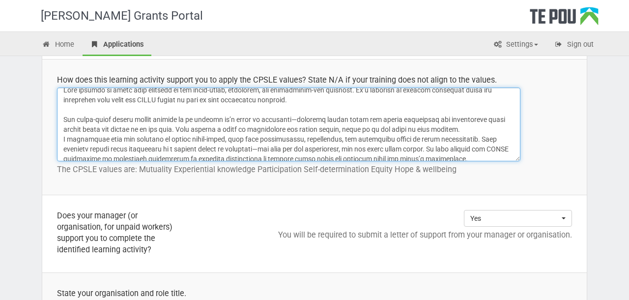
scroll to position [16, 0]
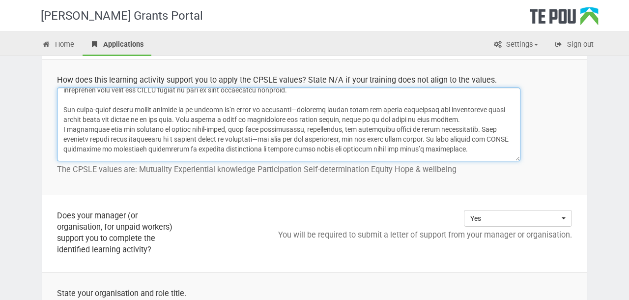
click at [479, 119] on textarea at bounding box center [288, 124] width 463 height 74
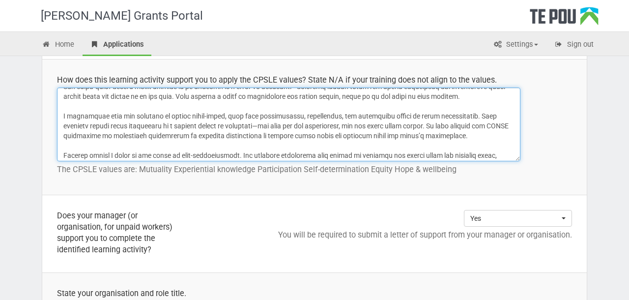
scroll to position [40, 0]
drag, startPoint x: 227, startPoint y: 114, endPoint x: 454, endPoint y: 114, distance: 226.9
click at [454, 114] on textarea at bounding box center [288, 124] width 463 height 74
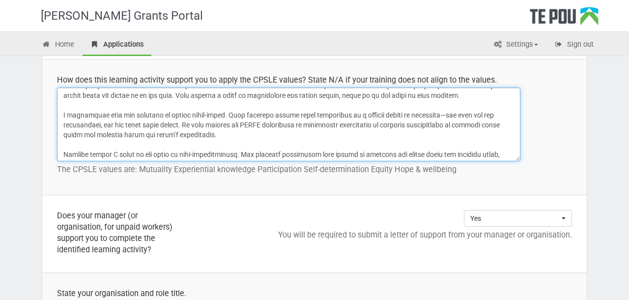
drag, startPoint x: 240, startPoint y: 116, endPoint x: 172, endPoint y: 115, distance: 67.8
click at [172, 115] on textarea at bounding box center [288, 124] width 463 height 74
drag, startPoint x: 271, startPoint y: 116, endPoint x: 157, endPoint y: 116, distance: 114.4
click at [157, 116] on textarea at bounding box center [288, 124] width 463 height 74
click at [176, 114] on textarea at bounding box center [288, 124] width 463 height 74
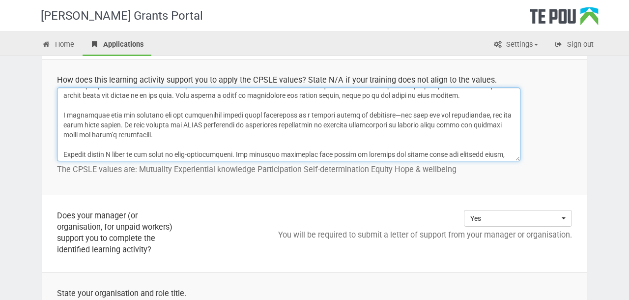
click at [176, 114] on textarea at bounding box center [288, 124] width 463 height 74
click at [233, 115] on textarea at bounding box center [288, 124] width 463 height 74
click at [444, 114] on textarea at bounding box center [288, 124] width 463 height 74
click at [232, 131] on textarea at bounding box center [288, 124] width 463 height 74
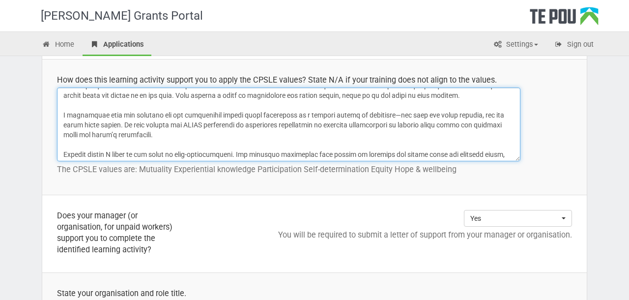
drag, startPoint x: 179, startPoint y: 113, endPoint x: 160, endPoint y: 113, distance: 19.2
click at [160, 113] on textarea at bounding box center [288, 124] width 463 height 74
click at [408, 115] on textarea at bounding box center [288, 124] width 463 height 74
click at [426, 115] on textarea at bounding box center [288, 124] width 463 height 74
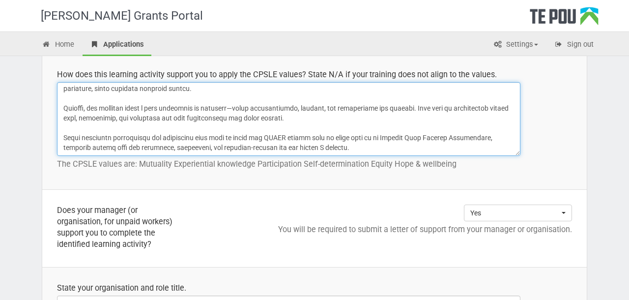
scroll to position [704, 0]
click at [326, 149] on textarea at bounding box center [288, 118] width 463 height 74
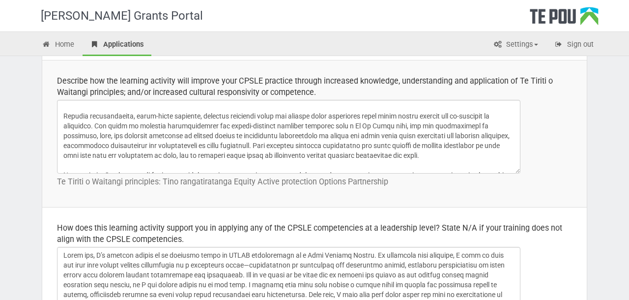
scroll to position [59, 0]
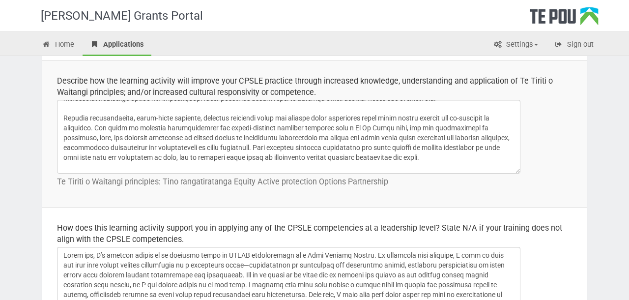
type textarea "What excites me about this workshop is its group-based, inclusive, and particip…"
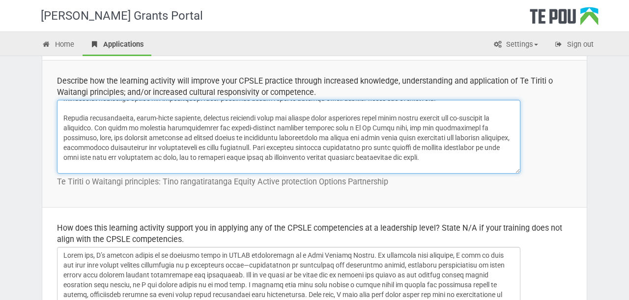
drag, startPoint x: 199, startPoint y: 118, endPoint x: 63, endPoint y: 116, distance: 136.5
click at [63, 116] on textarea at bounding box center [288, 137] width 463 height 74
click at [132, 119] on textarea at bounding box center [288, 137] width 463 height 74
click at [196, 120] on textarea at bounding box center [288, 137] width 463 height 74
click at [306, 117] on textarea at bounding box center [288, 137] width 463 height 74
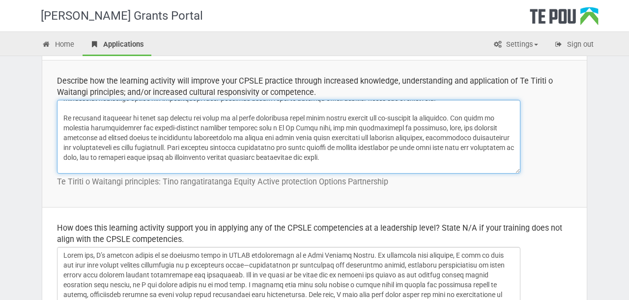
click at [306, 117] on textarea at bounding box center [288, 137] width 463 height 74
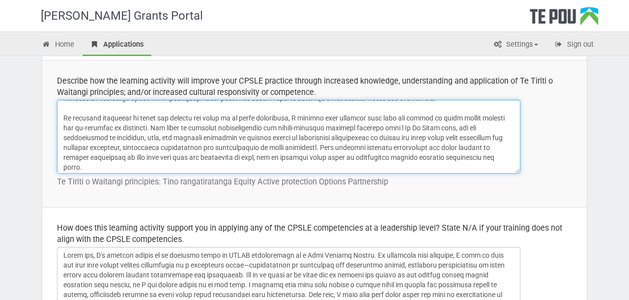
click at [448, 118] on textarea at bounding box center [288, 137] width 463 height 74
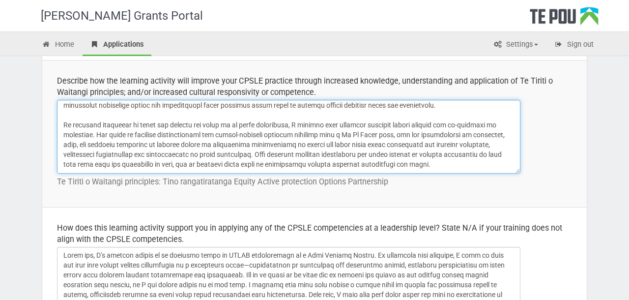
scroll to position [52, 0]
click at [174, 127] on textarea at bounding box center [288, 137] width 463 height 74
click at [191, 122] on textarea at bounding box center [288, 137] width 463 height 74
drag, startPoint x: 403, startPoint y: 124, endPoint x: 363, endPoint y: 123, distance: 39.8
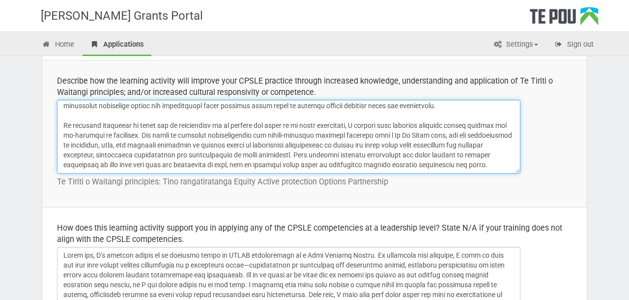
click at [363, 123] on textarea at bounding box center [288, 137] width 463 height 74
click at [408, 125] on textarea at bounding box center [288, 137] width 463 height 74
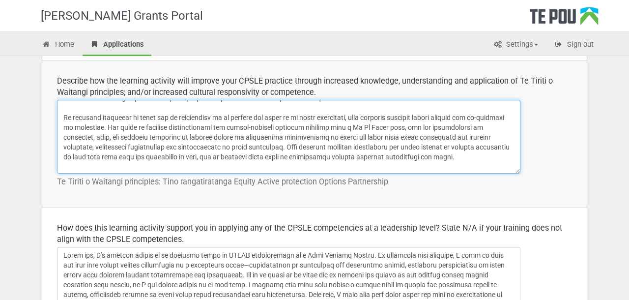
scroll to position [60, 0]
drag, startPoint x: 175, startPoint y: 128, endPoint x: 135, endPoint y: 127, distance: 40.3
click at [135, 127] on textarea at bounding box center [288, 137] width 463 height 74
click at [341, 126] on textarea at bounding box center [288, 137] width 463 height 74
click at [376, 126] on textarea at bounding box center [288, 137] width 463 height 74
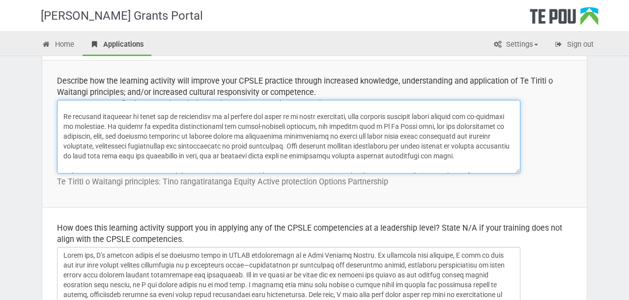
click at [376, 126] on textarea at bounding box center [288, 137] width 463 height 74
click at [441, 125] on textarea at bounding box center [288, 137] width 463 height 74
click at [478, 125] on textarea at bounding box center [288, 137] width 463 height 74
click at [478, 126] on textarea at bounding box center [288, 137] width 463 height 74
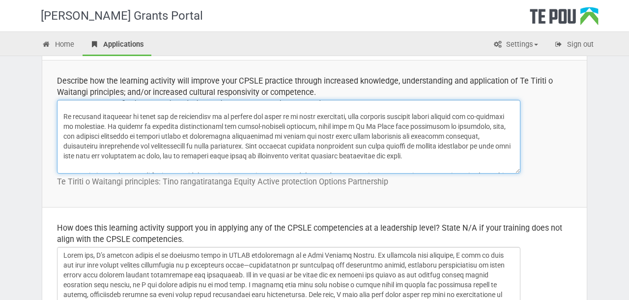
click at [435, 127] on textarea at bounding box center [288, 137] width 463 height 74
click at [97, 136] on textarea at bounding box center [288, 137] width 463 height 74
drag, startPoint x: 299, startPoint y: 138, endPoint x: 319, endPoint y: 143, distance: 20.7
click at [319, 143] on textarea at bounding box center [288, 137] width 463 height 74
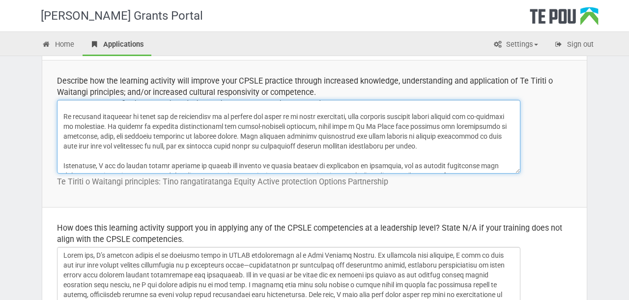
click at [140, 127] on textarea at bounding box center [288, 137] width 463 height 74
click at [135, 129] on textarea at bounding box center [288, 137] width 463 height 74
drag, startPoint x: 192, startPoint y: 128, endPoint x: 150, endPoint y: 127, distance: 41.3
click at [150, 127] on textarea at bounding box center [288, 137] width 463 height 74
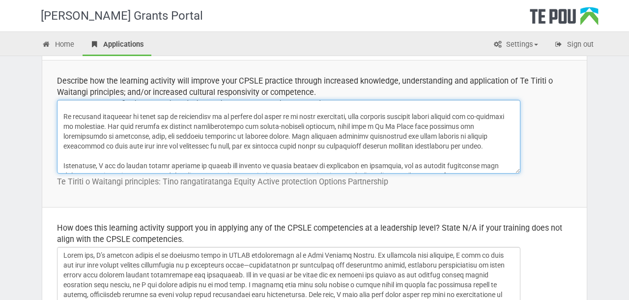
click at [364, 124] on textarea at bounding box center [288, 137] width 463 height 74
paste textarea "encouraging participants to centre and share their lived experience and persona…"
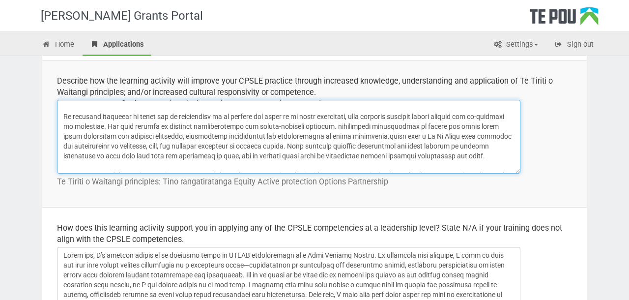
click at [368, 124] on textarea at bounding box center [288, 137] width 463 height 74
click at [142, 126] on textarea at bounding box center [288, 137] width 463 height 74
click at [309, 125] on textarea at bounding box center [288, 137] width 463 height 74
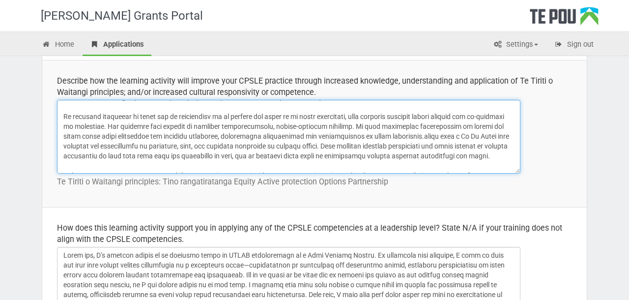
drag, startPoint x: 405, startPoint y: 126, endPoint x: 387, endPoint y: 125, distance: 18.2
click at [387, 125] on textarea at bounding box center [288, 137] width 463 height 74
click at [441, 136] on textarea at bounding box center [288, 137] width 463 height 74
click at [435, 123] on textarea at bounding box center [288, 137] width 463 height 74
click at [221, 134] on textarea at bounding box center [288, 137] width 463 height 74
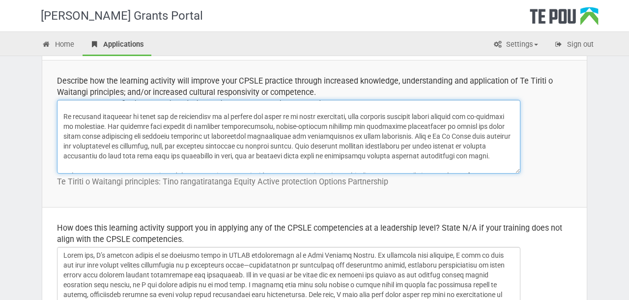
click at [259, 137] on textarea at bounding box center [288, 137] width 463 height 74
drag, startPoint x: 162, startPoint y: 134, endPoint x: 125, endPoint y: 128, distance: 37.8
click at [125, 128] on textarea at bounding box center [288, 137] width 463 height 74
click at [161, 137] on textarea at bounding box center [288, 137] width 463 height 74
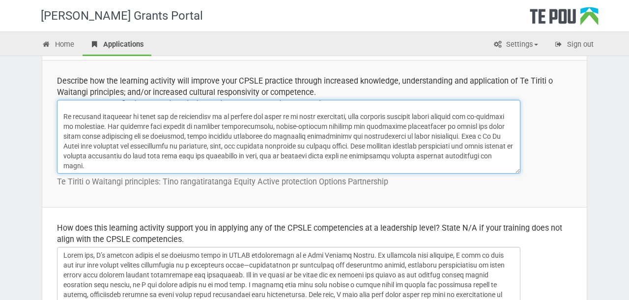
click at [277, 137] on textarea at bounding box center [288, 137] width 463 height 74
click at [97, 147] on textarea at bounding box center [288, 137] width 463 height 74
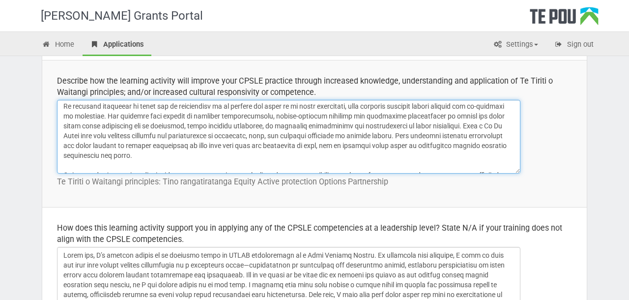
scroll to position [72, 0]
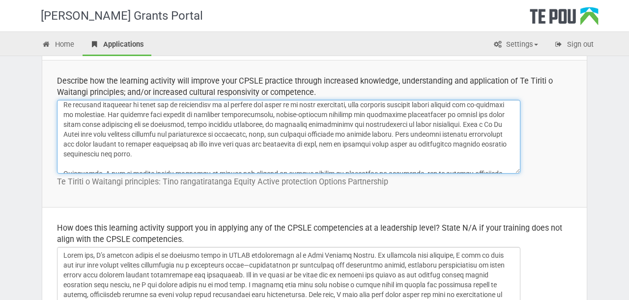
click at [416, 133] on textarea at bounding box center [288, 137] width 463 height 74
click at [469, 131] on textarea at bounding box center [288, 137] width 463 height 74
drag, startPoint x: 290, startPoint y: 142, endPoint x: 208, endPoint y: 143, distance: 82.0
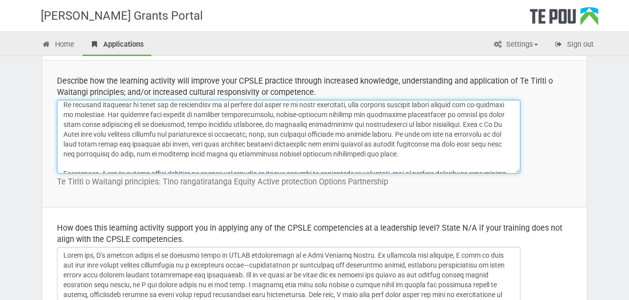
click at [208, 143] on textarea at bounding box center [288, 137] width 463 height 74
click at [272, 143] on textarea at bounding box center [288, 137] width 463 height 74
click at [273, 143] on textarea at bounding box center [288, 137] width 463 height 74
drag, startPoint x: 180, startPoint y: 156, endPoint x: 83, endPoint y: 155, distance: 97.3
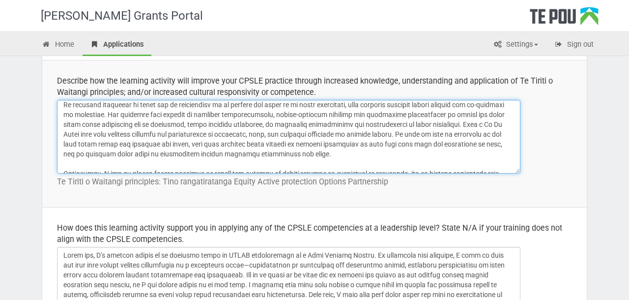
click at [83, 155] on textarea at bounding box center [288, 137] width 463 height 74
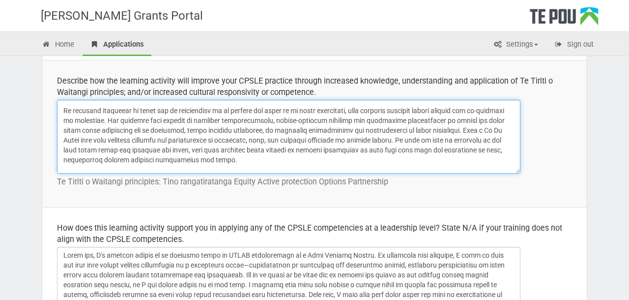
scroll to position [64, 0]
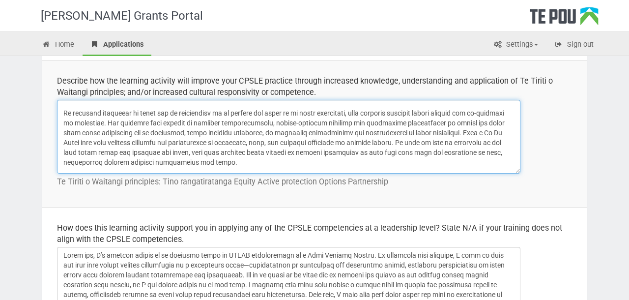
click at [174, 114] on textarea at bounding box center [288, 137] width 463 height 74
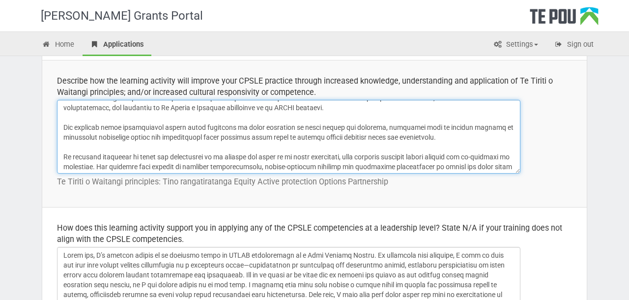
scroll to position [21, 0]
click at [66, 154] on textarea at bounding box center [288, 137] width 463 height 74
click at [213, 154] on textarea at bounding box center [288, 137] width 463 height 74
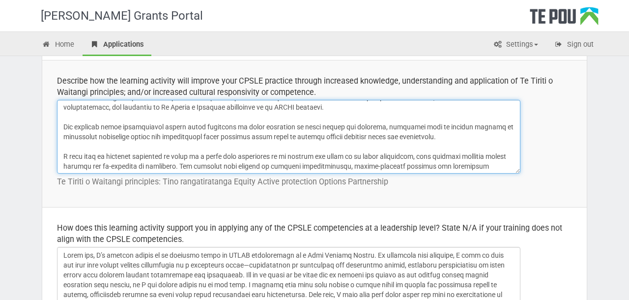
click at [214, 156] on textarea at bounding box center [288, 137] width 463 height 74
click at [302, 155] on textarea at bounding box center [288, 137] width 463 height 74
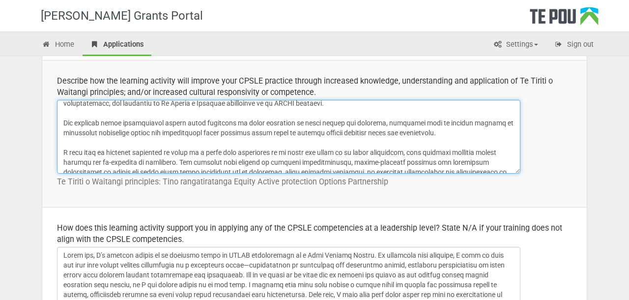
scroll to position [25, 0]
click at [413, 152] on textarea at bounding box center [288, 137] width 463 height 74
click at [208, 155] on textarea at bounding box center [288, 137] width 463 height 74
drag, startPoint x: 504, startPoint y: 153, endPoint x: 459, endPoint y: 153, distance: 45.2
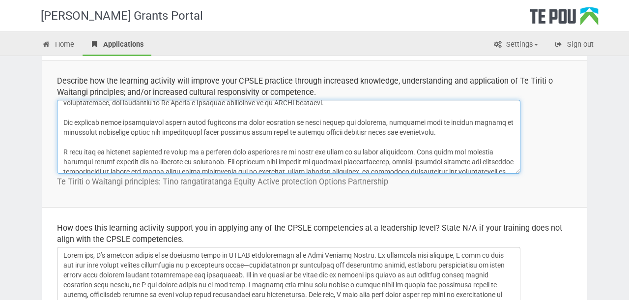
click at [459, 153] on textarea at bounding box center [288, 137] width 463 height 74
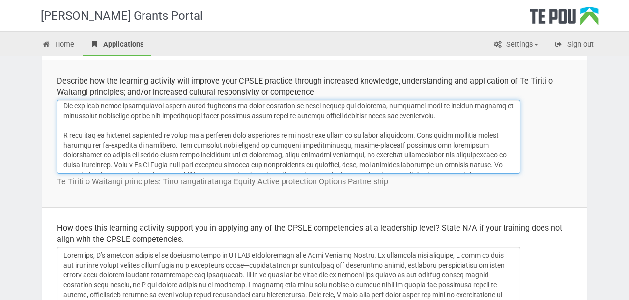
scroll to position [44, 0]
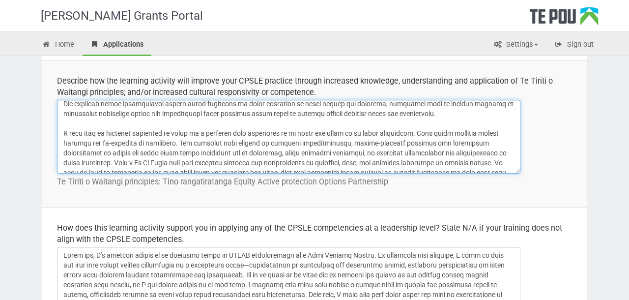
click at [418, 133] on textarea at bounding box center [288, 137] width 463 height 74
type textarea "I'm committed to developing a deeper understanding of Te Tiriti o Waitangi and …"
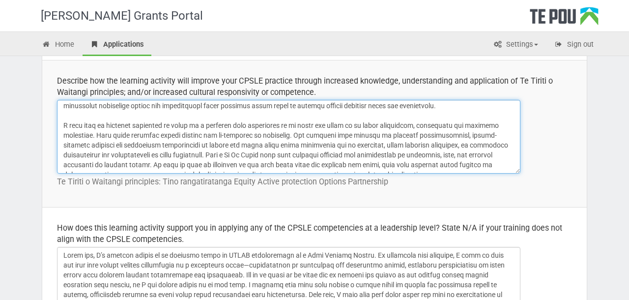
scroll to position [55, 0]
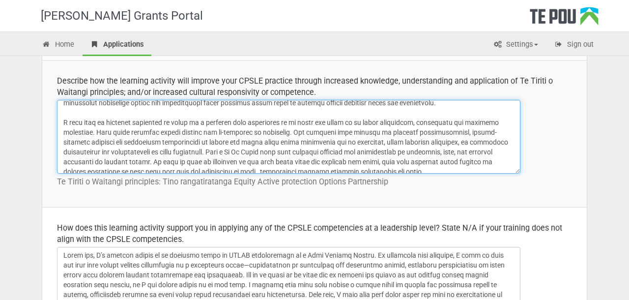
drag, startPoint x: 99, startPoint y: 133, endPoint x: 313, endPoint y: 128, distance: 214.2
click at [313, 128] on textarea at bounding box center [288, 137] width 463 height 74
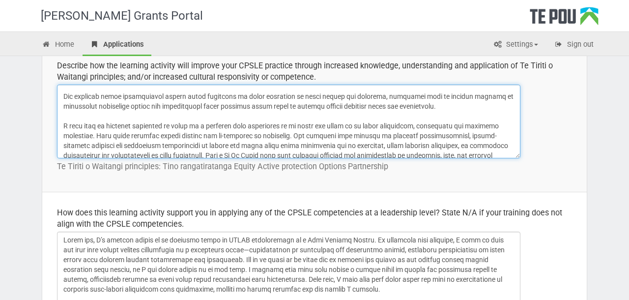
scroll to position [0, 0]
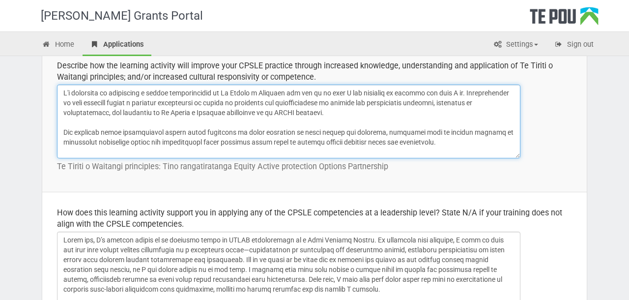
drag, startPoint x: 511, startPoint y: 147, endPoint x: 465, endPoint y: 67, distance: 92.4
click at [465, 67] on td "Describe how the learning activity will improve your CPSLE practice through inc…" at bounding box center [314, 118] width 544 height 147
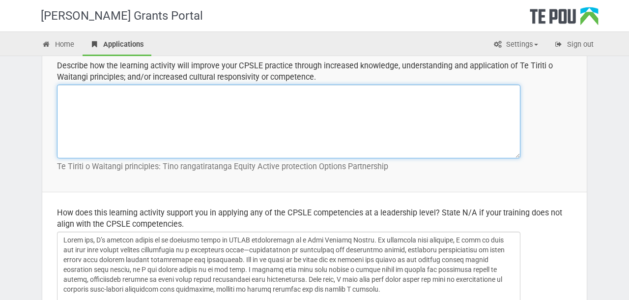
paste textarea "I’m committed to deepening my understanding of Te Tiriti o Waitangi and explori…"
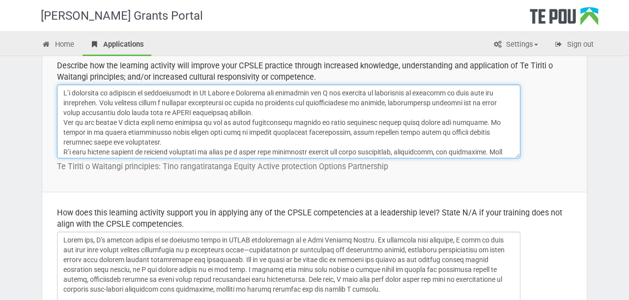
scroll to position [77, 0]
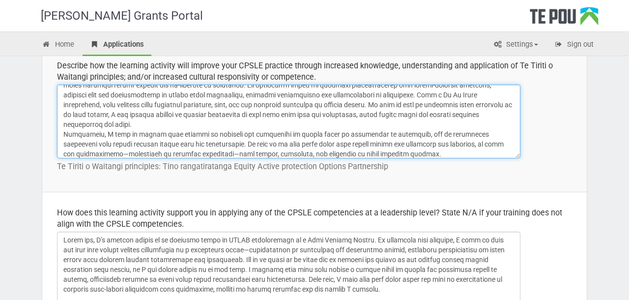
click at [156, 127] on textarea at bounding box center [288, 121] width 463 height 74
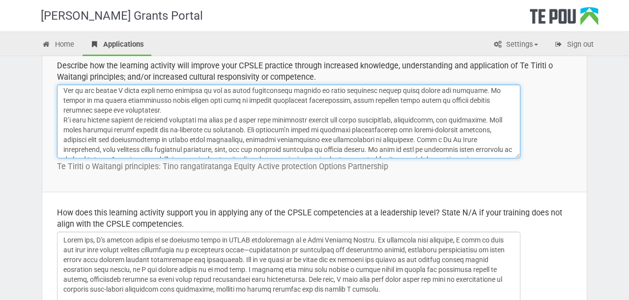
click at [166, 112] on textarea at bounding box center [288, 121] width 463 height 74
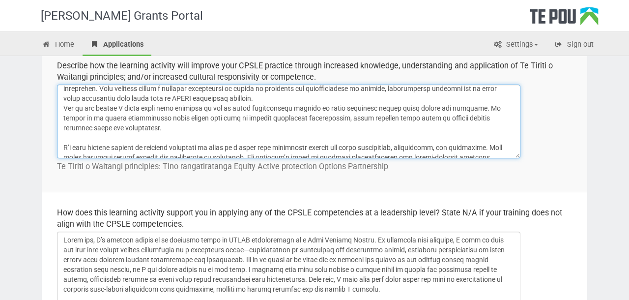
scroll to position [0, 0]
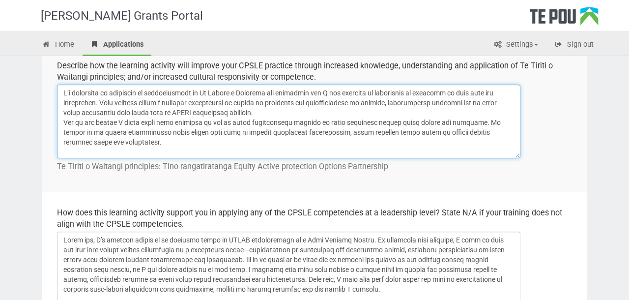
click at [284, 110] on textarea at bounding box center [288, 121] width 463 height 74
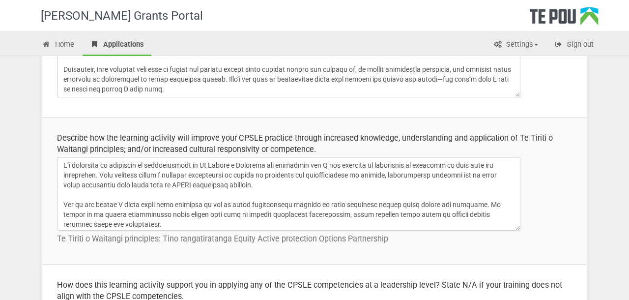
scroll to position [340, 0]
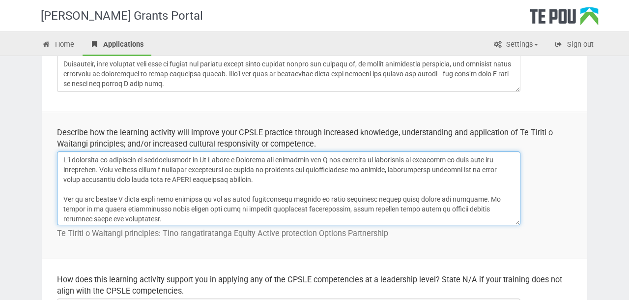
drag, startPoint x: 284, startPoint y: 181, endPoint x: 97, endPoint y: 168, distance: 187.6
click at [97, 168] on textarea at bounding box center [288, 188] width 463 height 74
paste textarea "Participating in this workshop offers a valuable opportunity to expand my aware…"
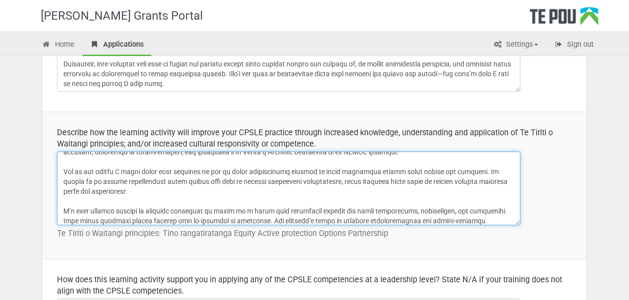
scroll to position [27, 0]
drag, startPoint x: 215, startPoint y: 189, endPoint x: 185, endPoint y: 164, distance: 39.0
click at [185, 164] on textarea at bounding box center [288, 188] width 463 height 74
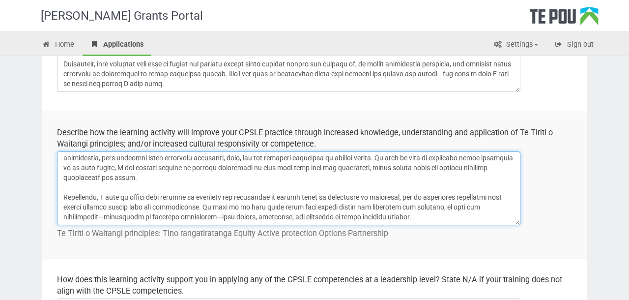
scroll to position [344, 0]
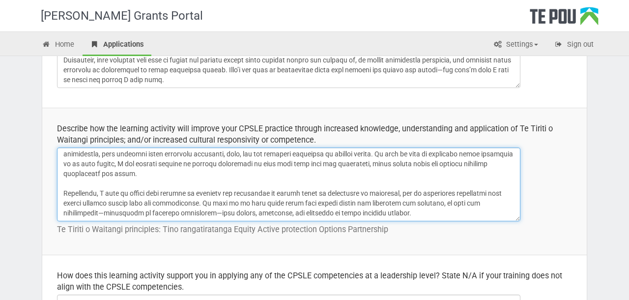
click at [373, 215] on textarea at bounding box center [288, 184] width 463 height 74
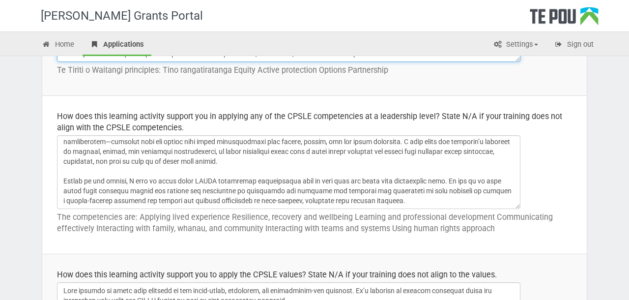
scroll to position [504, 0]
type textarea "I’m committed to deepening my understanding of Te Tiriti o Waitangi and explori…"
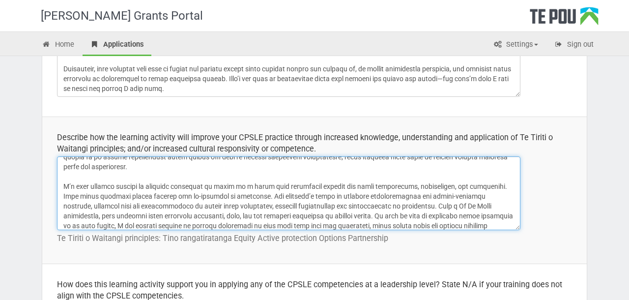
scroll to position [0, 0]
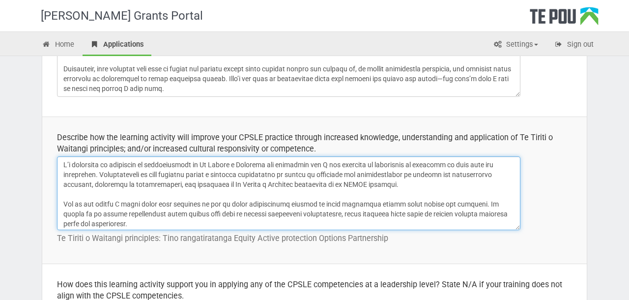
drag, startPoint x: 391, startPoint y: 221, endPoint x: 292, endPoint y: 147, distance: 123.6
click at [292, 147] on td "Describe how the learning activity will improve your CPSLE practice through inc…" at bounding box center [314, 189] width 544 height 147
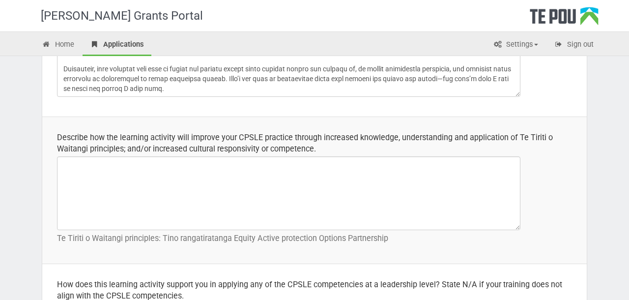
click at [288, 235] on p "Te Tiriti o Waitangi principles: Tino rangatiratanga Equity Active protection O…" at bounding box center [314, 237] width 515 height 11
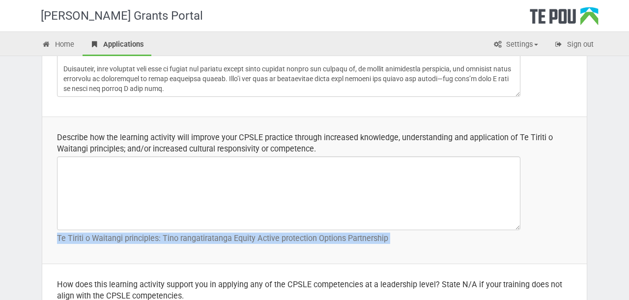
click at [288, 235] on p "Te Tiriti o Waitangi principles: Tino rangatiratanga Equity Active protection O…" at bounding box center [314, 237] width 515 height 11
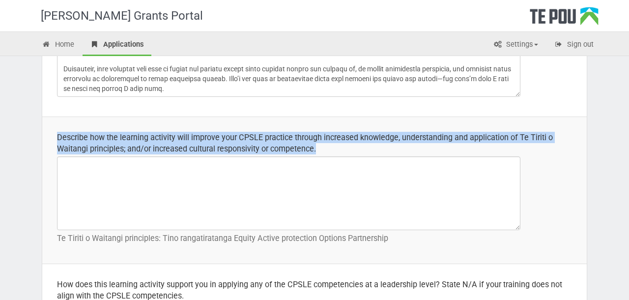
drag, startPoint x: 331, startPoint y: 149, endPoint x: 58, endPoint y: 135, distance: 273.4
click at [58, 135] on div "Describe how the learning activity will improve your CPSLE practice through inc…" at bounding box center [314, 143] width 515 height 23
copy div "Describe how the learning activity will improve your CPSLE practice through inc…"
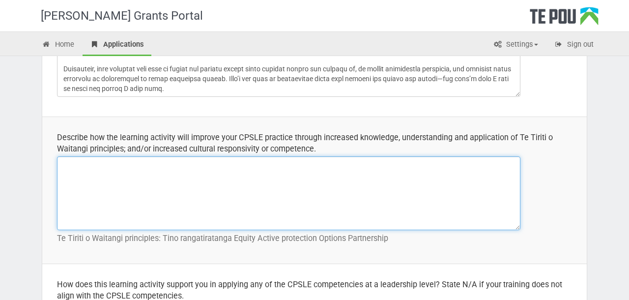
click at [220, 165] on textarea at bounding box center [288, 193] width 463 height 74
paste textarea "Participating in this workshop is a valuable opportunity for me to expand my aw…"
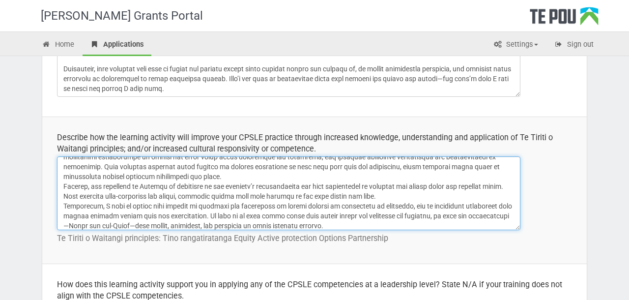
scroll to position [100, 0]
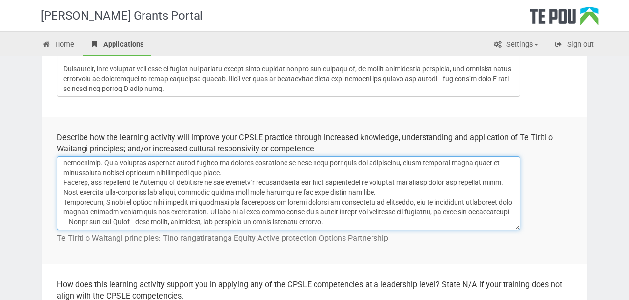
click at [61, 197] on textarea at bounding box center [288, 193] width 463 height 74
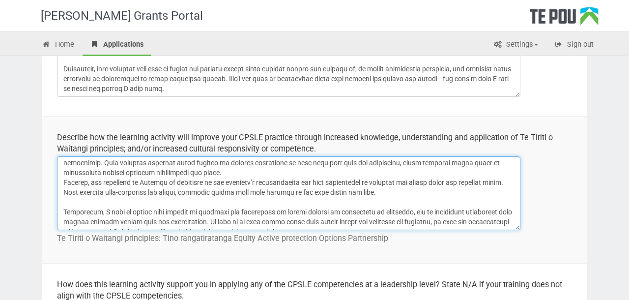
click at [64, 180] on textarea at bounding box center [288, 193] width 463 height 74
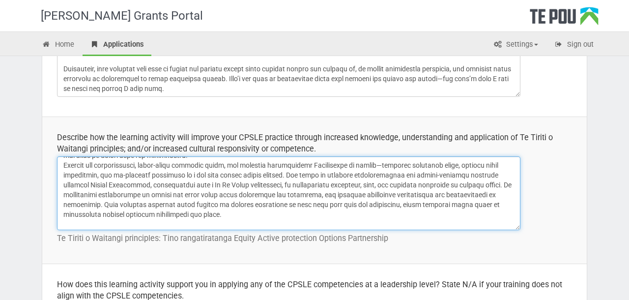
scroll to position [55, 0]
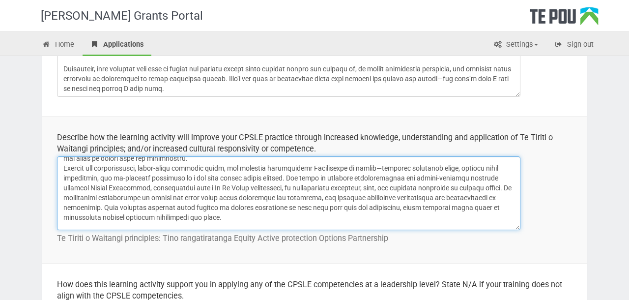
click at [67, 169] on textarea at bounding box center [288, 193] width 463 height 74
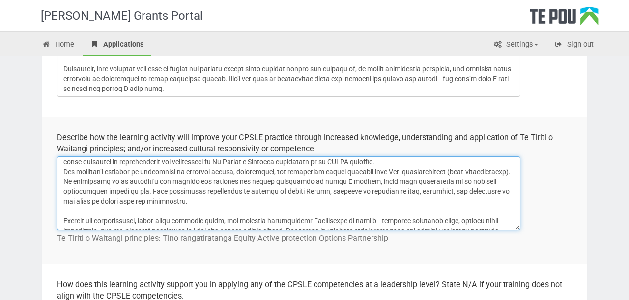
scroll to position [4, 0]
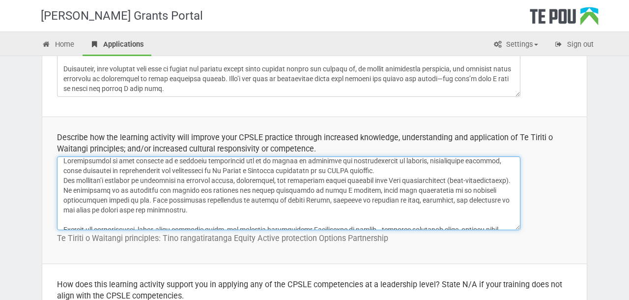
click at [63, 180] on textarea at bounding box center [288, 193] width 463 height 74
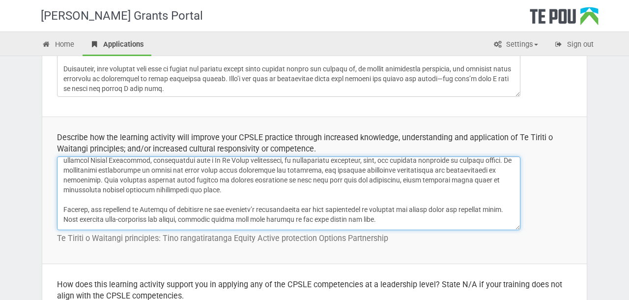
scroll to position [104, 0]
click at [62, 166] on textarea at bounding box center [288, 193] width 463 height 74
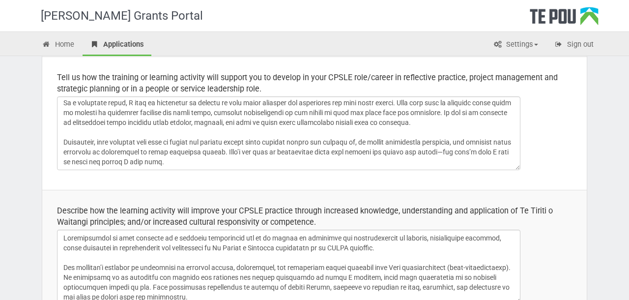
scroll to position [276, 0]
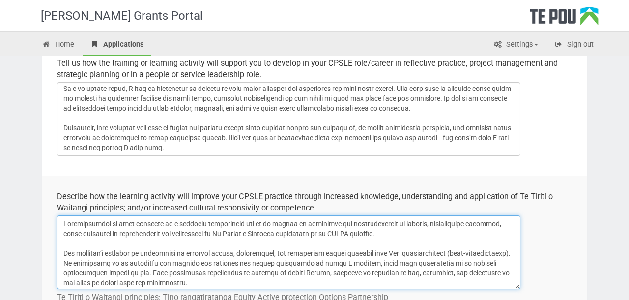
drag, startPoint x: 226, startPoint y: 232, endPoint x: 54, endPoint y: 216, distance: 173.2
click at [54, 216] on td "Describe how the learning activity will improve your CPSLE practice through inc…" at bounding box center [314, 248] width 544 height 147
paste textarea "I'm committed to developing a deeper understanding on TTOW and how in my role I…"
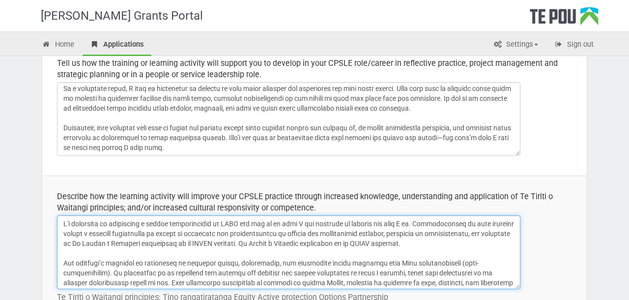
drag, startPoint x: 325, startPoint y: 244, endPoint x: 367, endPoint y: 244, distance: 42.2
click at [367, 244] on textarea at bounding box center [288, 252] width 463 height 74
drag, startPoint x: 385, startPoint y: 243, endPoint x: 328, endPoint y: 242, distance: 57.5
click at [328, 242] on textarea at bounding box center [288, 252] width 463 height 74
drag, startPoint x: 325, startPoint y: 243, endPoint x: 385, endPoint y: 244, distance: 59.9
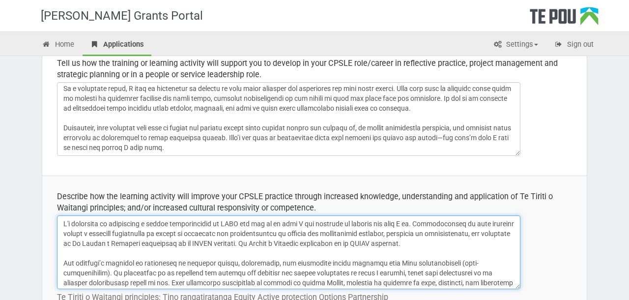
click at [385, 244] on textarea at bounding box center [288, 252] width 463 height 74
drag, startPoint x: 236, startPoint y: 223, endPoint x: 255, endPoint y: 223, distance: 19.6
click at [255, 223] on textarea at bounding box center [288, 252] width 463 height 74
paste textarea "e Tiriti o Waitangi"
drag, startPoint x: 442, startPoint y: 240, endPoint x: 331, endPoint y: 240, distance: 112.0
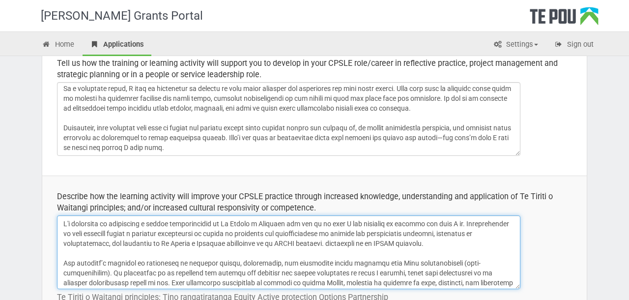
click at [331, 240] on textarea at bounding box center [288, 252] width 463 height 74
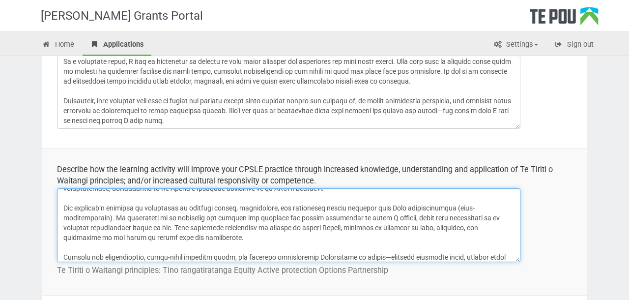
scroll to position [27, 0]
click at [461, 207] on textarea at bounding box center [288, 225] width 463 height 74
click at [110, 221] on textarea at bounding box center [288, 225] width 463 height 74
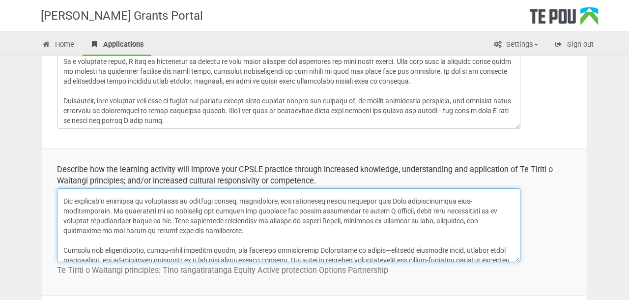
scroll to position [36, 0]
click at [459, 201] on textarea at bounding box center [288, 225] width 463 height 74
click at [106, 208] on textarea at bounding box center [288, 225] width 463 height 74
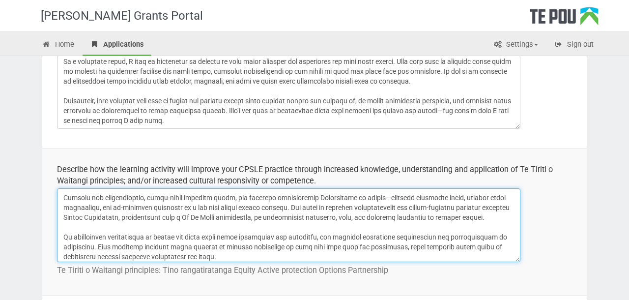
scroll to position [88, 0]
click at [297, 205] on textarea at bounding box center [288, 225] width 463 height 74
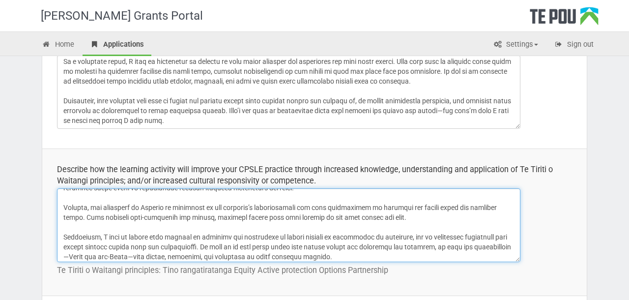
scroll to position [169, 0]
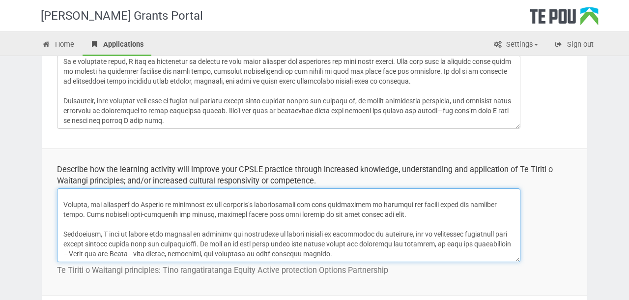
click at [339, 254] on textarea at bounding box center [288, 225] width 463 height 74
drag, startPoint x: 127, startPoint y: 254, endPoint x: 96, endPoint y: 252, distance: 31.0
click at [96, 252] on textarea at bounding box center [288, 225] width 463 height 74
drag, startPoint x: 133, startPoint y: 251, endPoint x: 96, endPoint y: 251, distance: 36.8
click at [96, 251] on textarea at bounding box center [288, 225] width 463 height 74
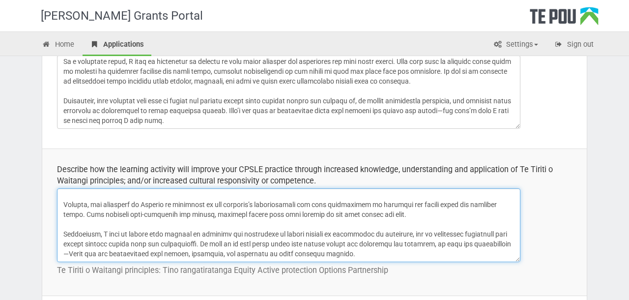
drag, startPoint x: 455, startPoint y: 243, endPoint x: 506, endPoint y: 242, distance: 51.6
click at [506, 242] on textarea at bounding box center [288, 225] width 463 height 74
click at [509, 244] on textarea at bounding box center [288, 225] width 463 height 74
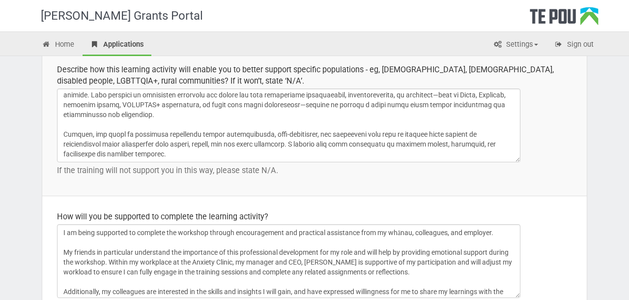
scroll to position [1528, 0]
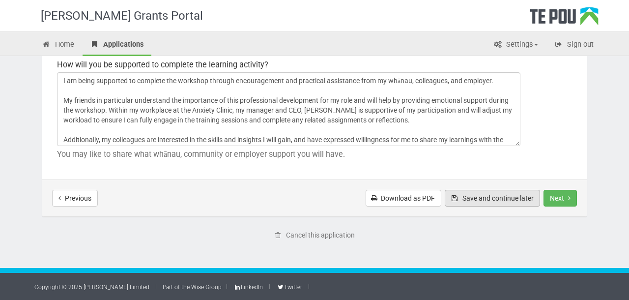
type textarea "I'm committed to developing a deeper understanding on Te Tiriti o Waitangi and …"
click at [472, 194] on button "Save and continue later" at bounding box center [491, 198] width 95 height 17
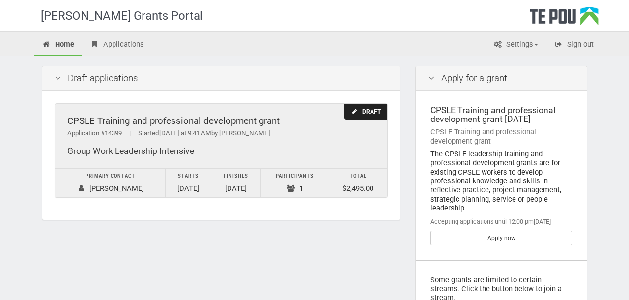
click at [361, 113] on div "Draft" at bounding box center [365, 112] width 43 height 16
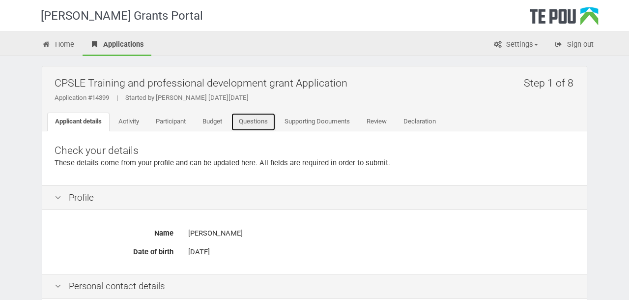
click at [264, 122] on link "Questions" at bounding box center [253, 121] width 45 height 19
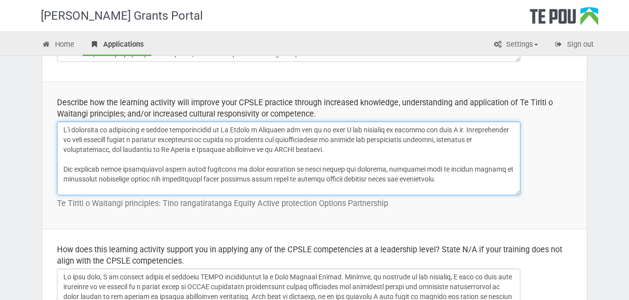
drag, startPoint x: 510, startPoint y: 187, endPoint x: 441, endPoint y: 161, distance: 73.3
click at [441, 161] on textarea at bounding box center [288, 158] width 463 height 74
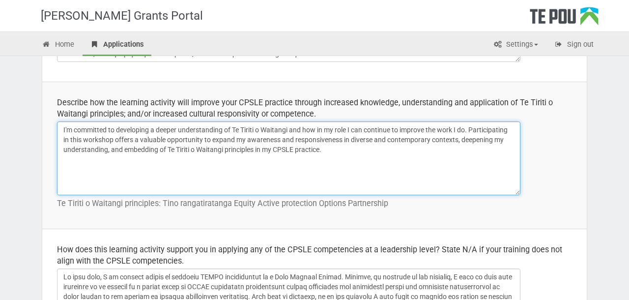
paste textarea "Loremipsumdol si amet consecte ad e seddoeiu temporincid utl et do magnaa en ad…"
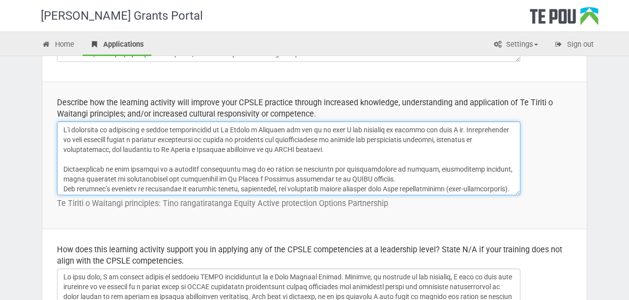
drag, startPoint x: 391, startPoint y: 176, endPoint x: 391, endPoint y: 158, distance: 17.7
click at [391, 158] on textarea at bounding box center [288, 158] width 463 height 74
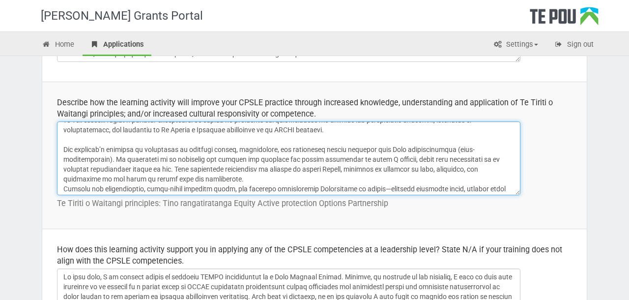
scroll to position [23, 0]
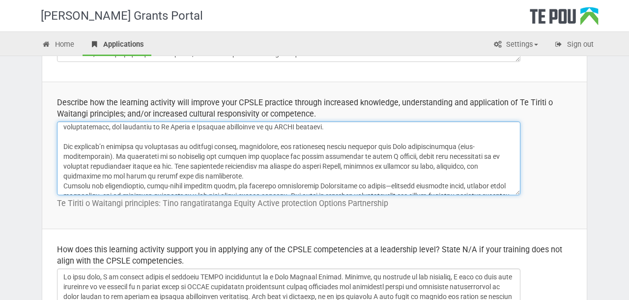
click at [321, 171] on textarea at bounding box center [288, 158] width 463 height 74
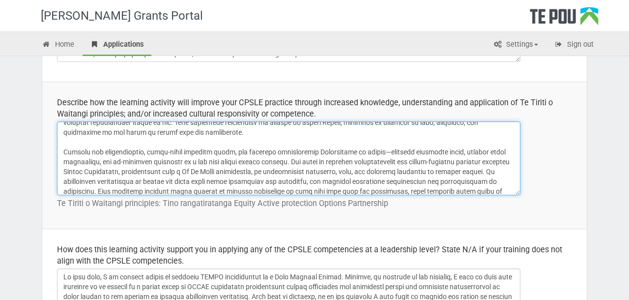
scroll to position [80, 0]
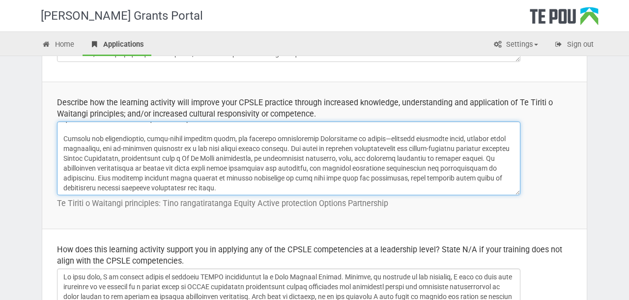
click at [245, 188] on textarea at bounding box center [288, 158] width 463 height 74
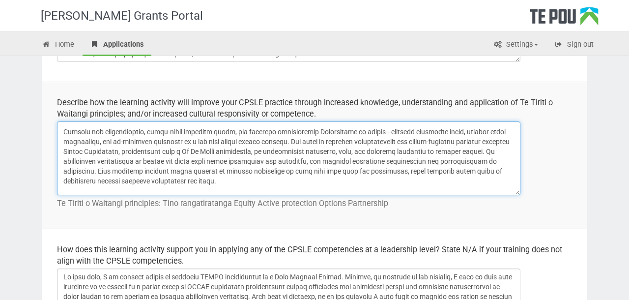
click at [63, 161] on textarea at bounding box center [288, 158] width 463 height 74
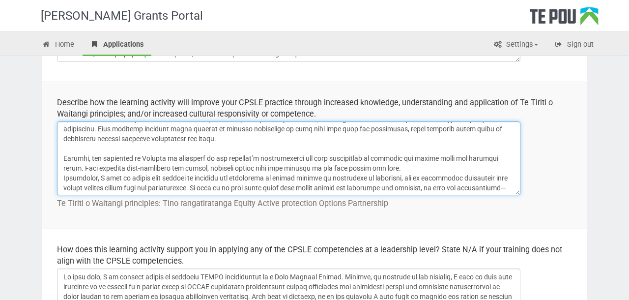
scroll to position [139, 0]
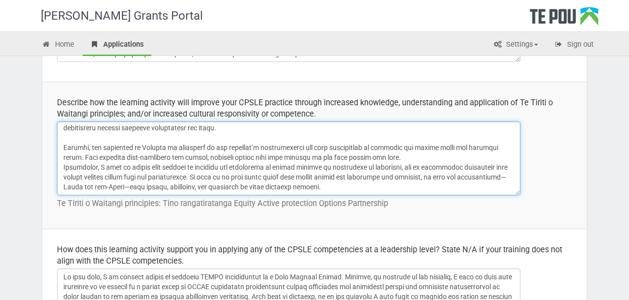
click at [402, 159] on textarea at bounding box center [288, 158] width 463 height 74
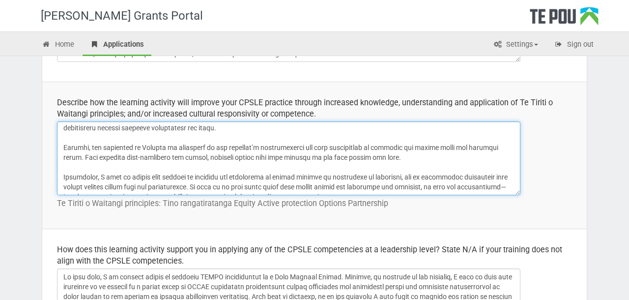
scroll to position [149, 0]
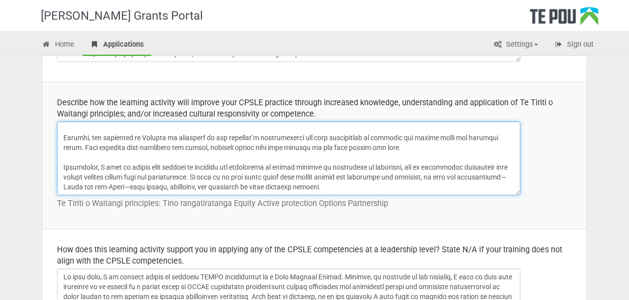
click at [332, 186] on textarea at bounding box center [288, 158] width 463 height 74
drag, startPoint x: 133, startPoint y: 185, endPoint x: 97, endPoint y: 186, distance: 35.9
click at [97, 186] on textarea at bounding box center [288, 158] width 463 height 74
click at [505, 178] on textarea at bounding box center [288, 158] width 463 height 74
click at [370, 181] on textarea at bounding box center [288, 158] width 463 height 74
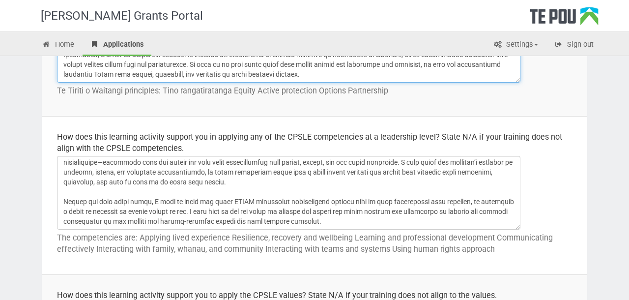
scroll to position [169, 0]
type textarea "L'i dolorsita co adipiscing e seddoe temporincidid ut La Etdolo m Aliquaen adm …"
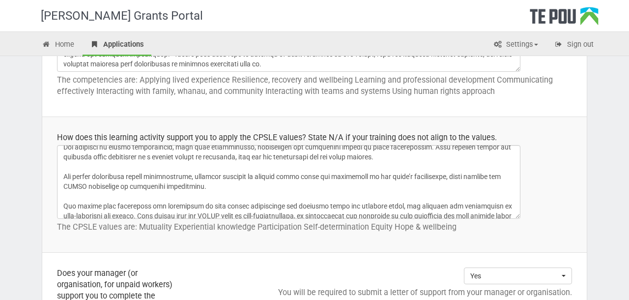
scroll to position [0, 0]
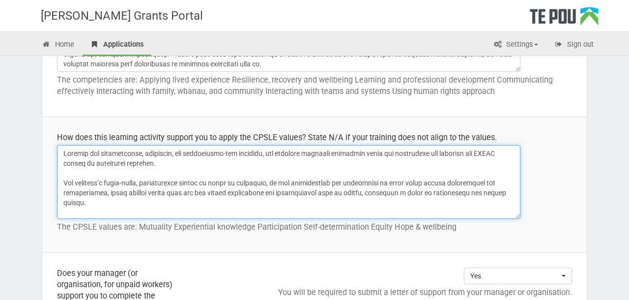
drag, startPoint x: 63, startPoint y: 151, endPoint x: 84, endPoint y: 185, distance: 40.3
click at [84, 185] on textarea at bounding box center [288, 182] width 463 height 74
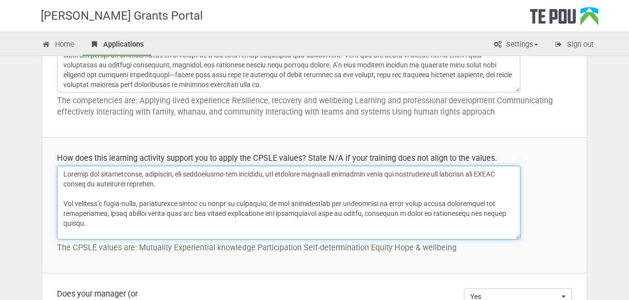
scroll to position [602, 0]
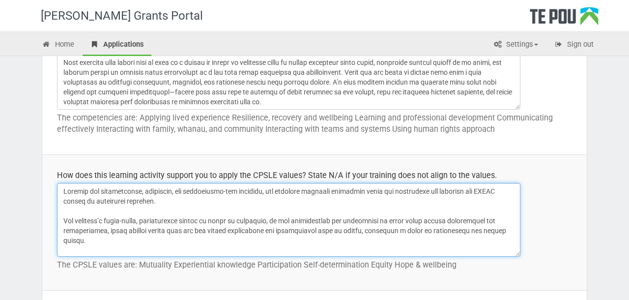
click at [91, 208] on textarea at bounding box center [288, 220] width 463 height 74
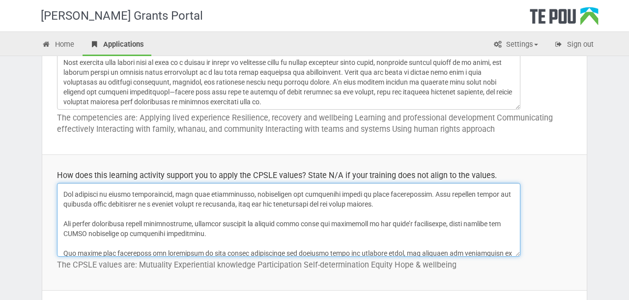
scroll to position [169, 0]
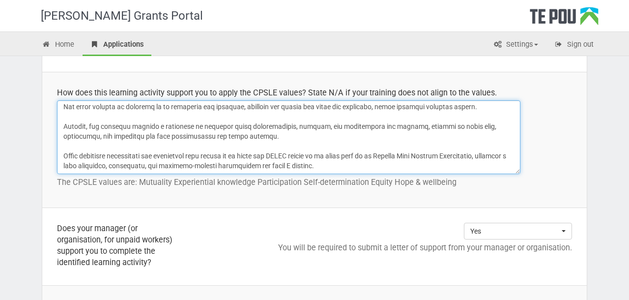
drag, startPoint x: 60, startPoint y: 189, endPoint x: 80, endPoint y: 299, distance: 111.3
click at [80, 299] on tbody "Describe the training or learning activity including; how the training will be …" at bounding box center [314, 262] width 544 height 1522
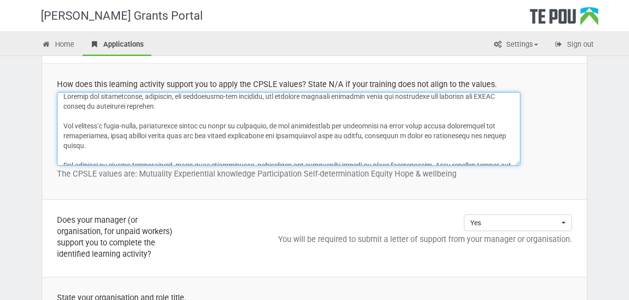
scroll to position [0, 0]
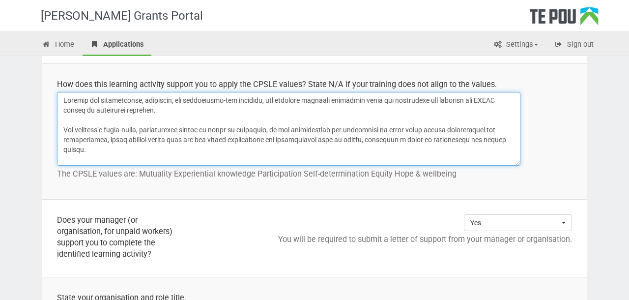
paste textarea "What excites me about this workshop is its group-based, inclusive, and particip…"
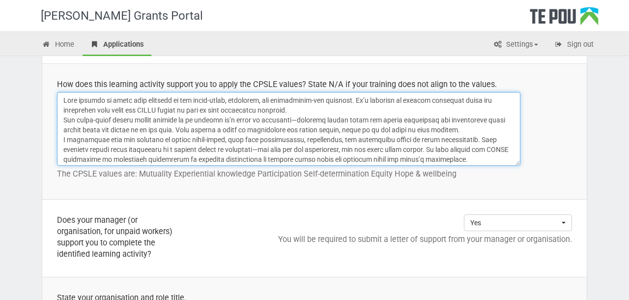
click at [306, 113] on textarea at bounding box center [288, 129] width 463 height 74
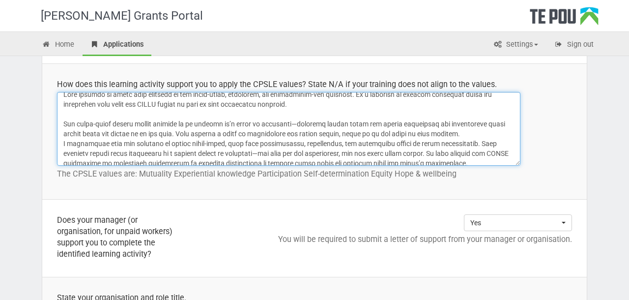
scroll to position [8, 0]
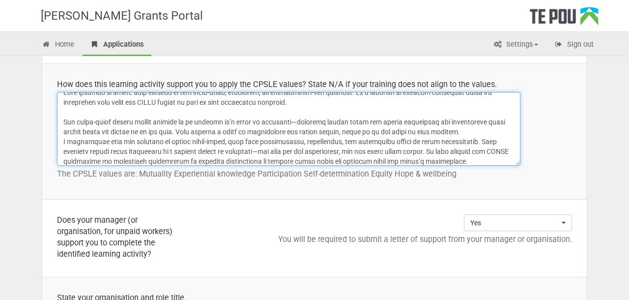
click at [487, 132] on textarea at bounding box center [288, 129] width 463 height 74
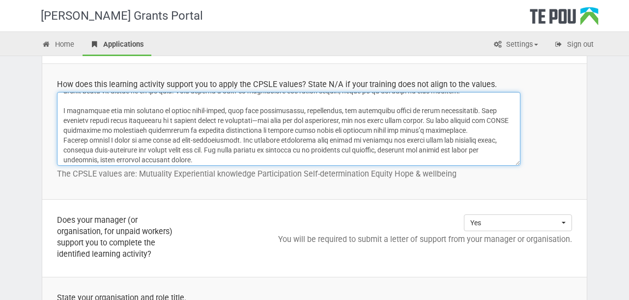
scroll to position [64, 0]
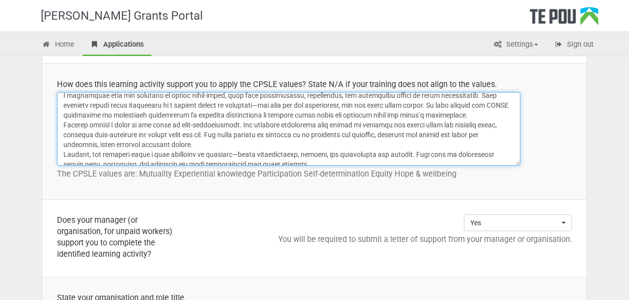
click at [464, 114] on textarea at bounding box center [288, 129] width 463 height 74
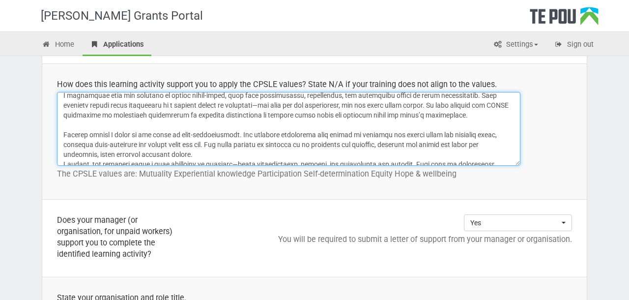
scroll to position [74, 0]
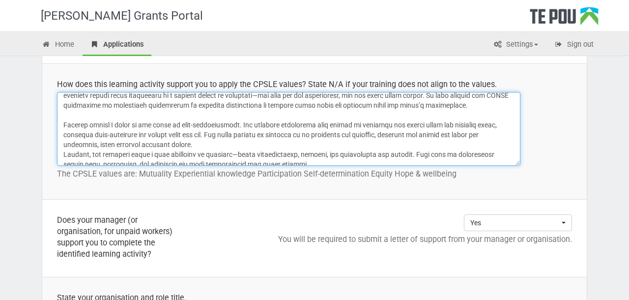
click at [239, 145] on textarea at bounding box center [288, 129] width 463 height 74
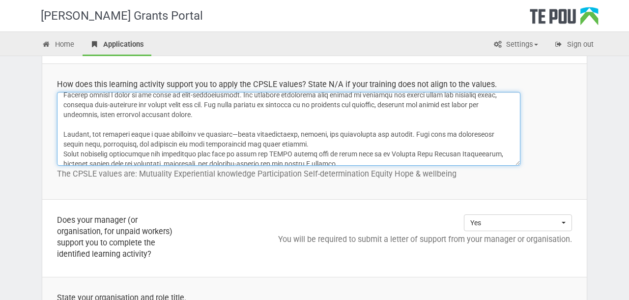
scroll to position [110, 0]
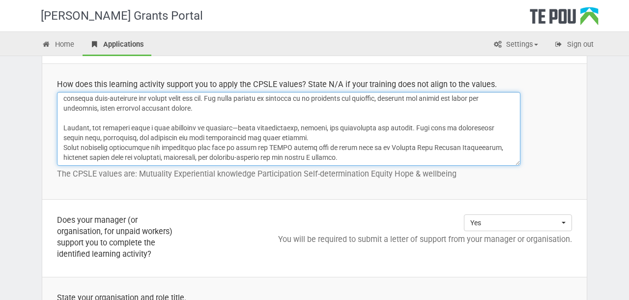
click at [311, 137] on textarea at bounding box center [288, 129] width 463 height 74
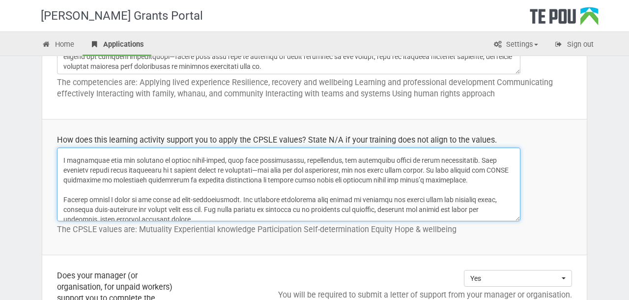
scroll to position [52, 0]
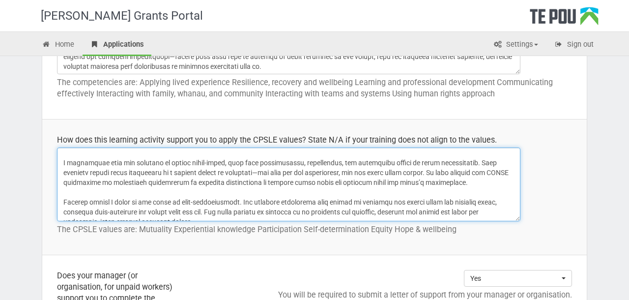
type textarea "What excites me about this workshop is its group-based, inclusive, and particip…"
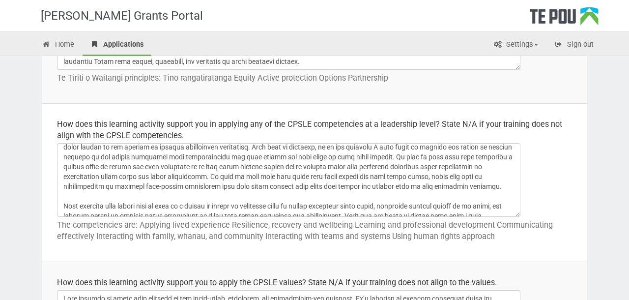
scroll to position [0, 0]
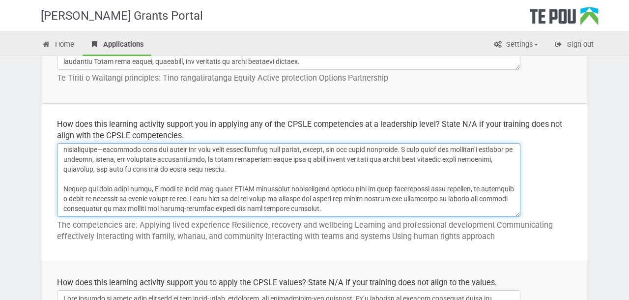
drag, startPoint x: 63, startPoint y: 148, endPoint x: 102, endPoint y: 245, distance: 103.8
click at [102, 245] on td "How does this learning activity support you in applying any of the CPSLE compet…" at bounding box center [314, 183] width 544 height 158
paste textarea "Right now, I’m working mostly at an enhanced level of CPLSE competencies as a P…"
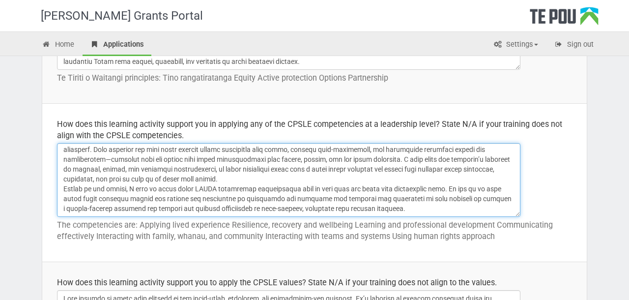
scroll to position [116, 0]
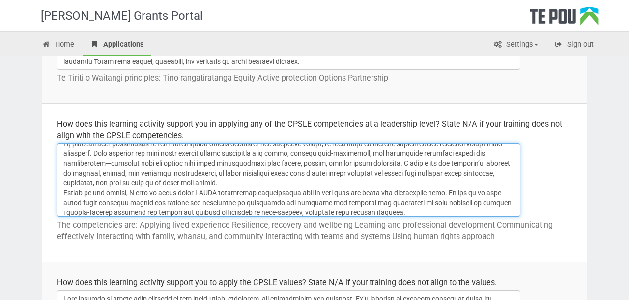
click at [249, 185] on textarea at bounding box center [288, 180] width 463 height 74
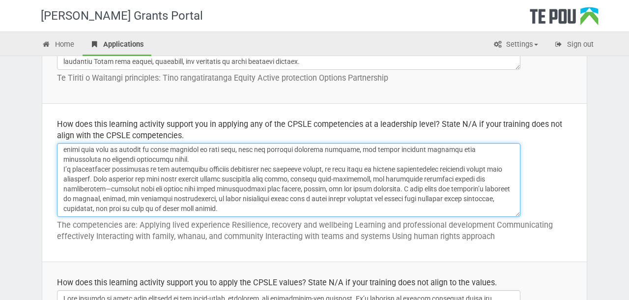
scroll to position [71, 0]
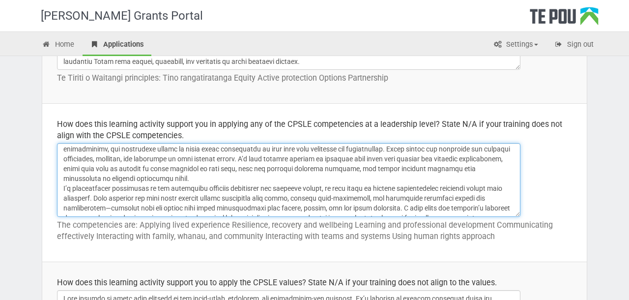
click at [194, 179] on textarea at bounding box center [288, 180] width 463 height 74
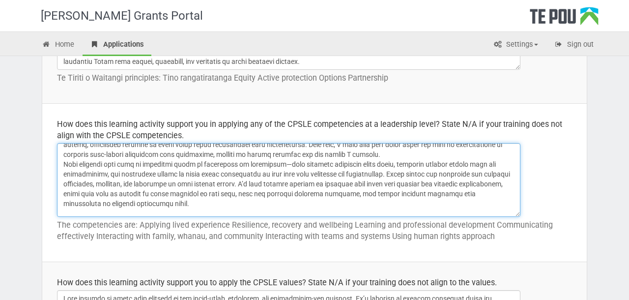
scroll to position [43, 0]
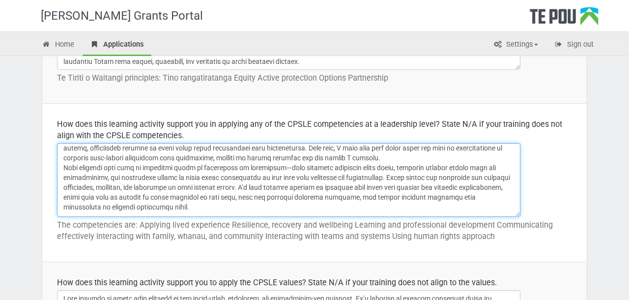
click at [369, 155] on textarea at bounding box center [288, 180] width 463 height 74
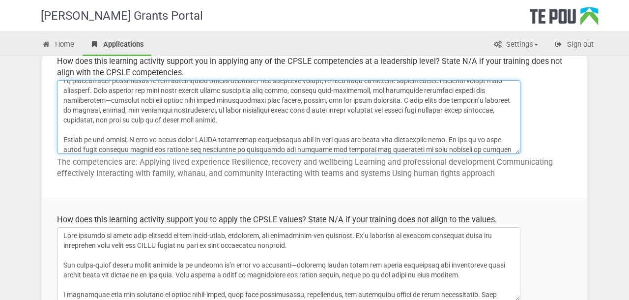
scroll to position [149, 0]
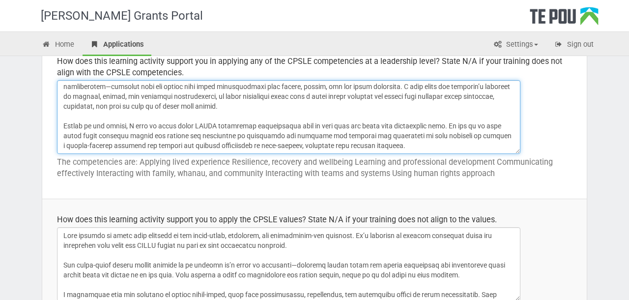
click at [125, 145] on textarea at bounding box center [288, 117] width 463 height 74
click at [477, 136] on textarea at bounding box center [288, 117] width 463 height 74
click at [475, 135] on textarea at bounding box center [288, 117] width 463 height 74
click at [109, 144] on textarea at bounding box center [288, 117] width 463 height 74
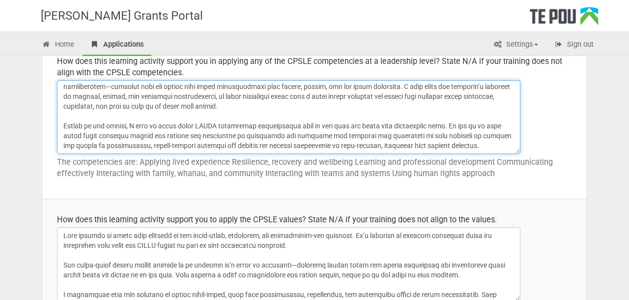
drag, startPoint x: 455, startPoint y: 135, endPoint x: 507, endPoint y: 134, distance: 52.1
click at [507, 135] on textarea at bounding box center [288, 117] width 463 height 74
drag, startPoint x: 456, startPoint y: 133, endPoint x: 411, endPoint y: 131, distance: 45.2
click at [411, 131] on textarea at bounding box center [288, 117] width 463 height 74
click at [456, 138] on textarea at bounding box center [288, 117] width 463 height 74
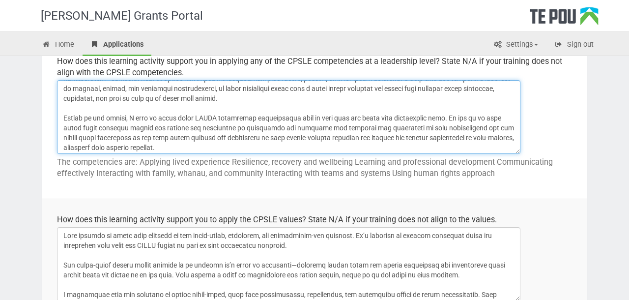
scroll to position [159, 0]
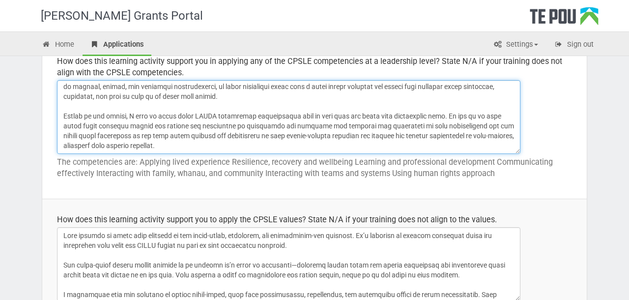
click at [478, 126] on textarea at bounding box center [288, 117] width 463 height 74
click at [293, 135] on textarea at bounding box center [288, 117] width 463 height 74
drag, startPoint x: 499, startPoint y: 136, endPoint x: 97, endPoint y: 146, distance: 402.3
click at [97, 146] on textarea at bounding box center [288, 117] width 463 height 74
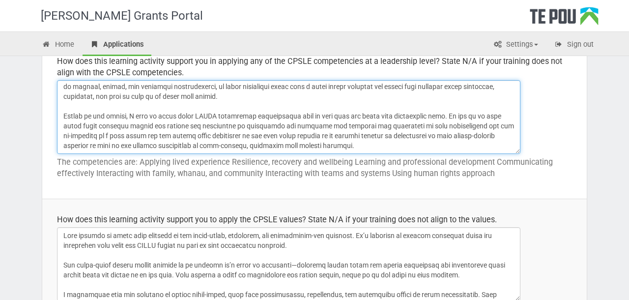
click at [172, 141] on textarea at bounding box center [288, 117] width 463 height 74
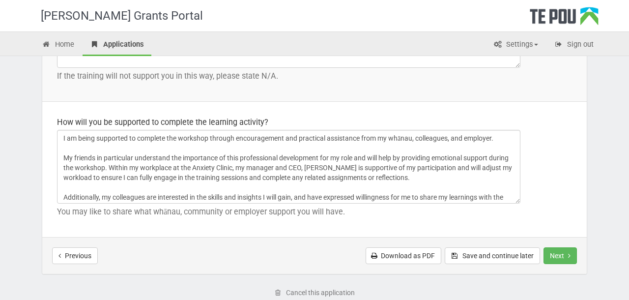
scroll to position [1528, 0]
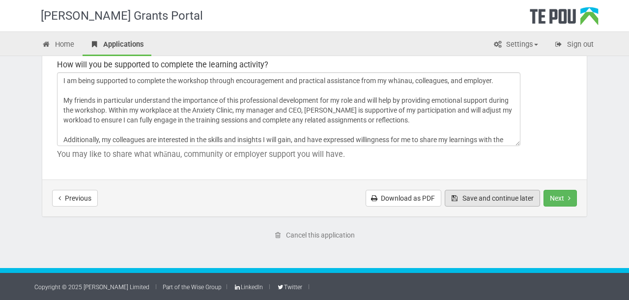
type textarea "Right now, I’m working mostly at an enhanced level of CPLSE competencies as a P…"
click at [482, 194] on button "Save and continue later" at bounding box center [491, 198] width 95 height 17
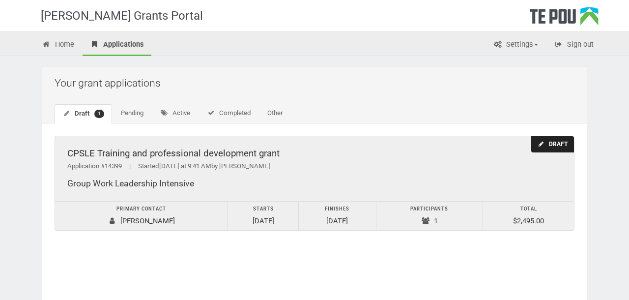
click at [552, 144] on div "Draft" at bounding box center [552, 144] width 43 height 16
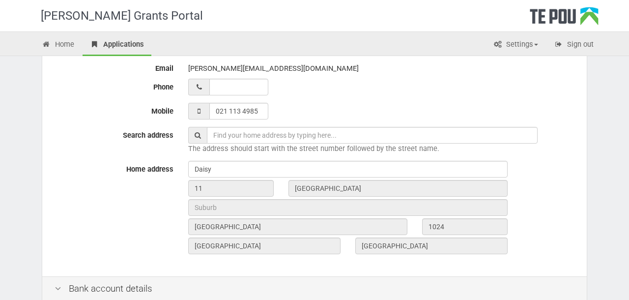
scroll to position [475, 0]
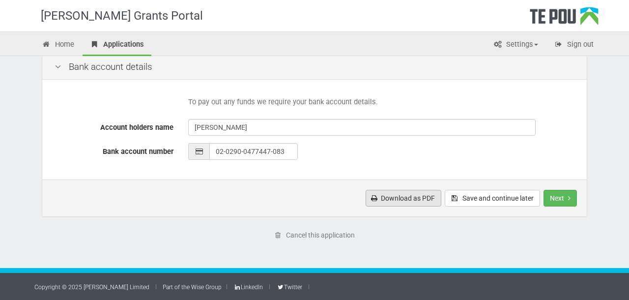
click at [397, 199] on link "Download as PDF" at bounding box center [403, 198] width 76 height 17
click at [286, 207] on div "Download as PDF Save and continue later Next Submit application" at bounding box center [314, 197] width 544 height 37
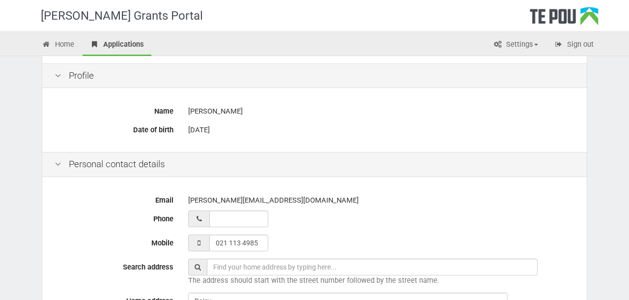
scroll to position [0, 0]
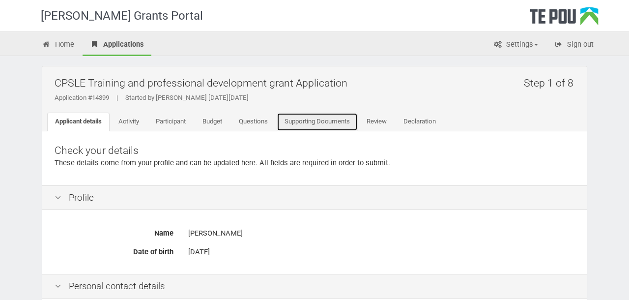
drag, startPoint x: 313, startPoint y: 114, endPoint x: 380, endPoint y: 172, distance: 87.7
click at [313, 114] on link "Supporting Documents" at bounding box center [316, 121] width 81 height 19
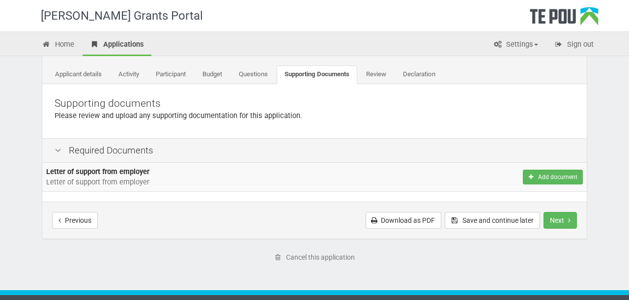
scroll to position [69, 0]
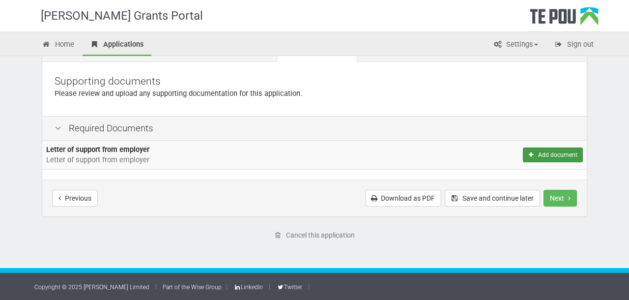
click at [572, 157] on button "Add document" at bounding box center [553, 154] width 60 height 15
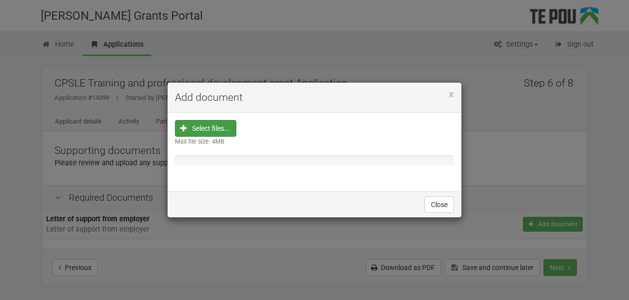
click at [208, 128] on input "file" at bounding box center [208, 190] width 55 height 140
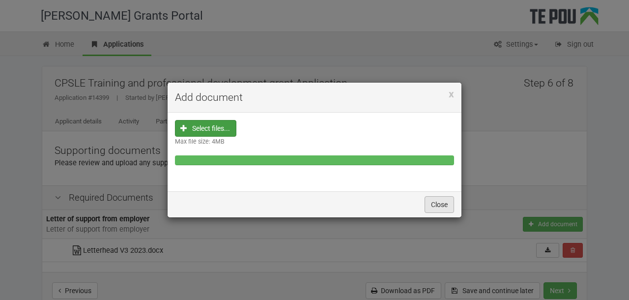
click at [440, 203] on button "Close" at bounding box center [438, 204] width 29 height 17
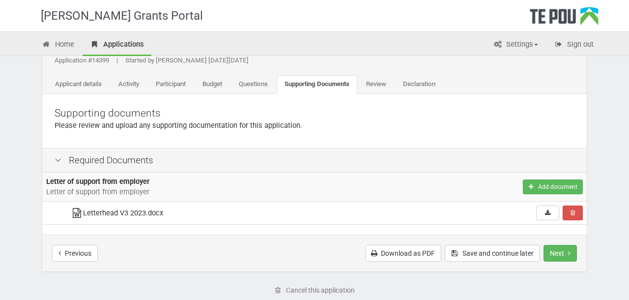
scroll to position [39, 0]
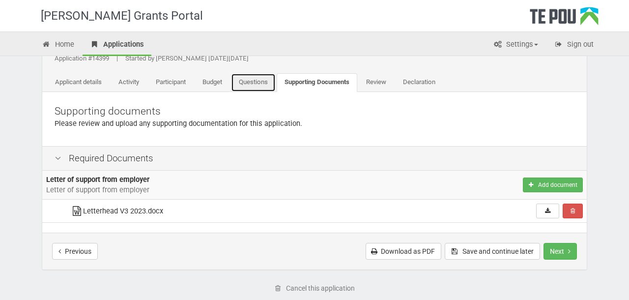
click at [260, 82] on link "Questions" at bounding box center [253, 82] width 45 height 19
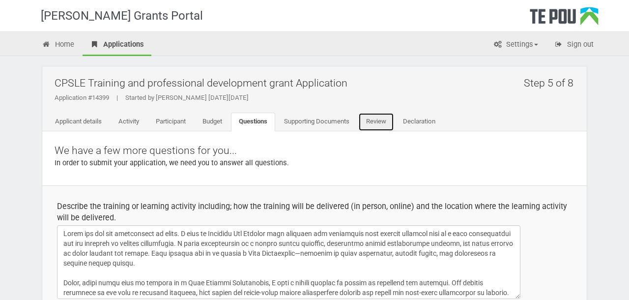
click at [387, 118] on link "Review" at bounding box center [376, 121] width 36 height 19
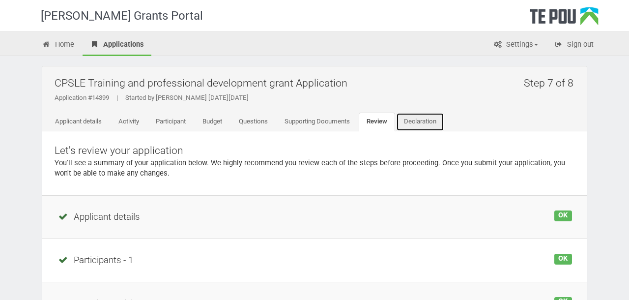
click at [430, 128] on link "Declaration" at bounding box center [420, 121] width 48 height 19
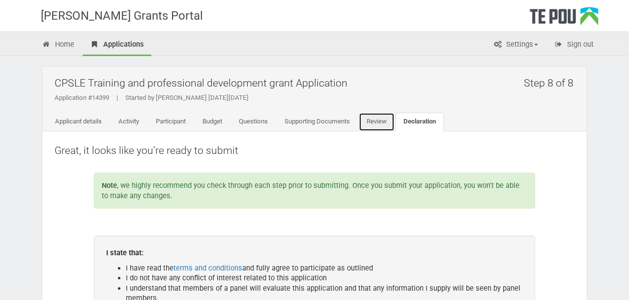
click at [387, 124] on link "Review" at bounding box center [377, 121] width 36 height 19
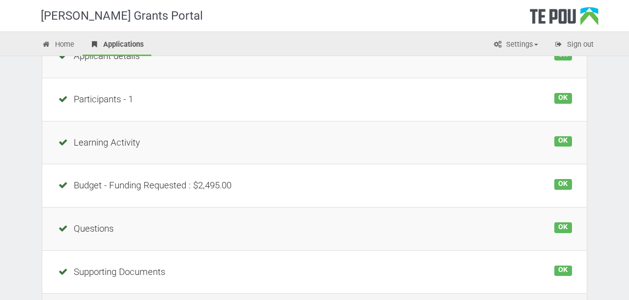
scroll to position [274, 0]
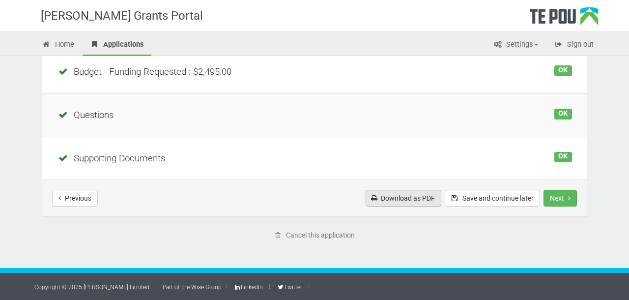
click at [406, 201] on link "Download as PDF" at bounding box center [403, 198] width 76 height 17
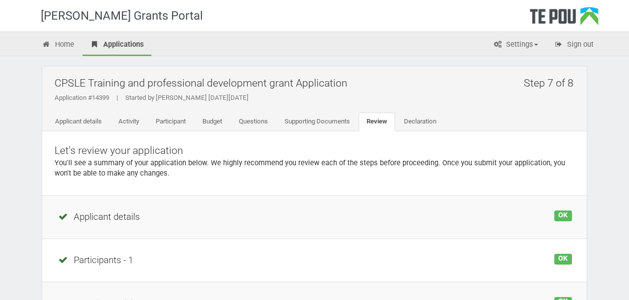
click at [177, 131] on div "Let's review your application You'll see a summary of your application below. W…" at bounding box center [314, 163] width 544 height 64
click at [204, 123] on link "Budget" at bounding box center [211, 121] width 35 height 19
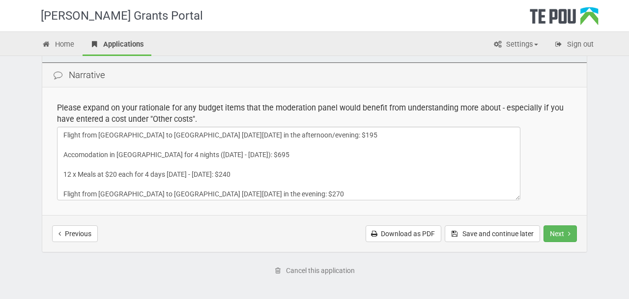
scroll to position [182, 0]
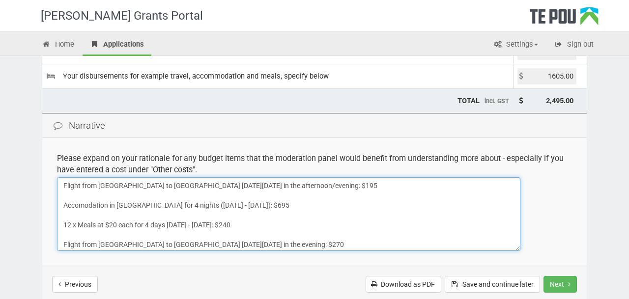
click at [118, 206] on textarea "Flight from [GEOGRAPHIC_DATA] to [GEOGRAPHIC_DATA] [DATE][DATE] in the afternoo…" at bounding box center [288, 214] width 463 height 74
click at [63, 205] on textarea "Flight from [GEOGRAPHIC_DATA] to [GEOGRAPHIC_DATA] [DATE][DATE] in the afternoo…" at bounding box center [288, 214] width 463 height 74
click at [63, 183] on textarea "Flight from Auckland to Wellington on Sunday 12 April 2026 in the afternoon/eve…" at bounding box center [288, 214] width 463 height 74
click at [65, 225] on textarea "Flight from Auckland to Wellington on Sunday 12 April 2026 in the afternoon/eve…" at bounding box center [288, 214] width 463 height 74
click at [61, 247] on textarea "Flight from Auckland to Wellington on Sunday 12 April 2026 in the afternoon/eve…" at bounding box center [288, 214] width 463 height 74
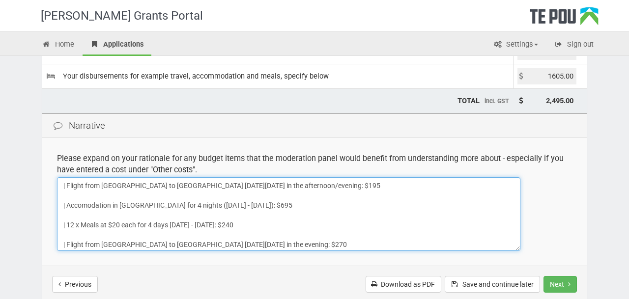
scroll to position [22, 0]
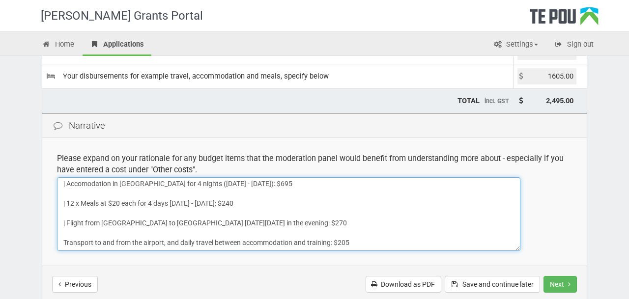
click at [64, 239] on textarea "Flight from Auckland to Wellington on Sunday 12 April 2026 in the afternoon/eve…" at bounding box center [288, 214] width 463 height 74
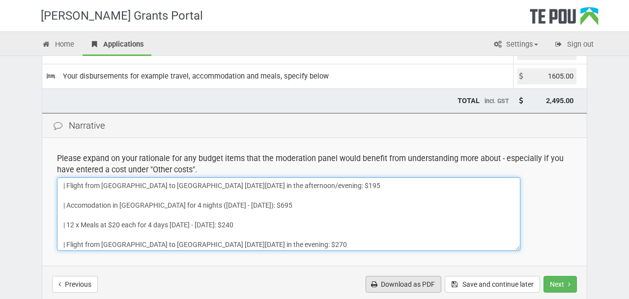
type textarea "| Flight from Auckland to Wellington on Sunday 12 April 2026 in the afternoon/e…"
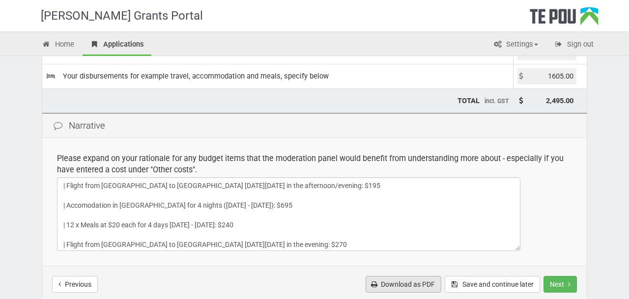
click at [399, 286] on link "Download as PDF" at bounding box center [403, 284] width 76 height 17
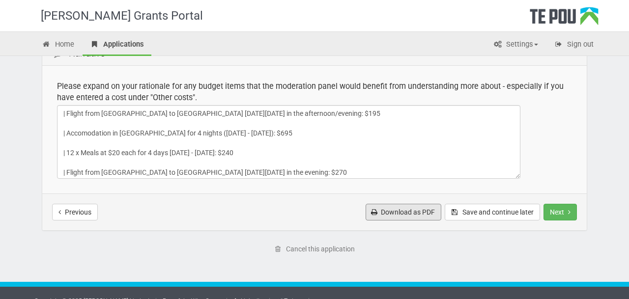
scroll to position [269, 0]
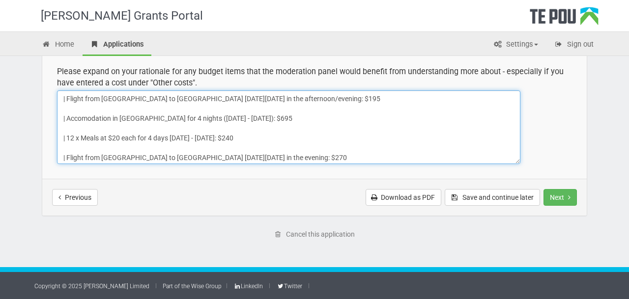
click at [140, 146] on textarea "Flight from Auckland to Wellington on Sunday 12 April 2026 in the afternoon/eve…" at bounding box center [288, 127] width 463 height 74
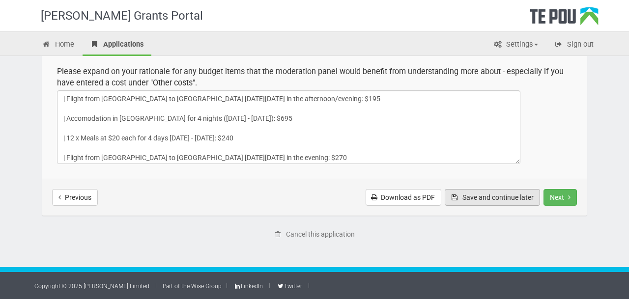
click at [490, 199] on button "Save and continue later" at bounding box center [491, 197] width 95 height 17
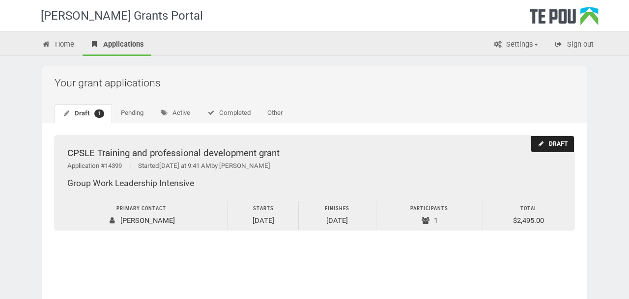
click at [551, 140] on div "Draft" at bounding box center [552, 144] width 43 height 16
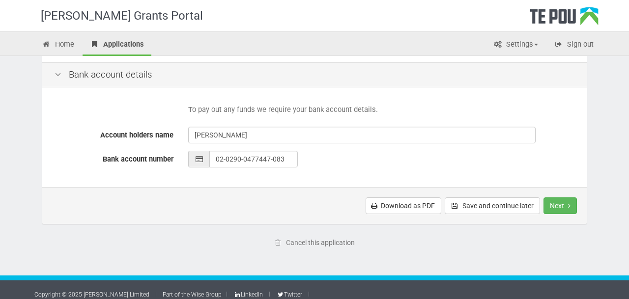
scroll to position [476, 0]
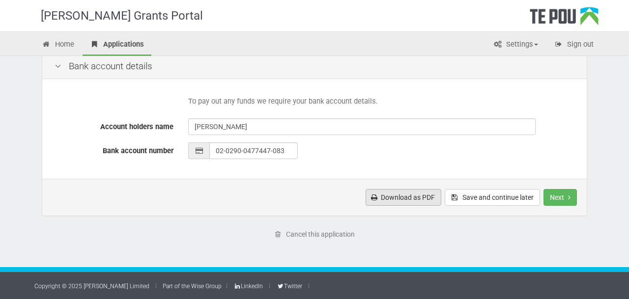
click at [396, 194] on link "Download as PDF" at bounding box center [403, 197] width 76 height 17
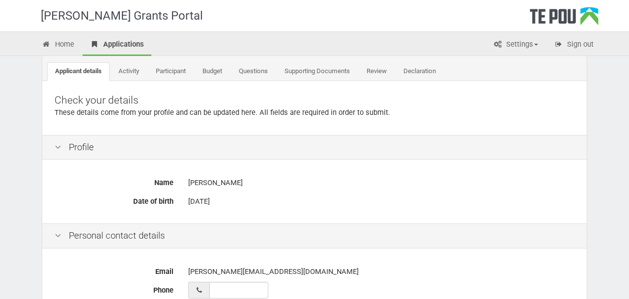
scroll to position [36, 0]
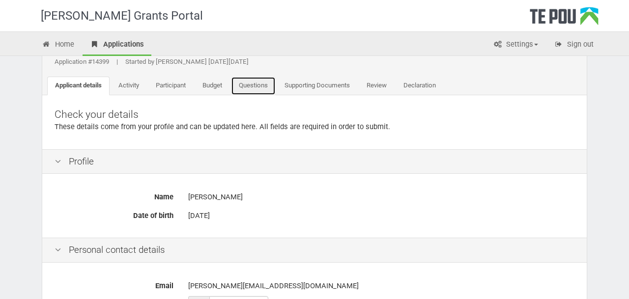
click at [253, 84] on link "Questions" at bounding box center [253, 86] width 45 height 19
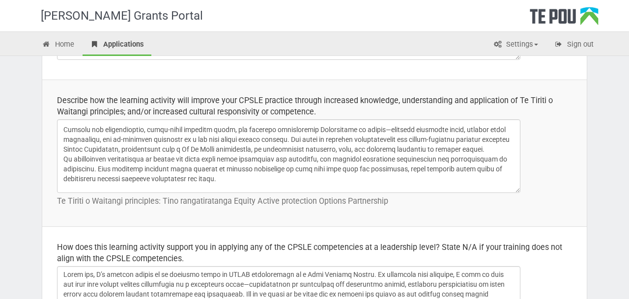
scroll to position [87, 0]
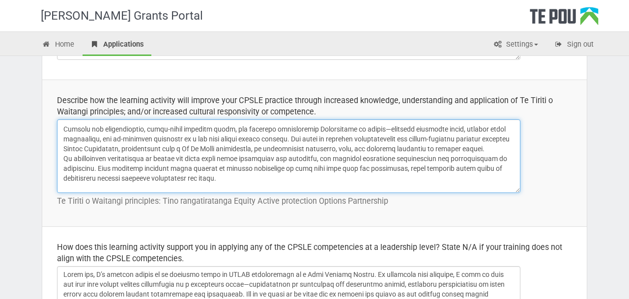
click at [65, 158] on textarea at bounding box center [288, 156] width 463 height 74
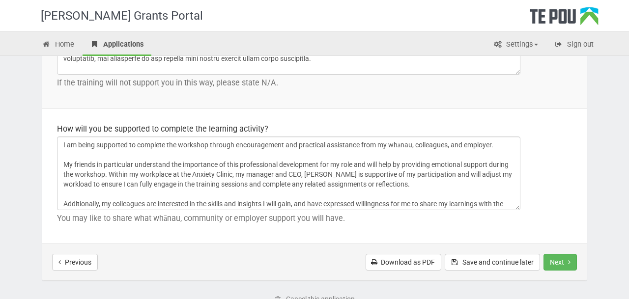
scroll to position [1529, 0]
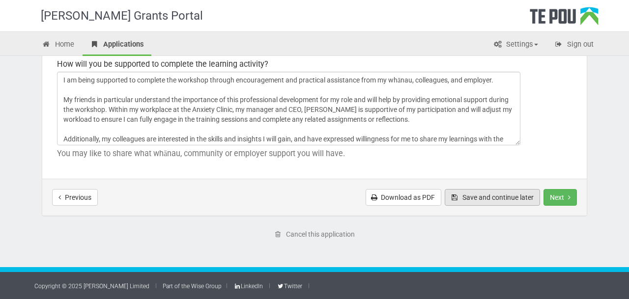
type textarea "I'm committed to developing a deeper understanding of Te Tiriti o Waitangi and …"
click at [485, 201] on button "Save and continue later" at bounding box center [491, 197] width 95 height 17
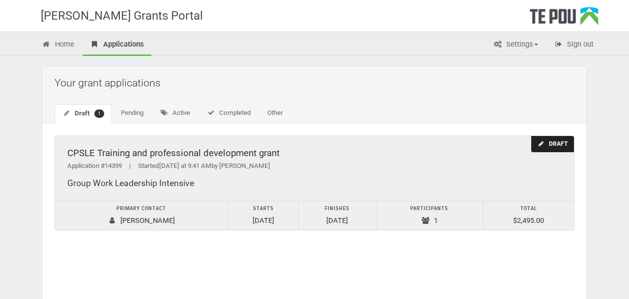
click at [559, 141] on div "Draft" at bounding box center [552, 144] width 43 height 16
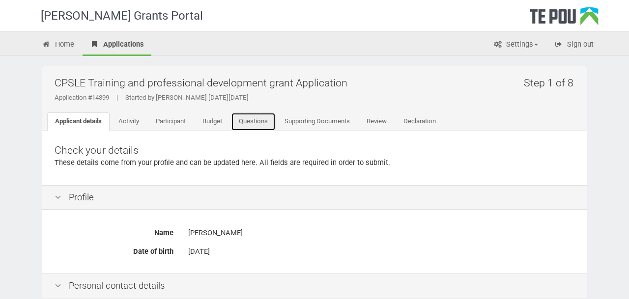
click at [255, 122] on link "Questions" at bounding box center [253, 121] width 45 height 19
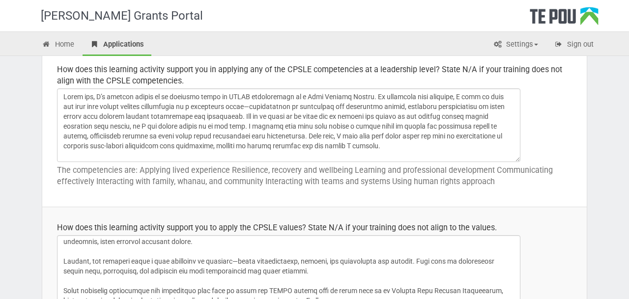
scroll to position [547, 0]
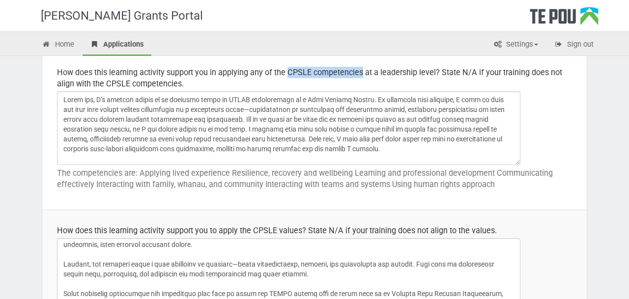
drag, startPoint x: 287, startPoint y: 71, endPoint x: 362, endPoint y: 70, distance: 74.7
click at [362, 70] on div "How does this learning activity support you in applying any of the CPSLE compet…" at bounding box center [314, 78] width 515 height 23
copy div "CPSLE competencies"
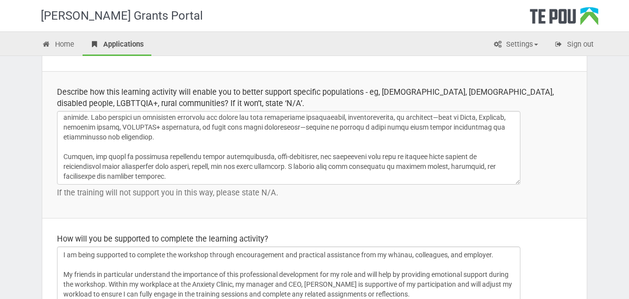
scroll to position [1328, 0]
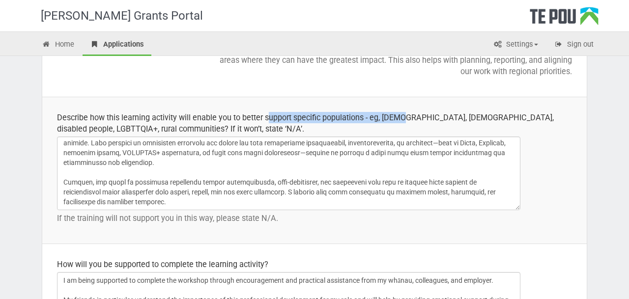
drag, startPoint x: 403, startPoint y: 119, endPoint x: 270, endPoint y: 118, distance: 133.1
click at [270, 118] on div "Describe how this learning activity will enable you to better support specific …" at bounding box center [314, 123] width 515 height 23
click at [412, 125] on div "Describe how this learning activity will enable you to better support specific …" at bounding box center [314, 123] width 515 height 23
drag, startPoint x: 435, startPoint y: 117, endPoint x: 385, endPoint y: 116, distance: 50.1
click at [385, 116] on div "Describe how this learning activity will enable you to better support specific …" at bounding box center [314, 123] width 515 height 23
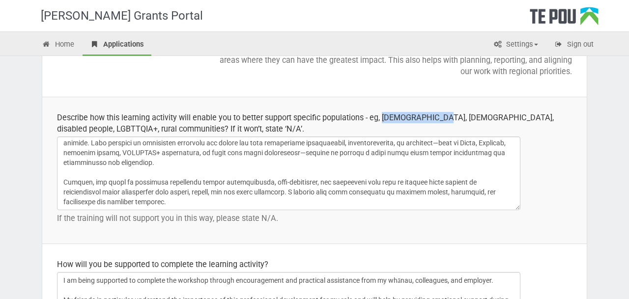
copy div "Māori, Pasifika"
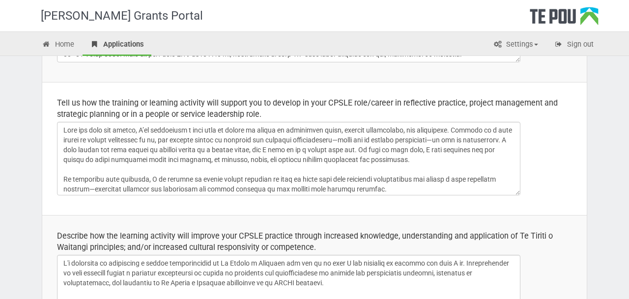
scroll to position [242, 0]
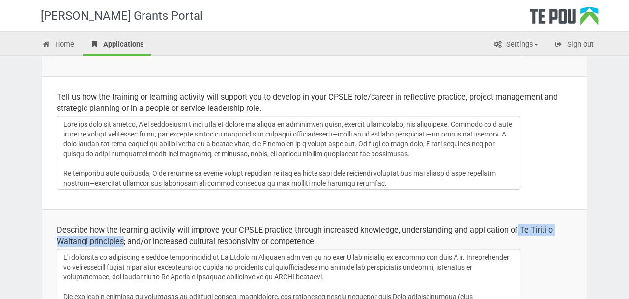
drag, startPoint x: 518, startPoint y: 229, endPoint x: 123, endPoint y: 241, distance: 395.0
click at [123, 241] on div "Describe how the learning activity will improve your CPSLE practice through inc…" at bounding box center [314, 235] width 515 height 23
copy div "Te Tiriti o Waitangi principles"
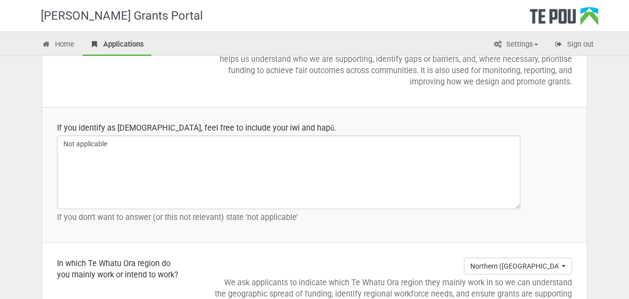
scroll to position [1529, 0]
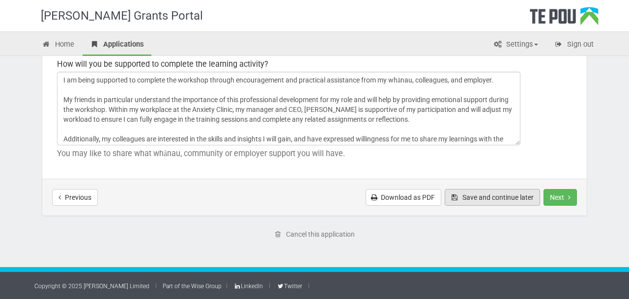
click at [474, 203] on button "Save and continue later" at bounding box center [491, 197] width 95 height 17
